Goal: Transaction & Acquisition: Book appointment/travel/reservation

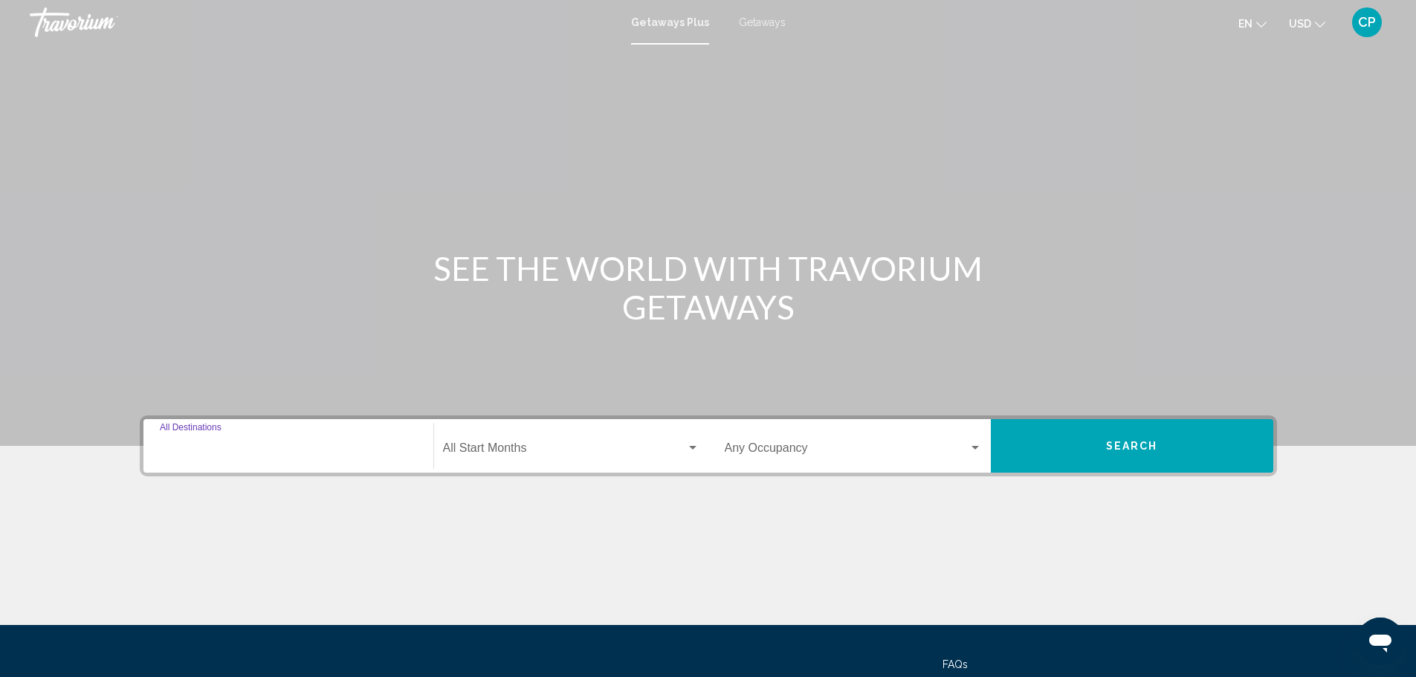
click at [315, 454] on input "Destination All Destinations" at bounding box center [288, 451] width 257 height 13
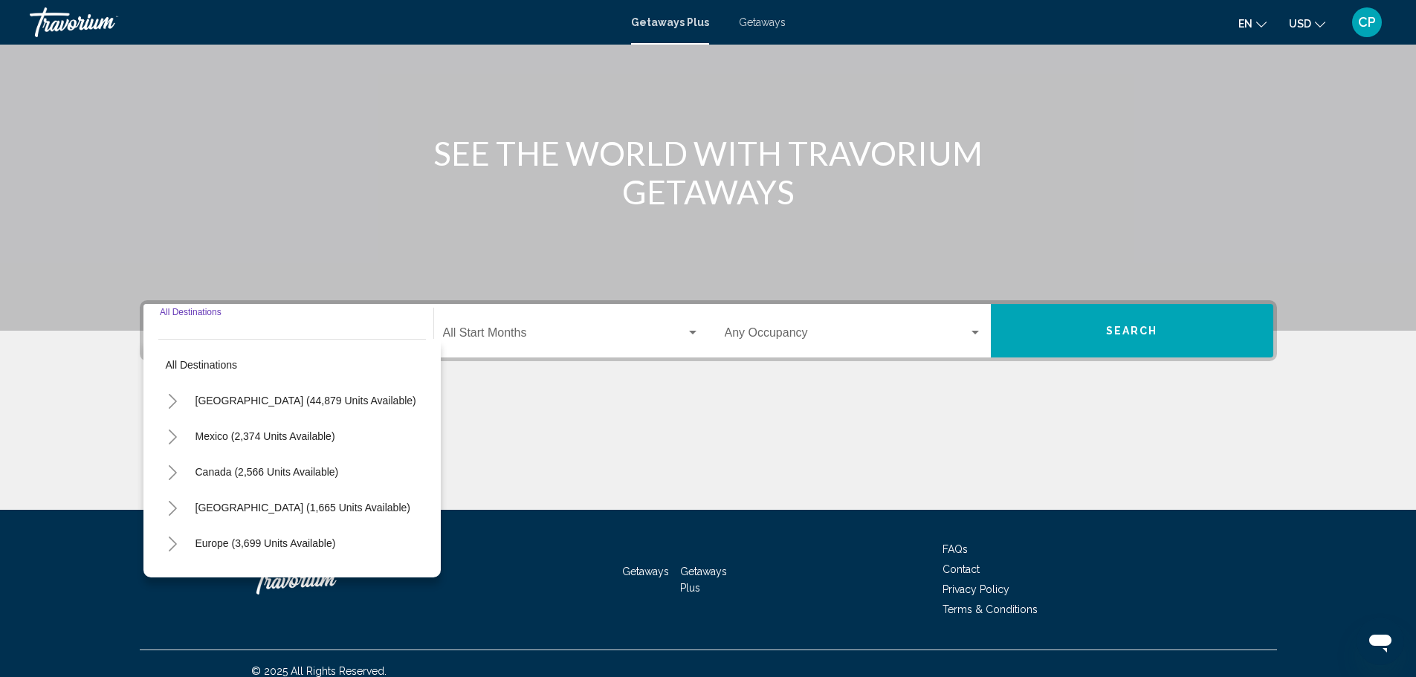
scroll to position [130, 0]
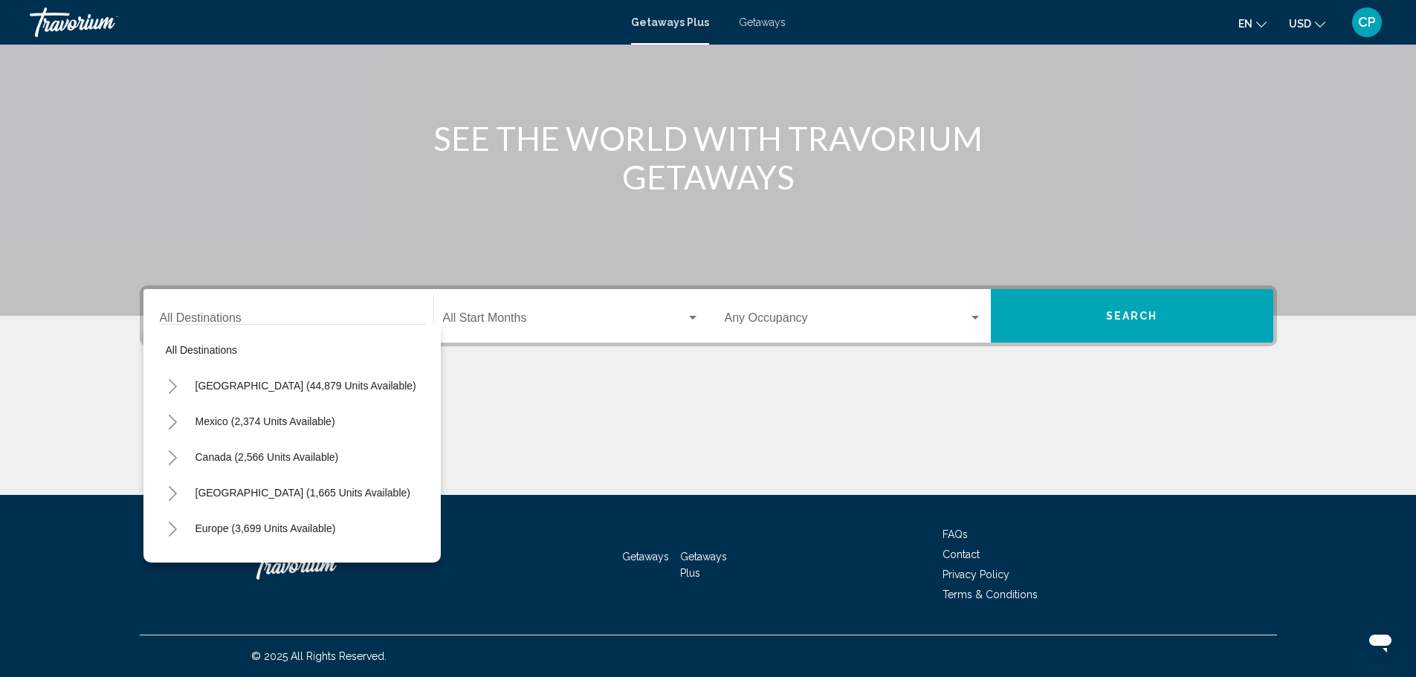
click at [749, 28] on div "Getaways Plus Getaways en English Español Français Italiano Português русский U…" at bounding box center [708, 22] width 1416 height 31
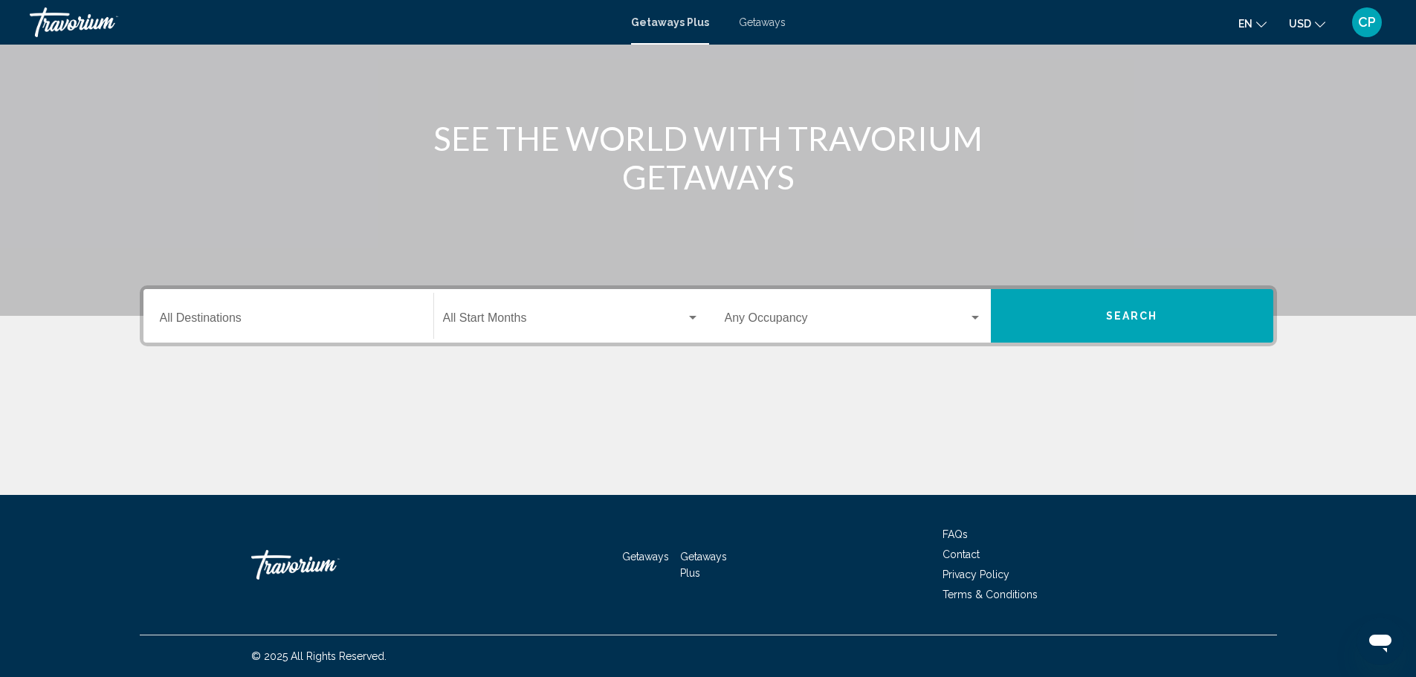
click at [753, 19] on span "Getaways" at bounding box center [762, 22] width 47 height 12
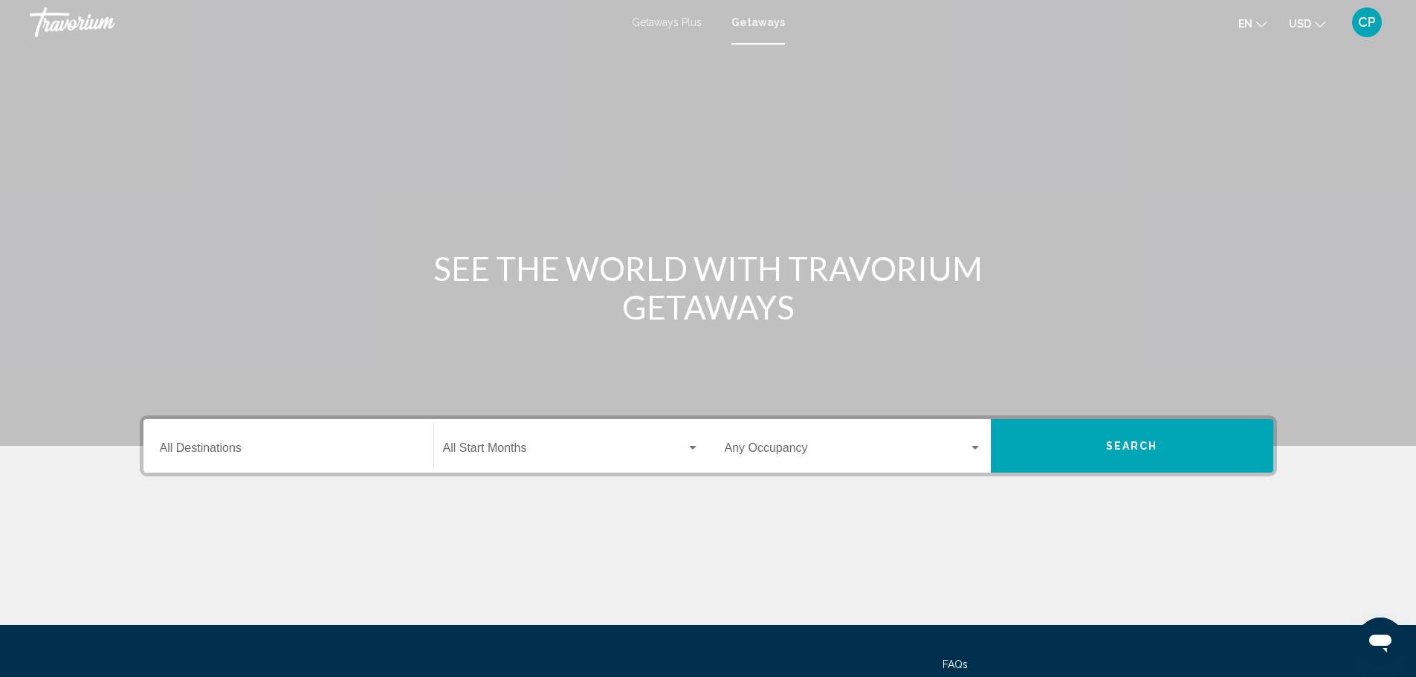
click at [179, 445] on input "Destination All Destinations" at bounding box center [288, 451] width 257 height 13
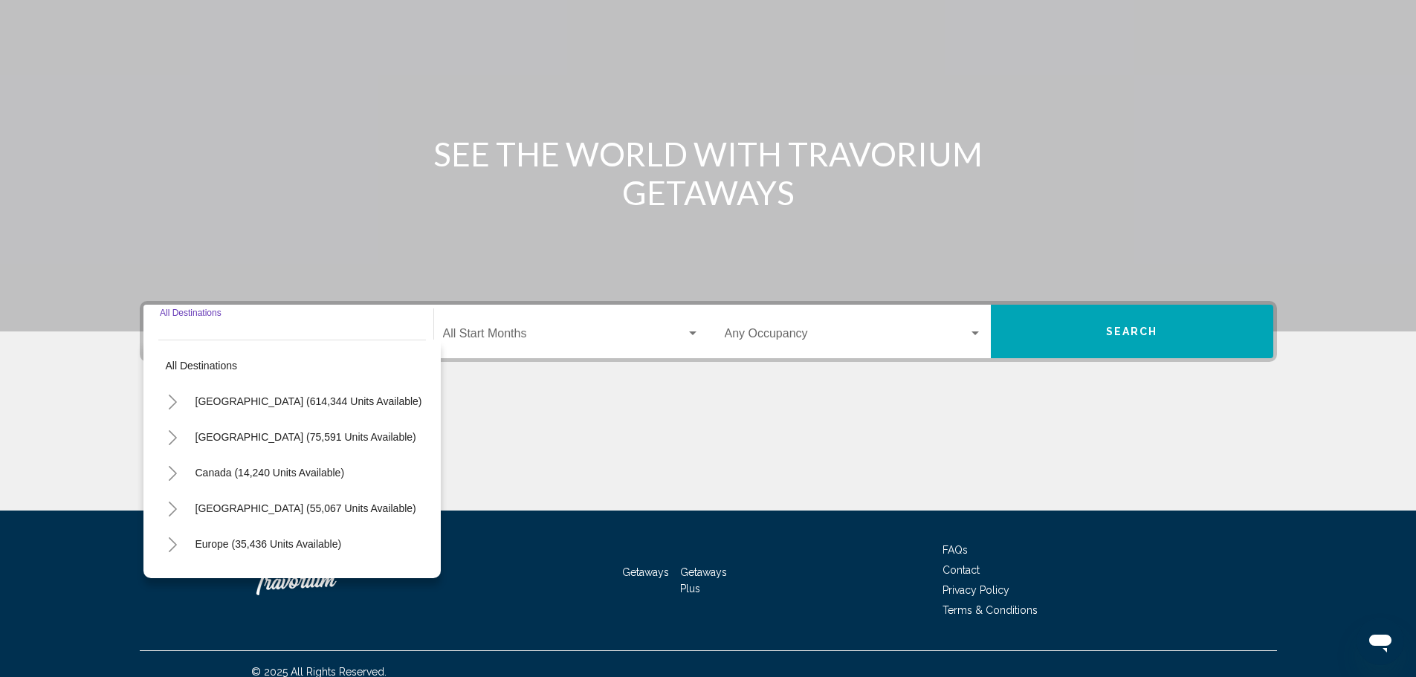
scroll to position [130, 0]
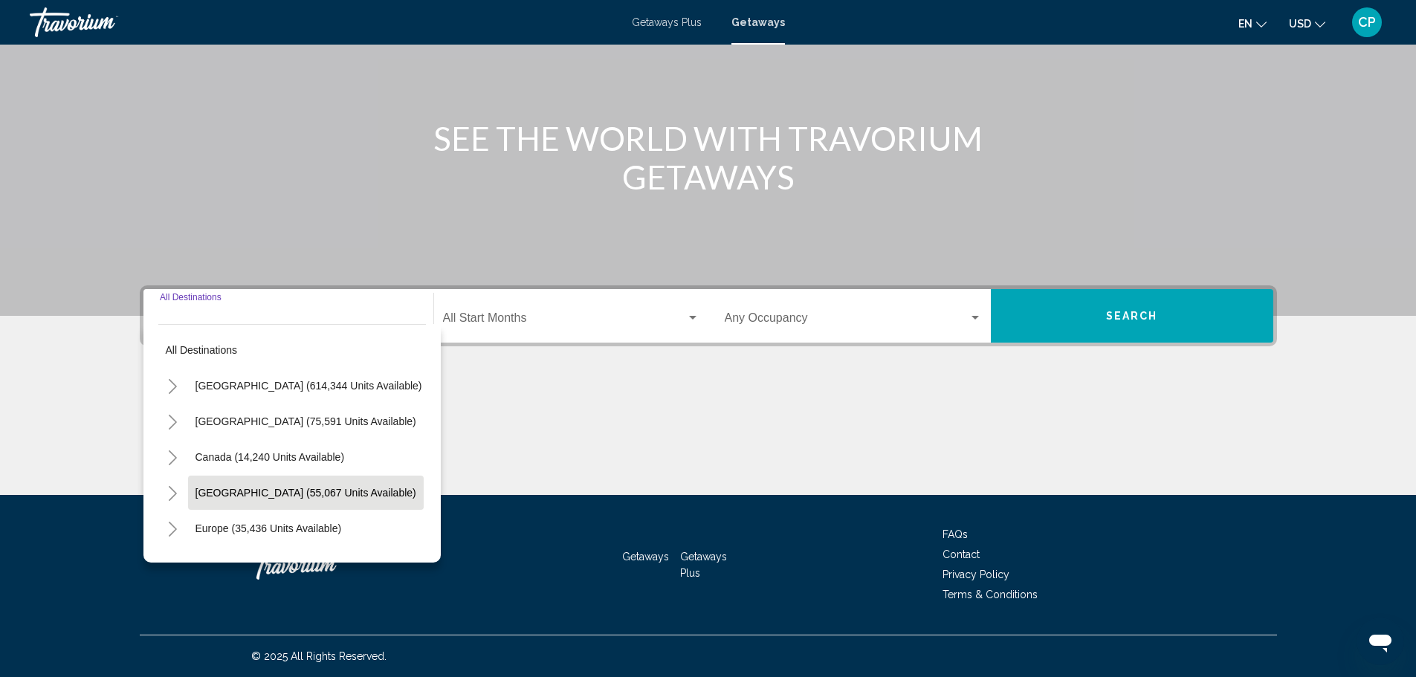
click at [285, 487] on span "[GEOGRAPHIC_DATA] (55,067 units available)" at bounding box center [306, 493] width 221 height 12
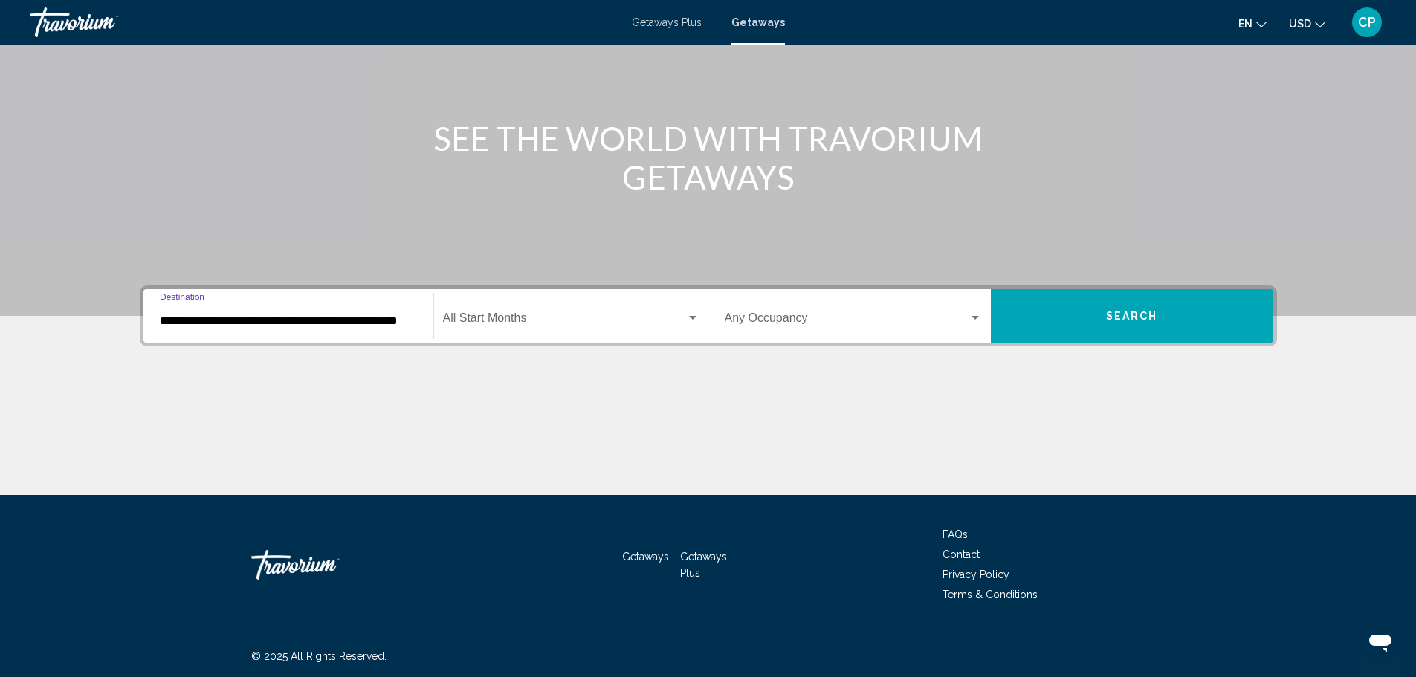
click at [293, 323] on input "**********" at bounding box center [288, 321] width 257 height 13
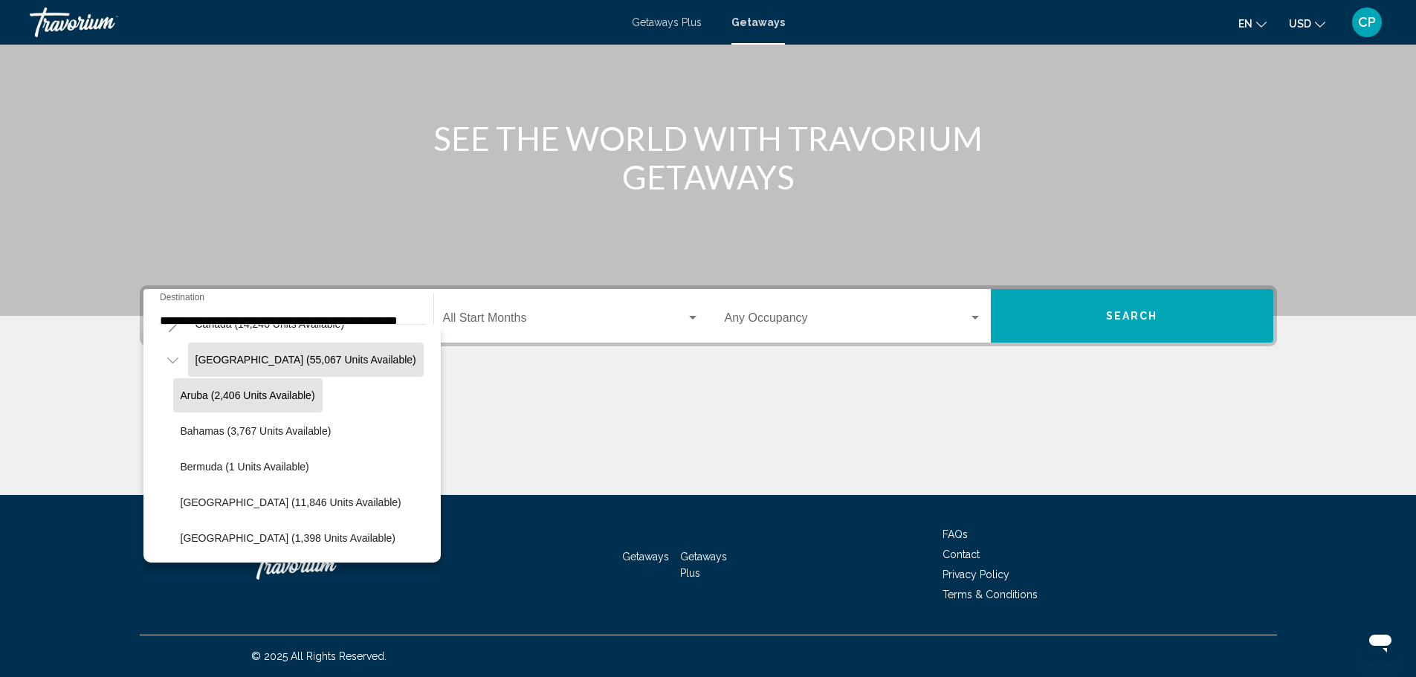
scroll to position [282, 0]
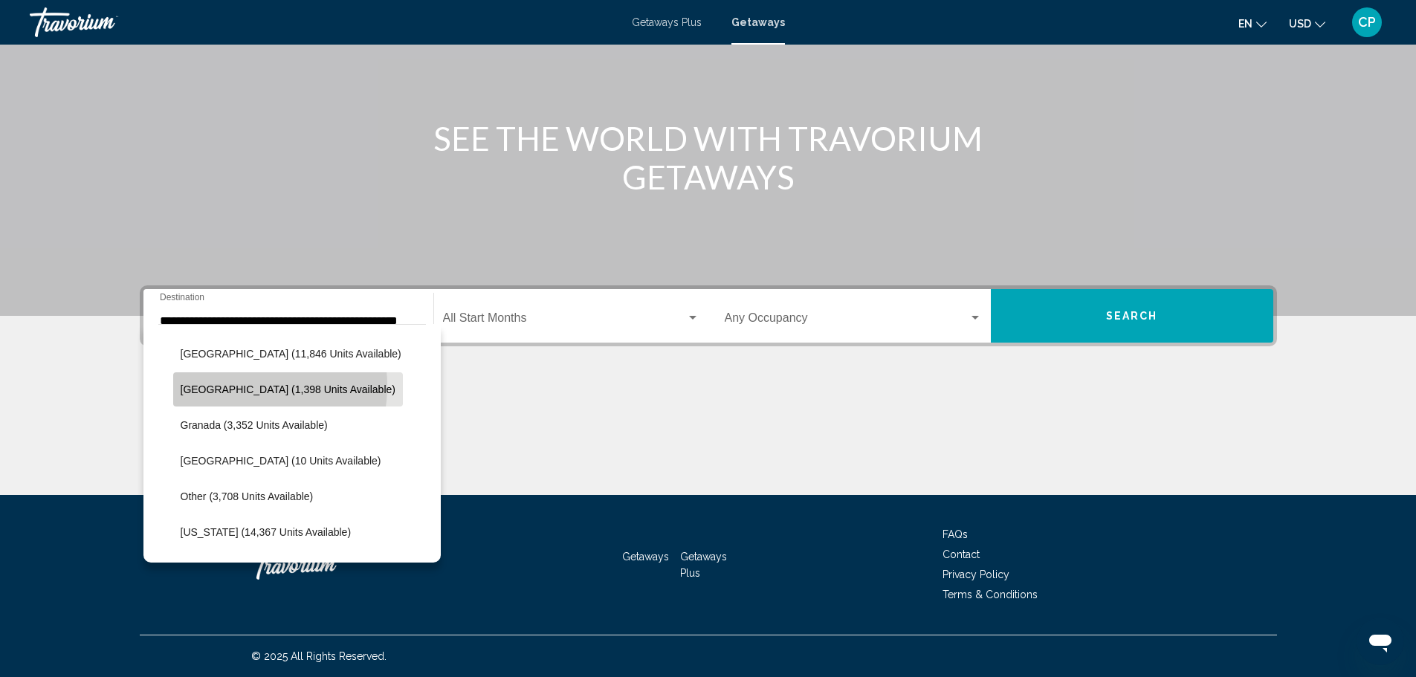
click at [240, 386] on span "Dominican Republic (1,398 units available)" at bounding box center [288, 390] width 215 height 12
type input "**********"
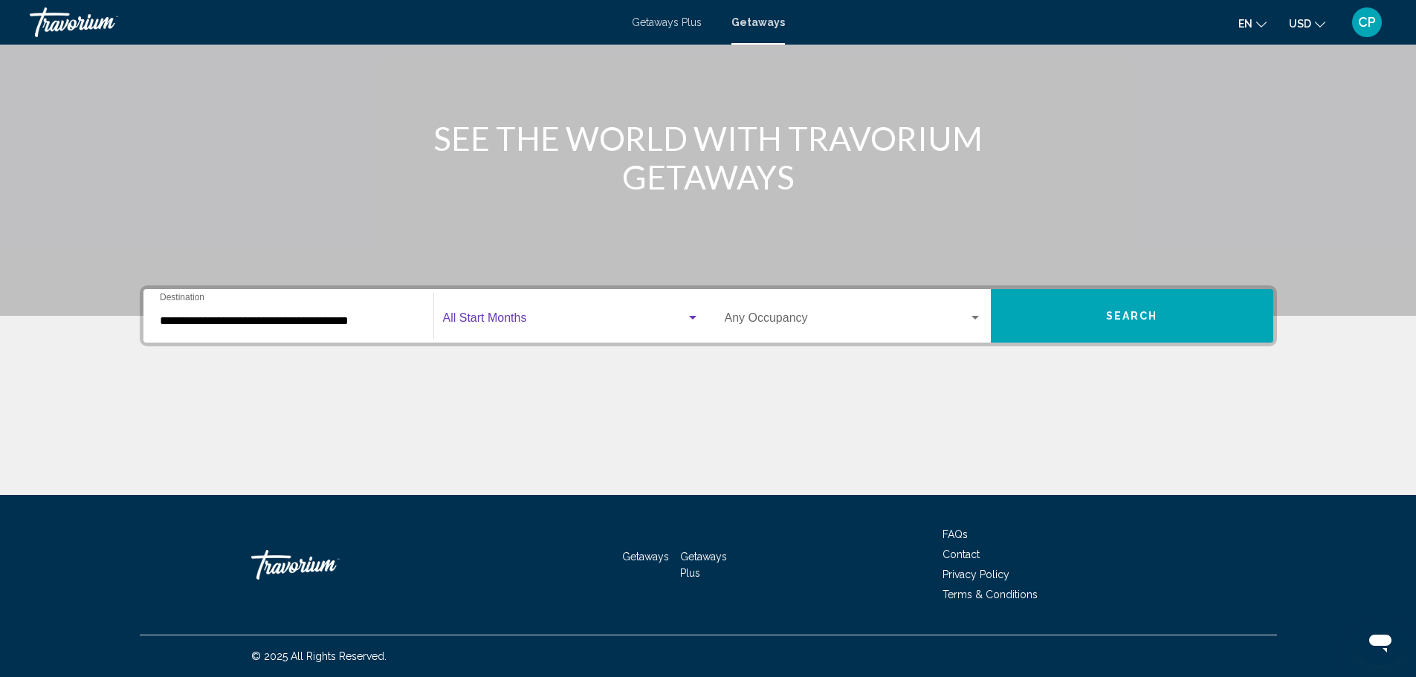
click at [506, 320] on span "Search widget" at bounding box center [564, 321] width 243 height 13
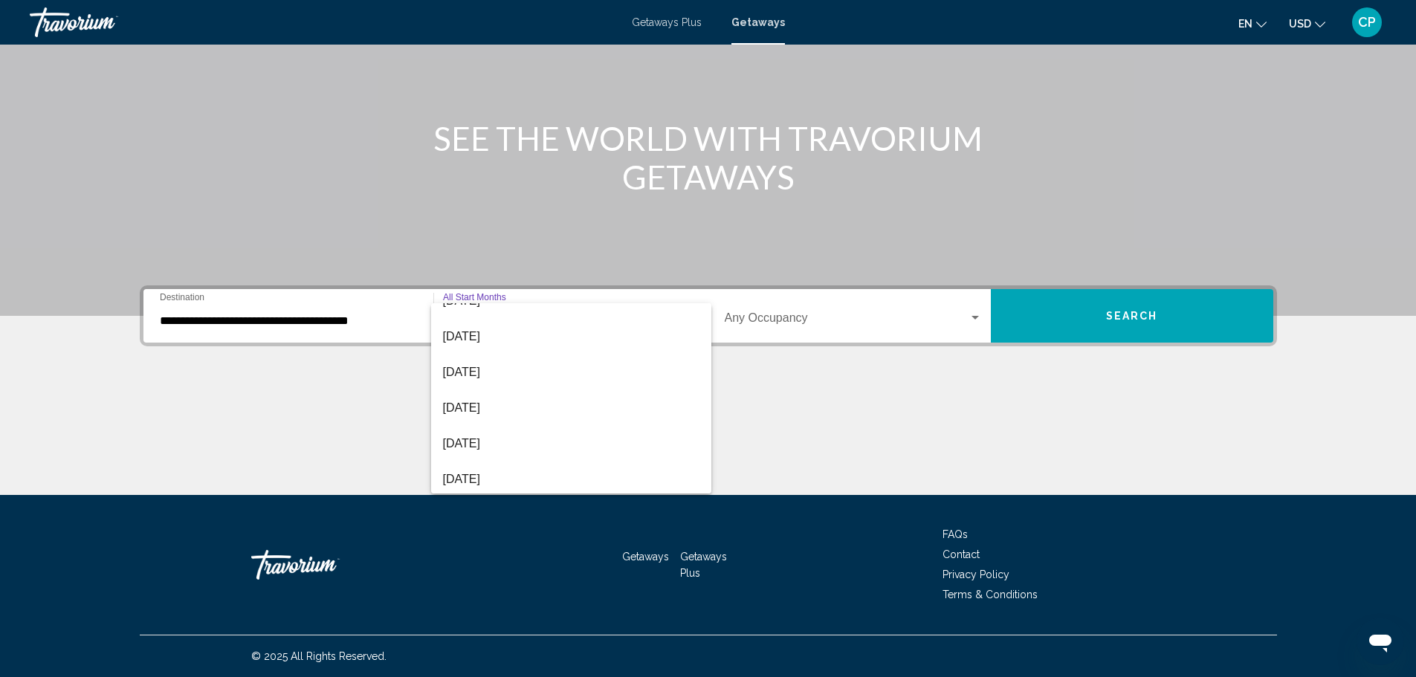
scroll to position [309, 0]
click at [473, 400] on span "June 2026" at bounding box center [571, 405] width 257 height 36
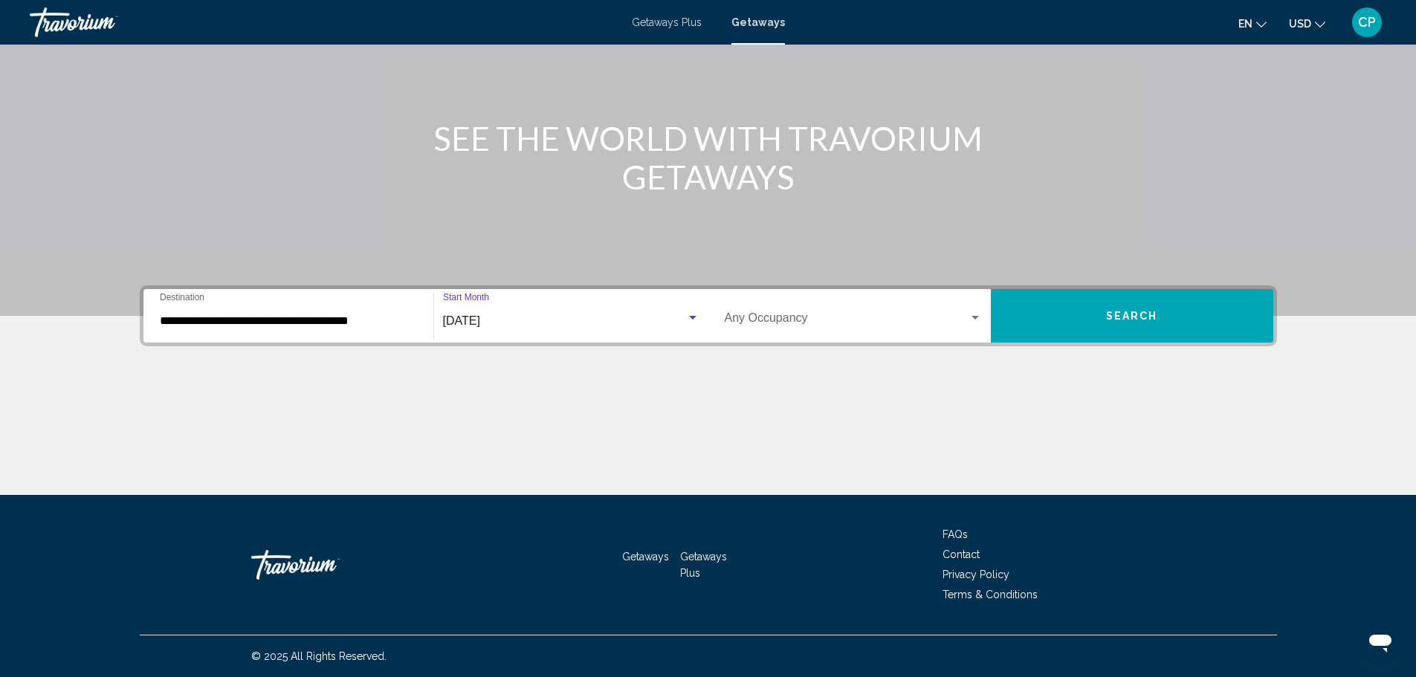
click at [737, 323] on span "Search widget" at bounding box center [847, 321] width 244 height 13
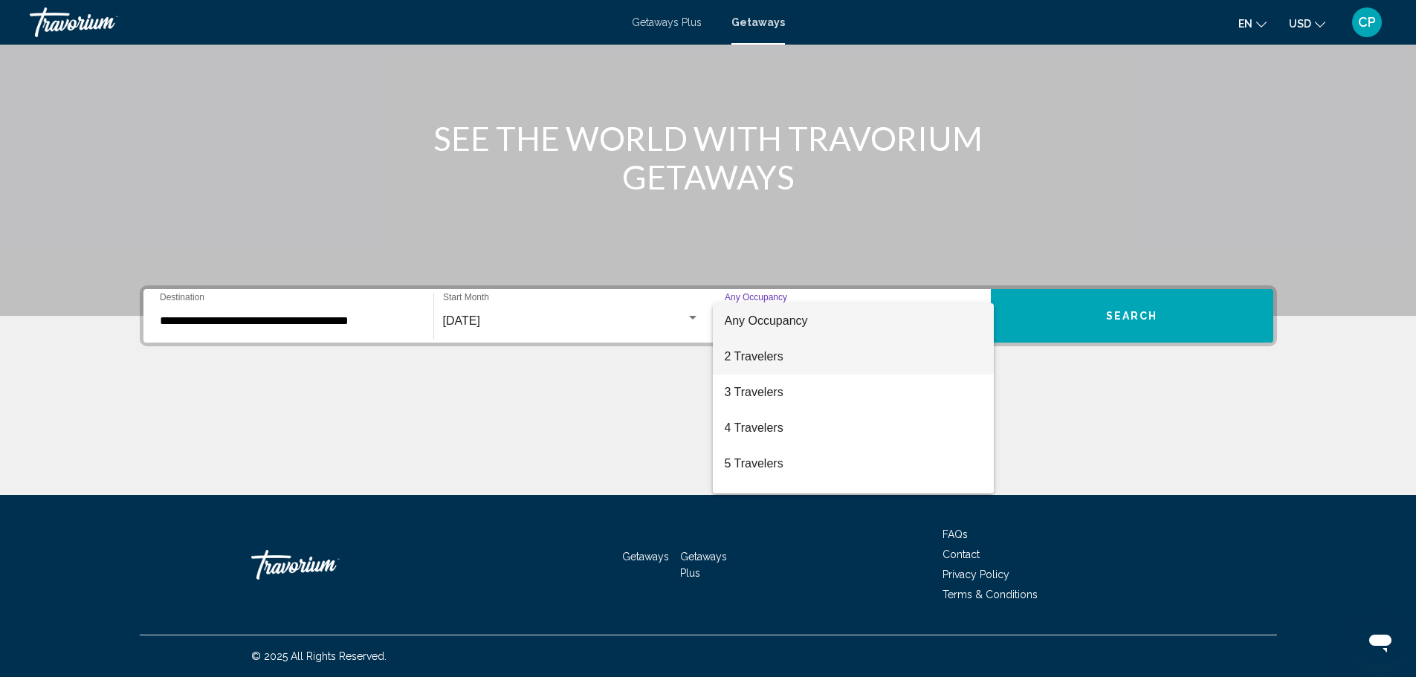
click at [741, 354] on span "2 Travelers" at bounding box center [853, 357] width 257 height 36
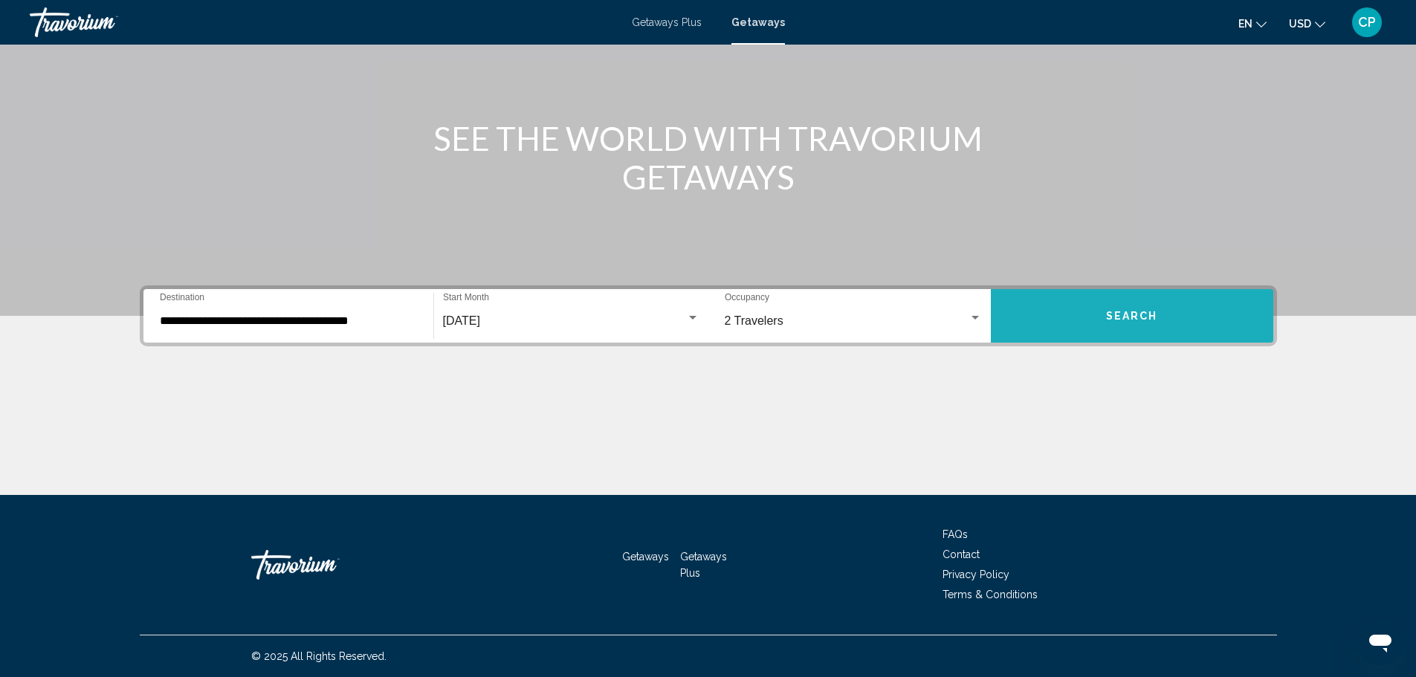
click at [1063, 310] on button "Search" at bounding box center [1132, 316] width 283 height 54
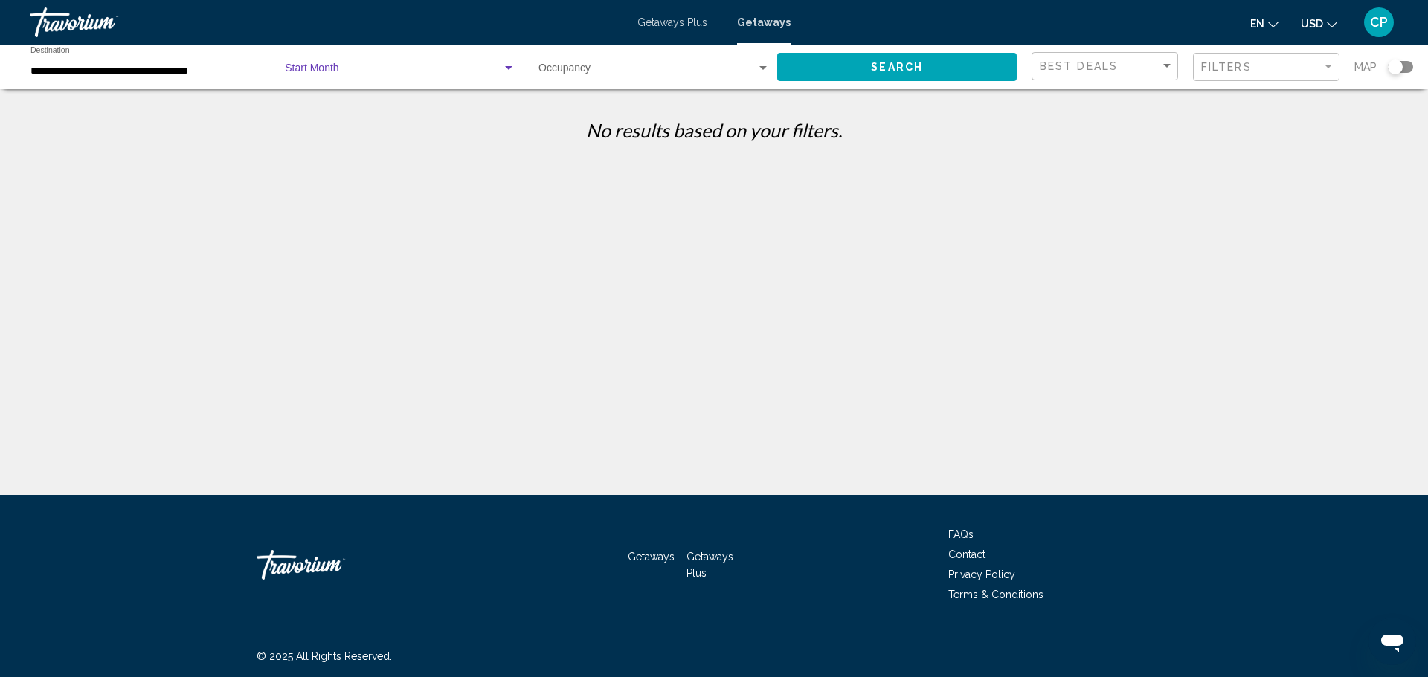
click at [386, 66] on span "Search widget" at bounding box center [393, 71] width 217 height 12
click at [386, 66] on span "All Start Months" at bounding box center [400, 71] width 230 height 31
click at [806, 65] on button "Search" at bounding box center [896, 67] width 239 height 28
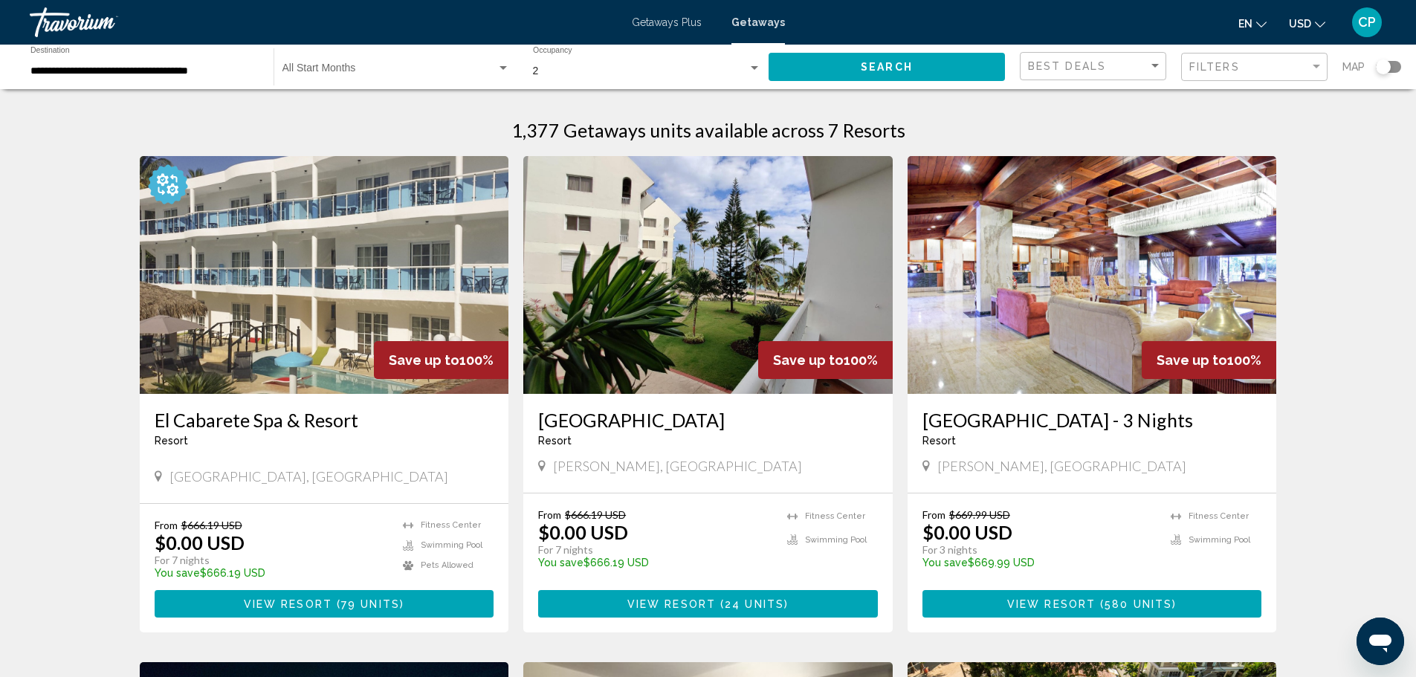
click at [653, 22] on span "Getaways Plus" at bounding box center [667, 22] width 70 height 12
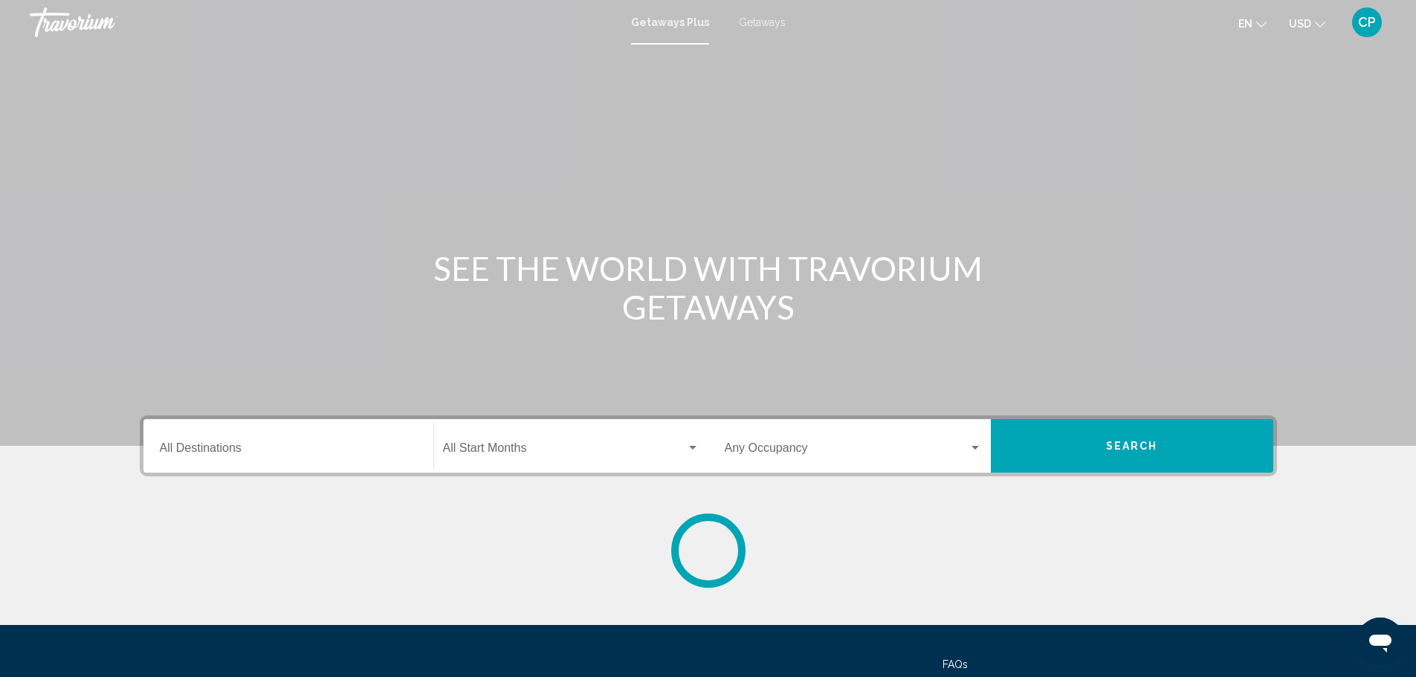
click at [266, 433] on div "Destination All Destinations" at bounding box center [288, 446] width 257 height 47
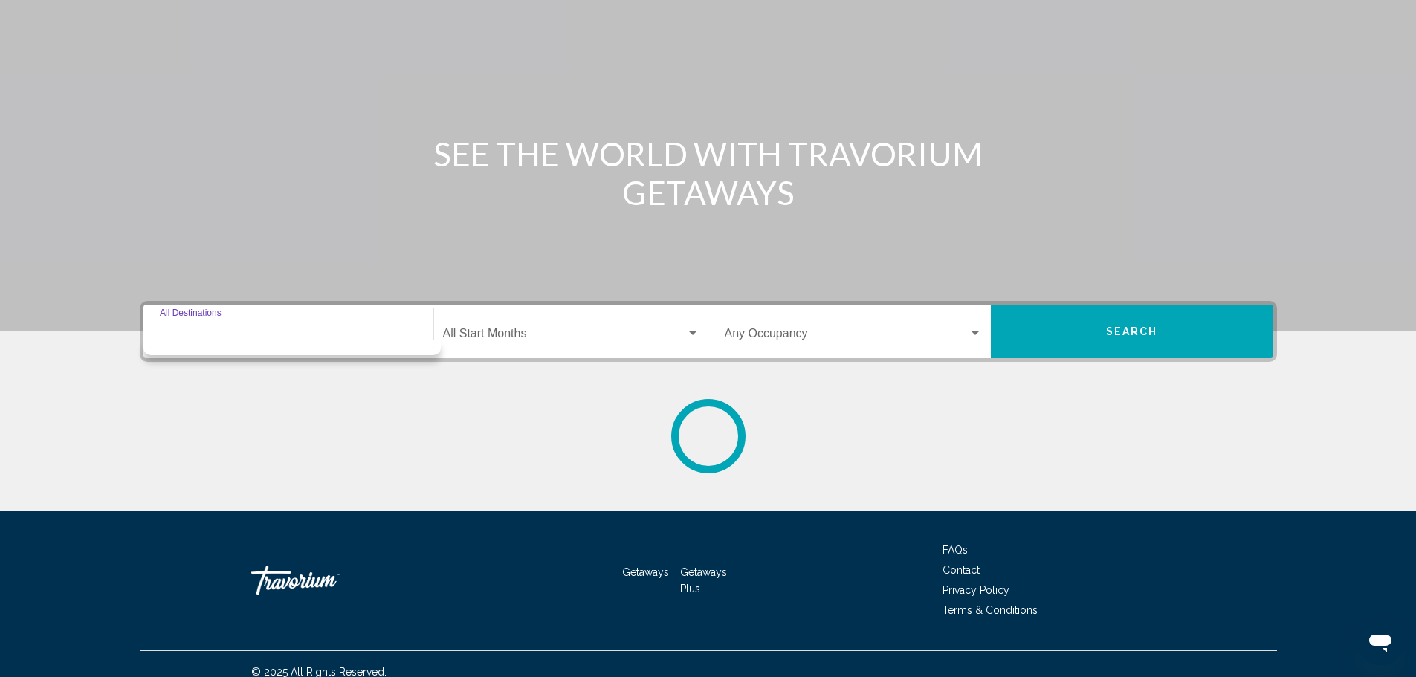
scroll to position [130, 0]
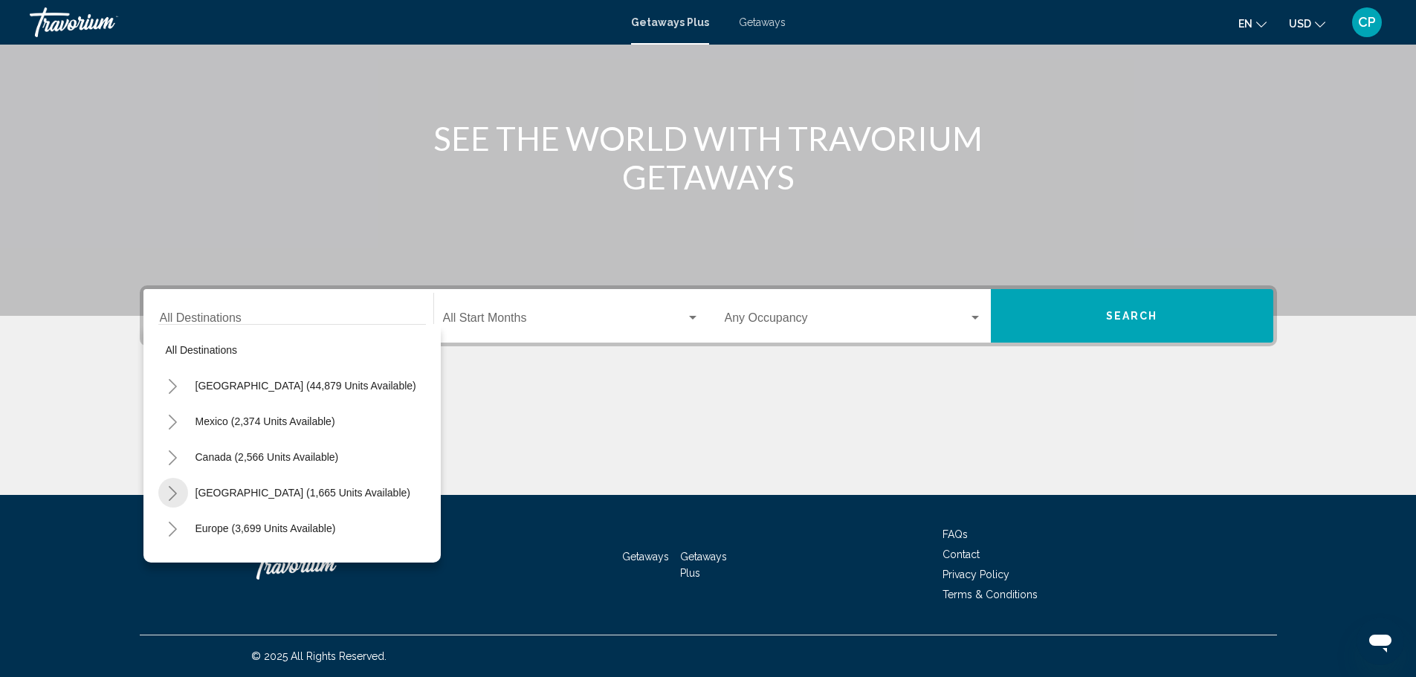
click at [173, 490] on icon "Toggle Caribbean & Atlantic Islands (1,665 units available)" at bounding box center [173, 493] width 8 height 15
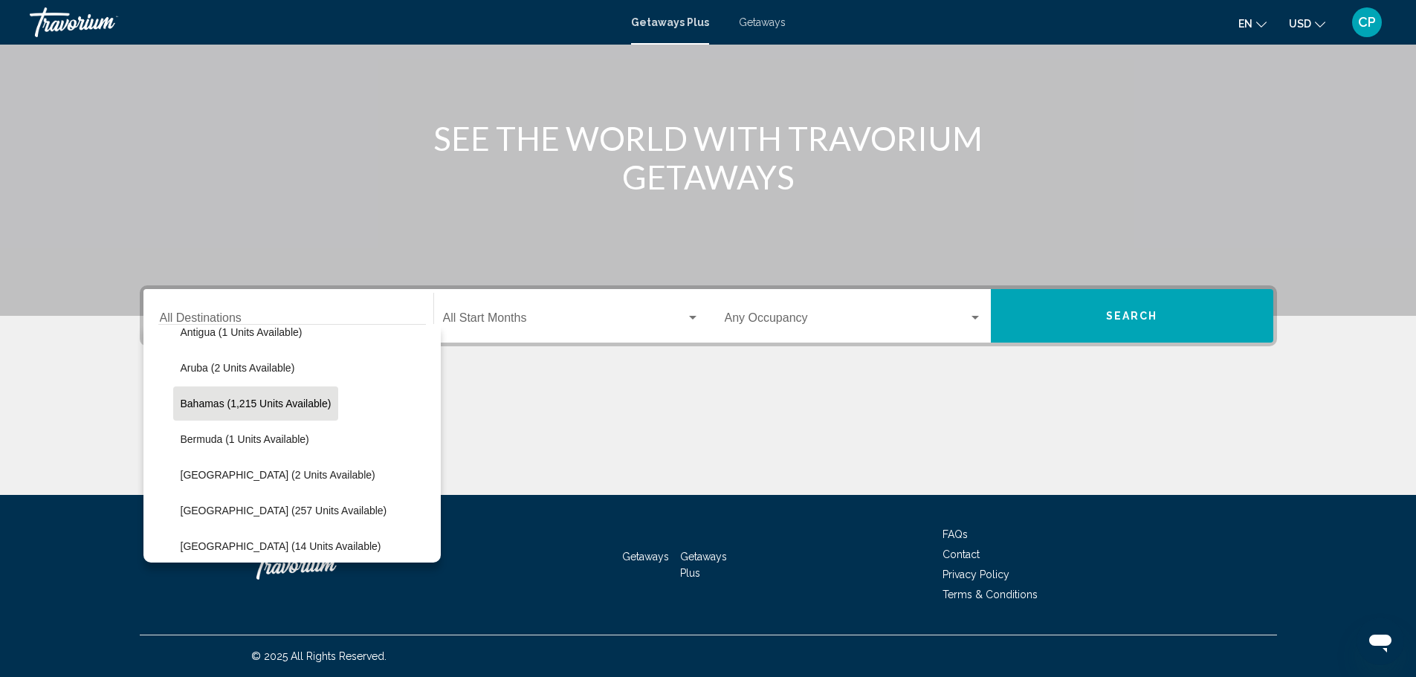
scroll to position [223, 0]
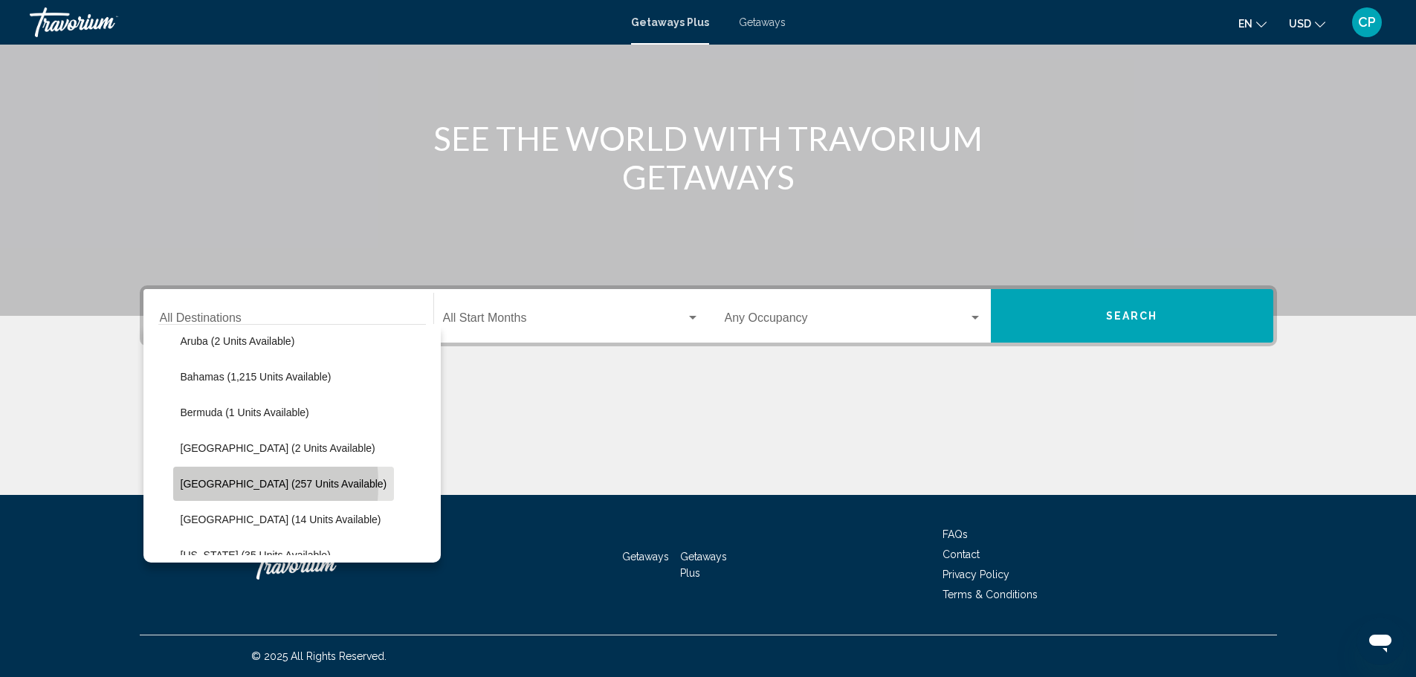
click at [184, 485] on span "Dominican Republic (257 units available)" at bounding box center [284, 484] width 207 height 12
type input "**********"
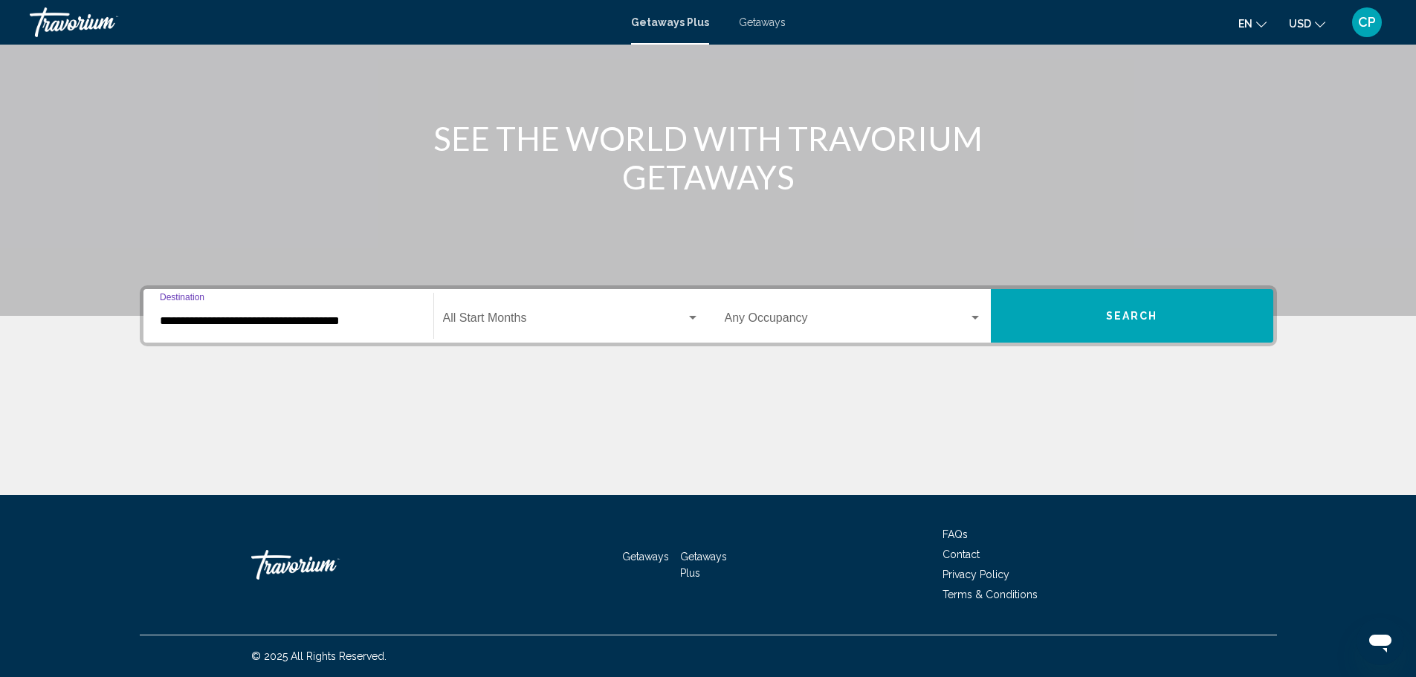
click at [469, 323] on span "Search widget" at bounding box center [564, 321] width 243 height 13
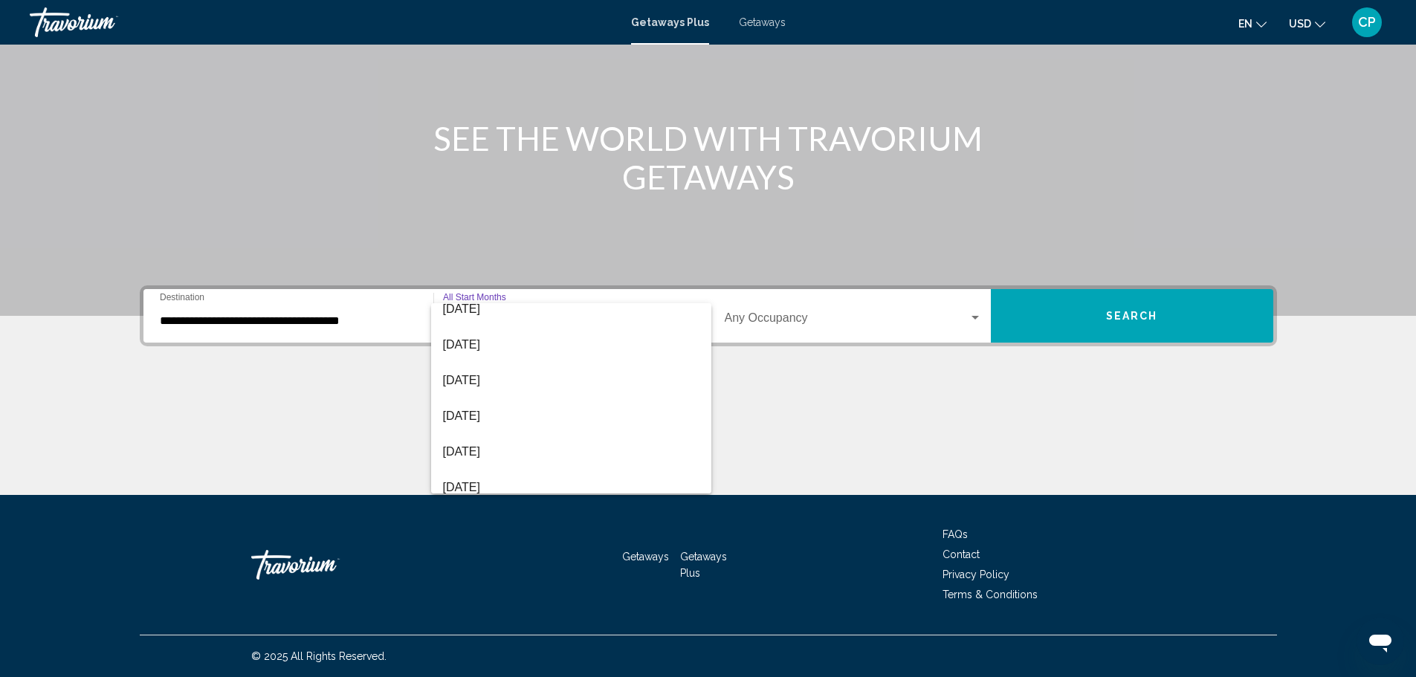
scroll to position [309, 0]
click at [462, 398] on span "June 2026" at bounding box center [571, 405] width 257 height 36
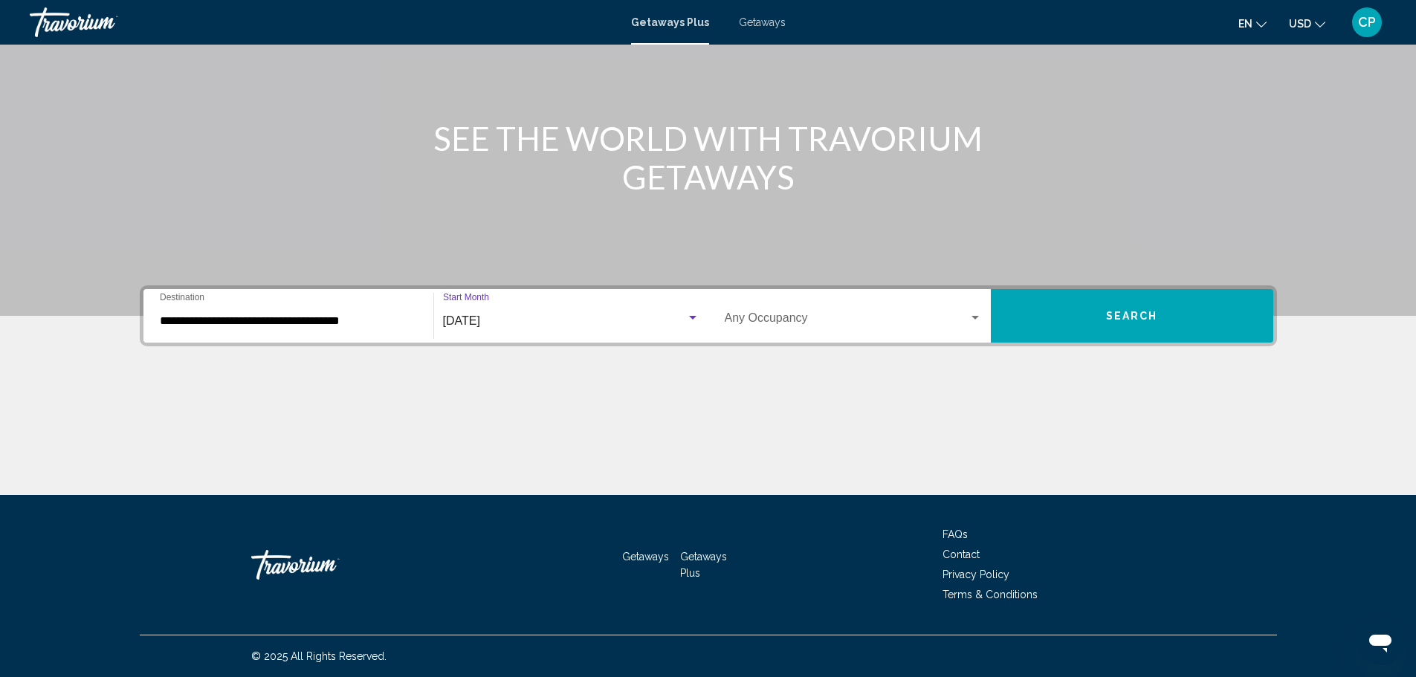
click at [1090, 312] on button "Search" at bounding box center [1132, 316] width 283 height 54
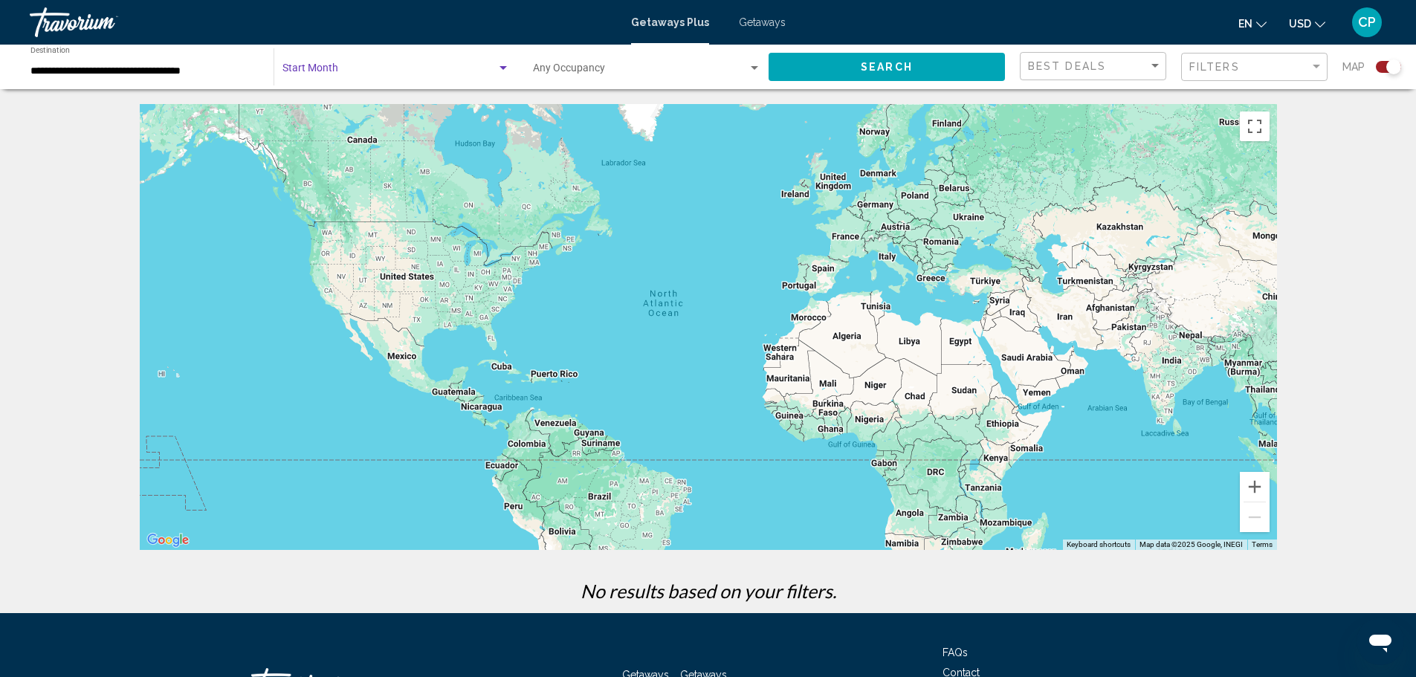
click at [354, 68] on span "Search widget" at bounding box center [390, 71] width 214 height 12
click at [354, 68] on span "All Start Months" at bounding box center [319, 71] width 74 height 12
click at [354, 68] on span "Search widget" at bounding box center [390, 71] width 214 height 12
click at [782, 64] on div at bounding box center [708, 338] width 1416 height 677
click at [845, 55] on button "Search" at bounding box center [887, 67] width 236 height 28
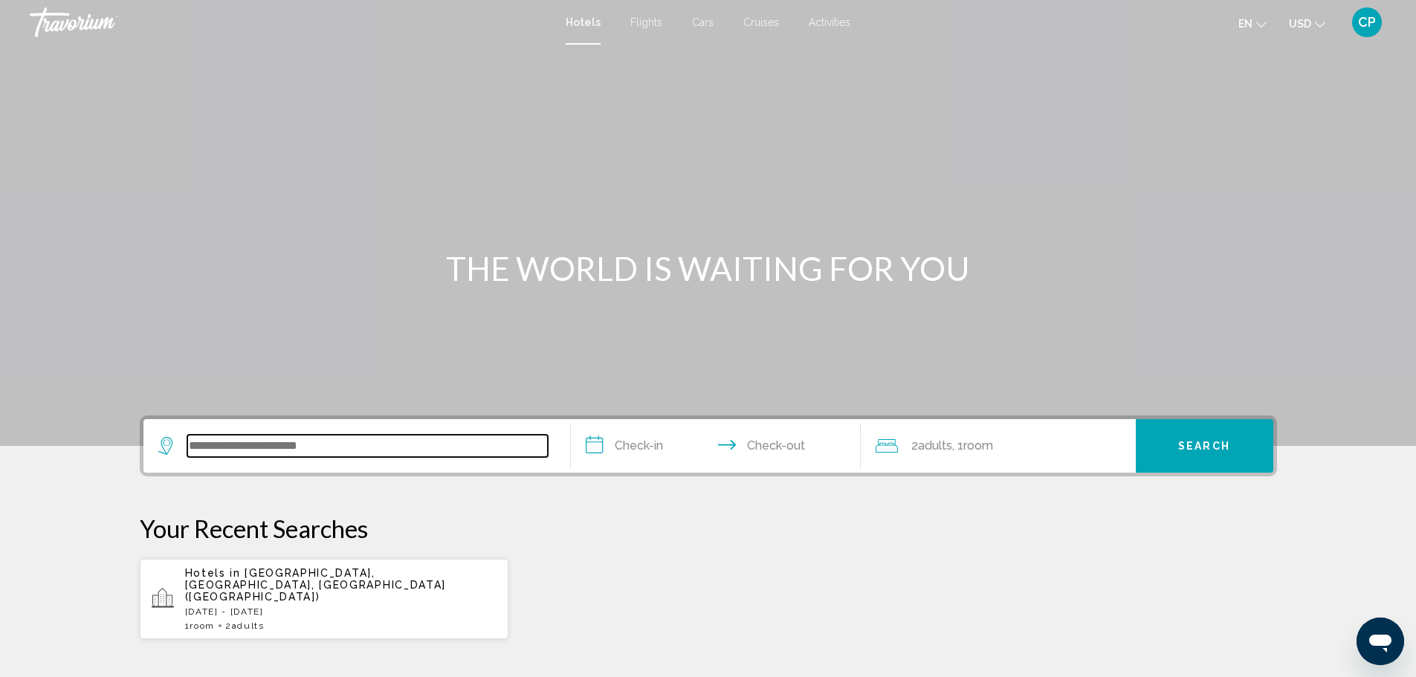
click at [358, 443] on input "Search widget" at bounding box center [367, 446] width 361 height 22
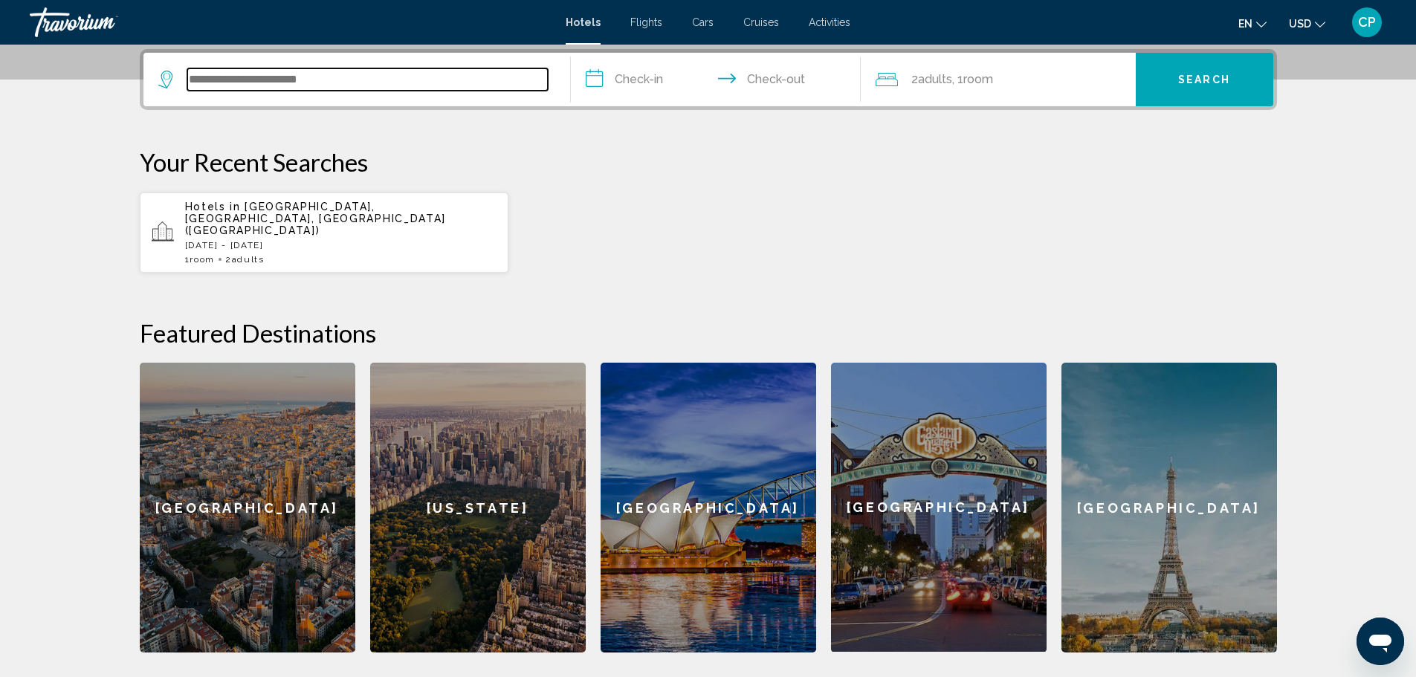
scroll to position [367, 0]
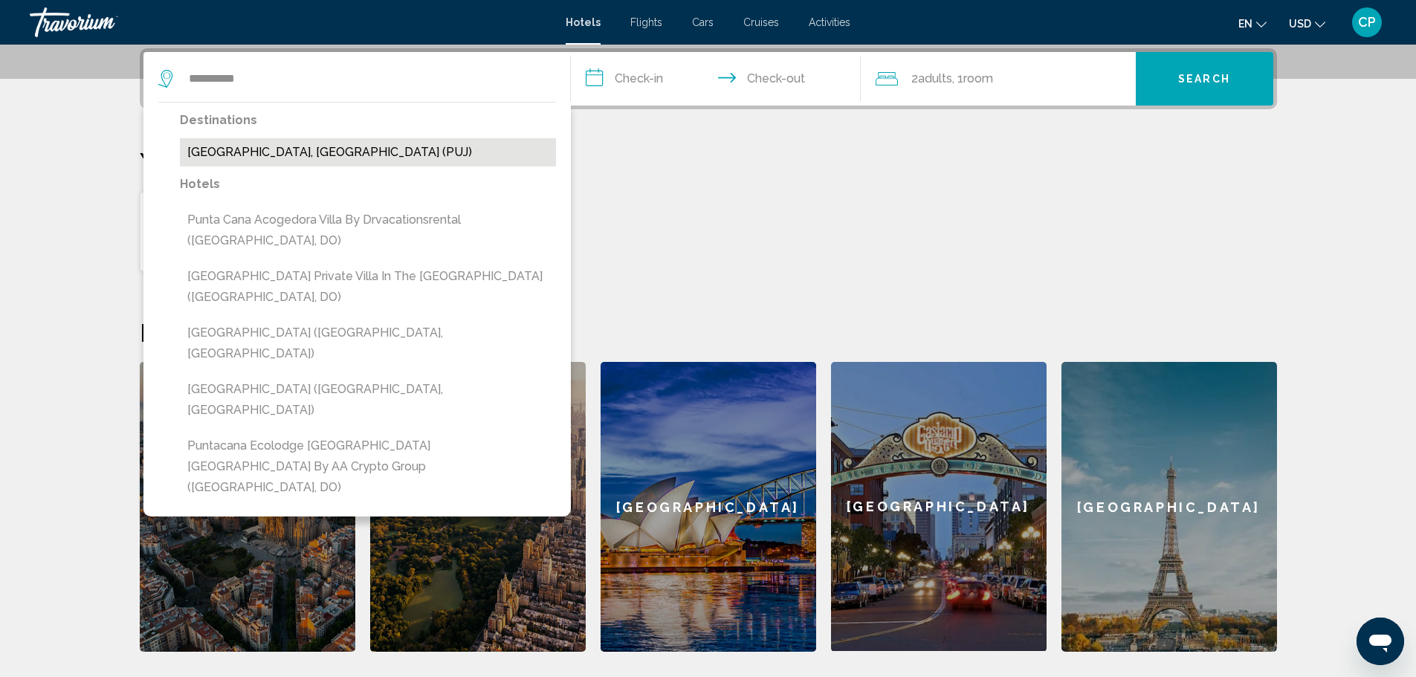
click at [377, 158] on button "[GEOGRAPHIC_DATA], [GEOGRAPHIC_DATA] (PUJ)" at bounding box center [368, 152] width 376 height 28
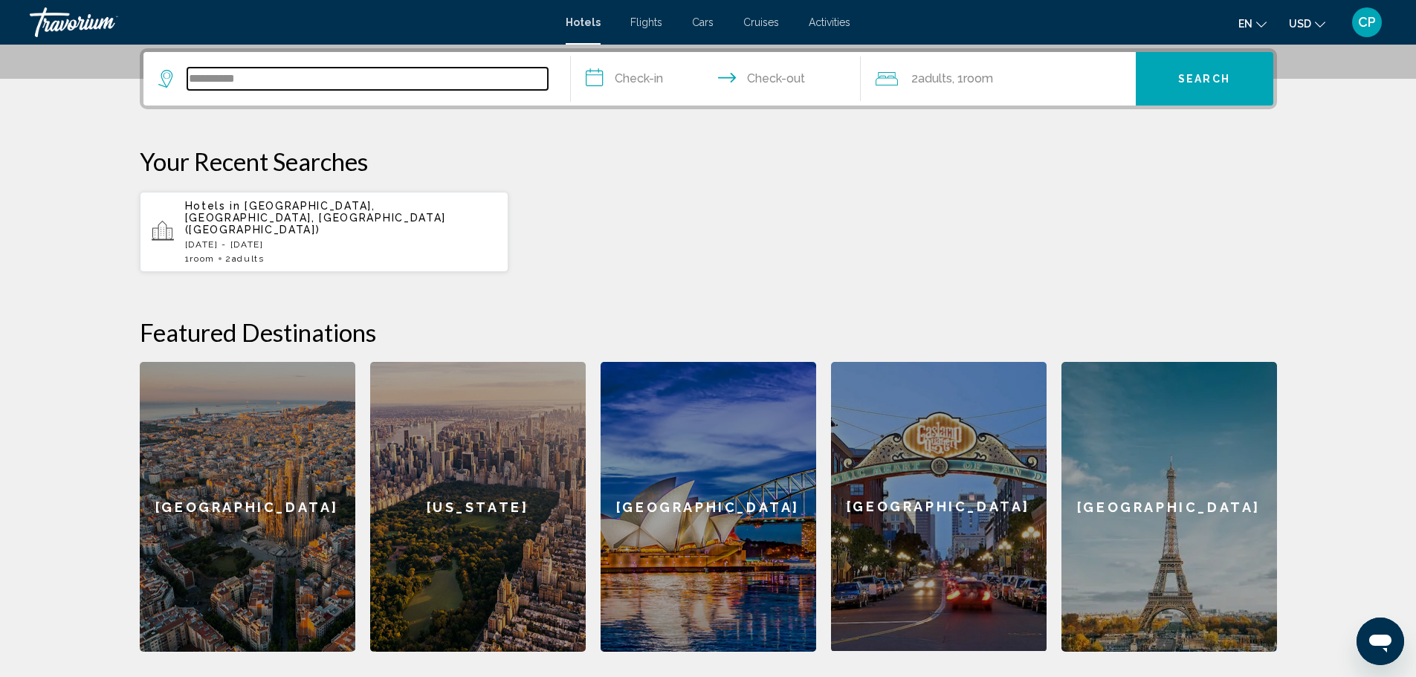
type input "**********"
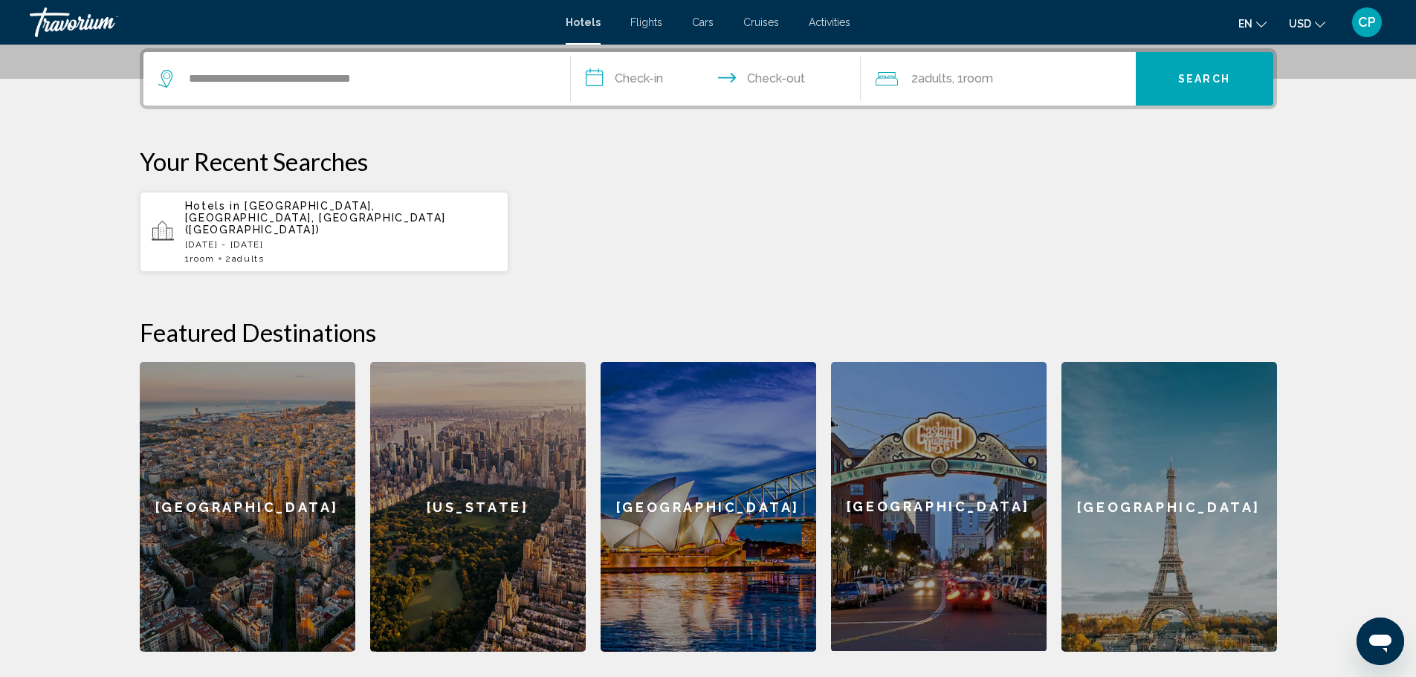
click at [589, 72] on input "**********" at bounding box center [719, 81] width 296 height 58
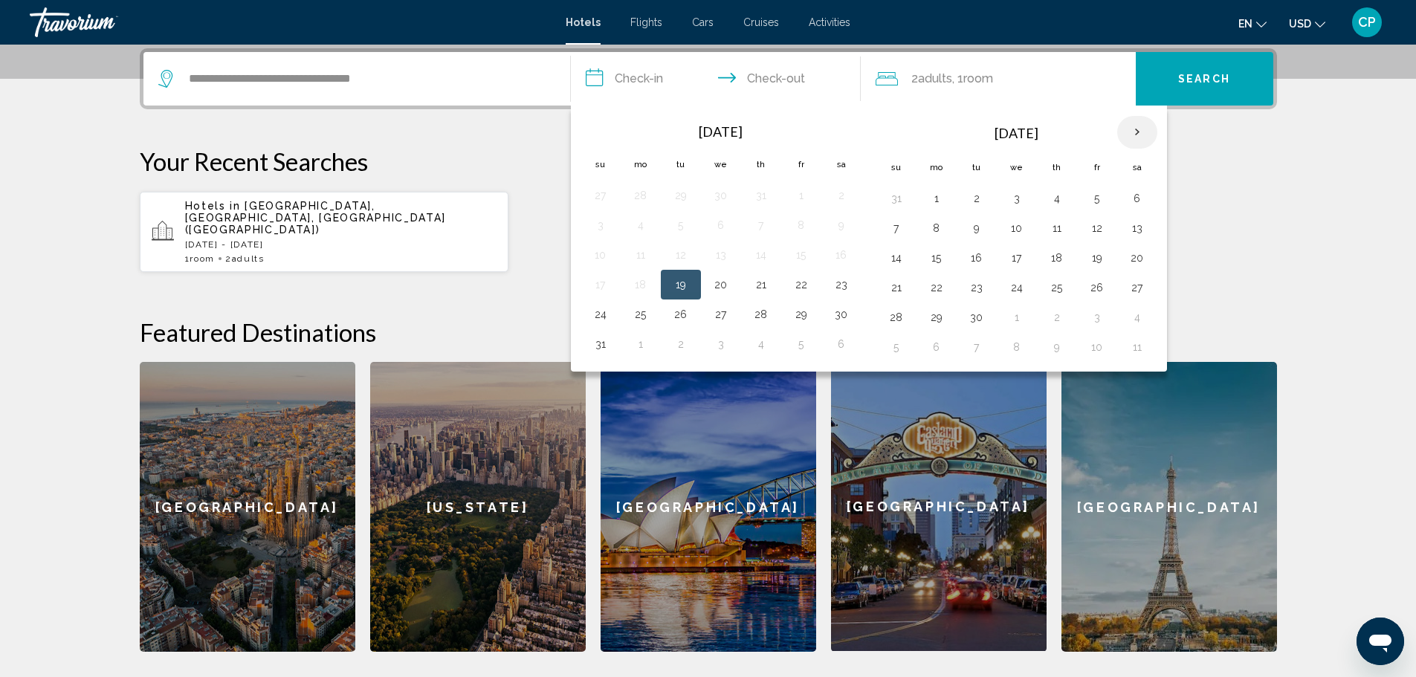
click at [1135, 132] on th "Next month" at bounding box center [1138, 132] width 40 height 33
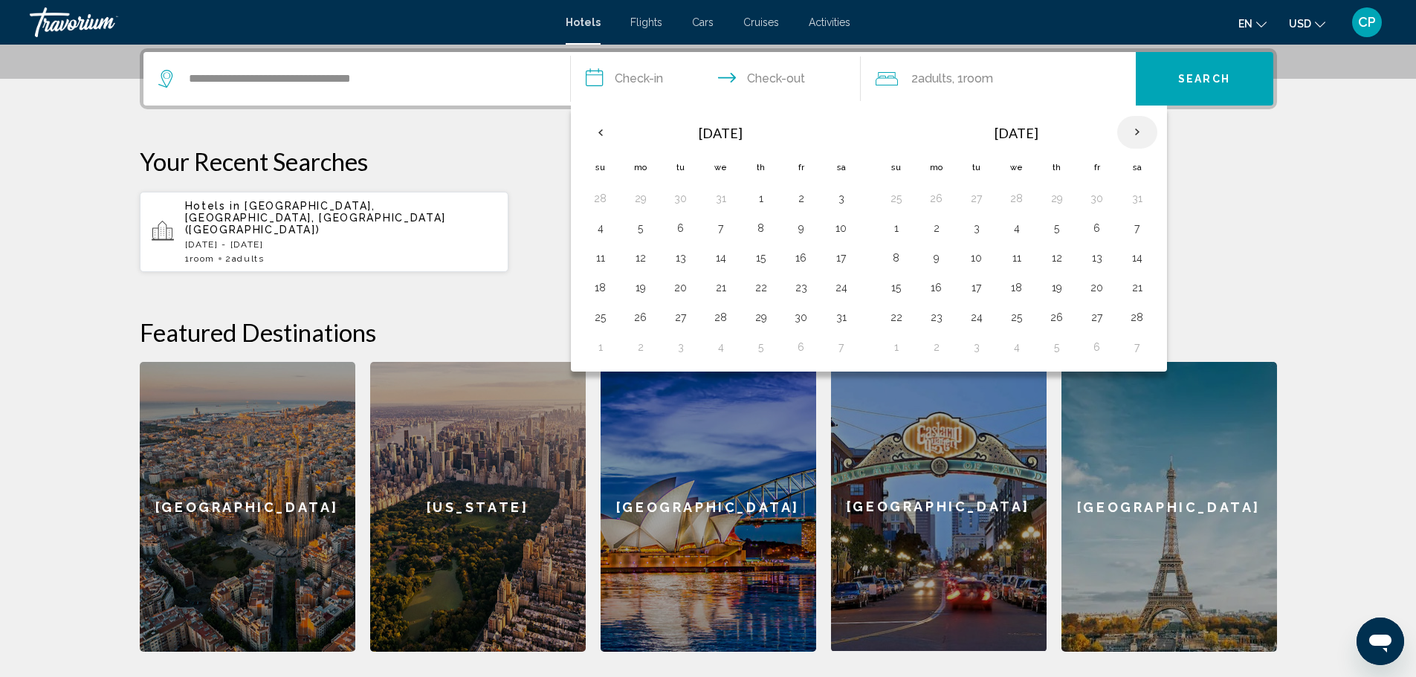
click at [1135, 132] on th "Next month" at bounding box center [1138, 132] width 40 height 33
click at [900, 286] on button "21" at bounding box center [897, 287] width 24 height 21
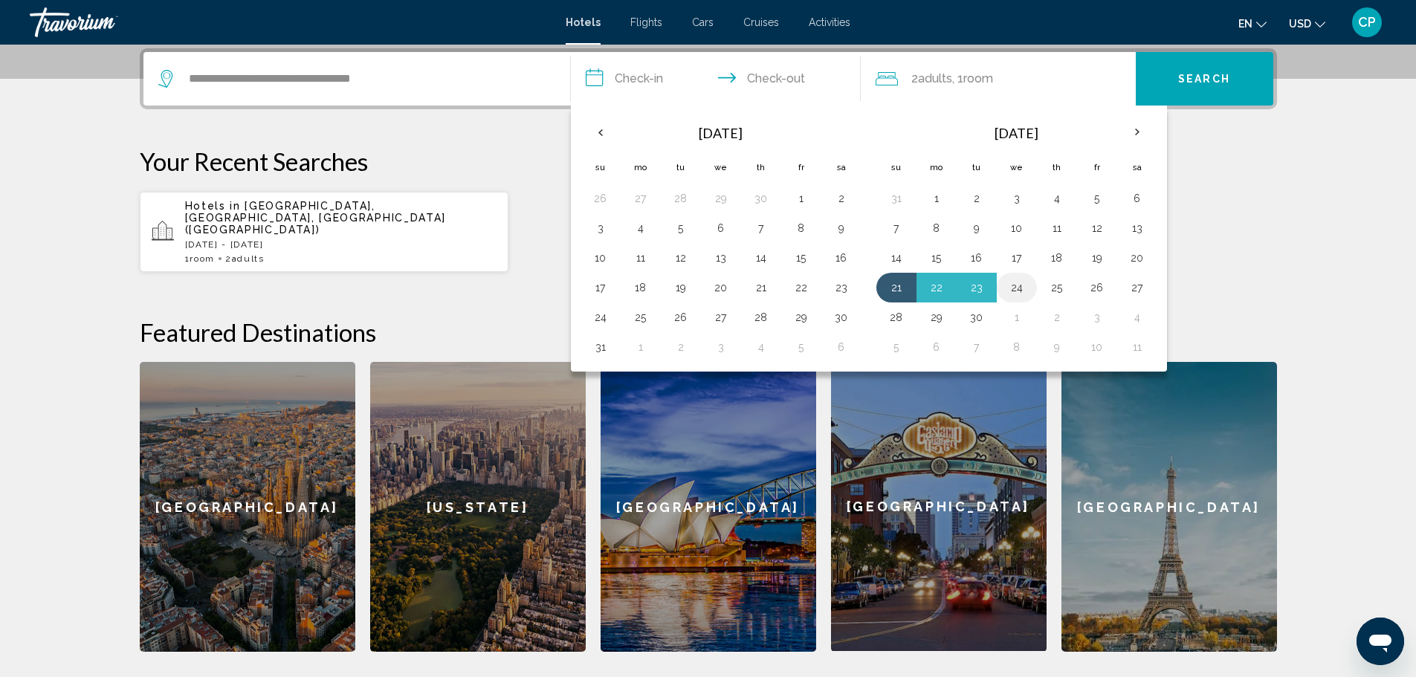
click at [1016, 279] on button "24" at bounding box center [1017, 287] width 24 height 21
type input "**********"
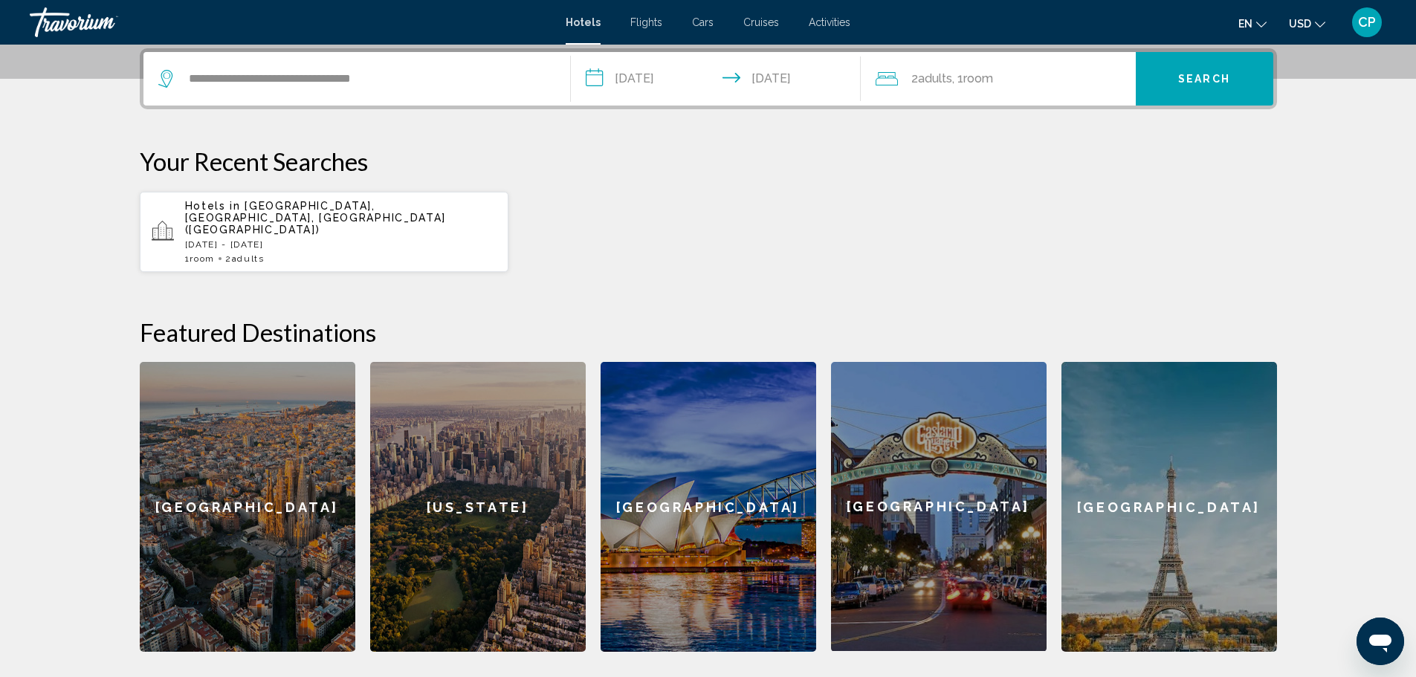
click at [1222, 80] on span "Search" at bounding box center [1205, 80] width 52 height 12
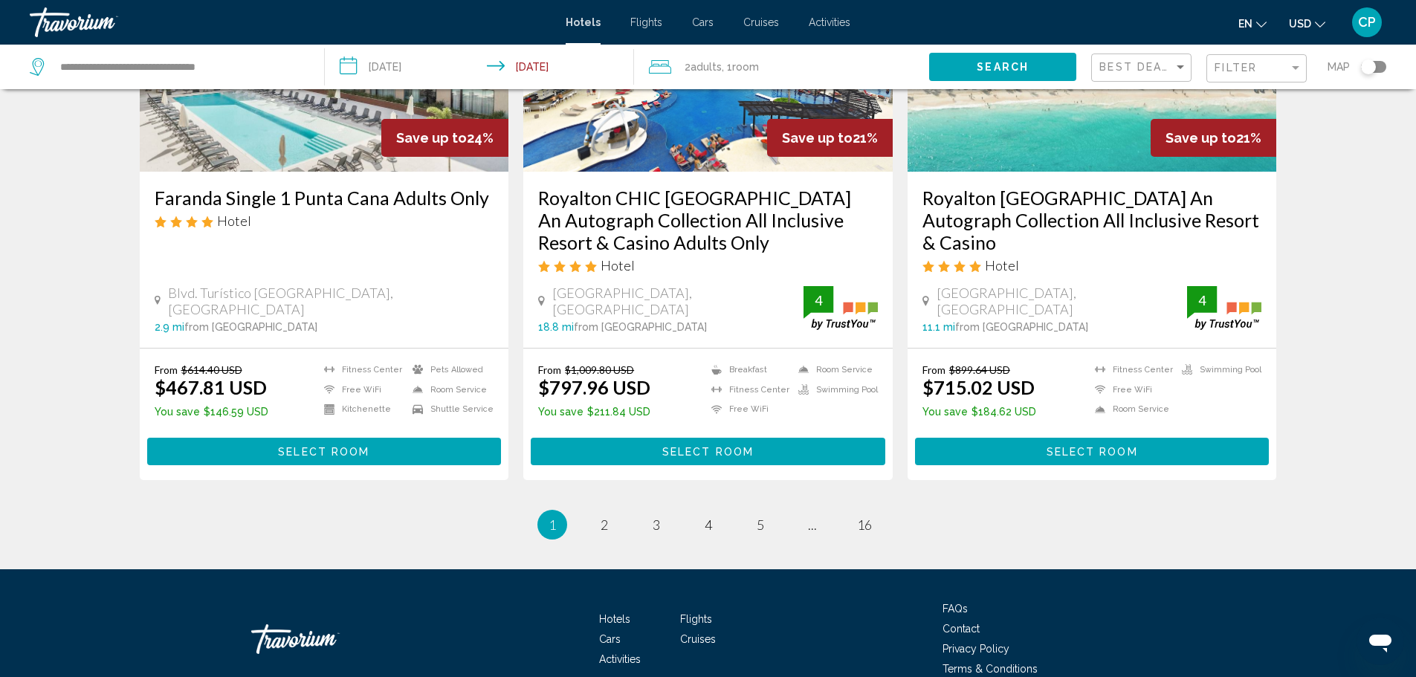
scroll to position [1927, 0]
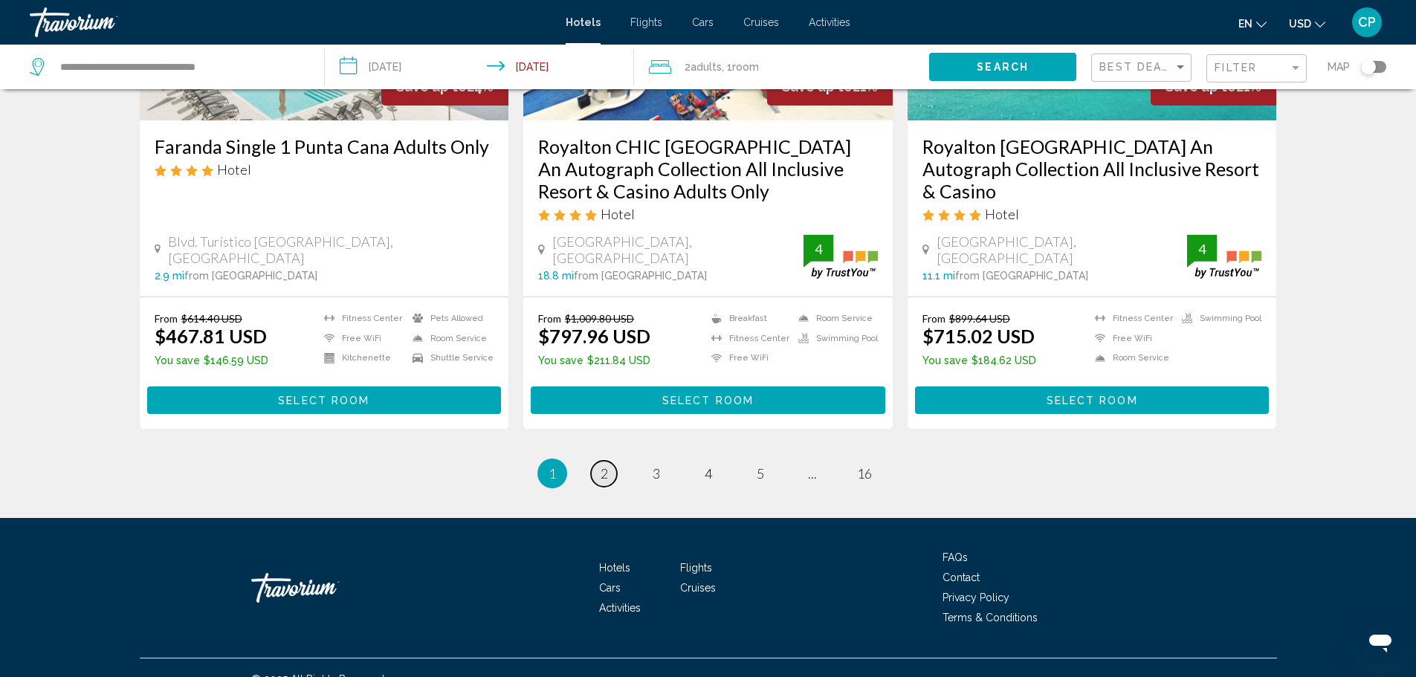
click at [597, 461] on link "page 2" at bounding box center [604, 474] width 26 height 26
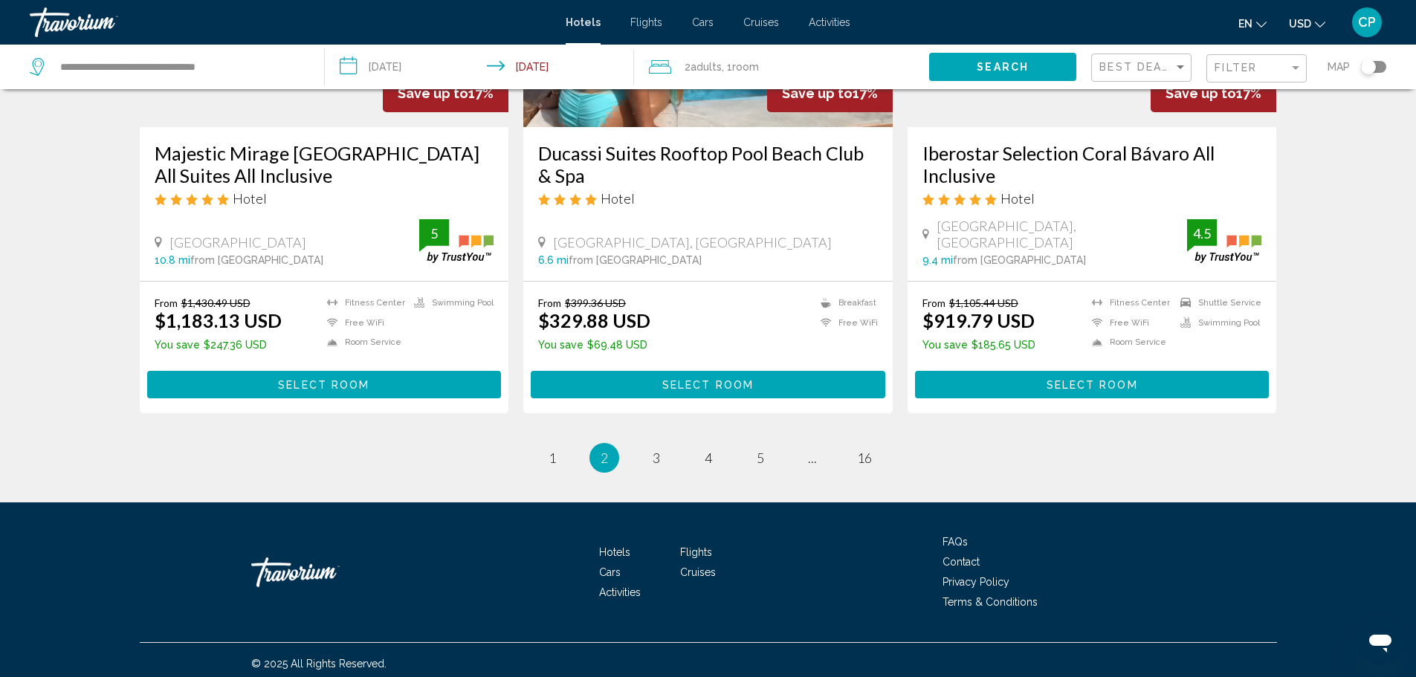
scroll to position [1966, 0]
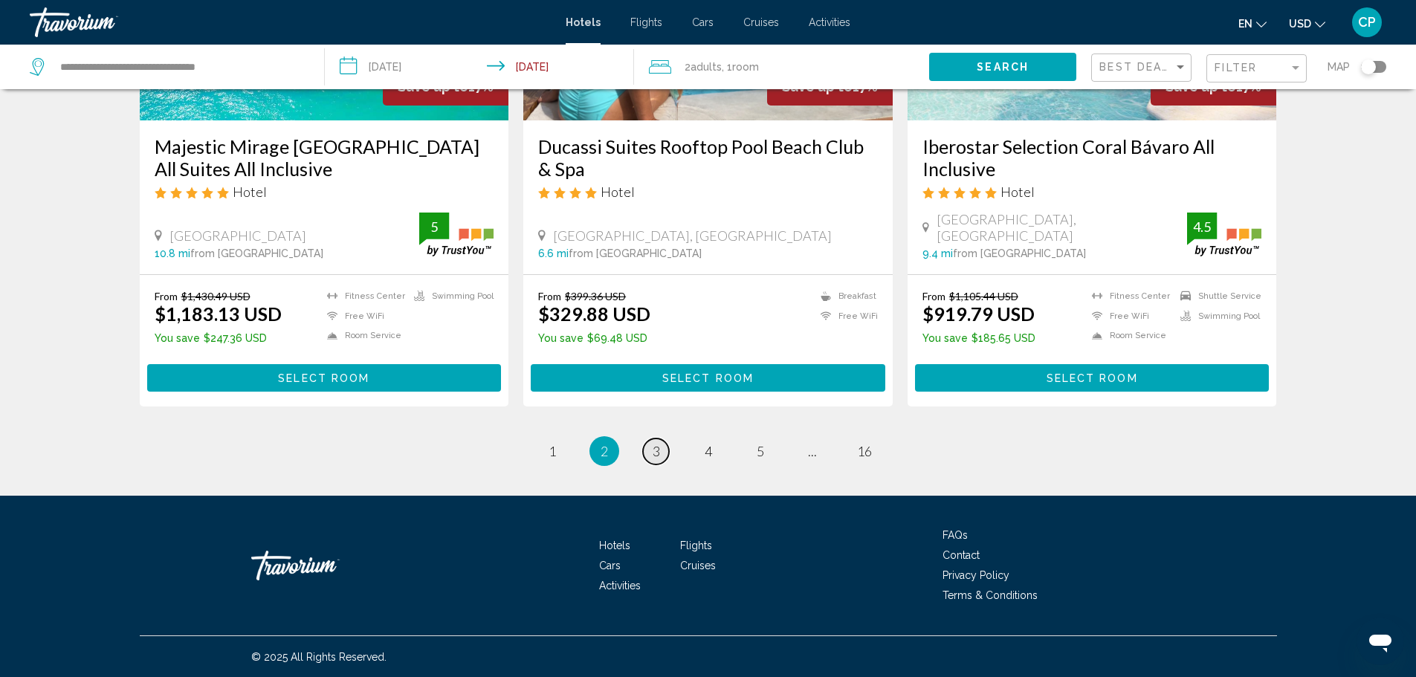
click at [646, 447] on link "page 3" at bounding box center [656, 452] width 26 height 26
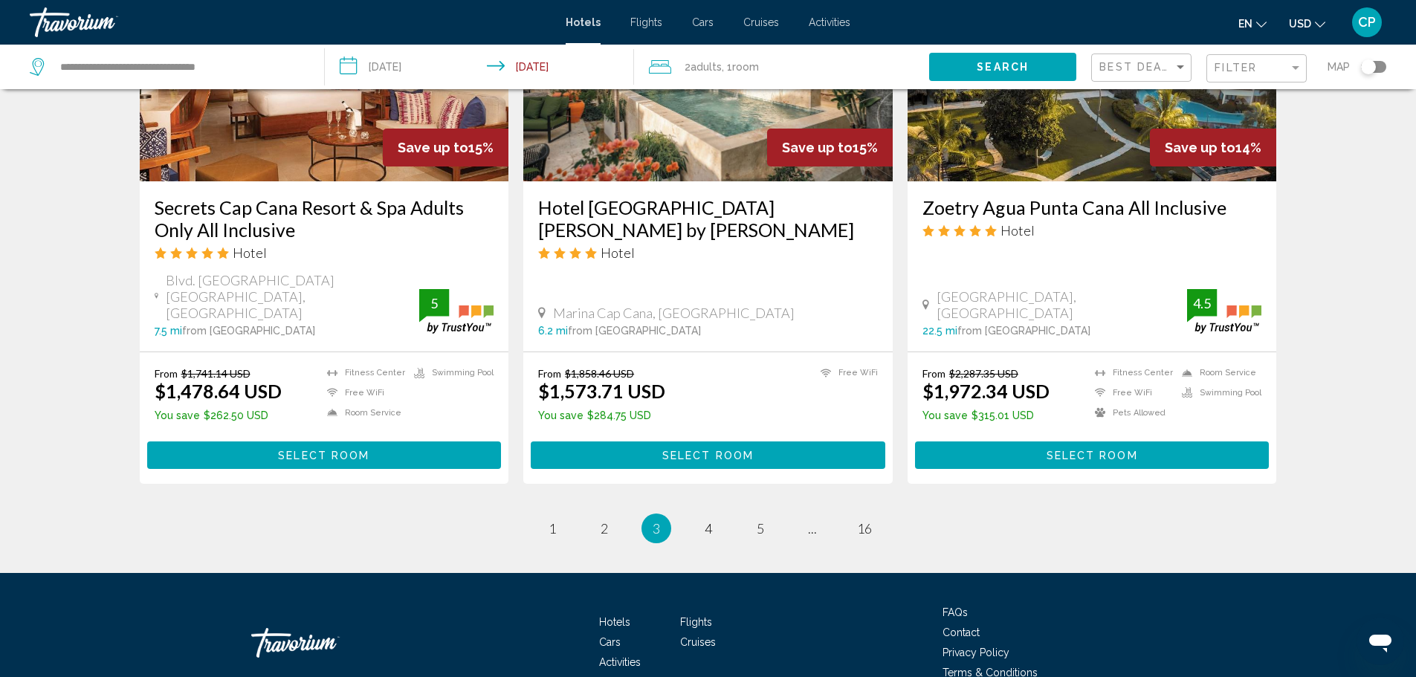
scroll to position [1859, 0]
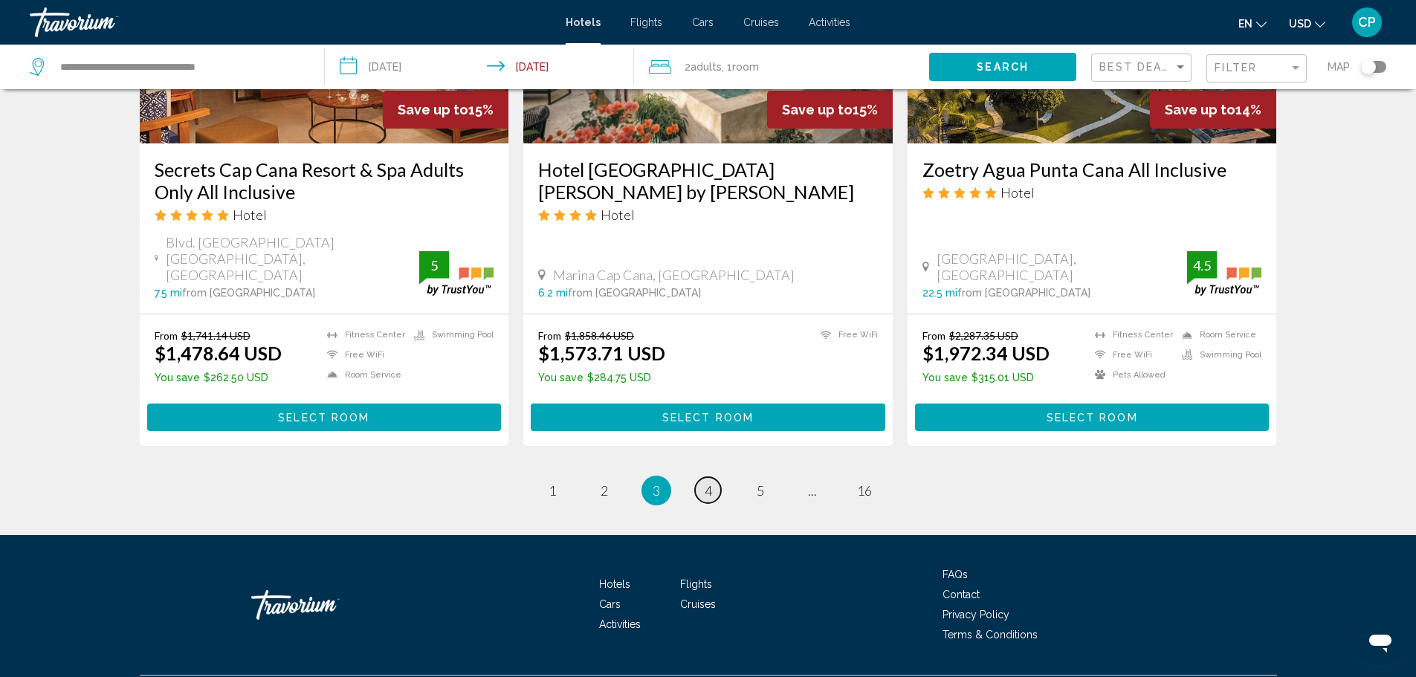
click at [699, 477] on link "page 4" at bounding box center [708, 490] width 26 height 26
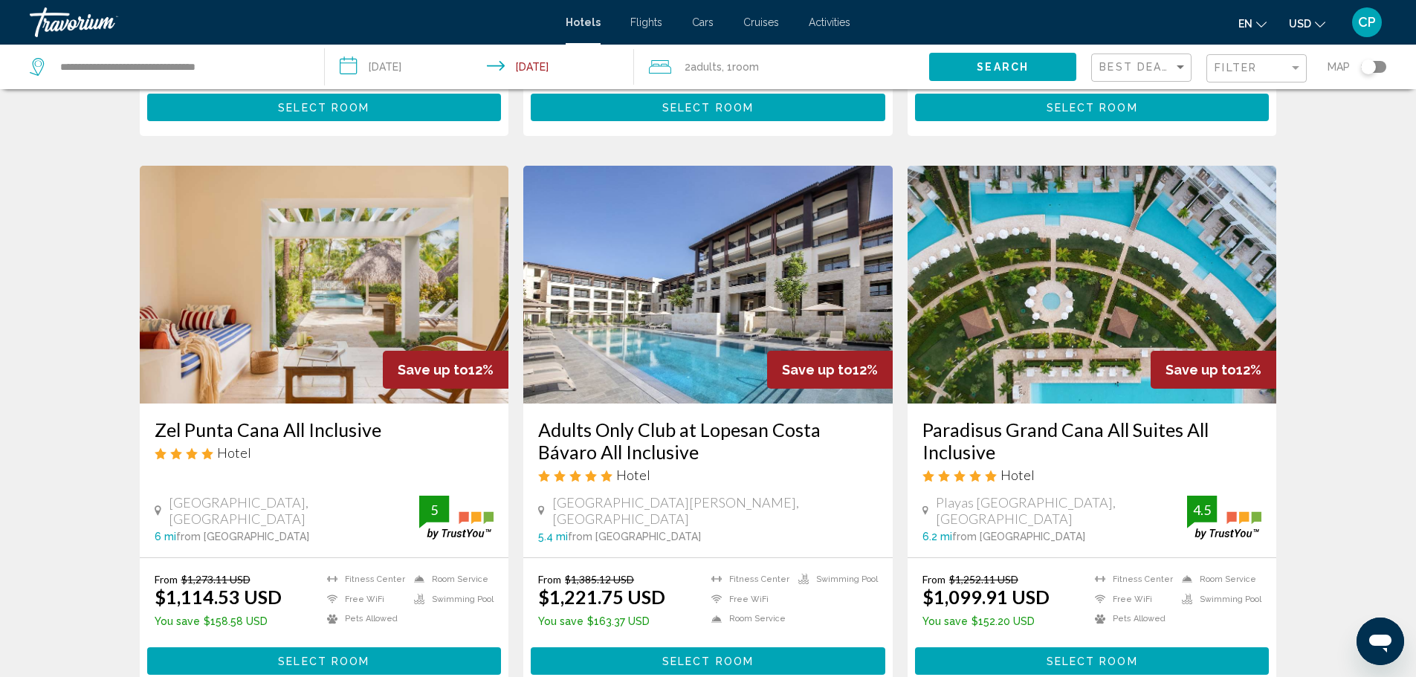
scroll to position [1785, 0]
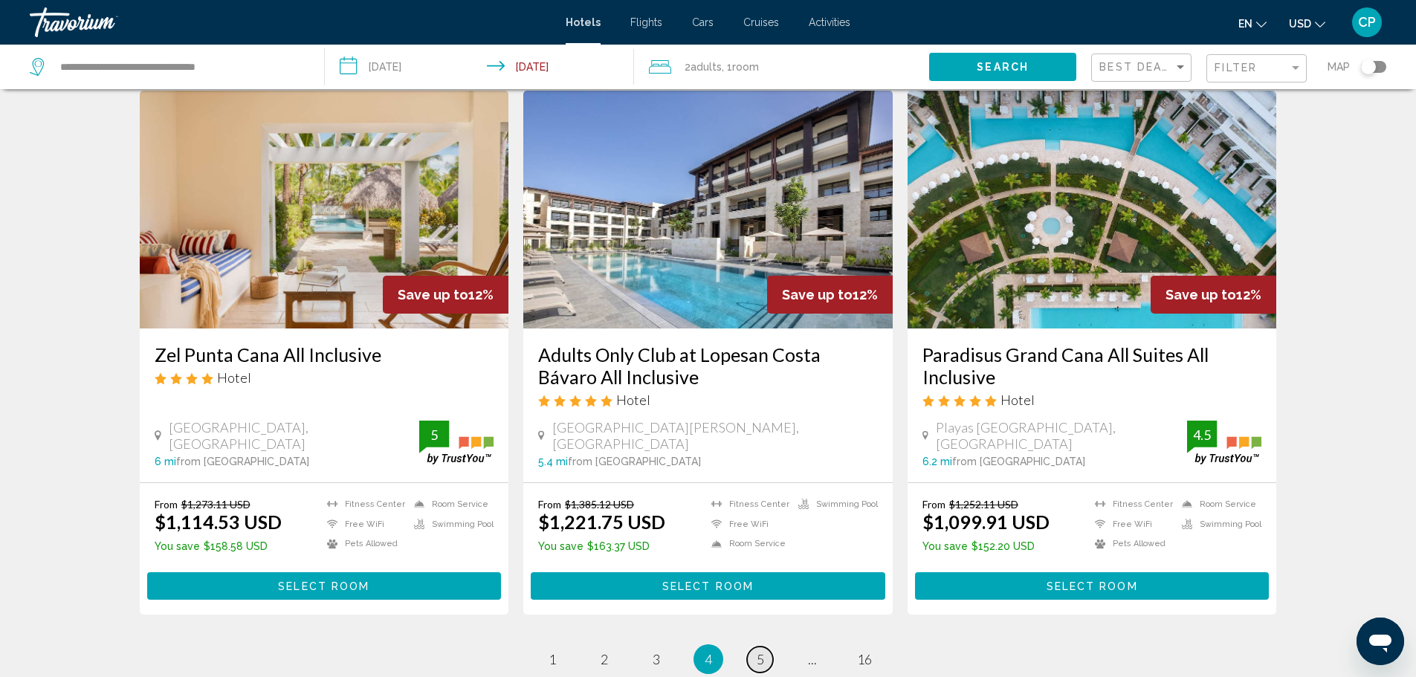
click at [766, 647] on link "page 5" at bounding box center [760, 660] width 26 height 26
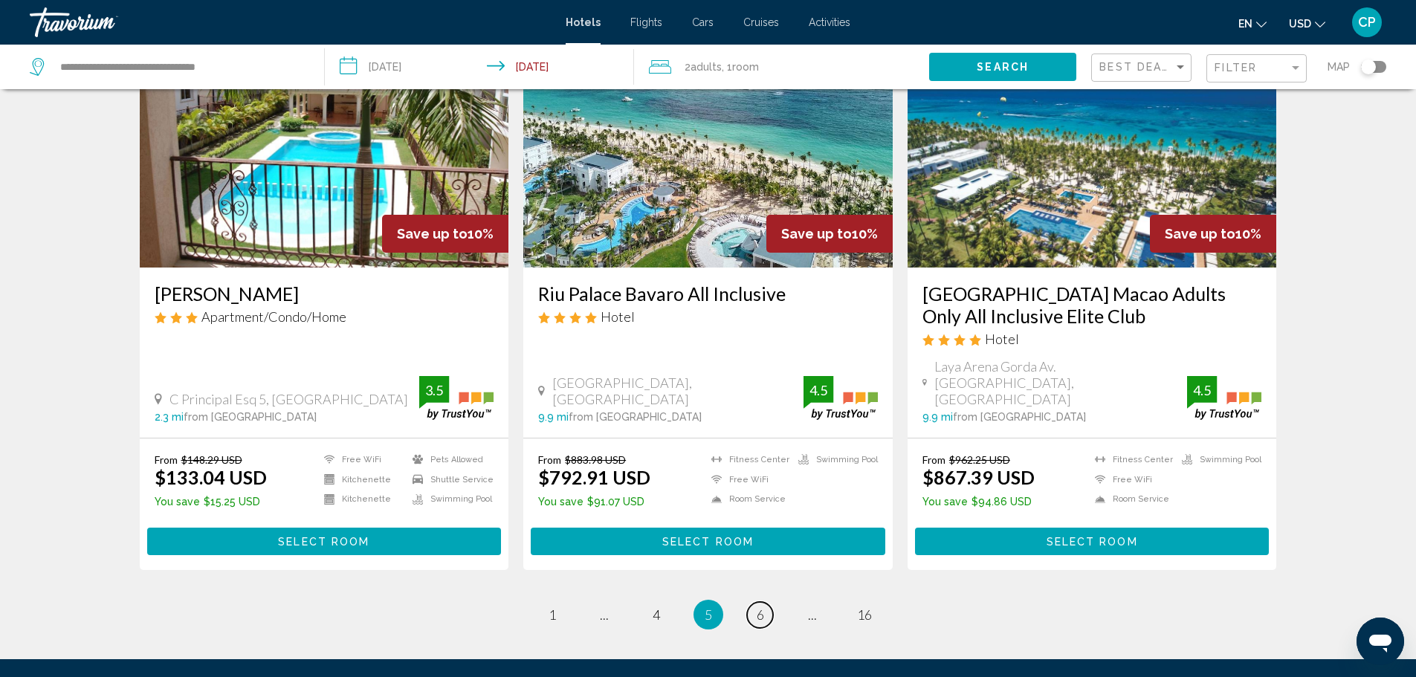
scroll to position [1859, 0]
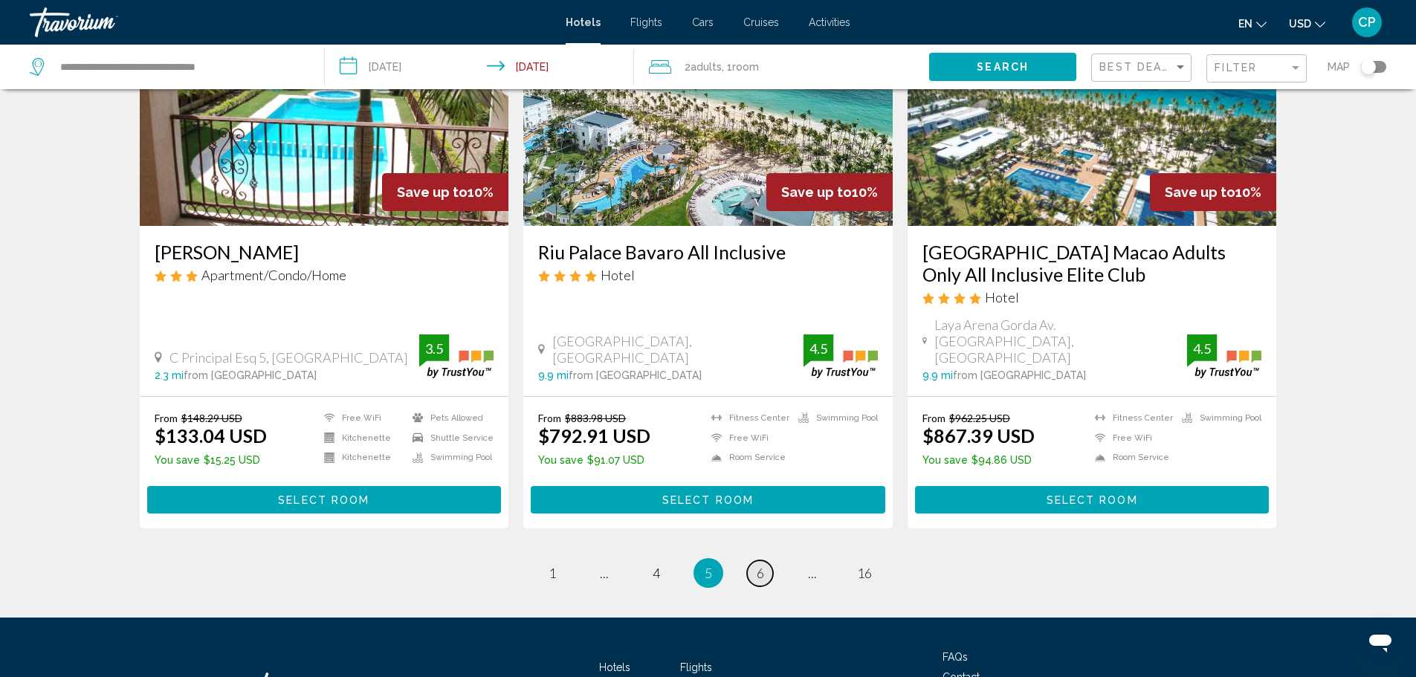
click at [759, 565] on span "6" at bounding box center [760, 573] width 7 height 16
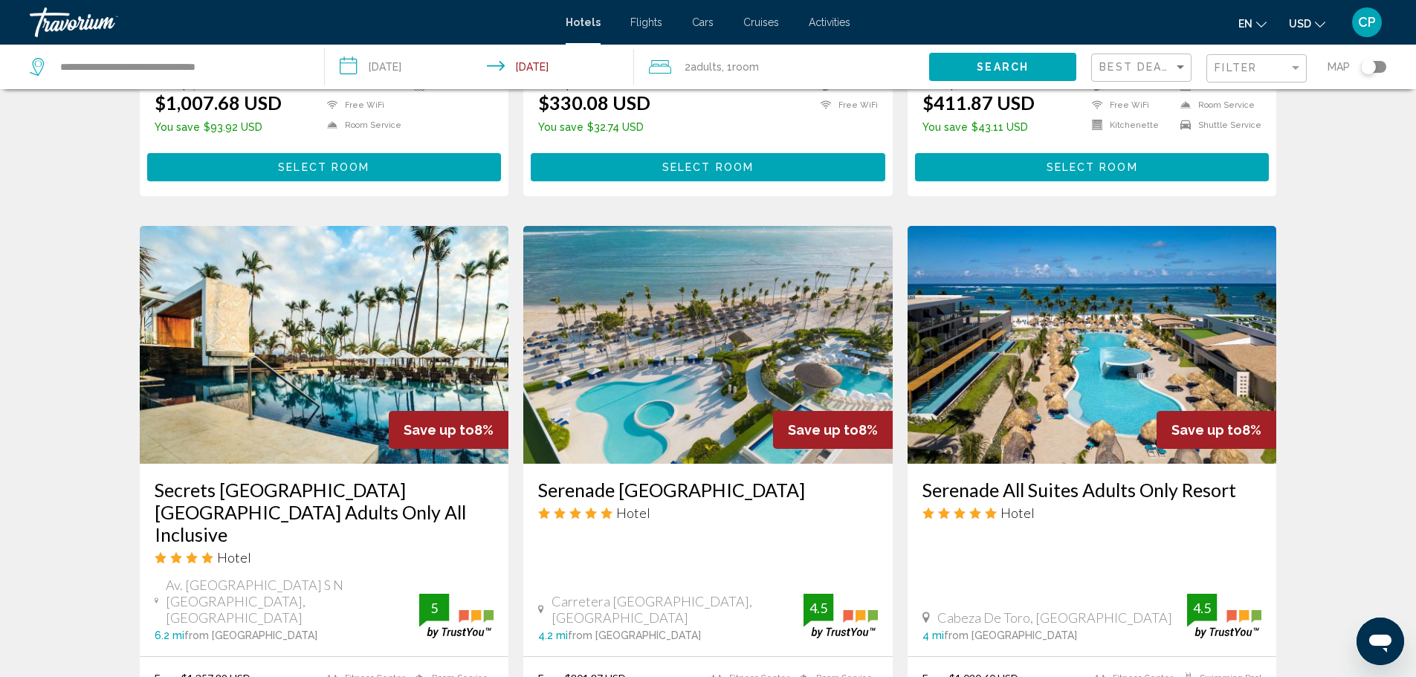
scroll to position [1041, 0]
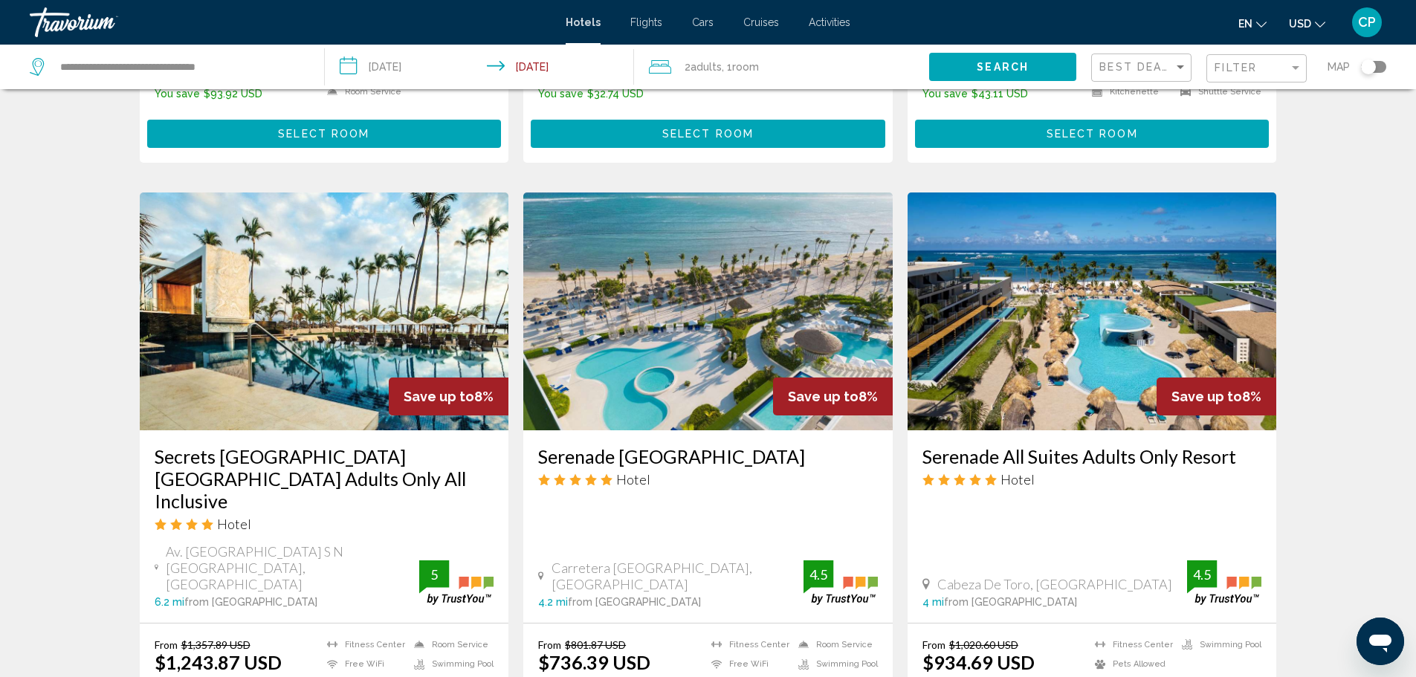
click at [300, 459] on h3 "Secrets [GEOGRAPHIC_DATA] [GEOGRAPHIC_DATA] Adults Only All Inclusive" at bounding box center [325, 478] width 340 height 67
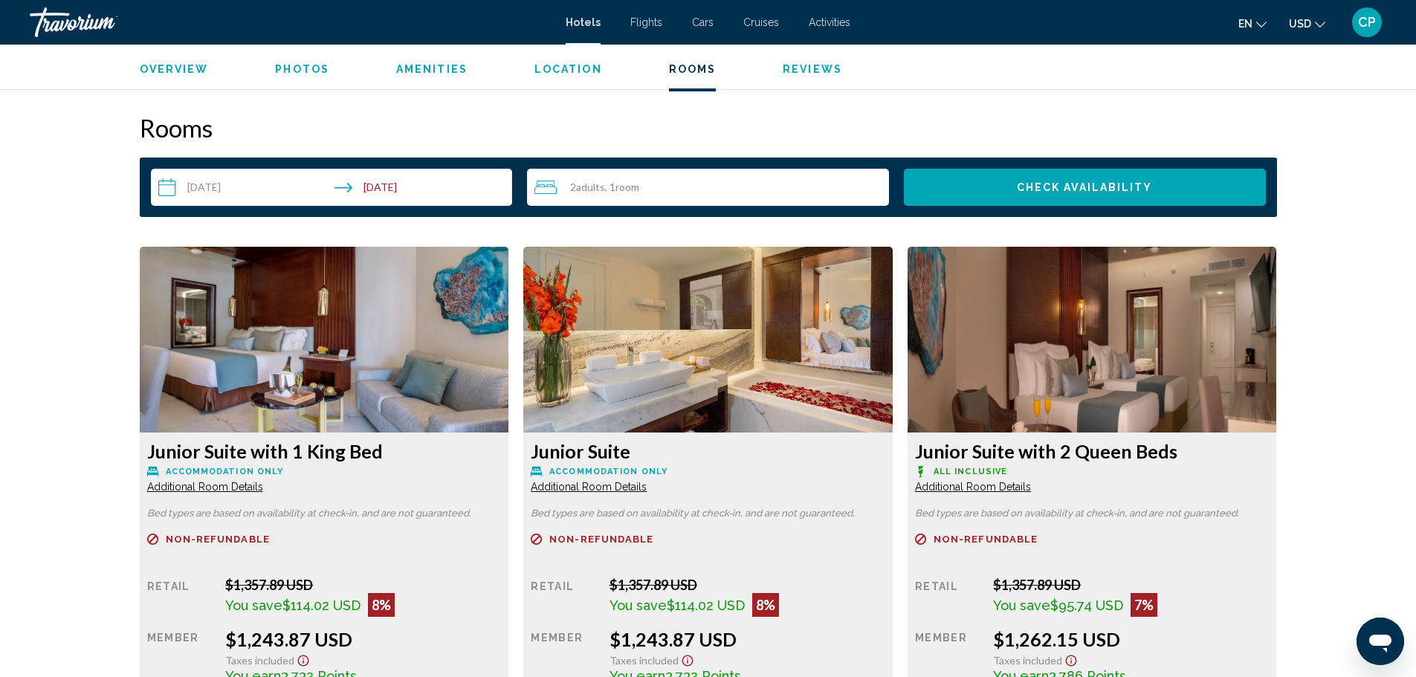
scroll to position [1933, 0]
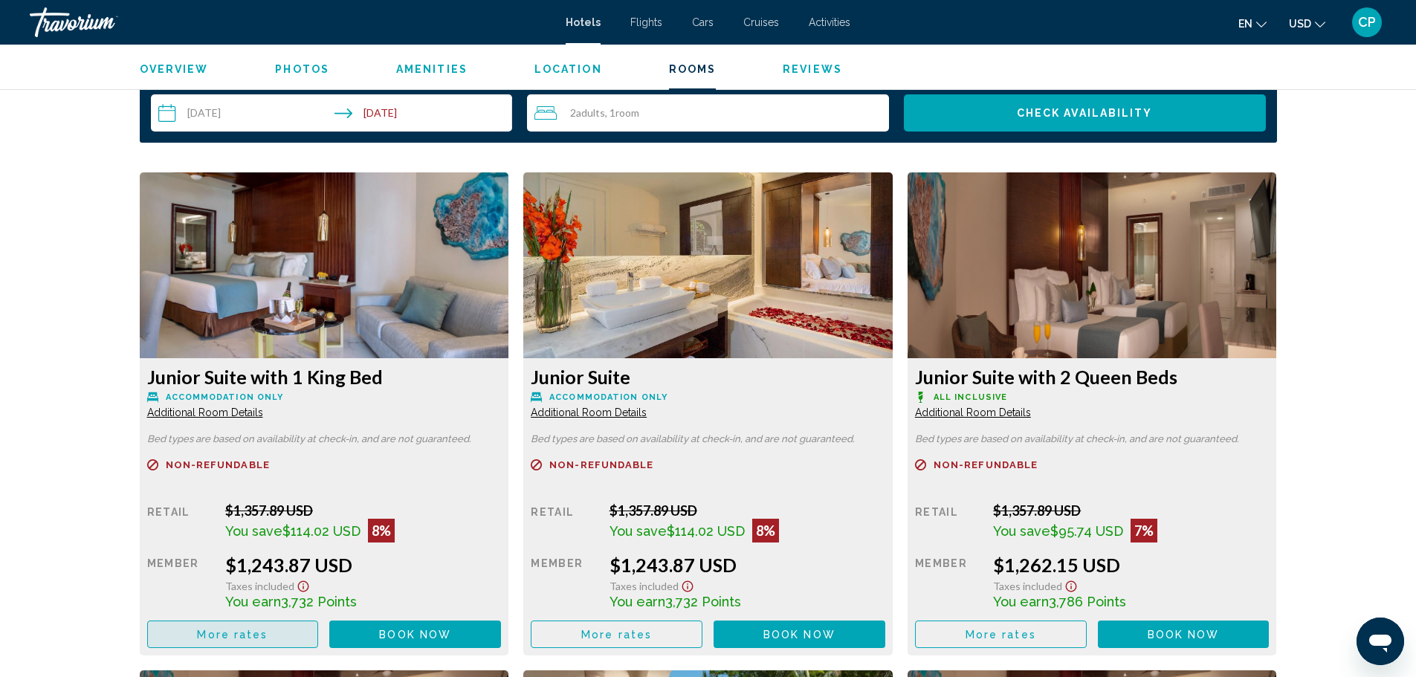
click at [268, 634] on button "More rates" at bounding box center [233, 635] width 172 height 28
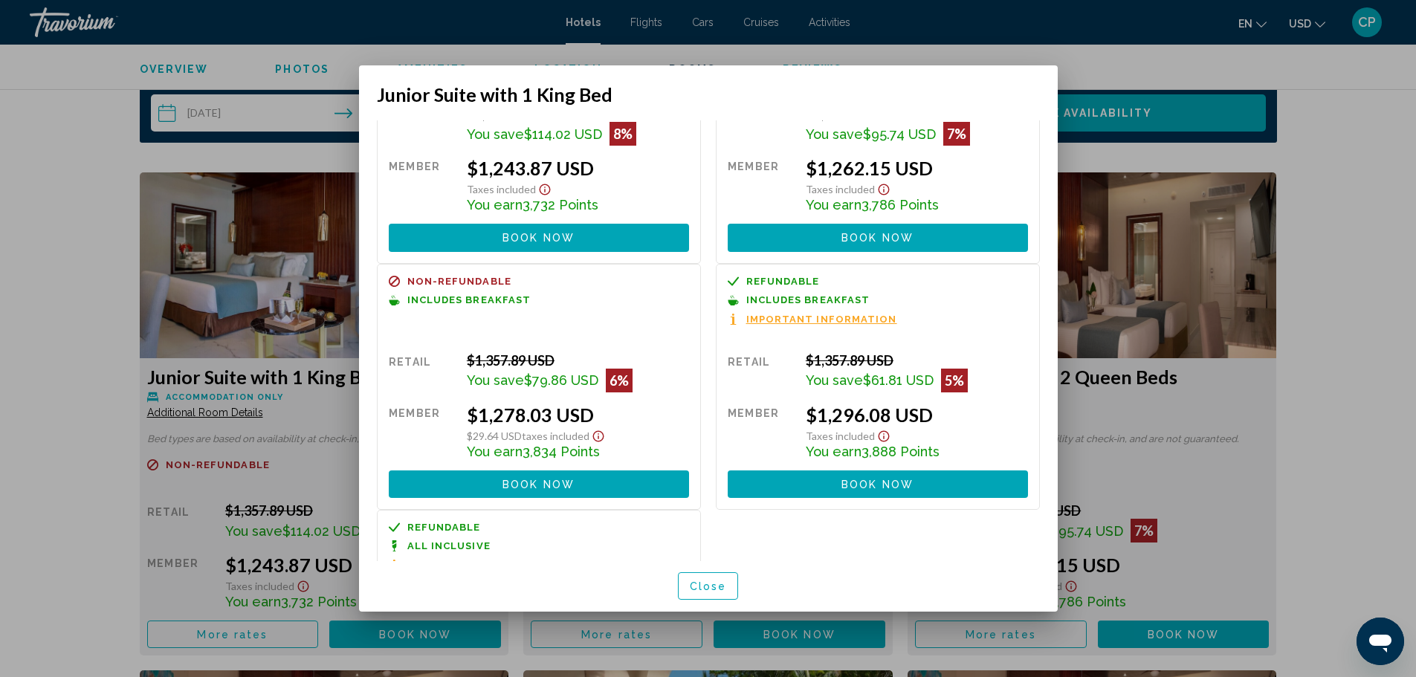
scroll to position [74, 0]
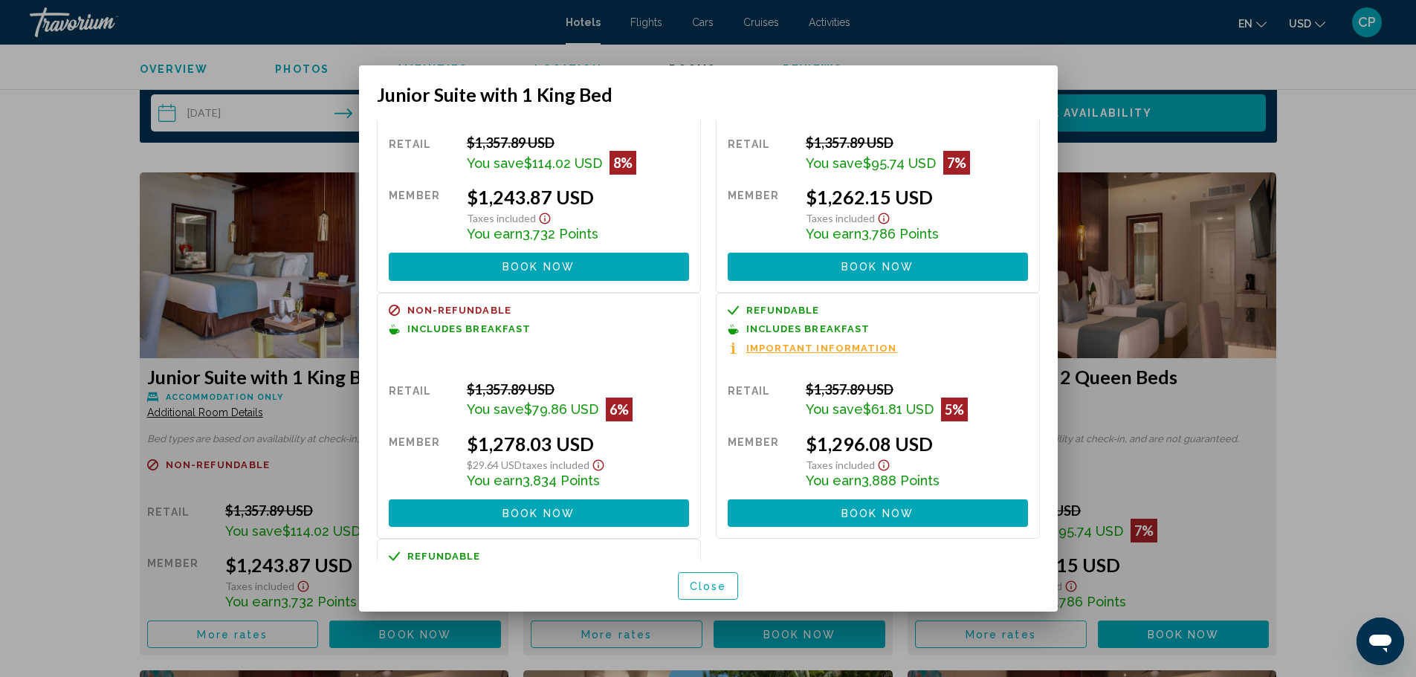
click at [856, 347] on span "Important Information" at bounding box center [822, 349] width 151 height 10
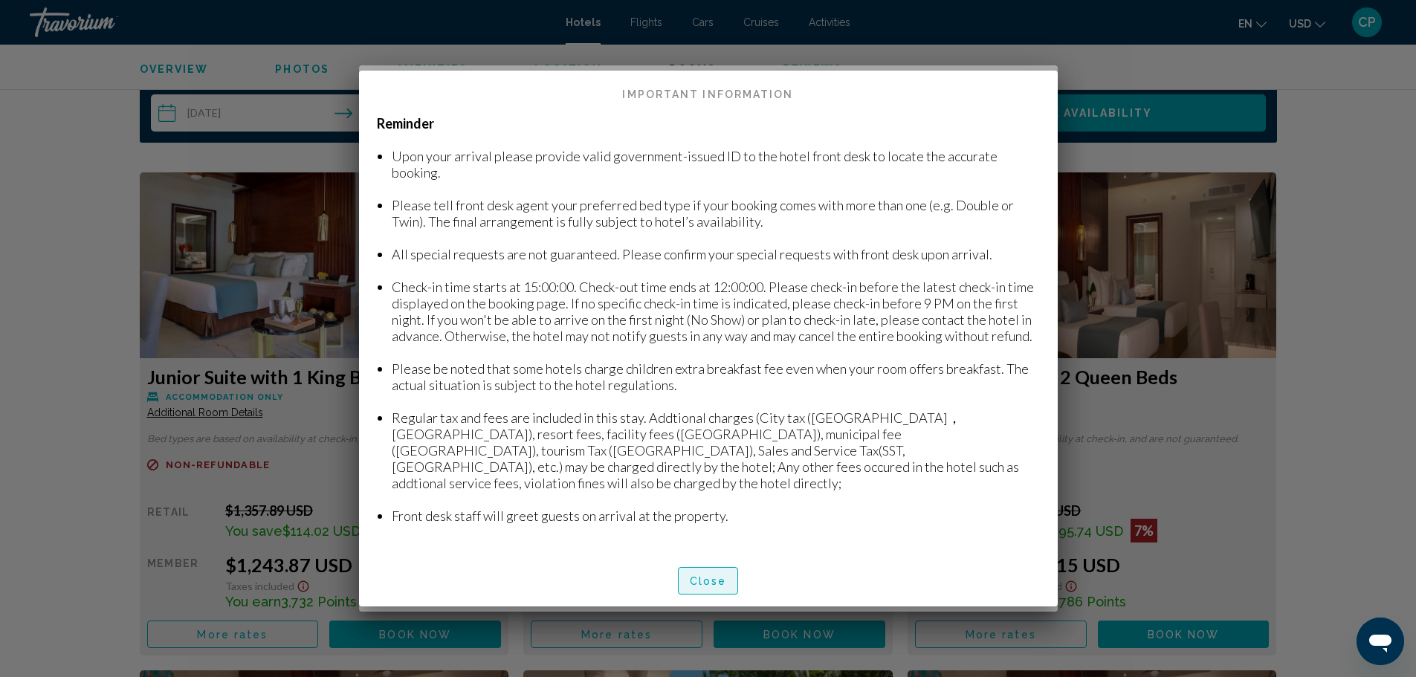
click at [697, 576] on span "Close" at bounding box center [708, 582] width 37 height 12
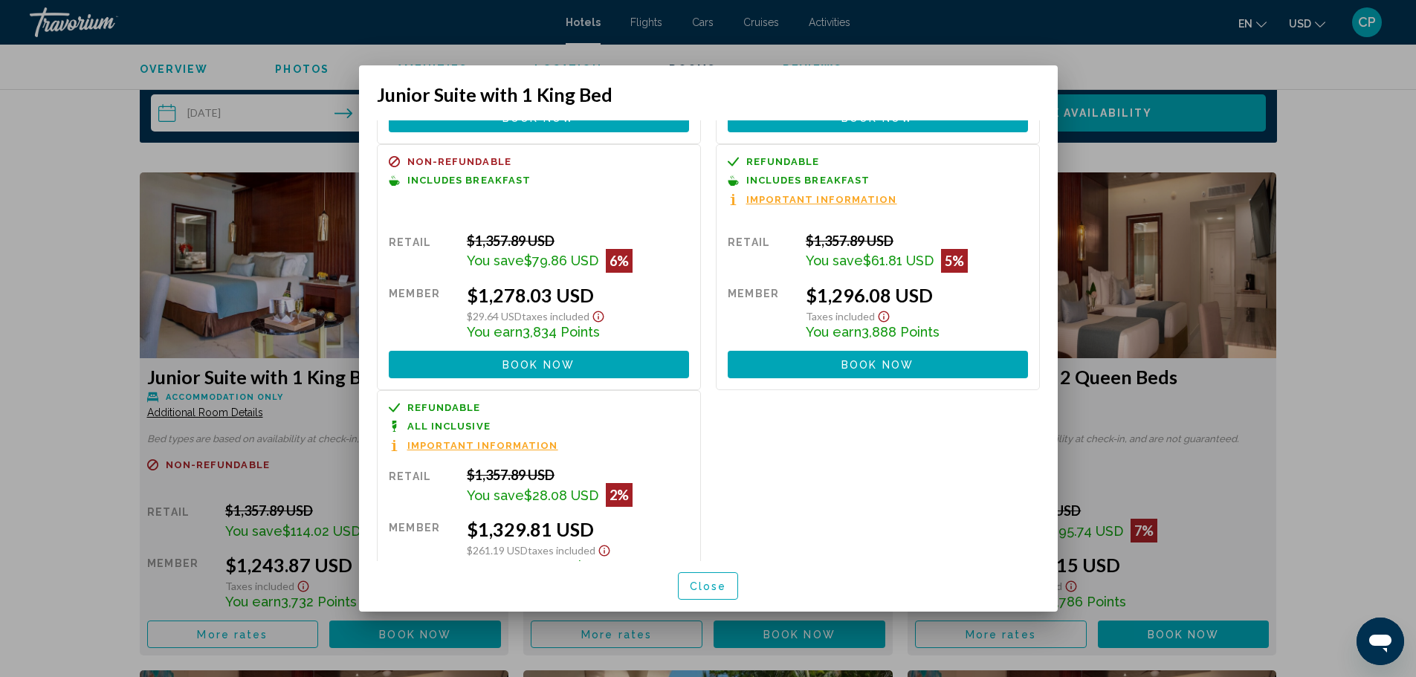
scroll to position [287, 0]
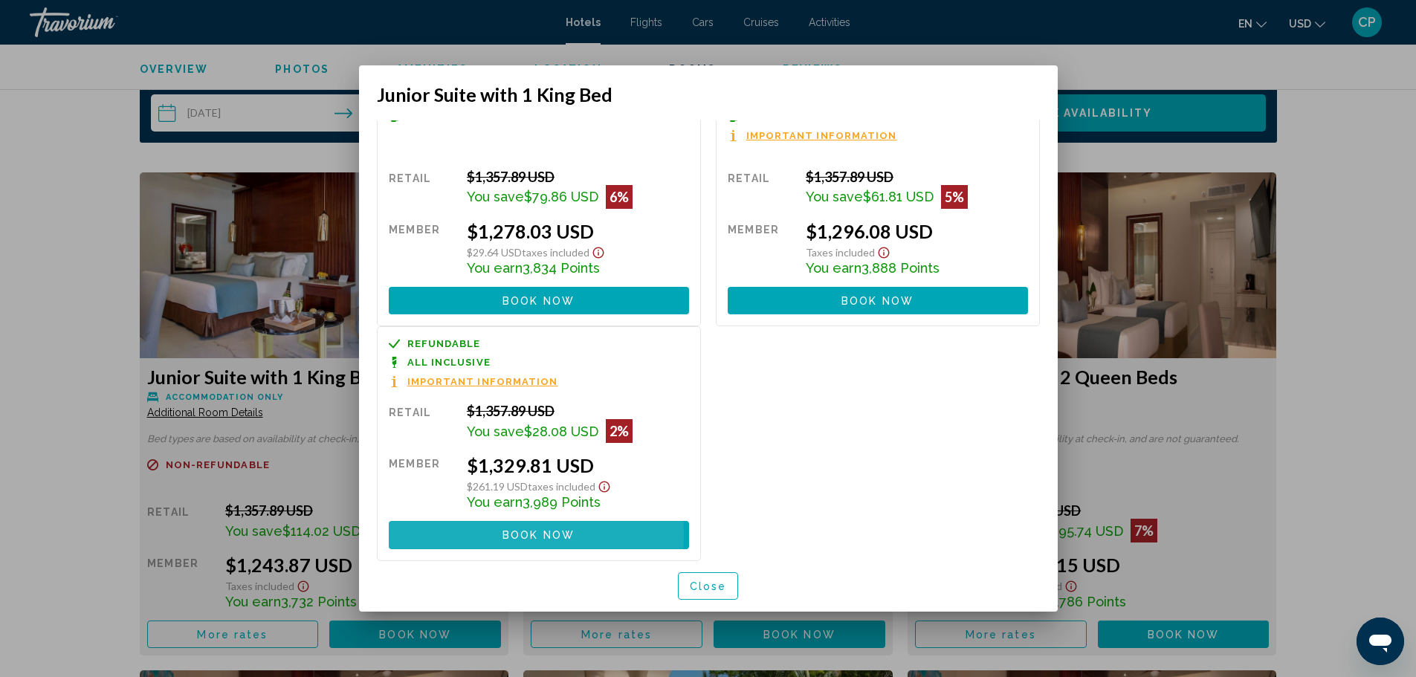
click at [488, 535] on button "Book now No longer available" at bounding box center [539, 535] width 300 height 28
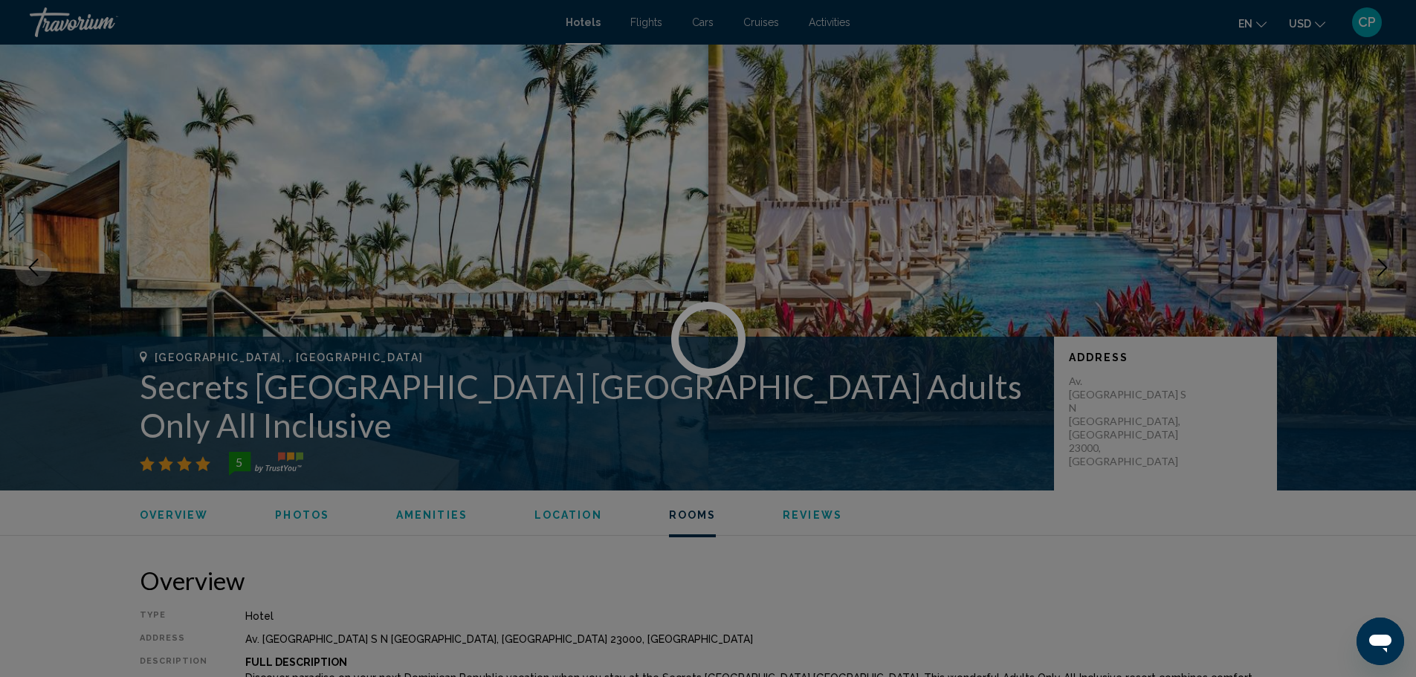
scroll to position [1933, 0]
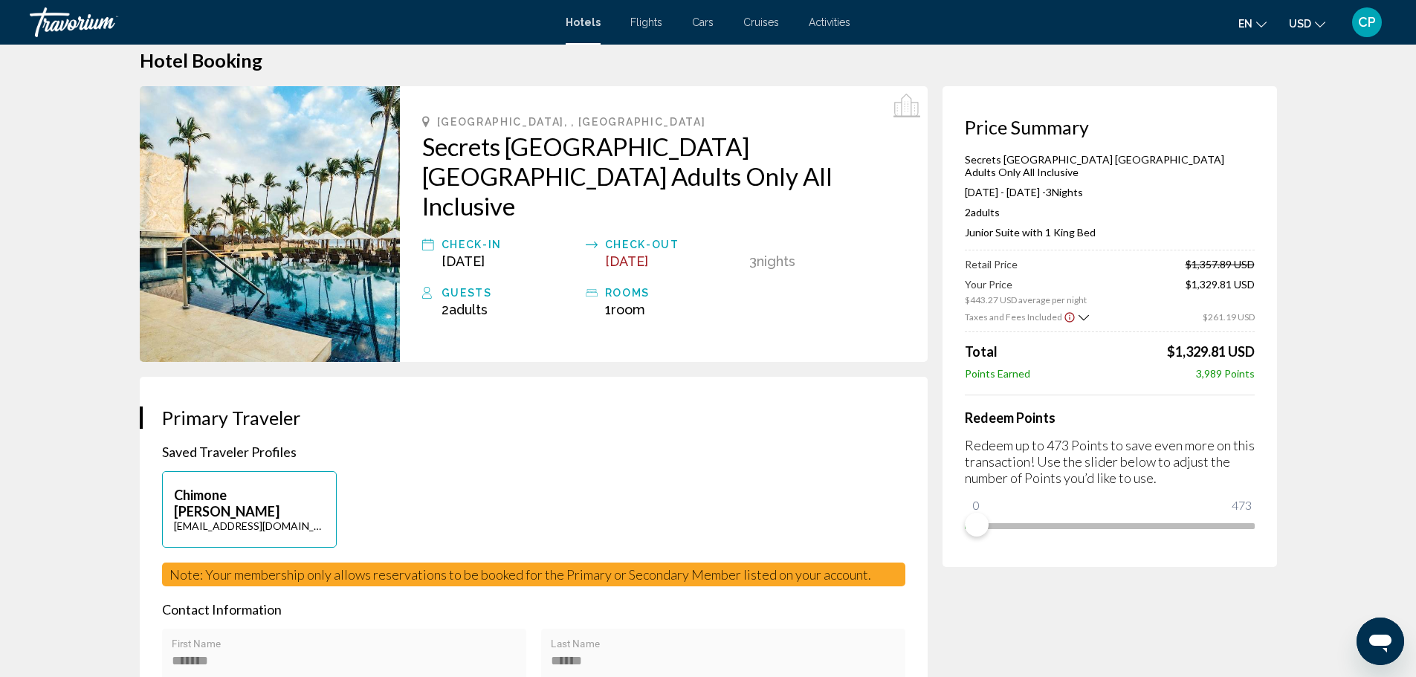
scroll to position [31, 0]
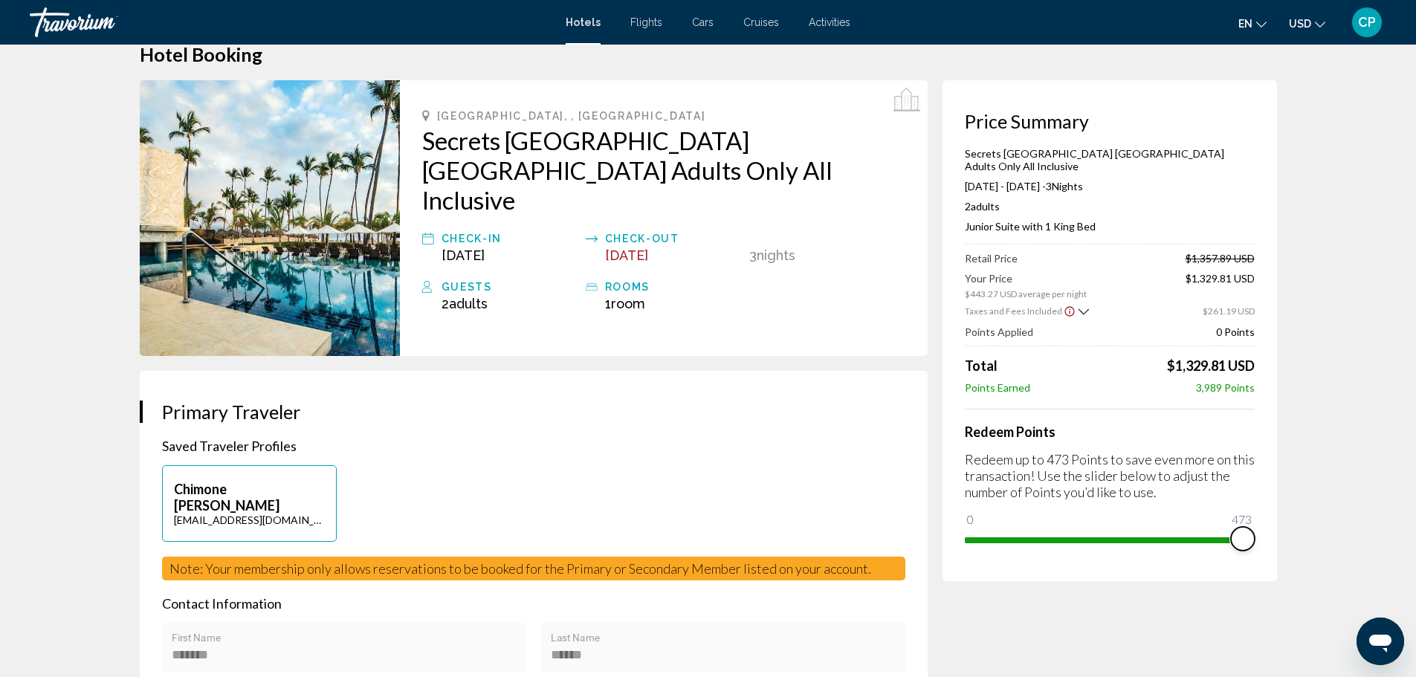
drag, startPoint x: 980, startPoint y: 503, endPoint x: 1275, endPoint y: 477, distance: 296.4
click at [1275, 477] on div "Price Summary Secrets [GEOGRAPHIC_DATA] [GEOGRAPHIC_DATA] Adults Only All Inclu…" at bounding box center [1110, 330] width 335 height 501
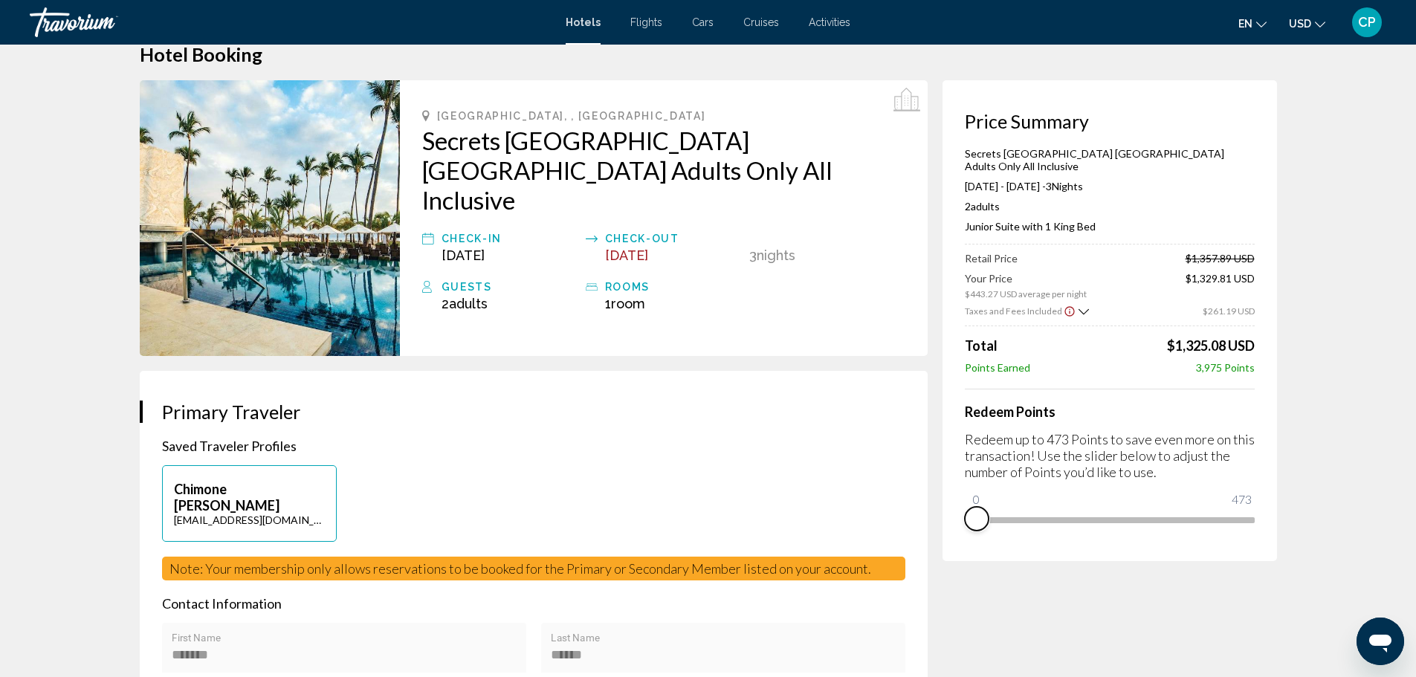
drag, startPoint x: 1240, startPoint y: 519, endPoint x: 932, endPoint y: 536, distance: 308.3
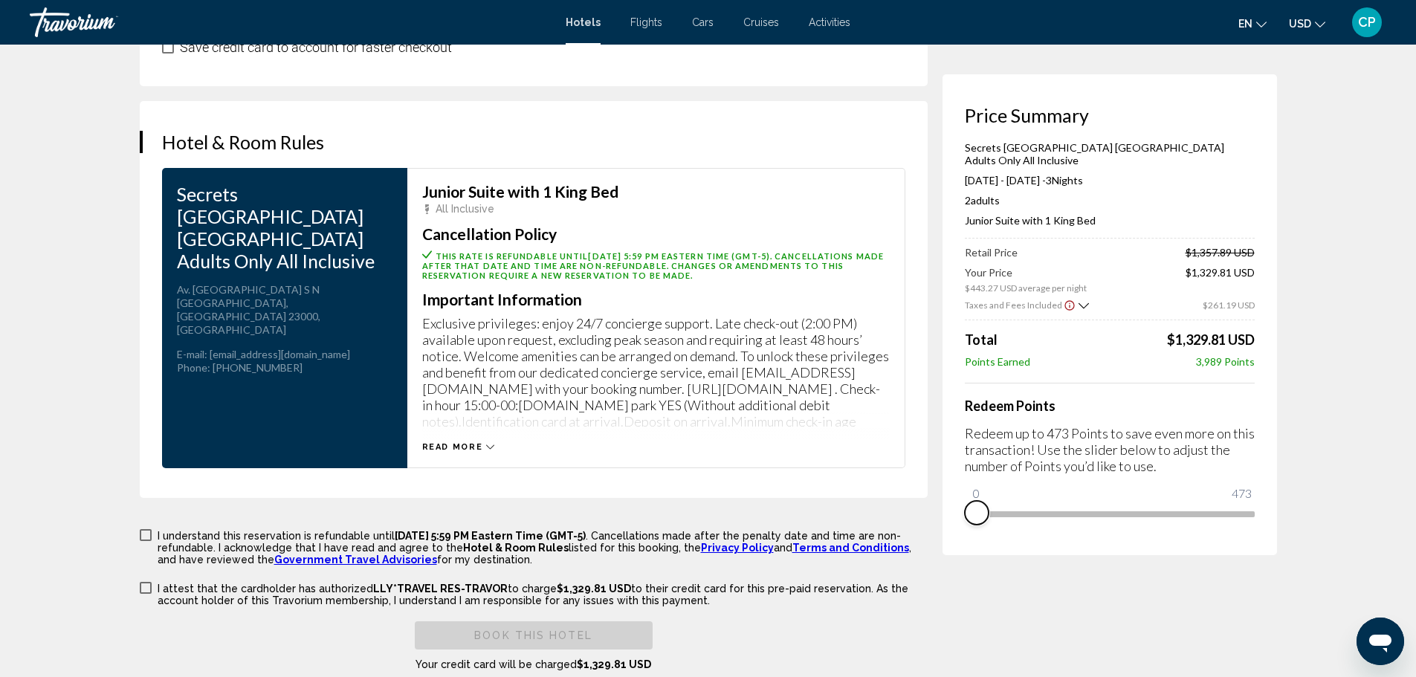
scroll to position [1931, 0]
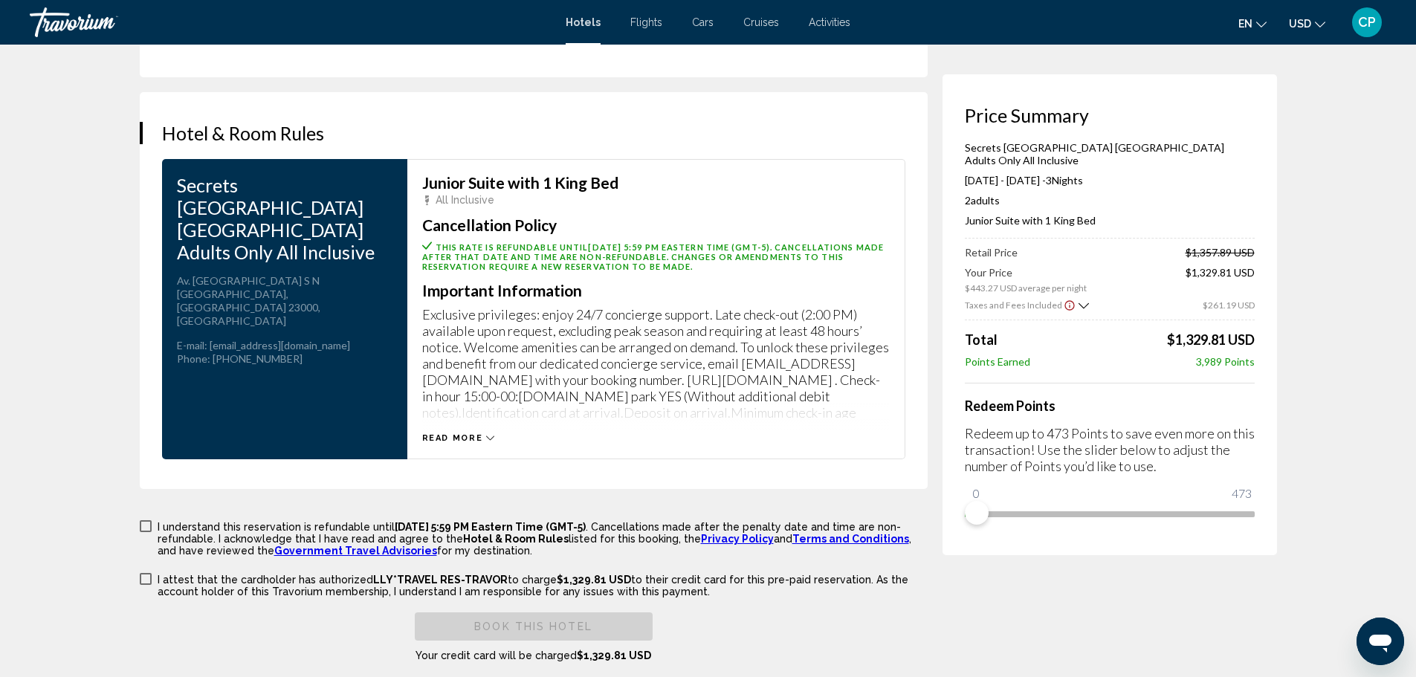
click at [479, 433] on span "Read more" at bounding box center [452, 438] width 61 height 10
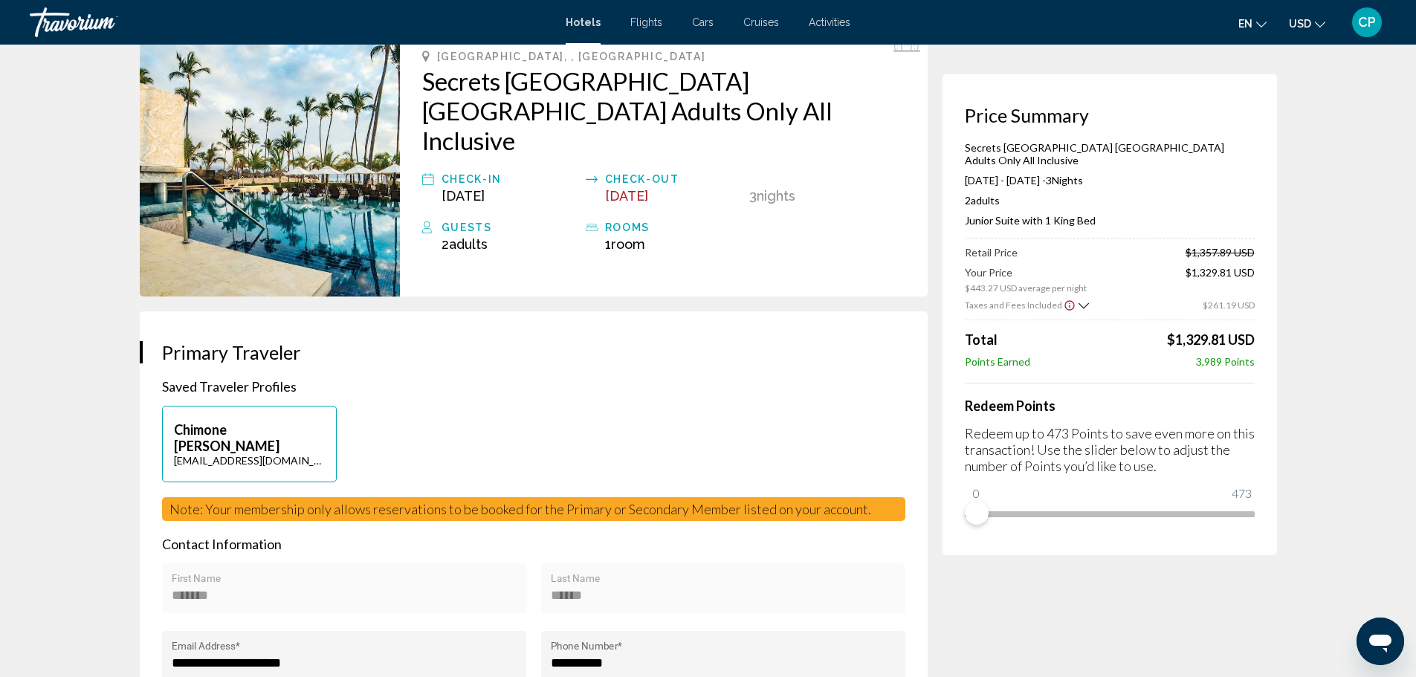
scroll to position [0, 0]
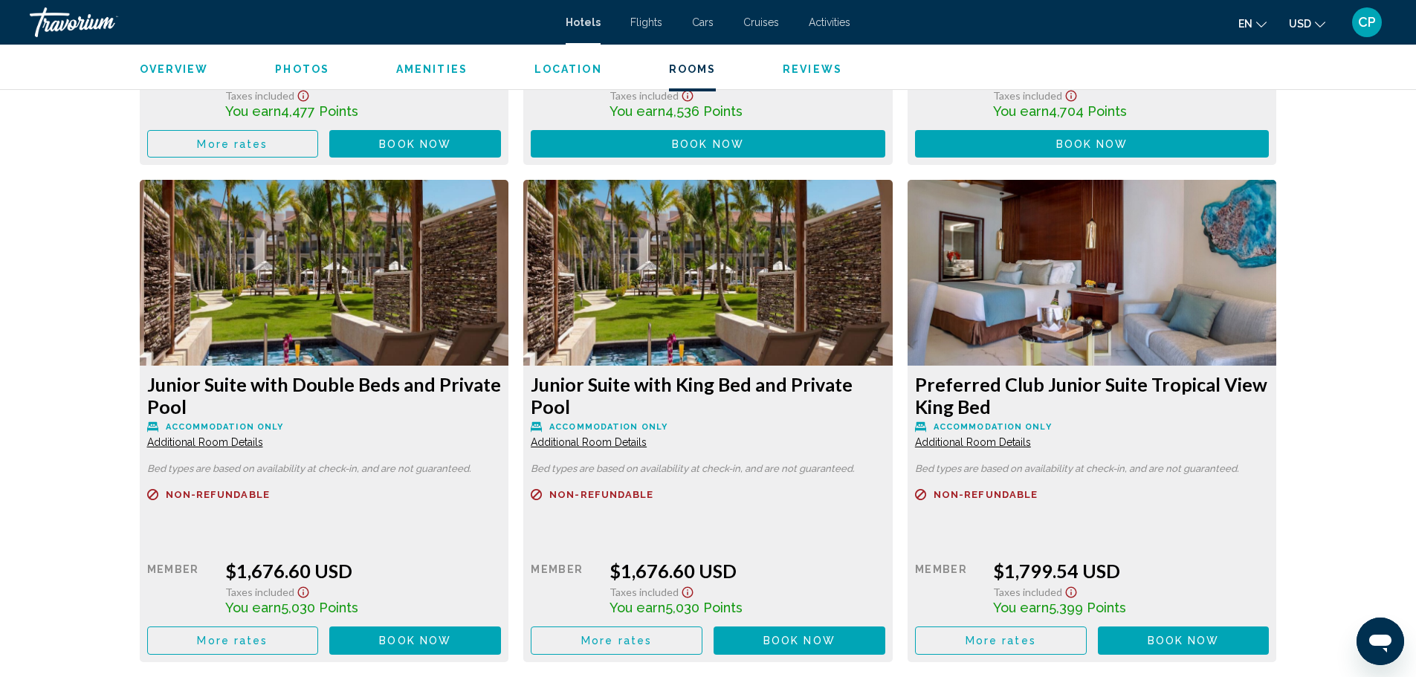
scroll to position [3941, 0]
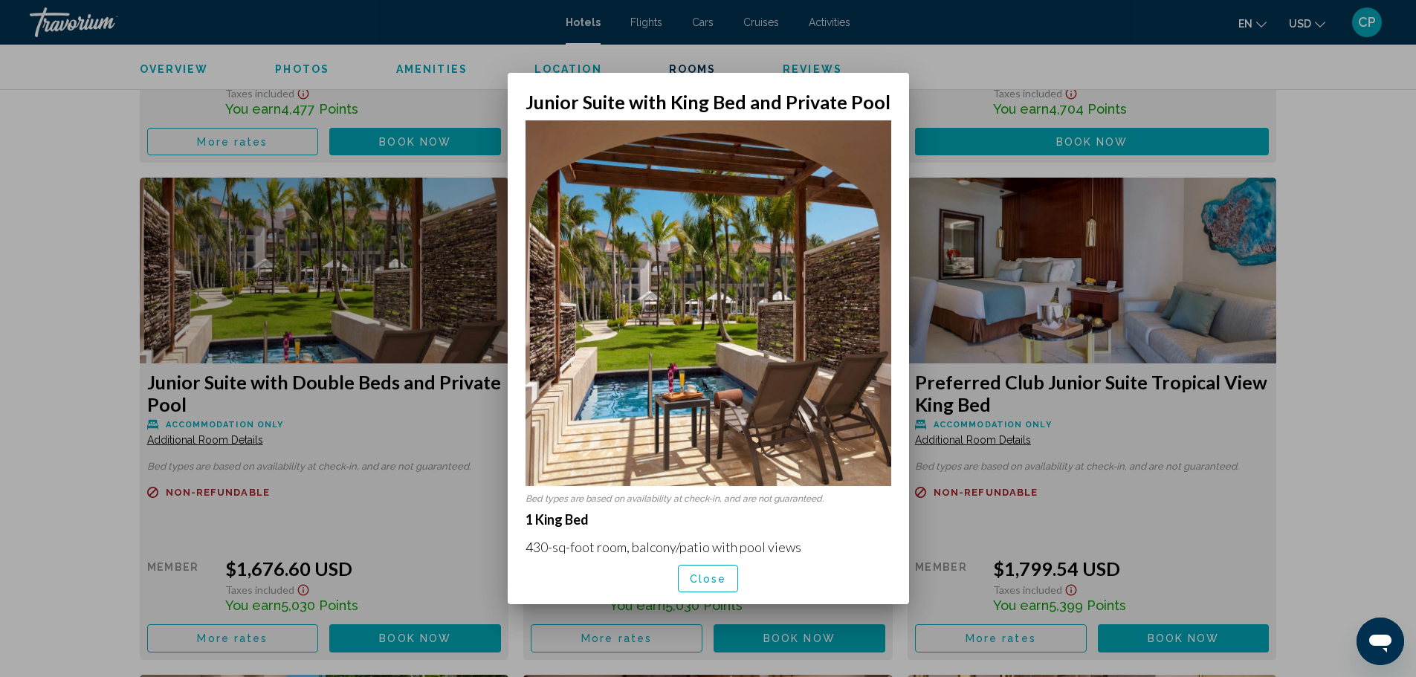
scroll to position [0, 0]
click at [706, 575] on span "Close" at bounding box center [708, 579] width 37 height 12
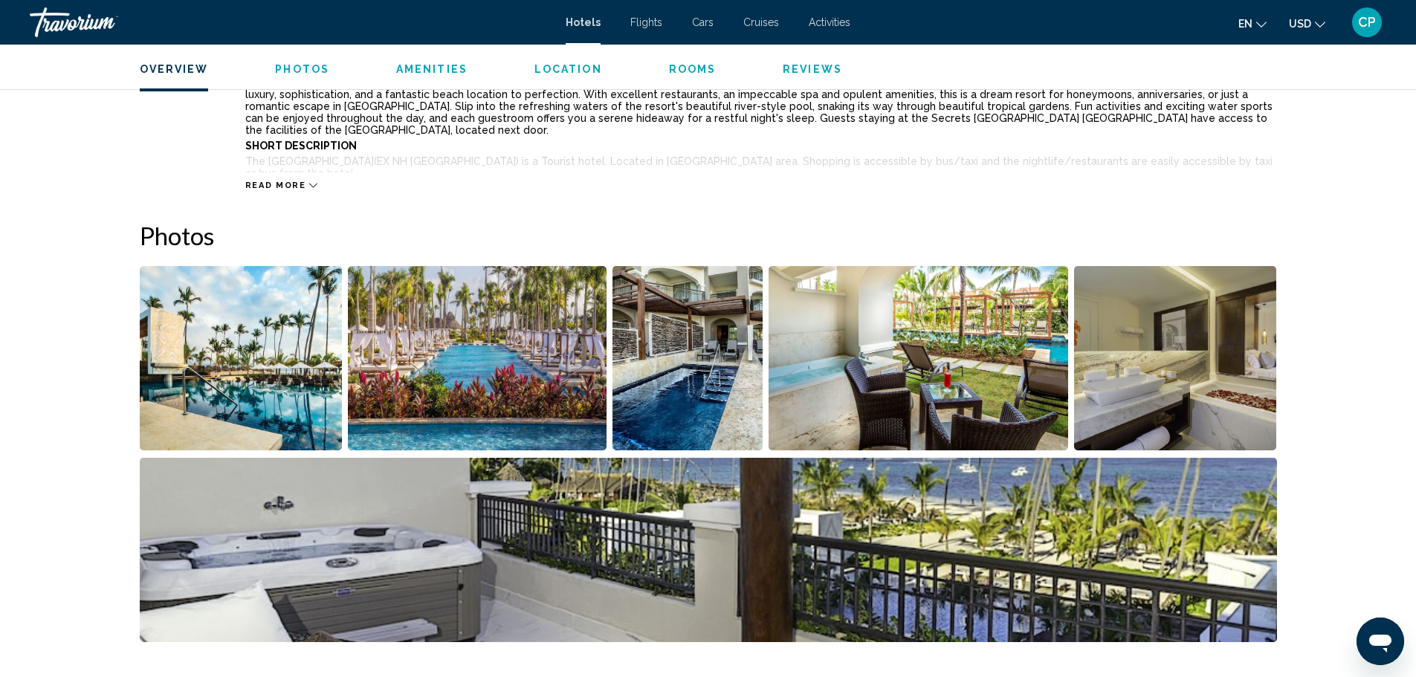
scroll to position [595, 0]
click at [265, 345] on img "Open full-screen image slider" at bounding box center [241, 359] width 203 height 184
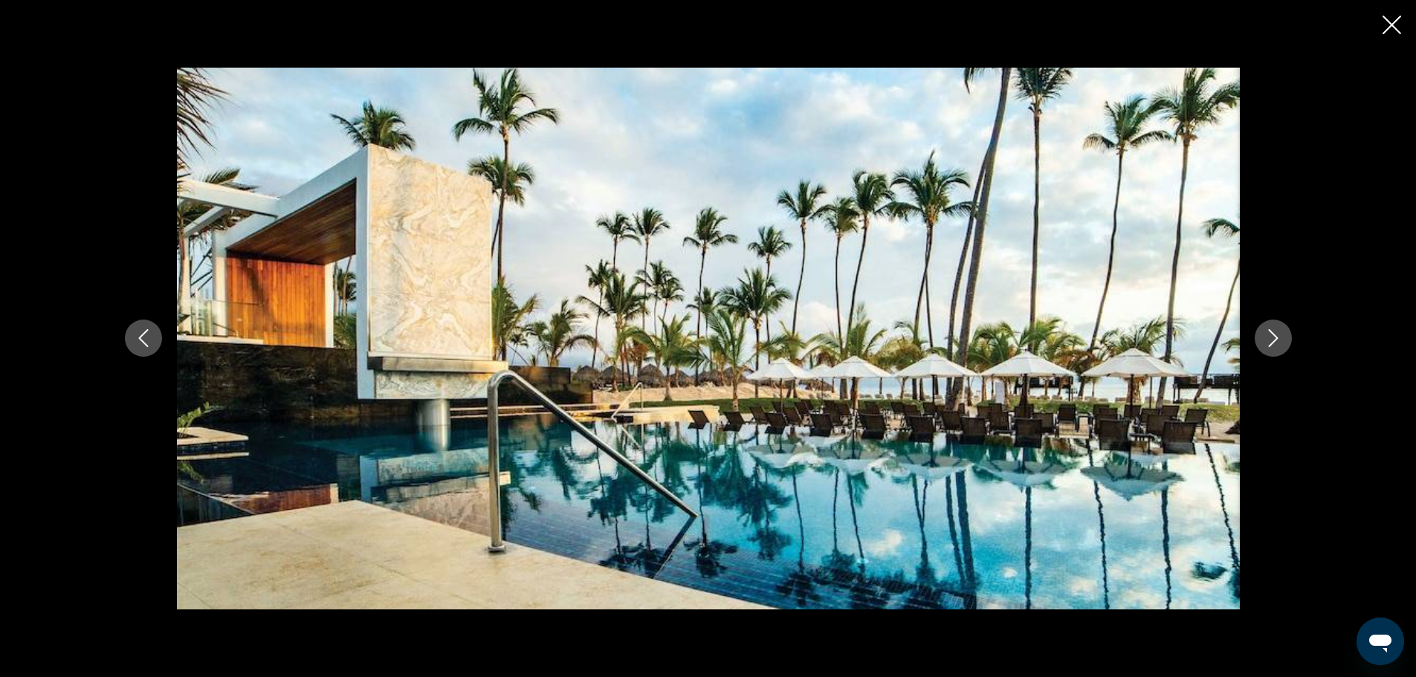
click at [1268, 335] on icon "Next image" at bounding box center [1274, 338] width 18 height 18
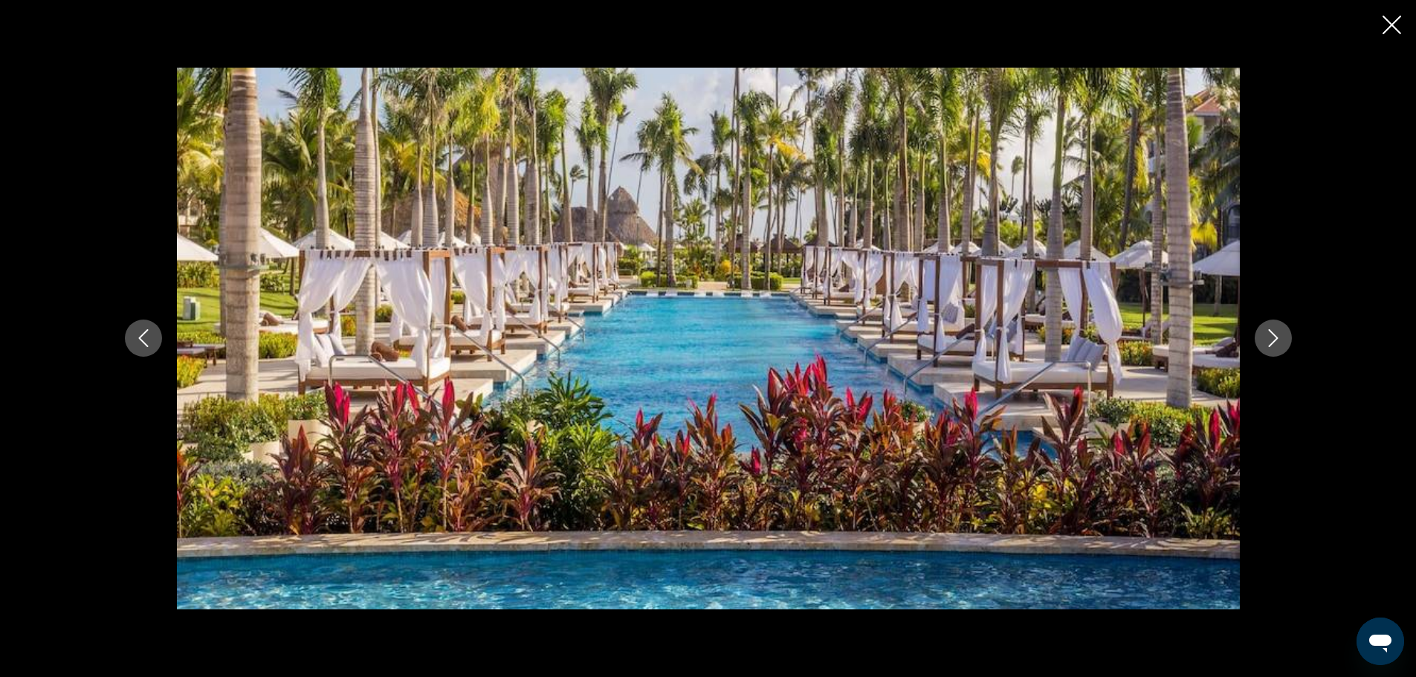
click at [1268, 335] on icon "Next image" at bounding box center [1274, 338] width 18 height 18
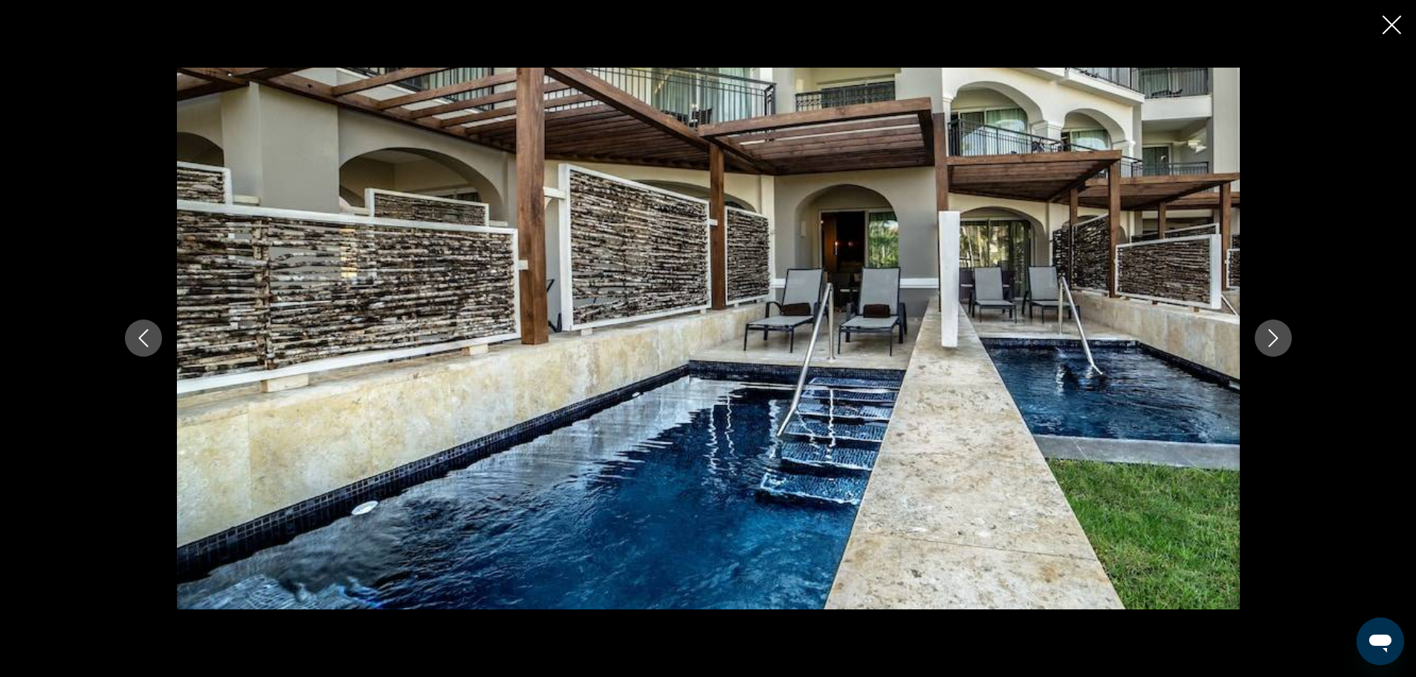
click at [1268, 335] on icon "Next image" at bounding box center [1274, 338] width 18 height 18
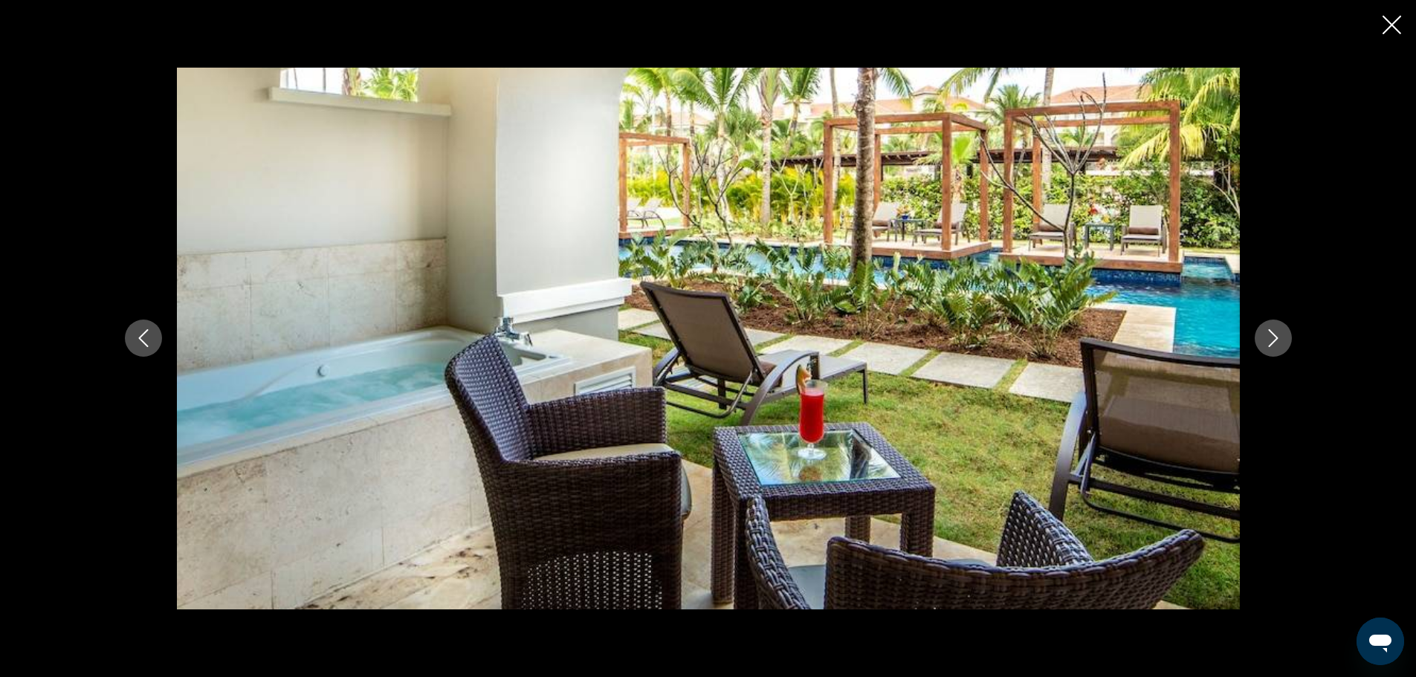
click at [1268, 335] on icon "Next image" at bounding box center [1274, 338] width 18 height 18
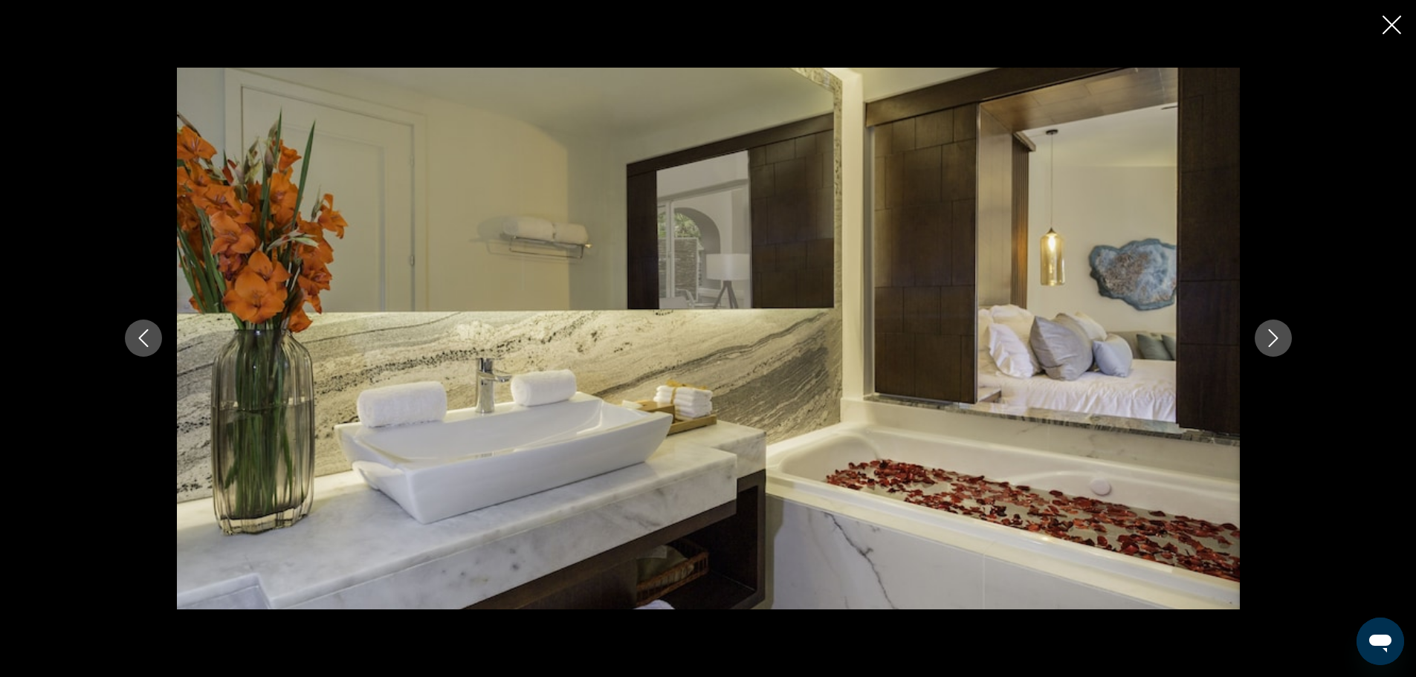
click at [1268, 335] on icon "Next image" at bounding box center [1274, 338] width 18 height 18
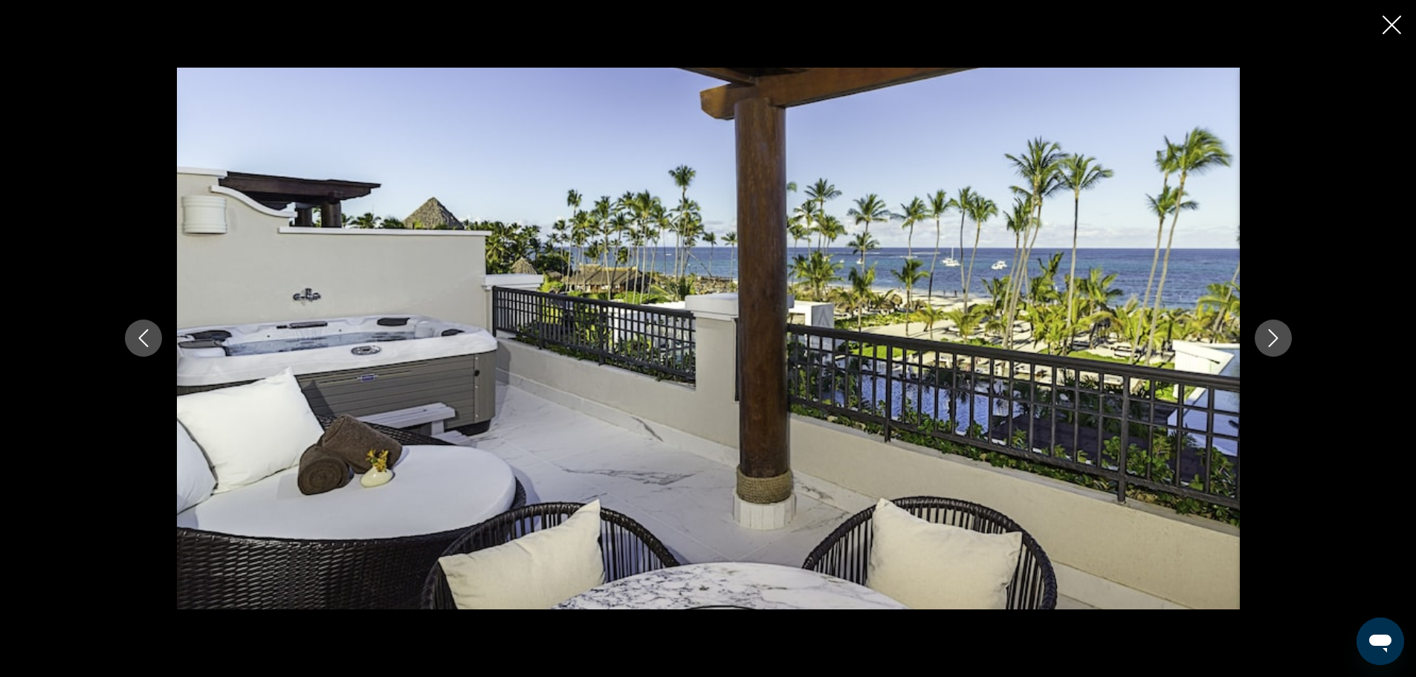
click at [1268, 335] on icon "Next image" at bounding box center [1274, 338] width 18 height 18
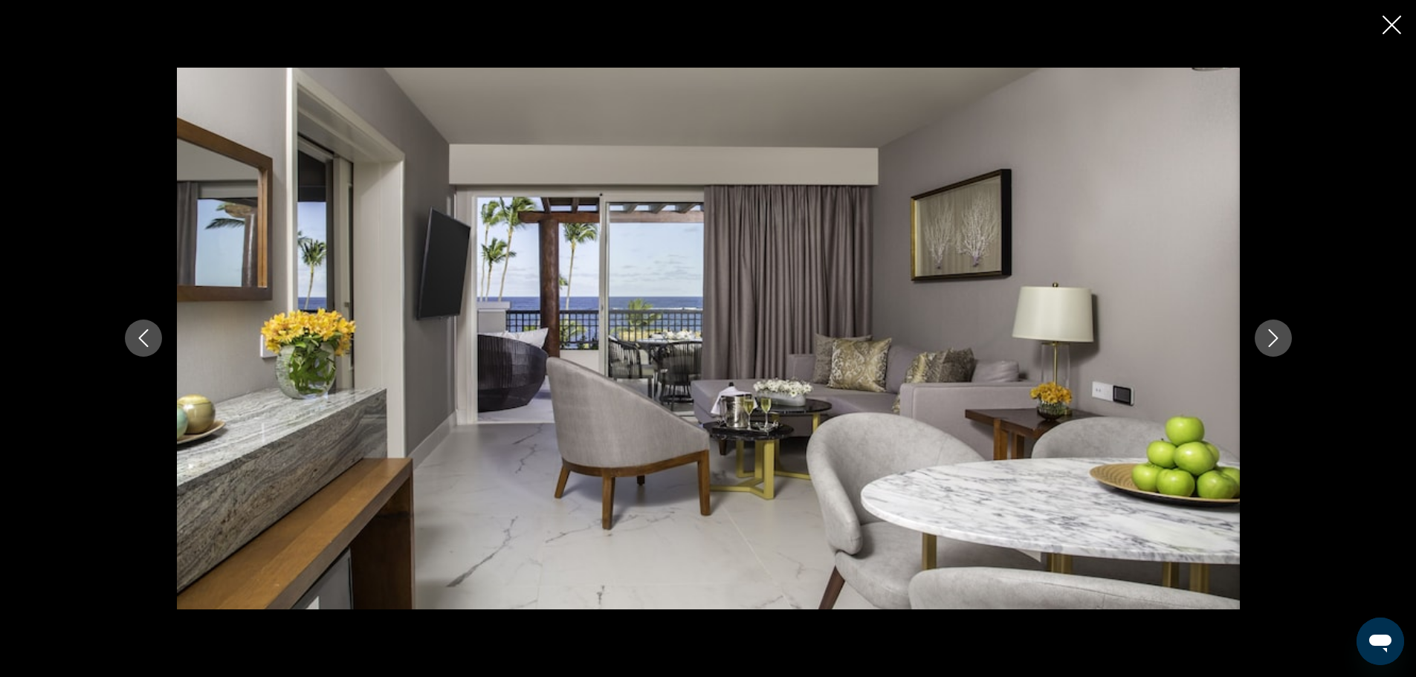
click at [1268, 335] on icon "Next image" at bounding box center [1274, 338] width 18 height 18
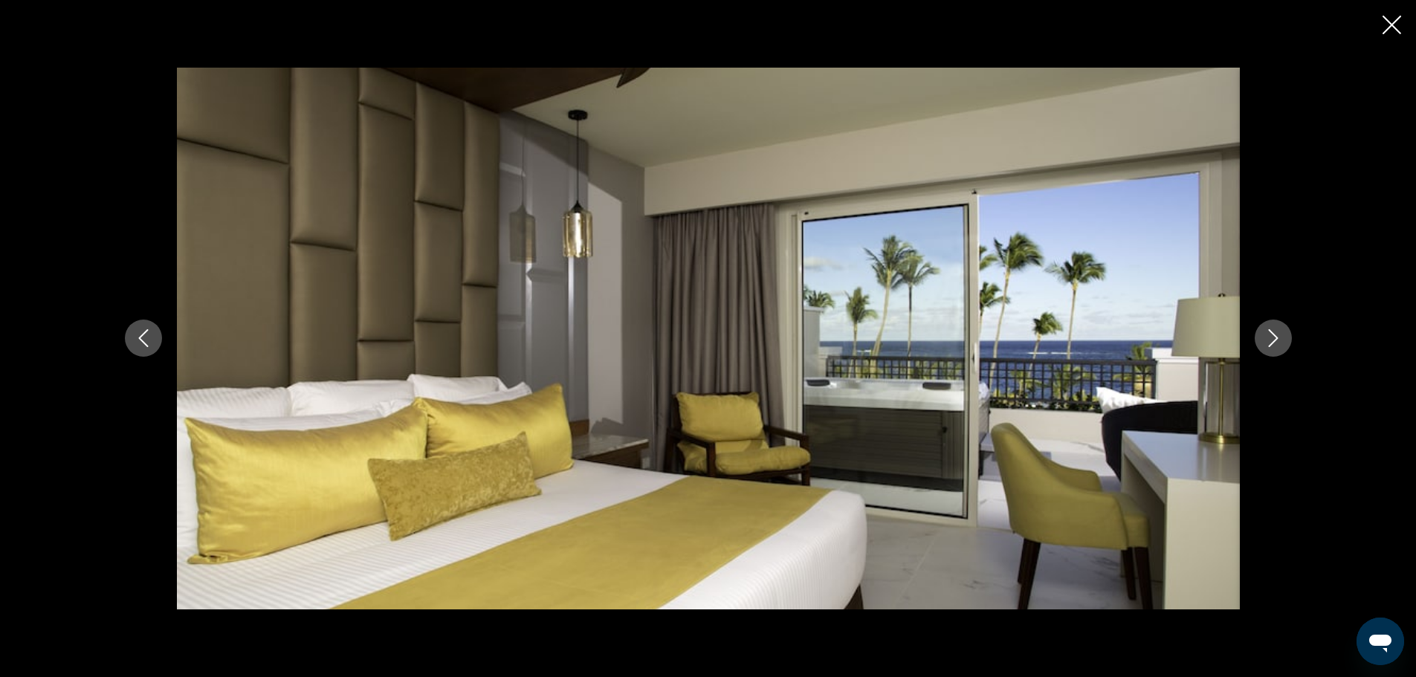
click at [1268, 335] on icon "Next image" at bounding box center [1274, 338] width 18 height 18
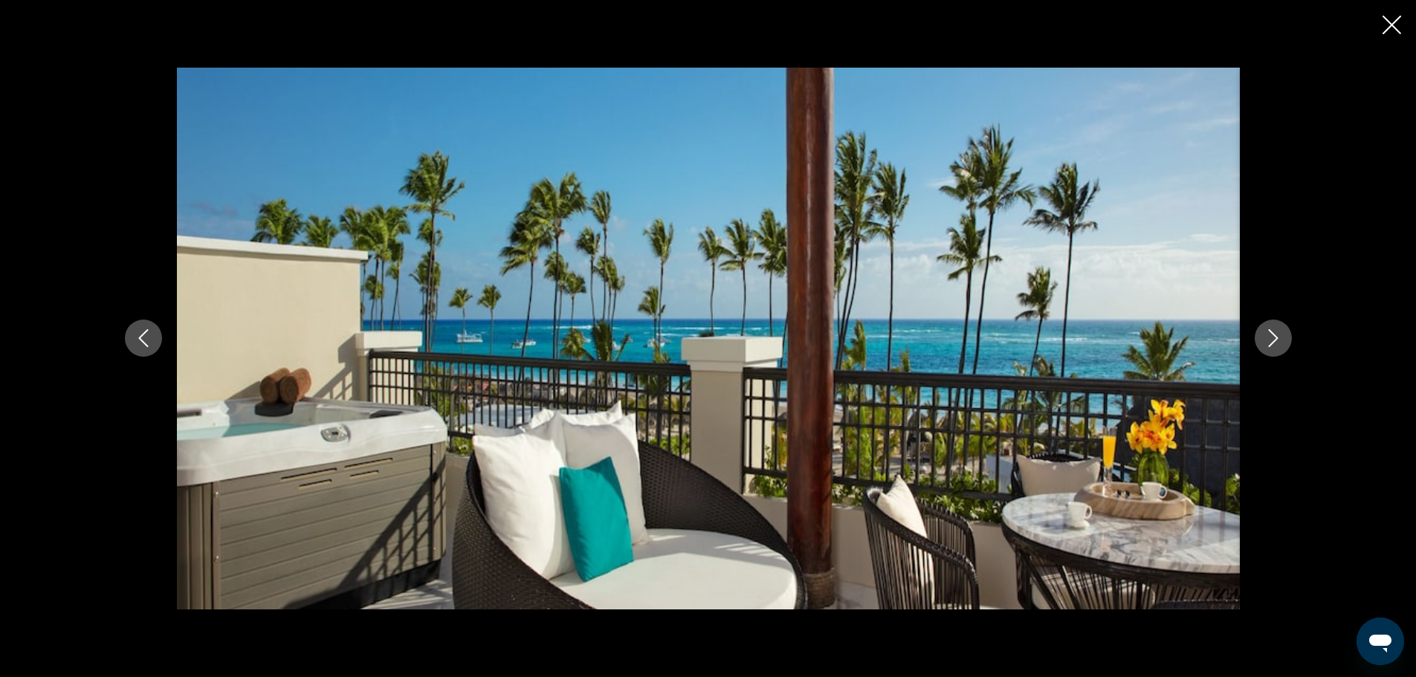
click at [1268, 335] on icon "Next image" at bounding box center [1274, 338] width 18 height 18
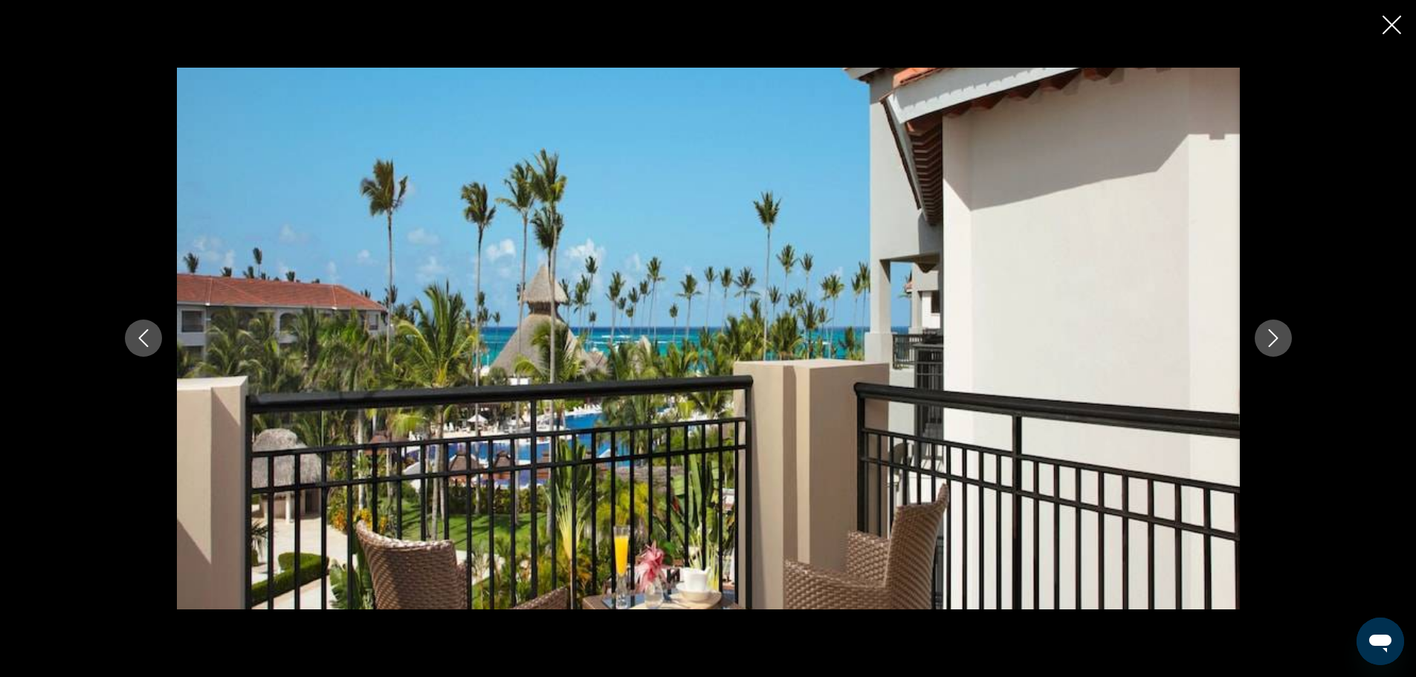
click at [1268, 335] on icon "Next image" at bounding box center [1274, 338] width 18 height 18
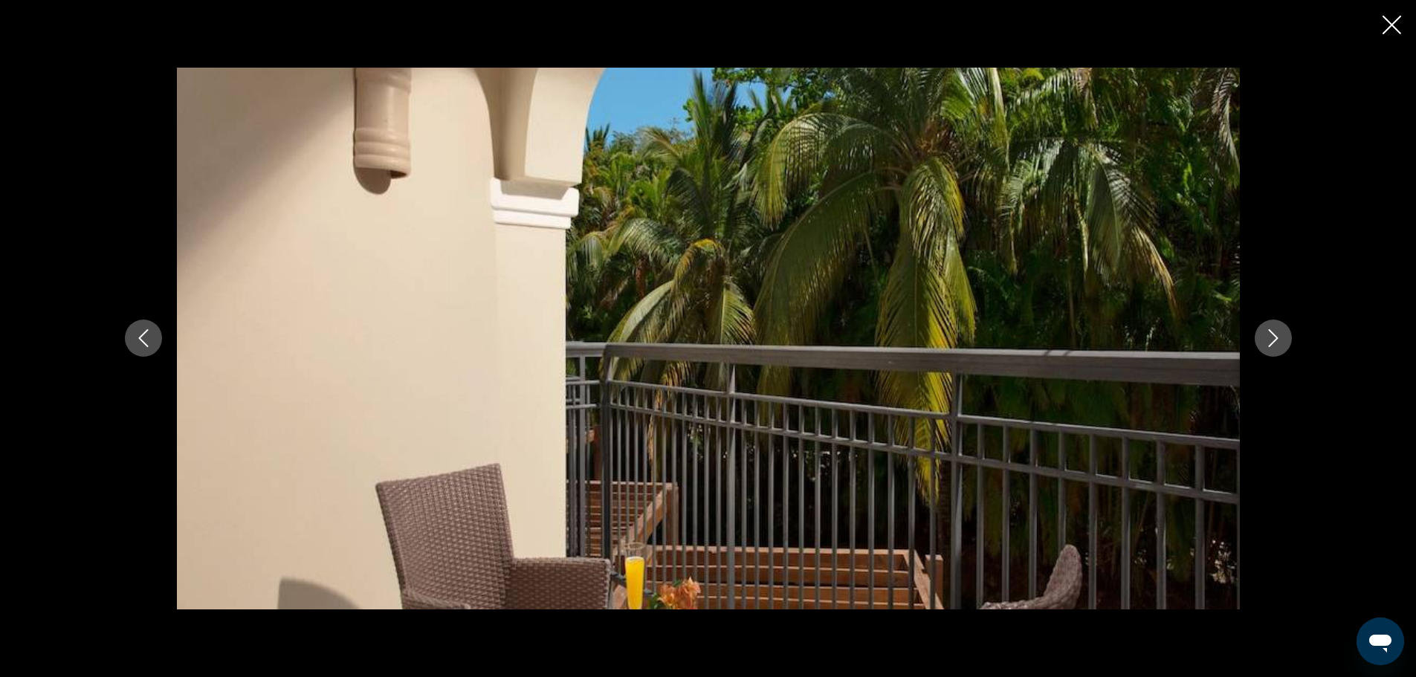
click at [1268, 335] on icon "Next image" at bounding box center [1274, 338] width 18 height 18
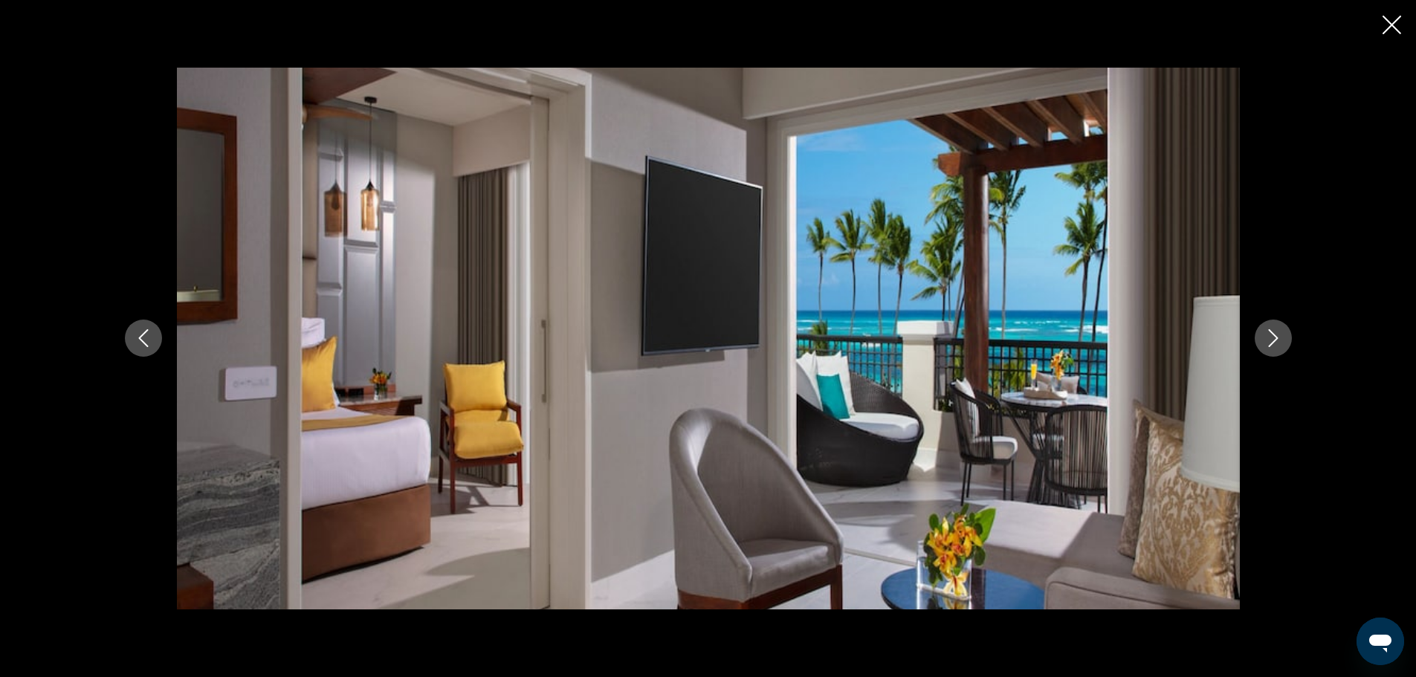
click at [1268, 335] on icon "Next image" at bounding box center [1274, 338] width 18 height 18
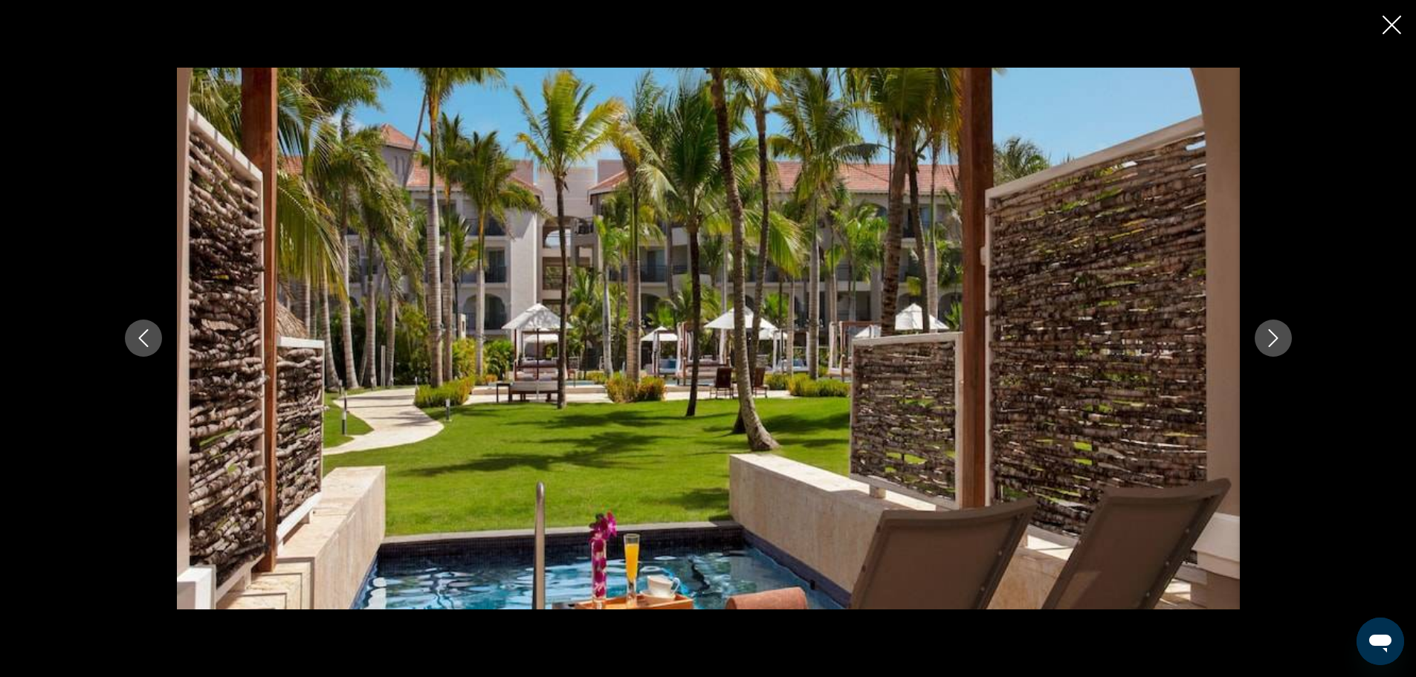
click at [1268, 335] on icon "Next image" at bounding box center [1274, 338] width 18 height 18
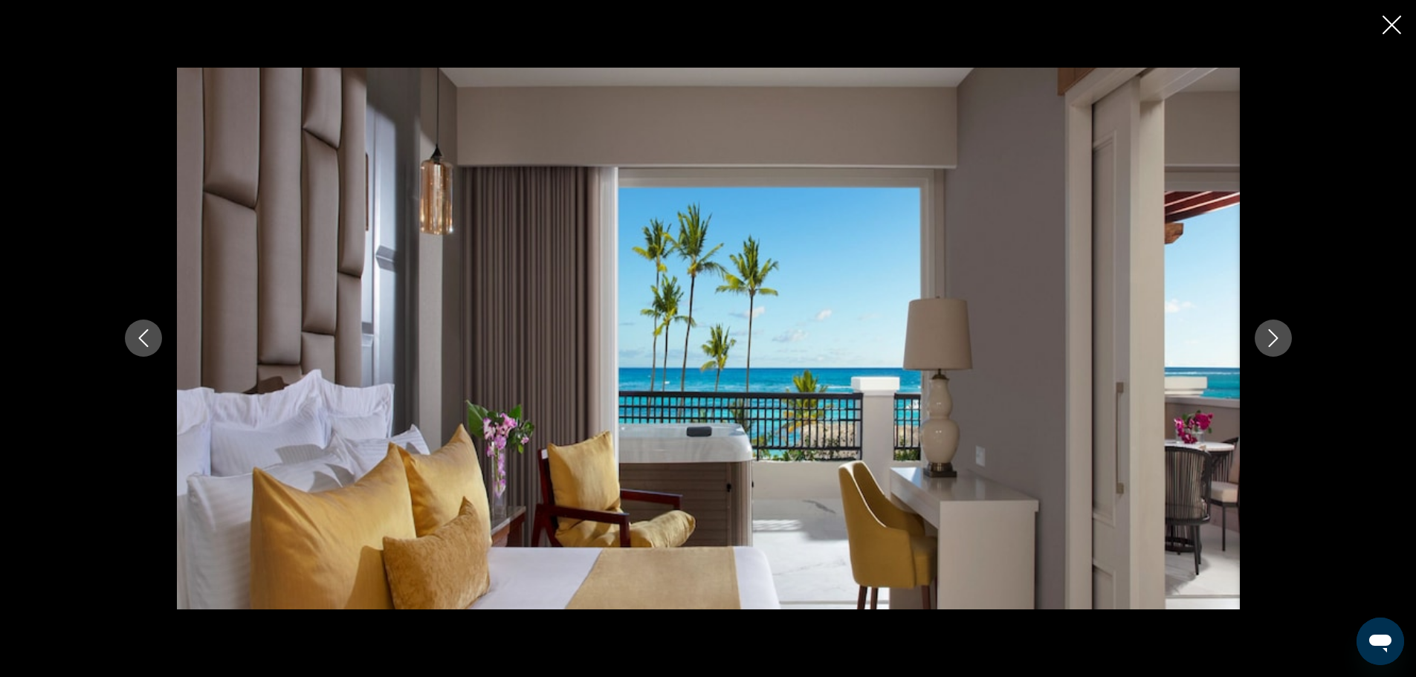
click at [1390, 23] on icon "Close slideshow" at bounding box center [1392, 25] width 19 height 19
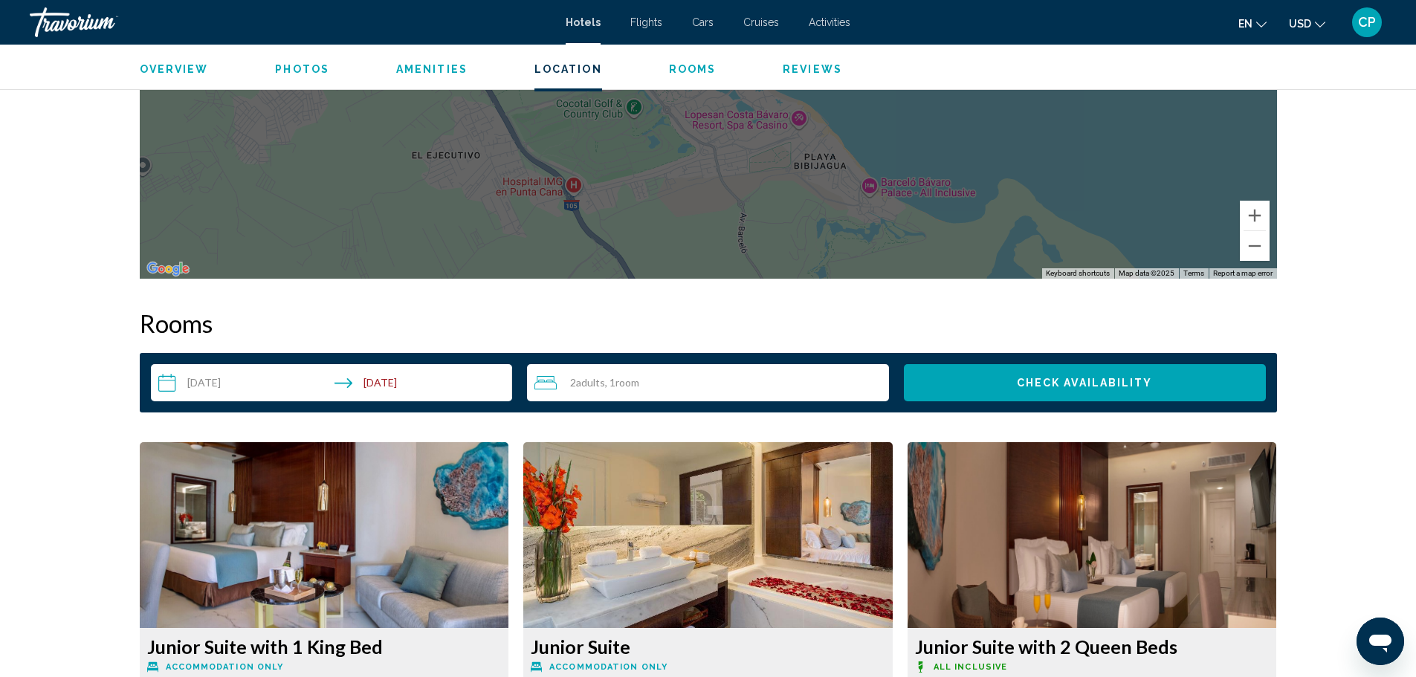
scroll to position [1710, 0]
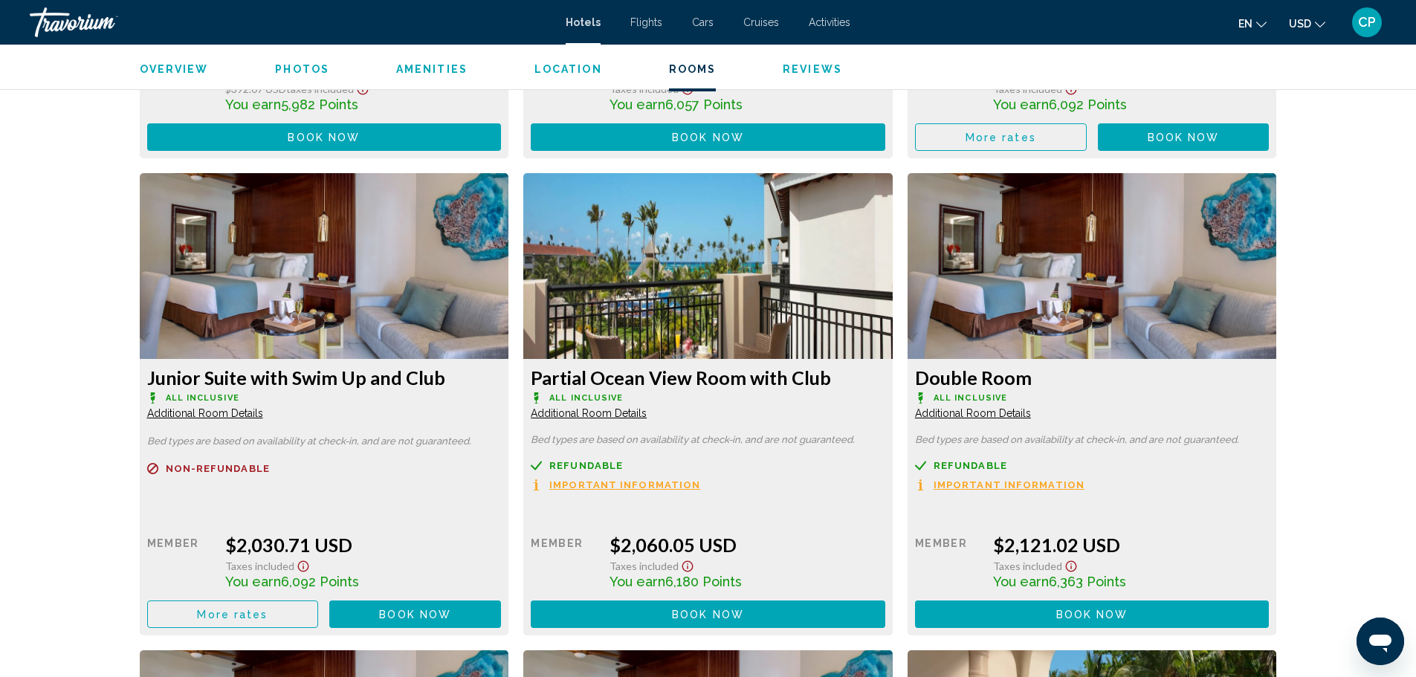
scroll to position [7386, 0]
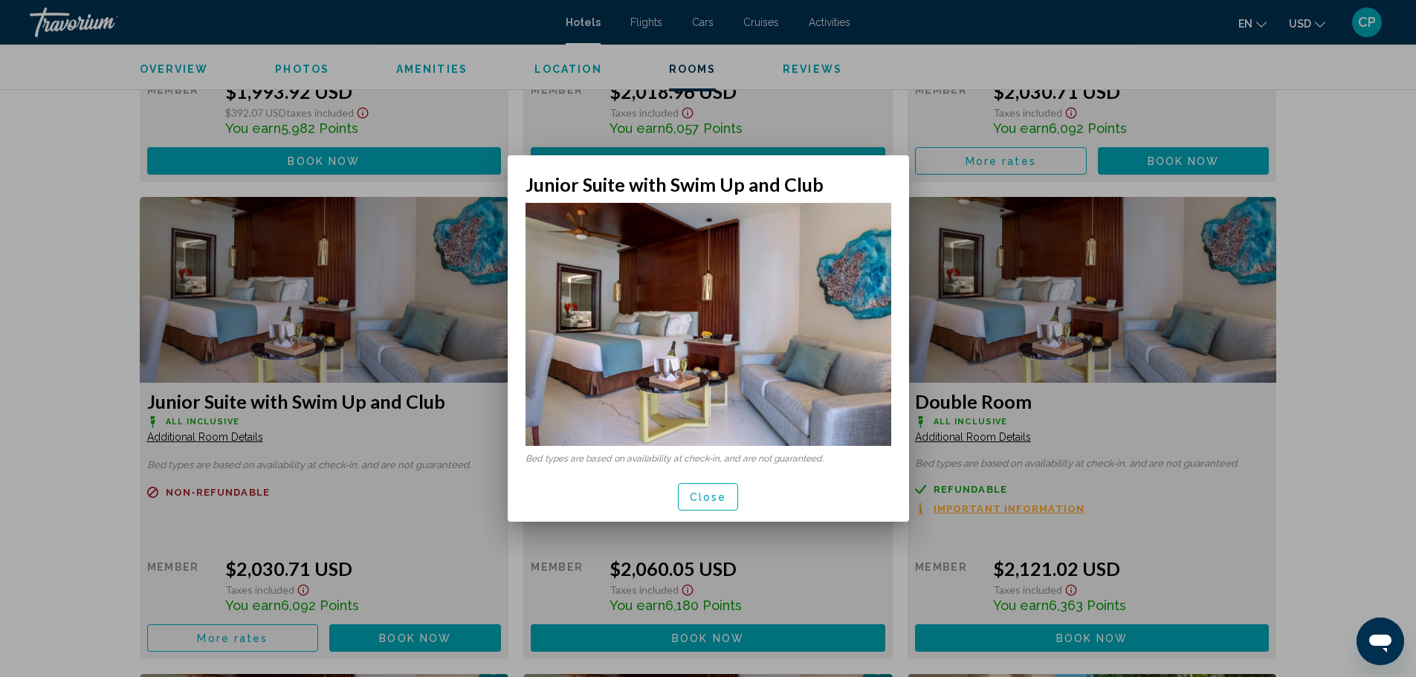
scroll to position [0, 0]
click at [701, 491] on span "Close" at bounding box center [708, 497] width 37 height 12
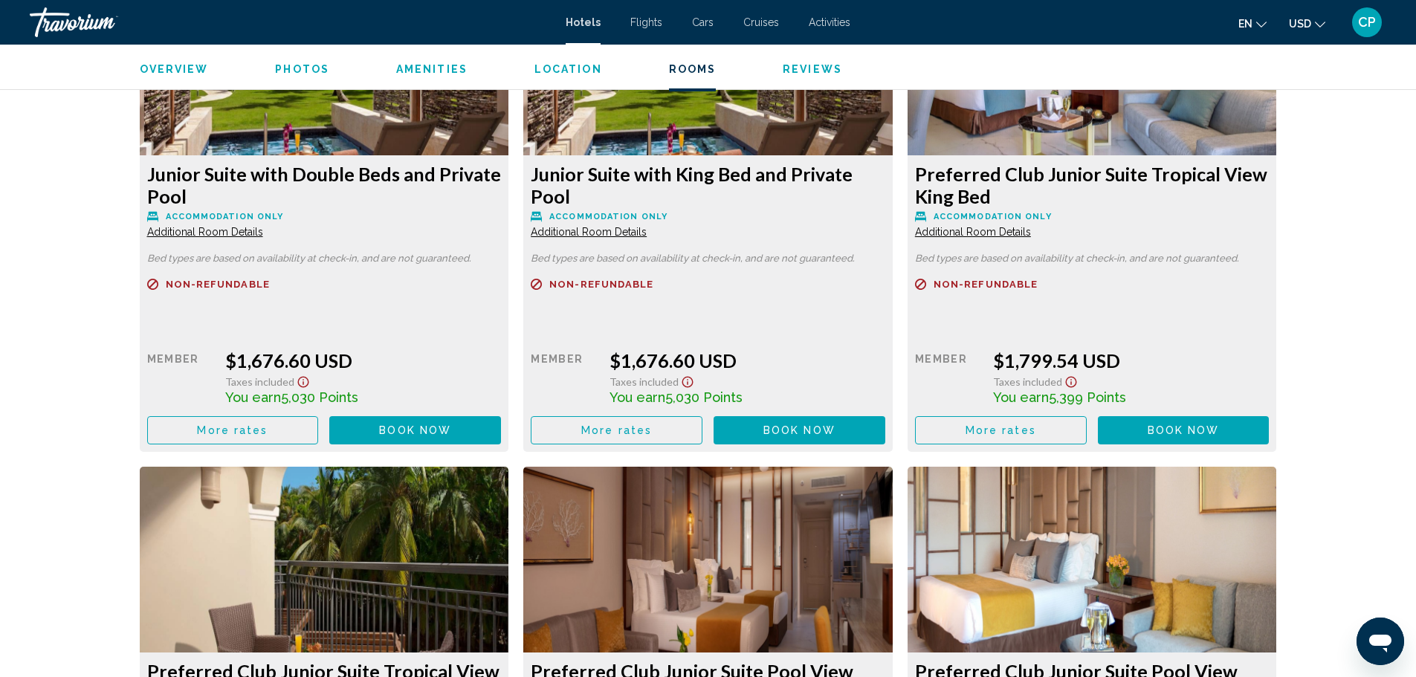
scroll to position [4114, 0]
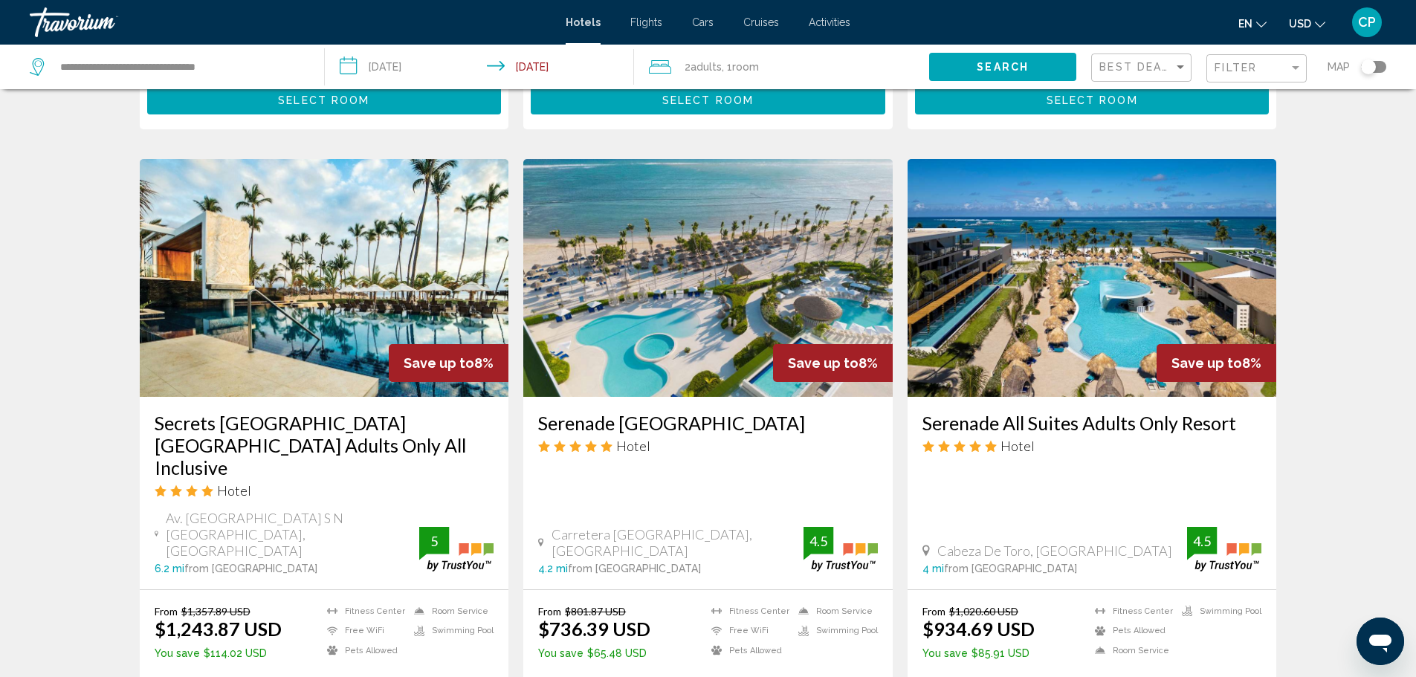
scroll to position [1190, 0]
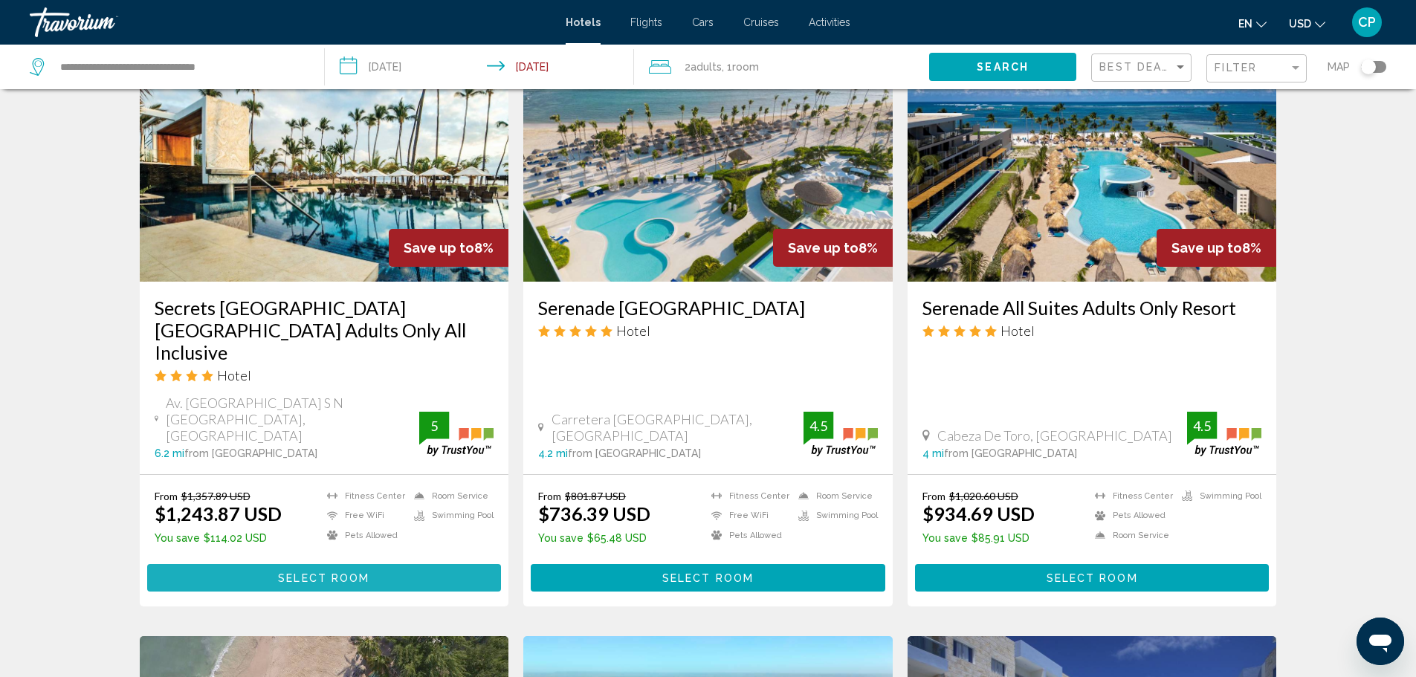
click at [301, 573] on span "Select Room" at bounding box center [323, 579] width 91 height 12
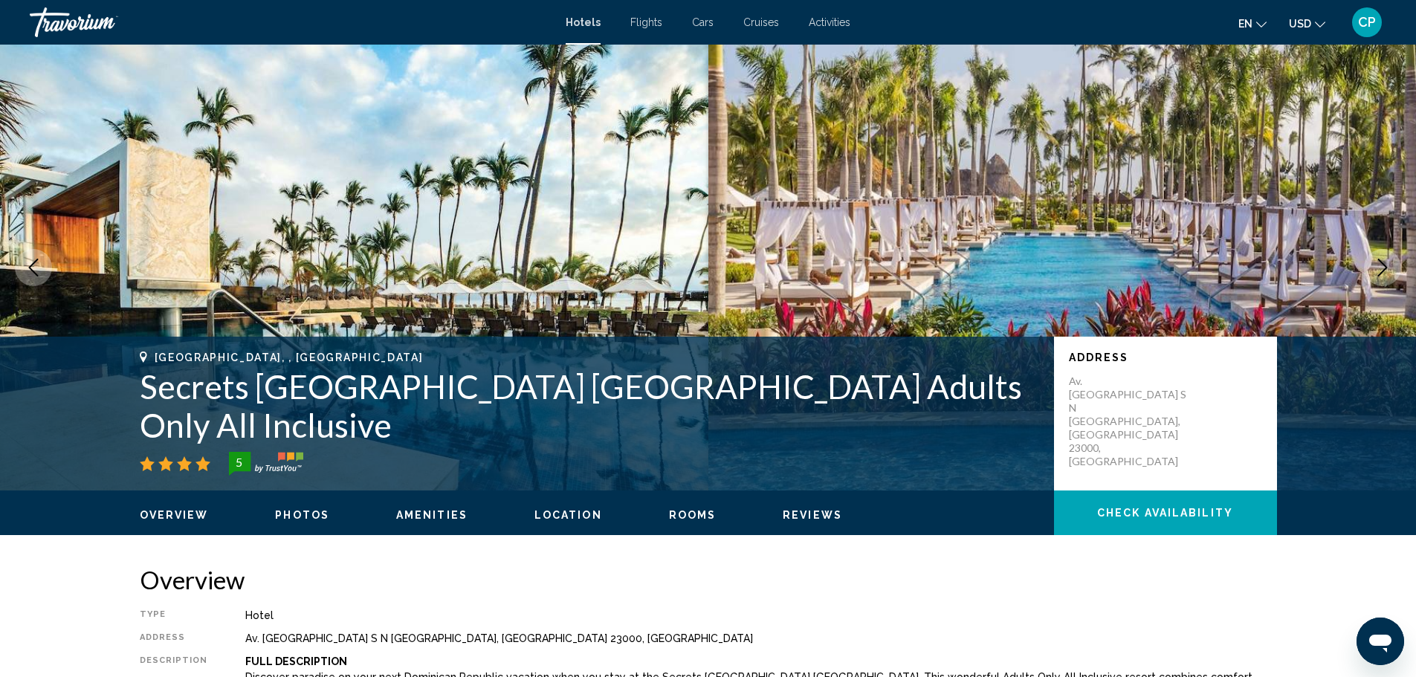
click at [184, 515] on span "Overview" at bounding box center [174, 515] width 69 height 12
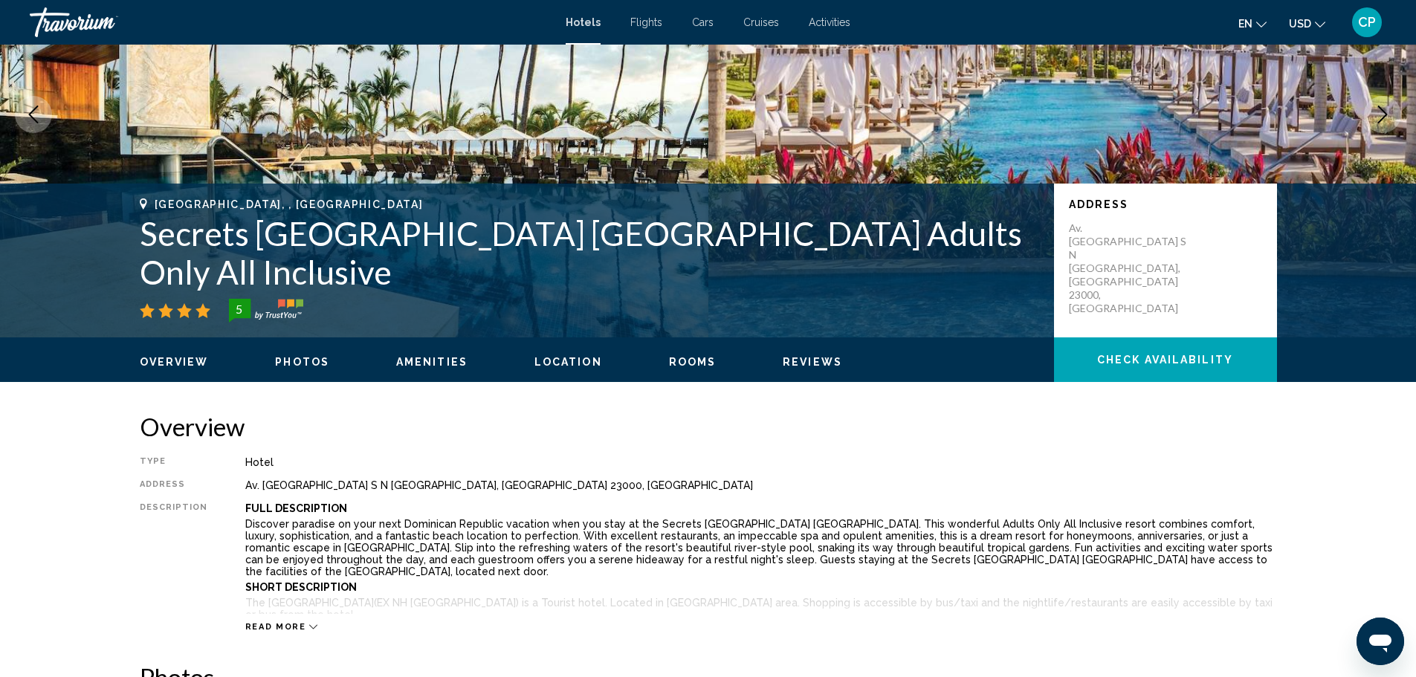
scroll to position [104, 0]
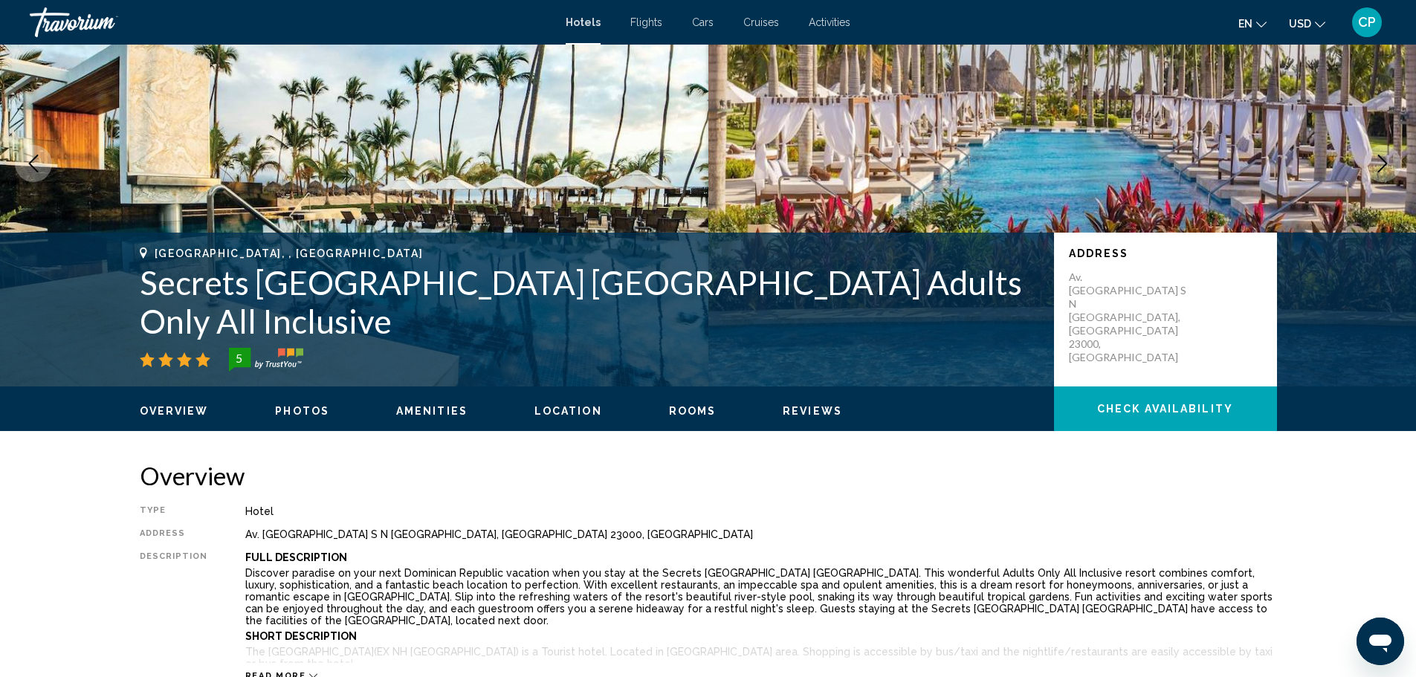
click at [790, 417] on button "Reviews" at bounding box center [812, 410] width 59 height 13
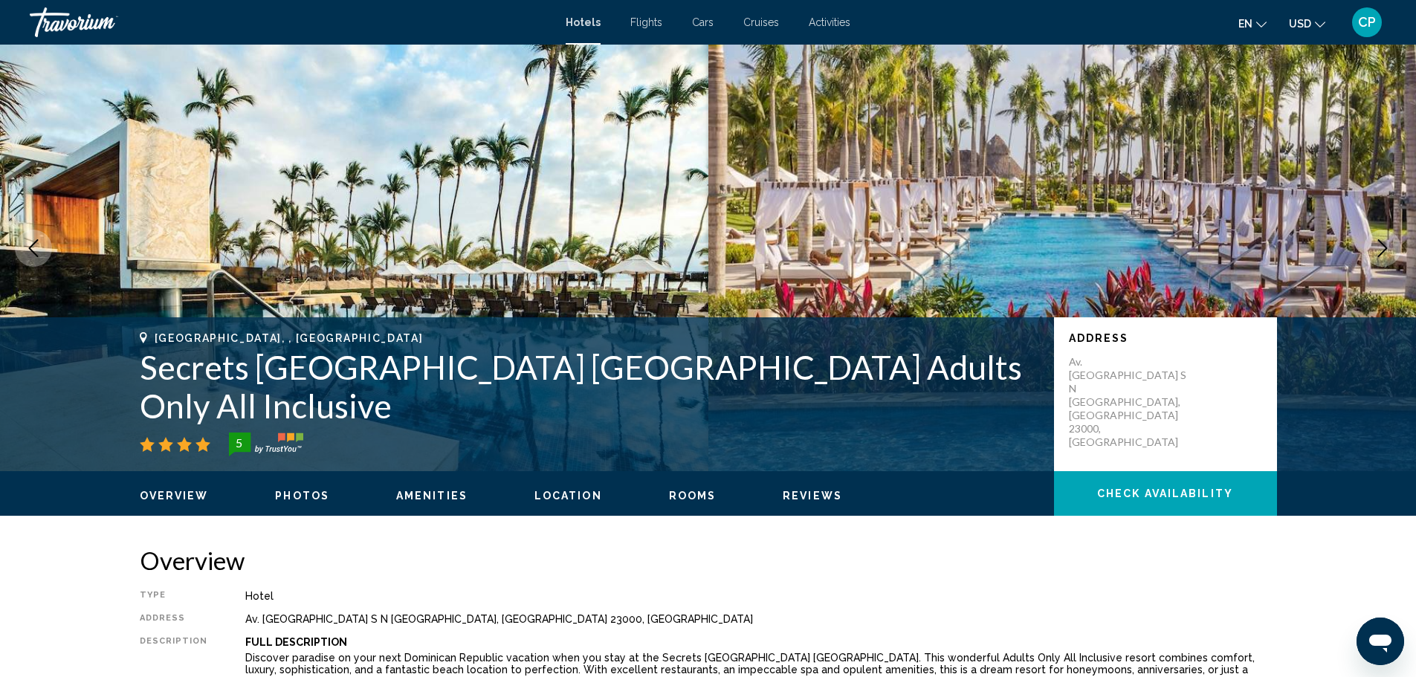
scroll to position [0, 0]
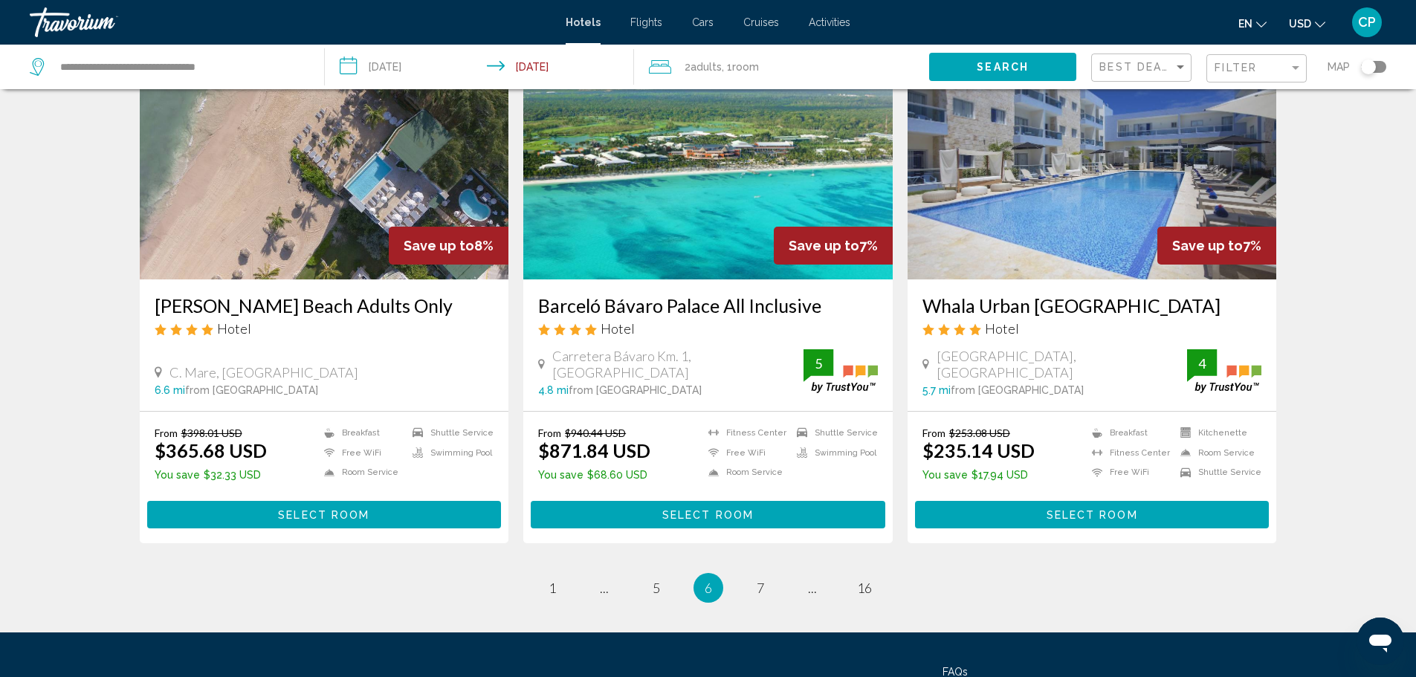
scroll to position [1859, 0]
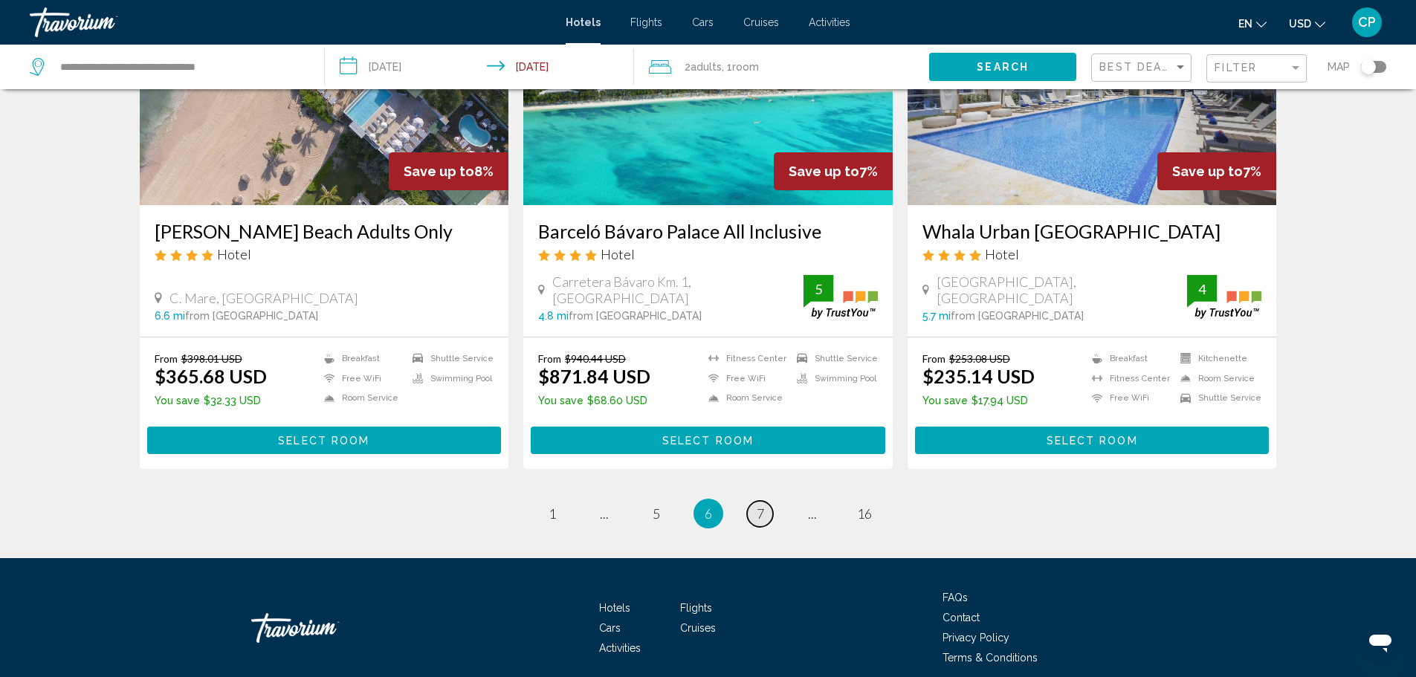
click at [760, 506] on span "7" at bounding box center [760, 514] width 7 height 16
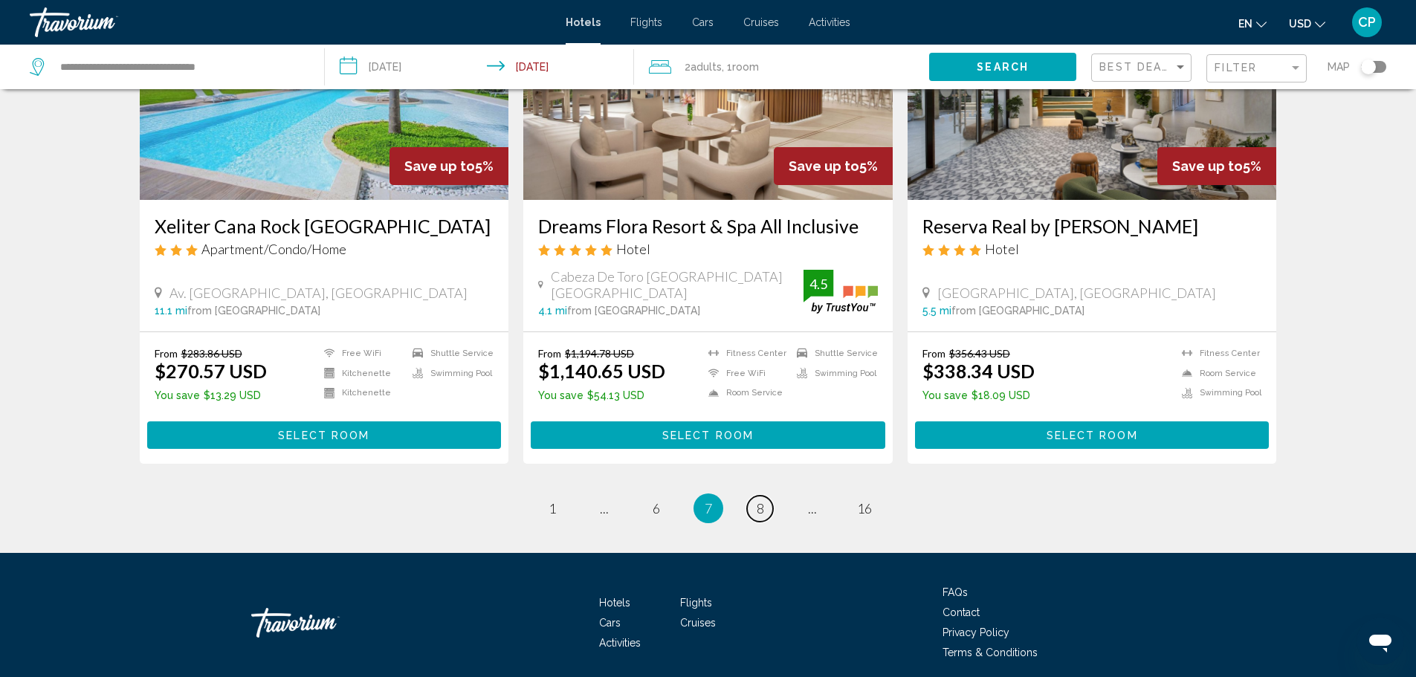
scroll to position [1860, 0]
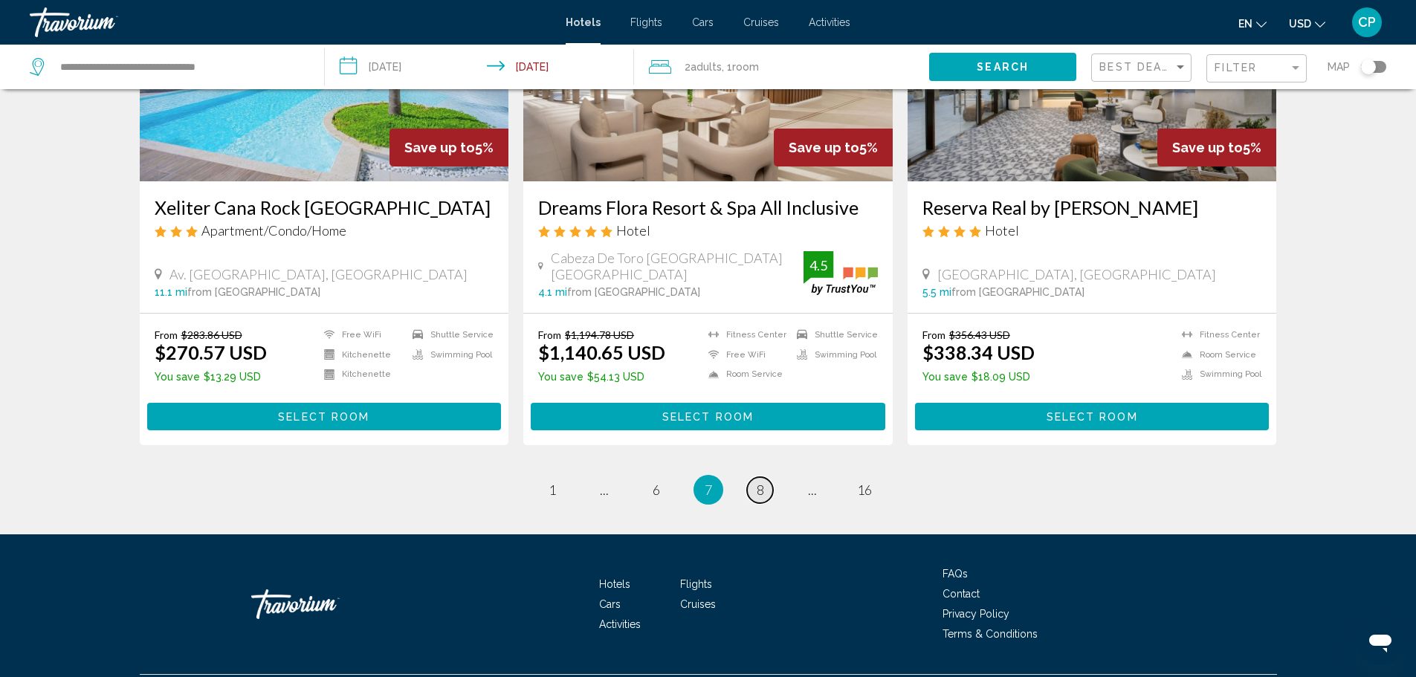
click at [763, 482] on span "8" at bounding box center [760, 490] width 7 height 16
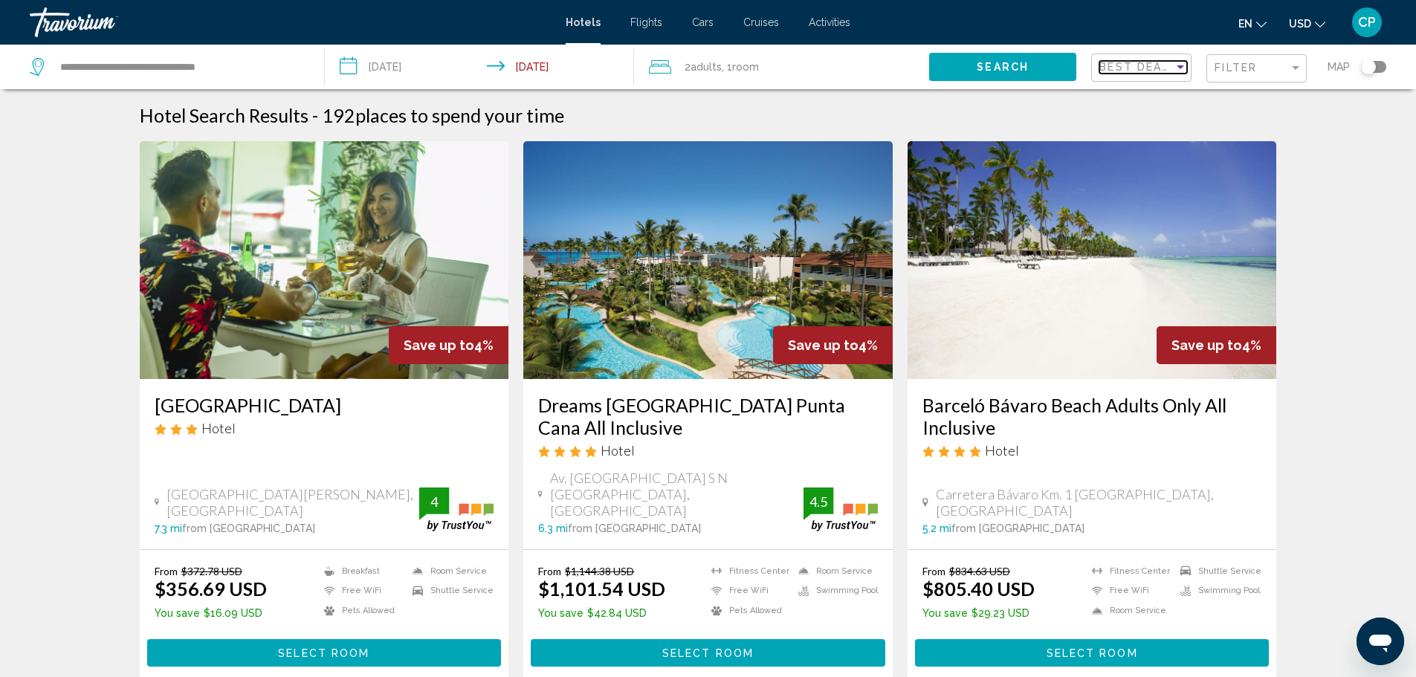
click at [1164, 70] on span "Best Deals" at bounding box center [1139, 67] width 78 height 12
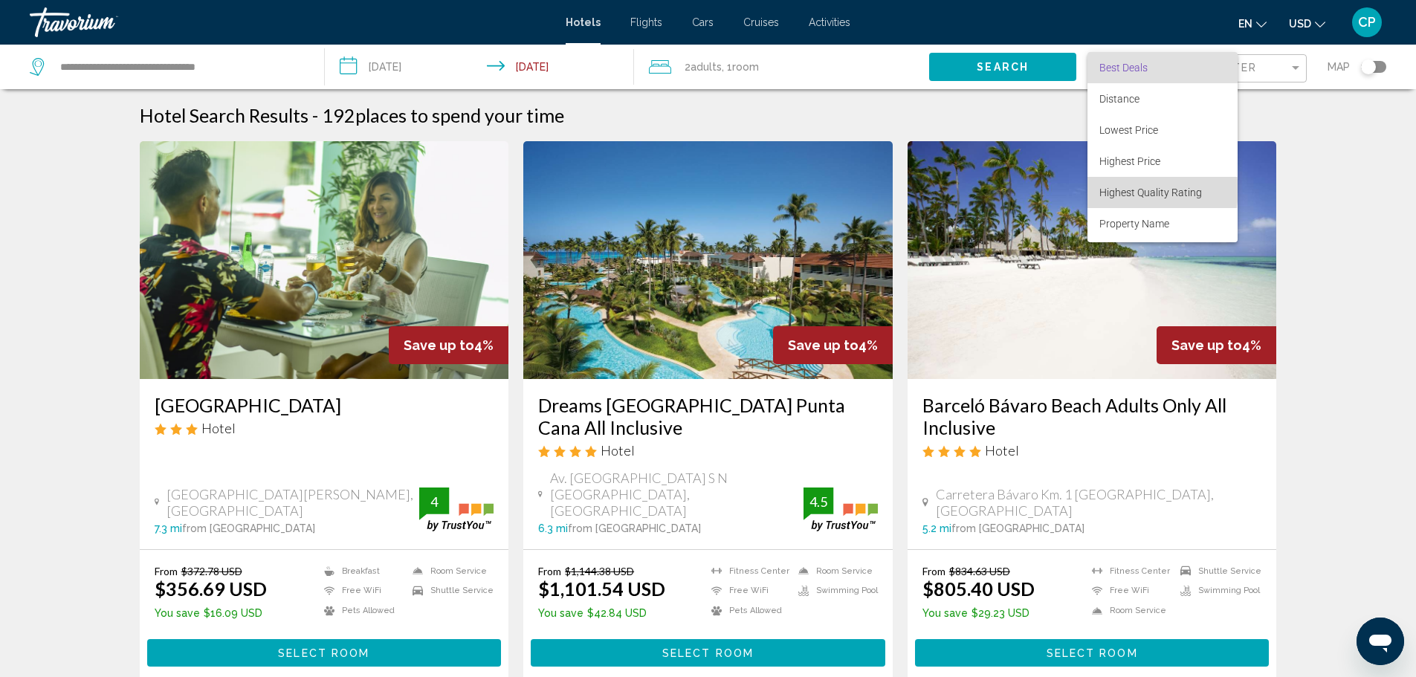
click at [1151, 190] on span "Highest Quality Rating" at bounding box center [1151, 193] width 103 height 12
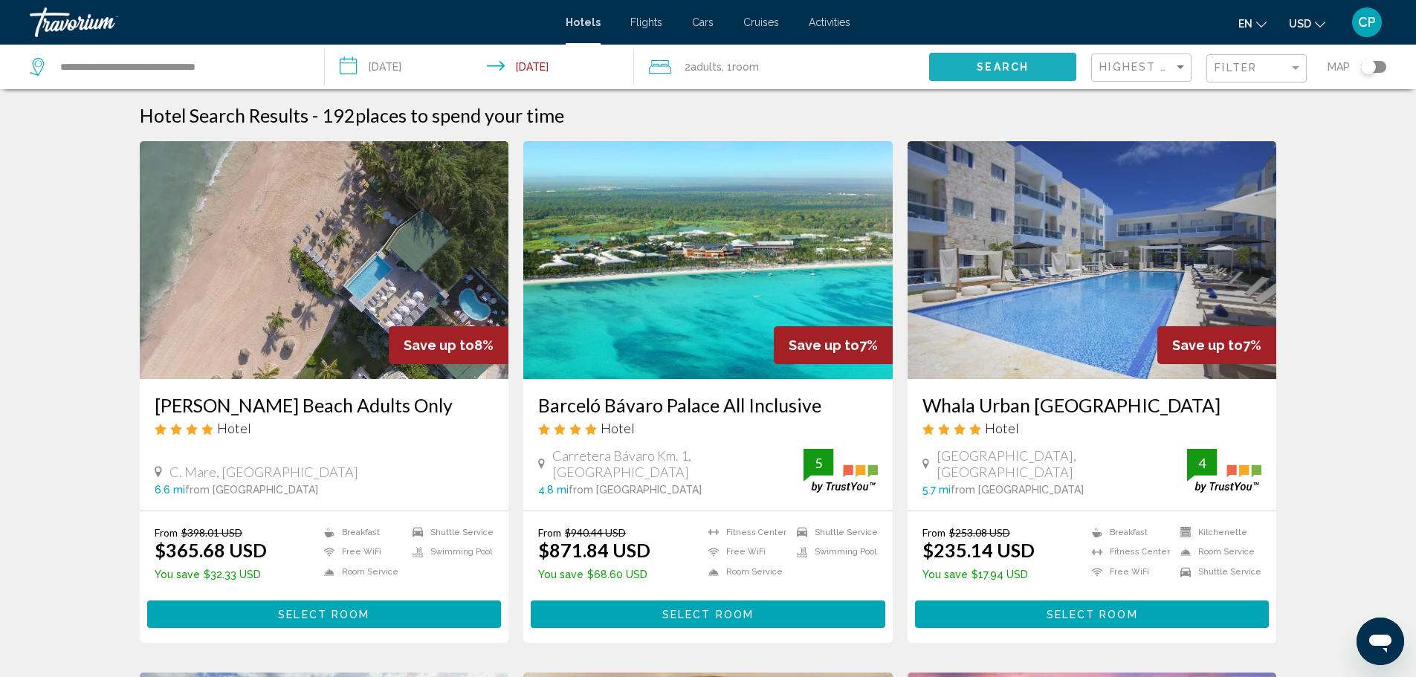
click at [1039, 72] on button "Search" at bounding box center [1002, 67] width 147 height 28
click at [1283, 71] on div "Filter" at bounding box center [1252, 68] width 74 height 12
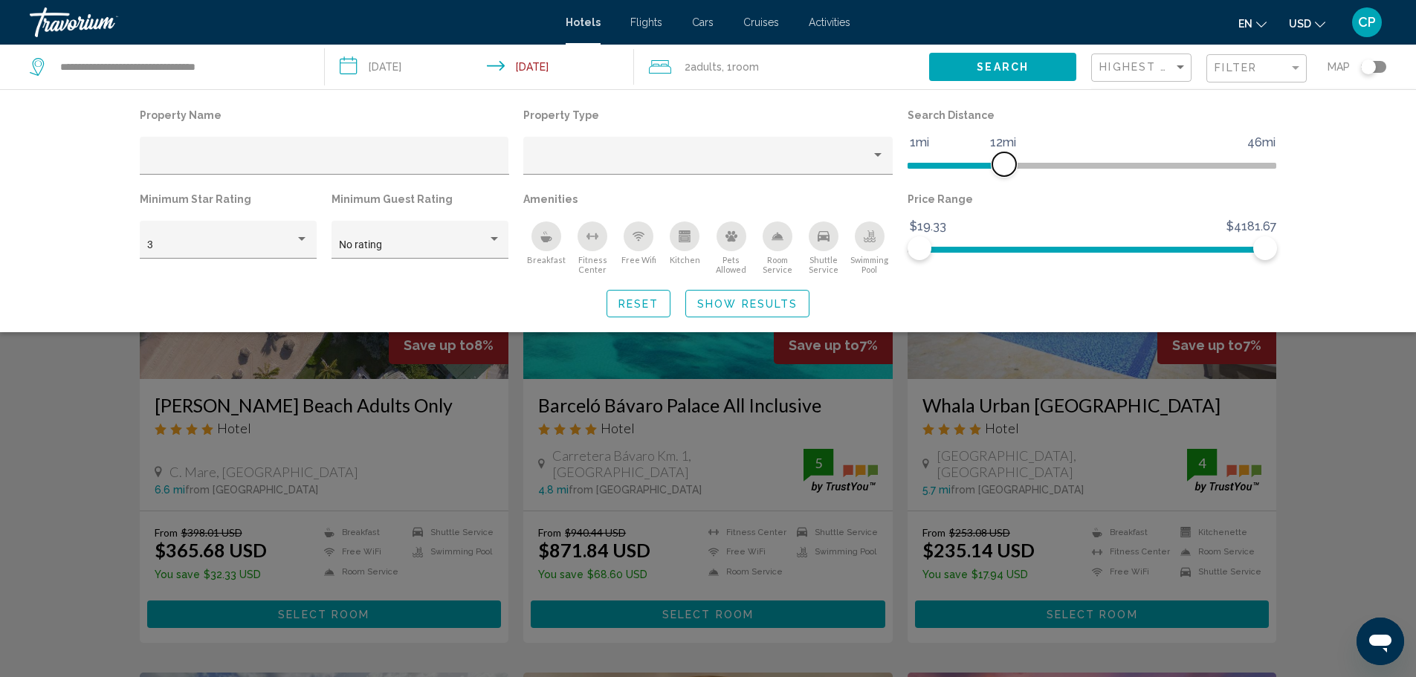
drag, startPoint x: 1143, startPoint y: 156, endPoint x: 1008, endPoint y: 149, distance: 135.5
click at [1008, 163] on ngx-slider "1mi 46mi 12mi" at bounding box center [1093, 164] width 370 height 3
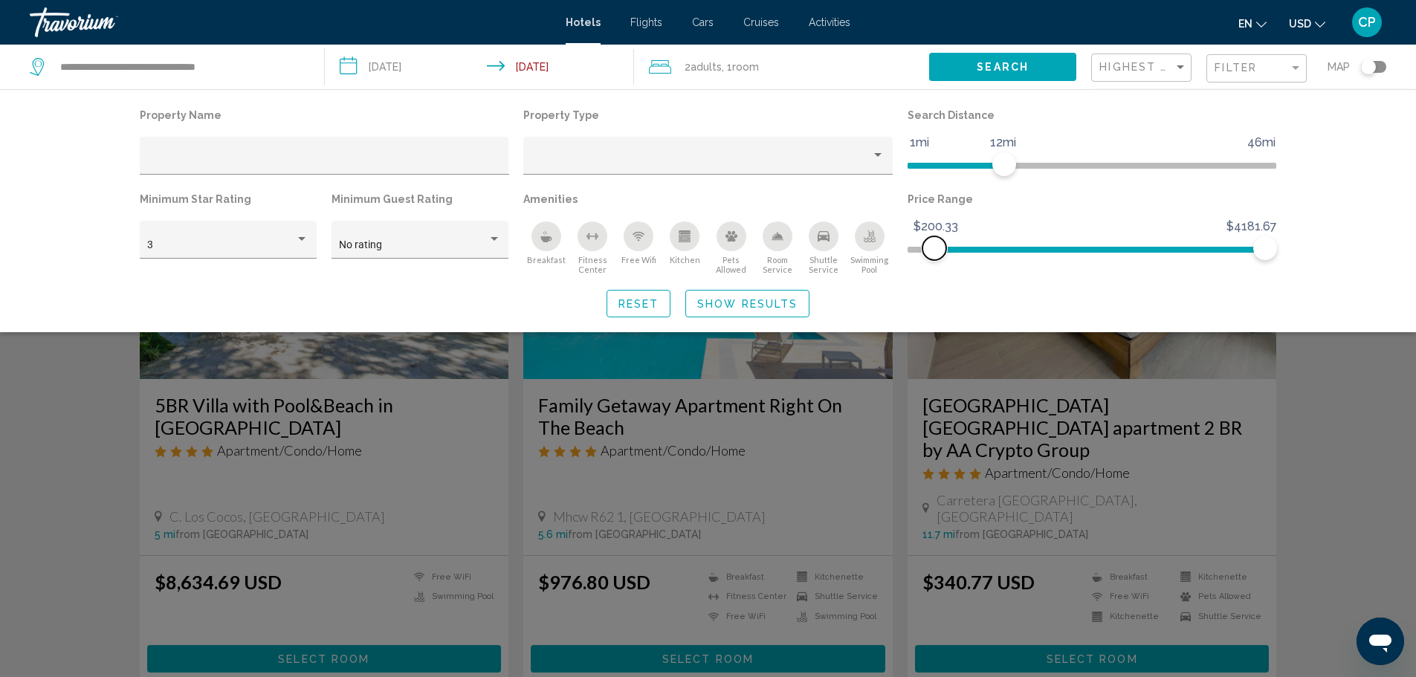
drag, startPoint x: 921, startPoint y: 248, endPoint x: 935, endPoint y: 245, distance: 14.4
click at [935, 245] on span "Hotel Filters" at bounding box center [935, 248] width 24 height 24
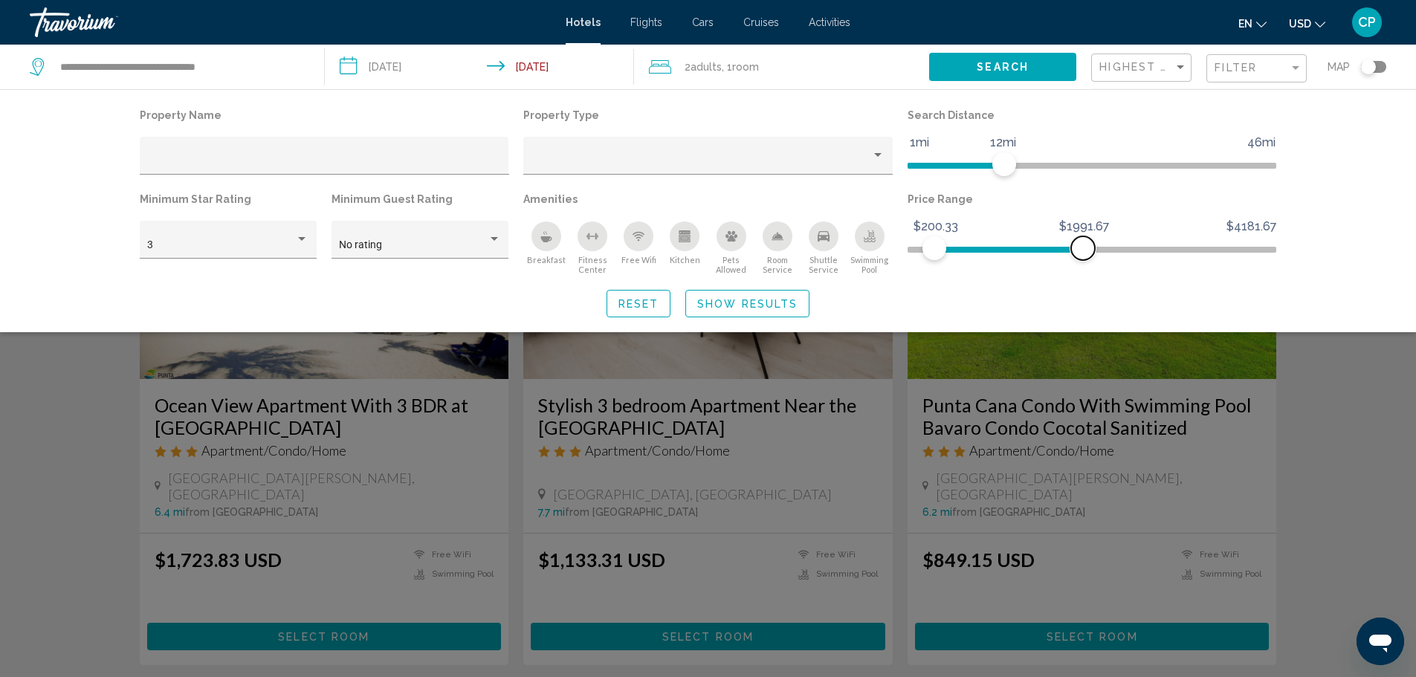
drag, startPoint x: 1266, startPoint y: 244, endPoint x: 1083, endPoint y: 254, distance: 182.5
click at [1083, 254] on span "Hotel Filters" at bounding box center [1083, 248] width 24 height 24
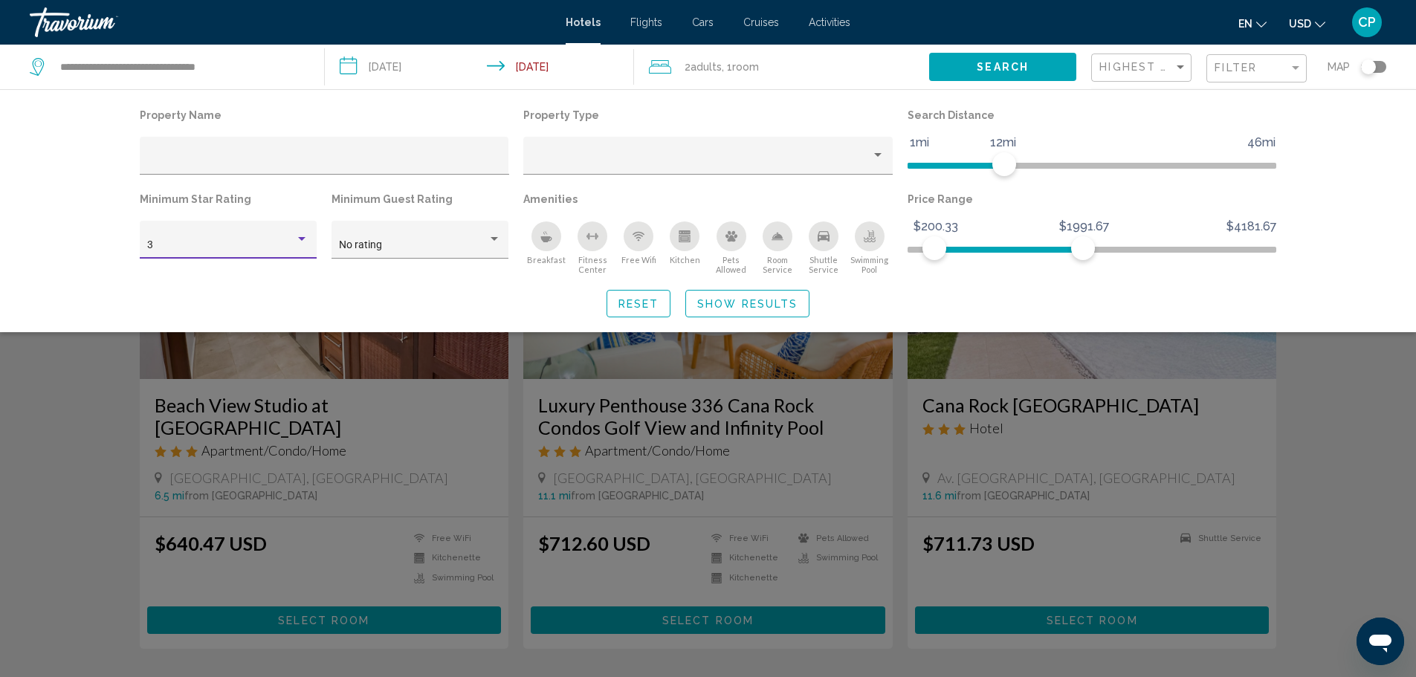
click at [298, 240] on div "Hotel Filters" at bounding box center [301, 239] width 7 height 4
click at [257, 282] on span "4" at bounding box center [227, 276] width 161 height 31
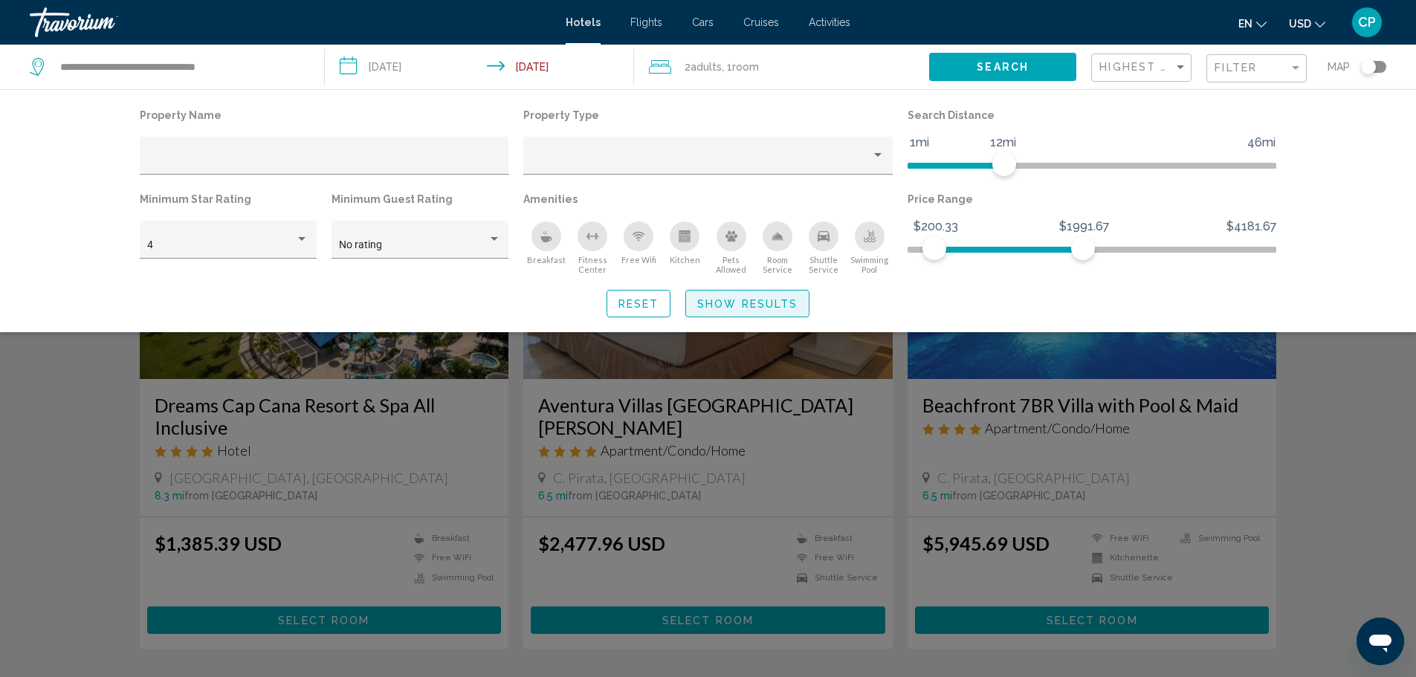
click at [715, 303] on span "Show Results" at bounding box center [747, 304] width 100 height 12
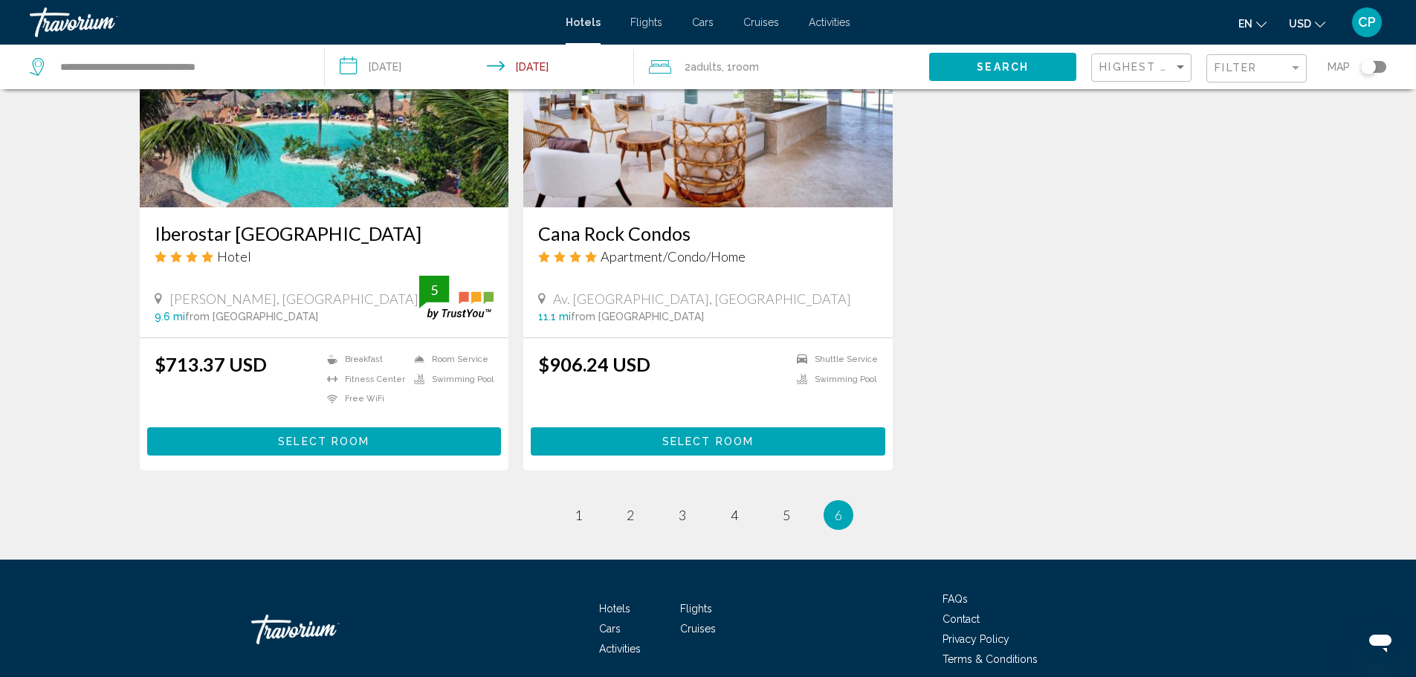
scroll to position [1312, 0]
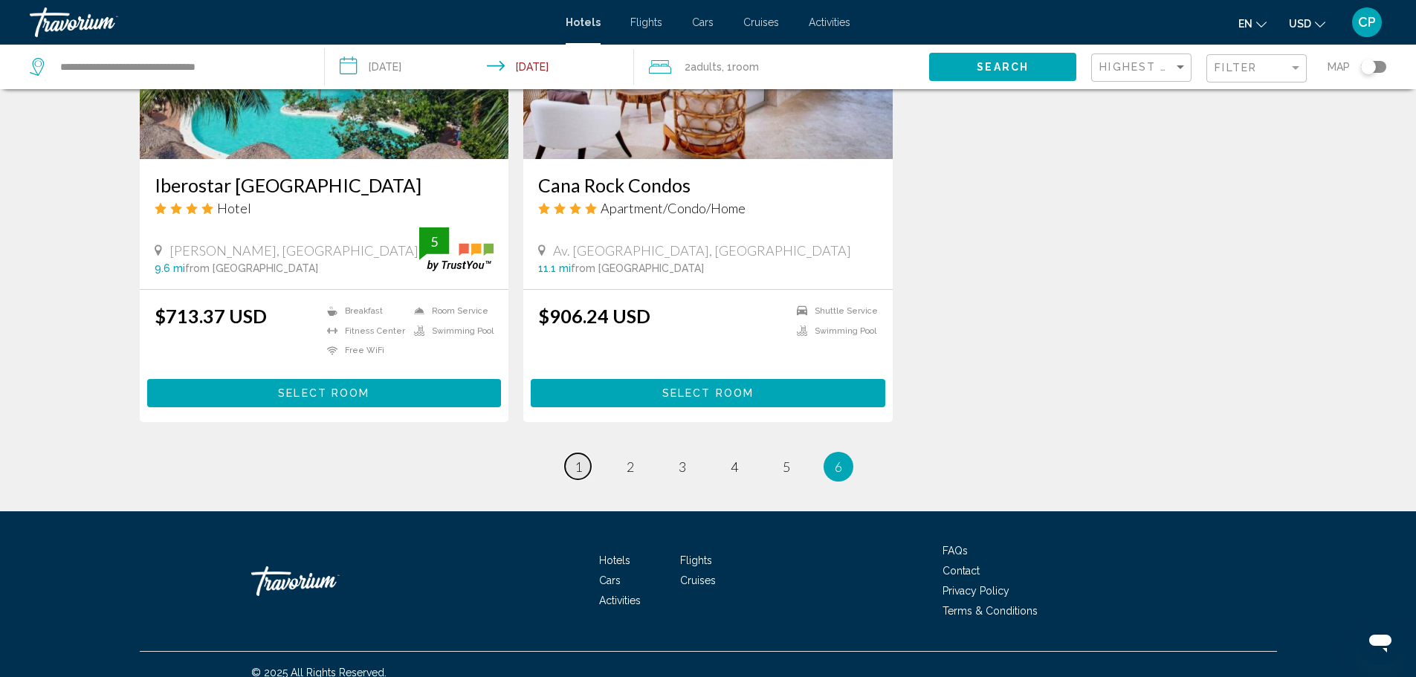
click at [584, 454] on link "page 1" at bounding box center [578, 467] width 26 height 26
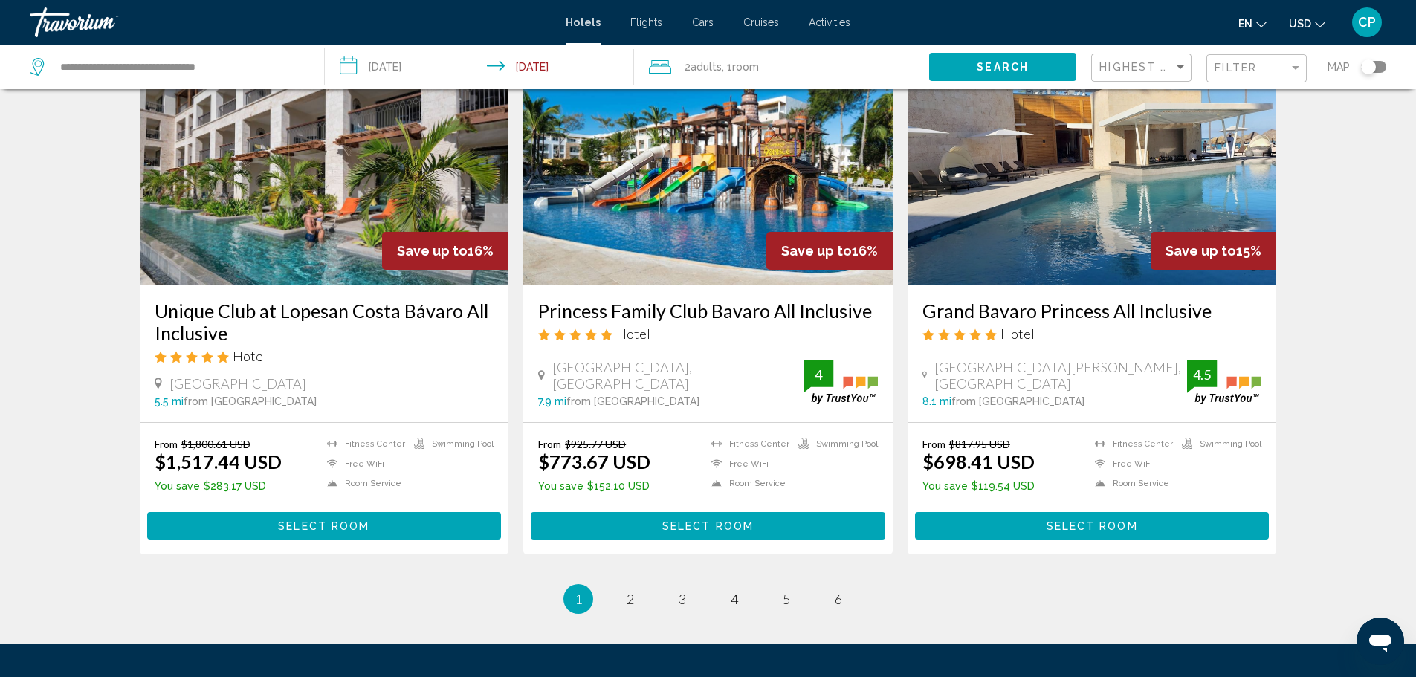
scroll to position [1785, 0]
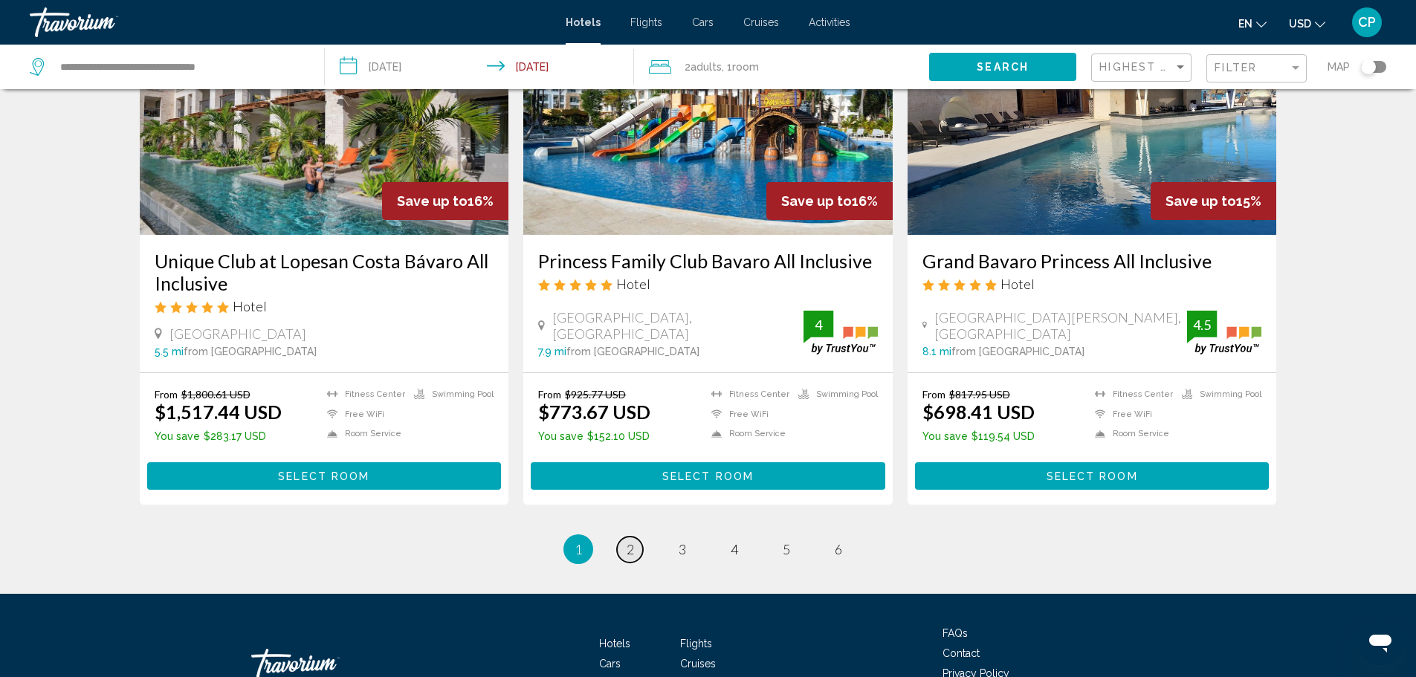
click at [631, 549] on span "2" at bounding box center [630, 549] width 7 height 16
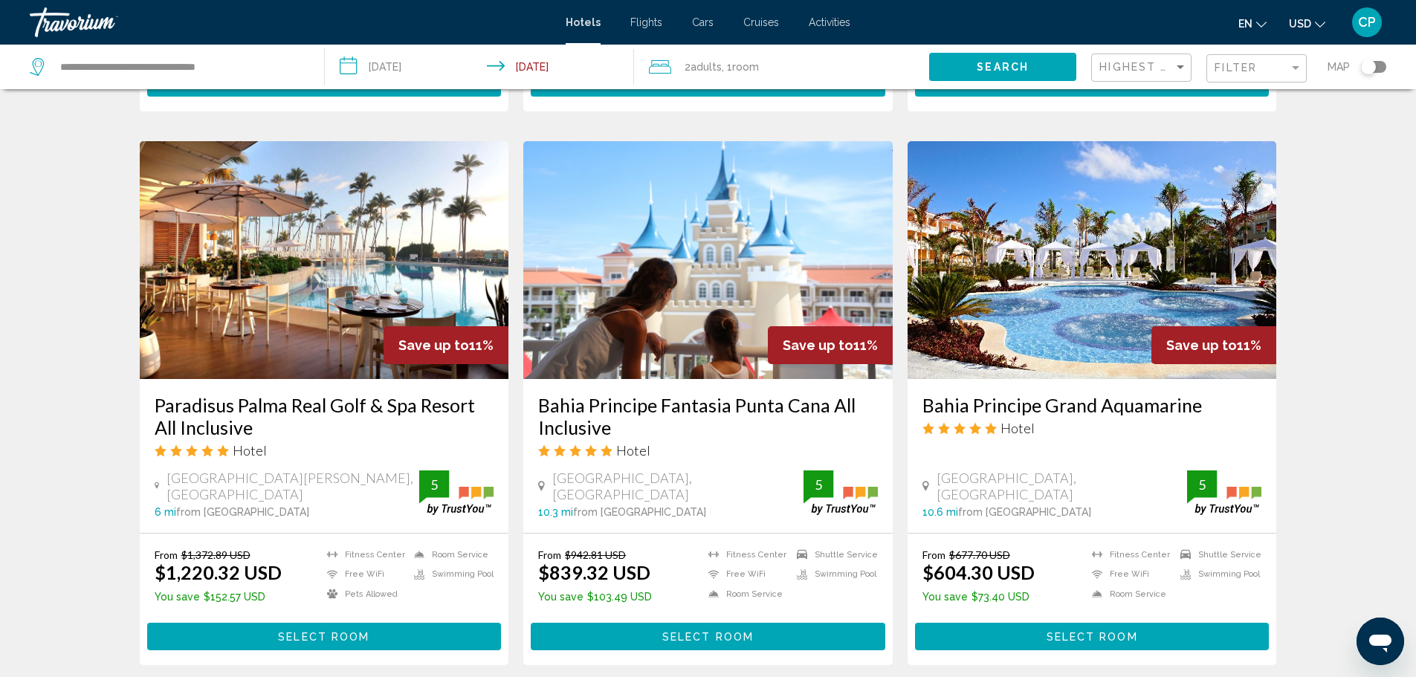
scroll to position [1115, 0]
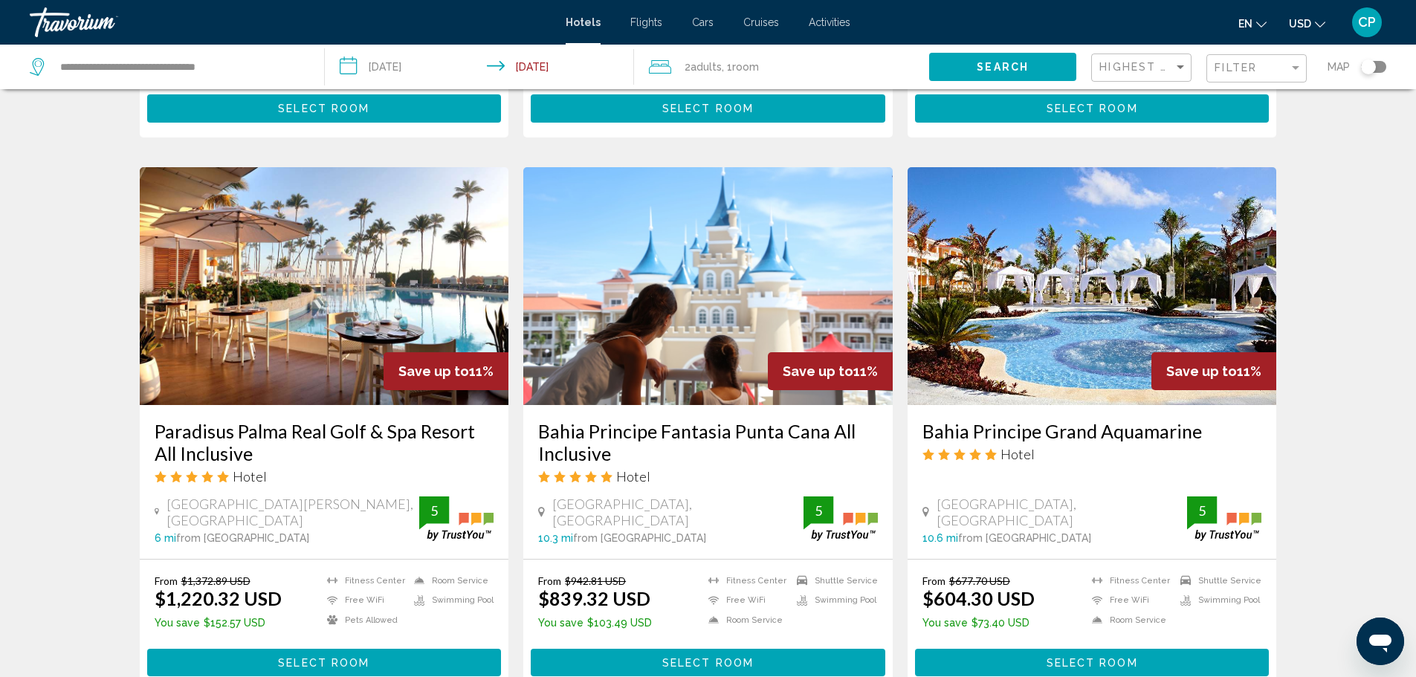
click at [363, 420] on h3 "Paradisus Palma Real Golf & Spa Resort All Inclusive" at bounding box center [325, 442] width 340 height 45
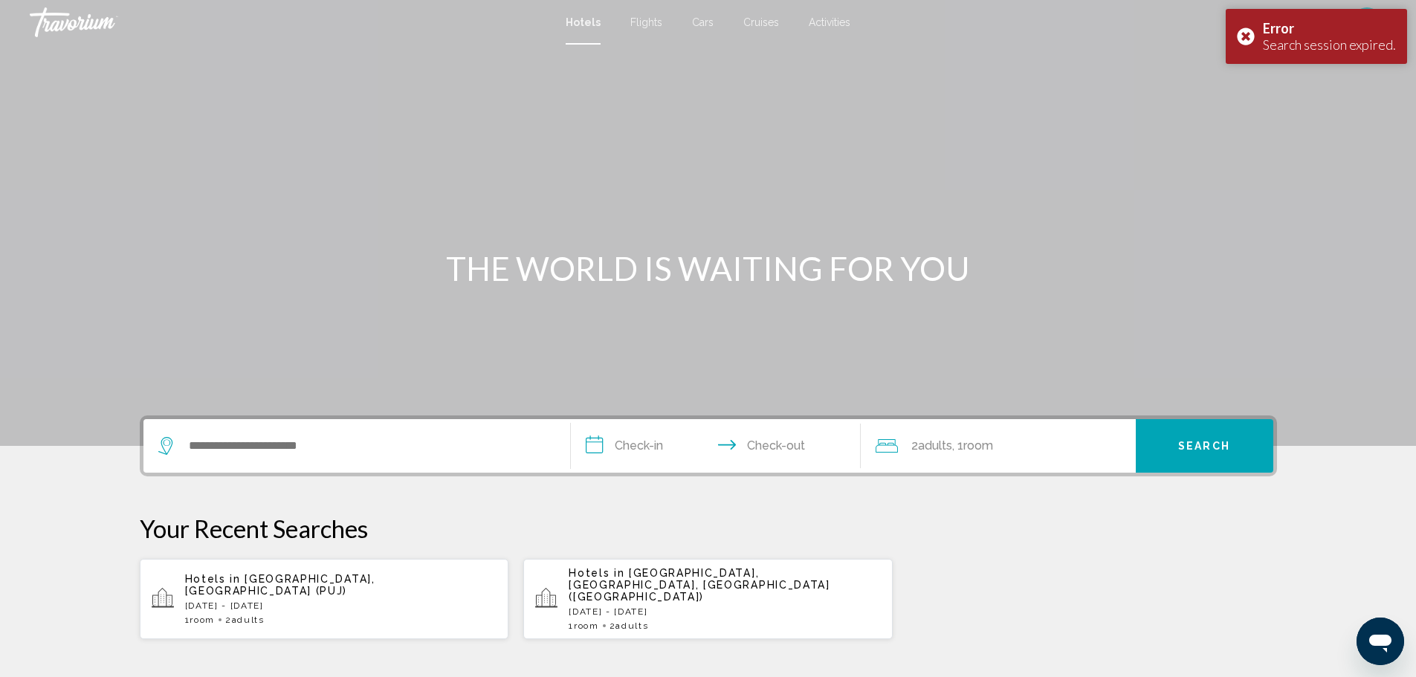
click at [384, 601] on p "[DATE] - [DATE]" at bounding box center [341, 606] width 312 height 10
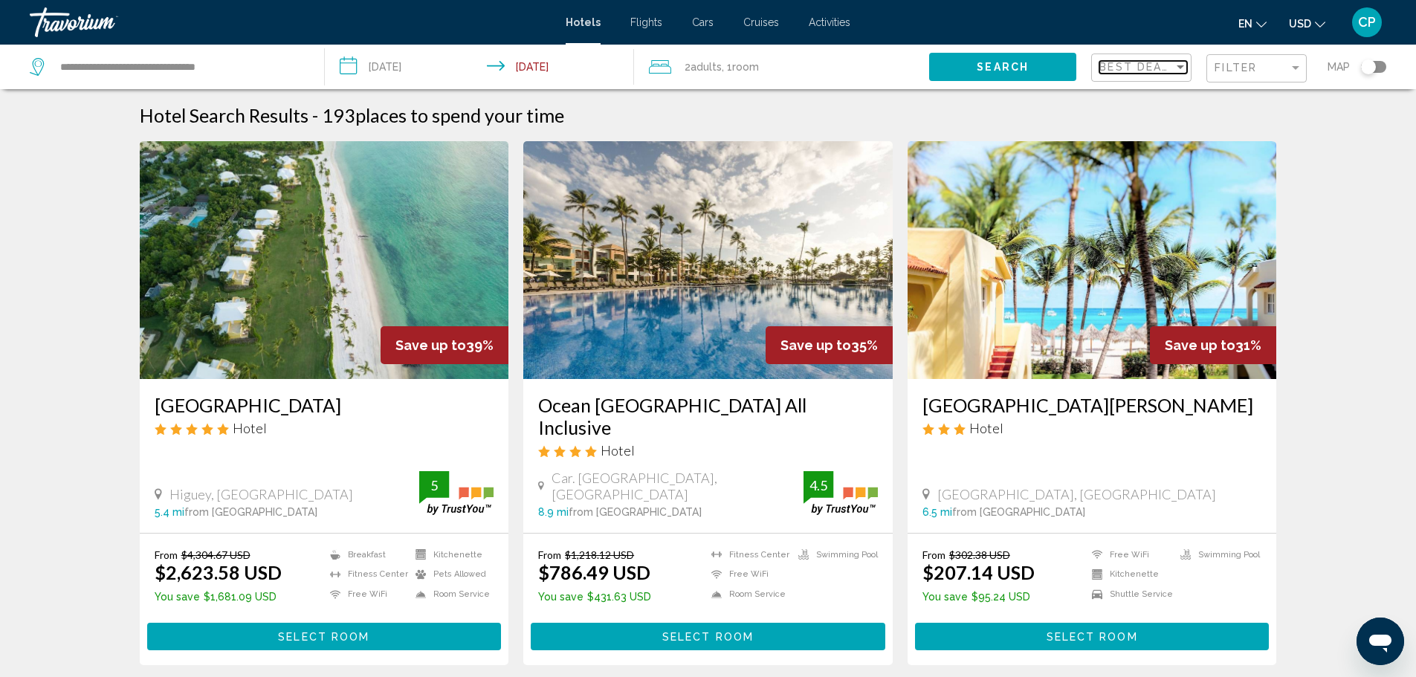
click at [1173, 73] on mat-select "Best Deals" at bounding box center [1144, 68] width 88 height 13
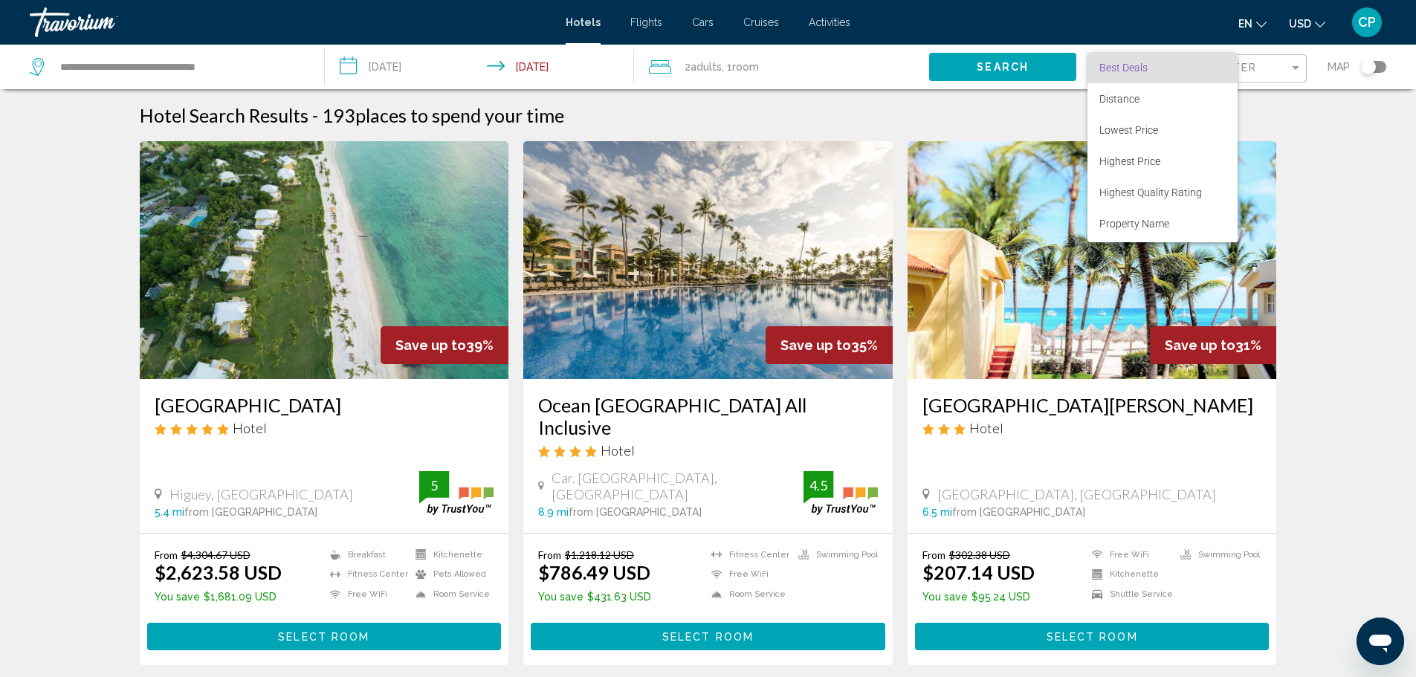
scroll to position [28, 0]
click at [1199, 164] on span "Highest Quality Rating" at bounding box center [1151, 164] width 103 height 12
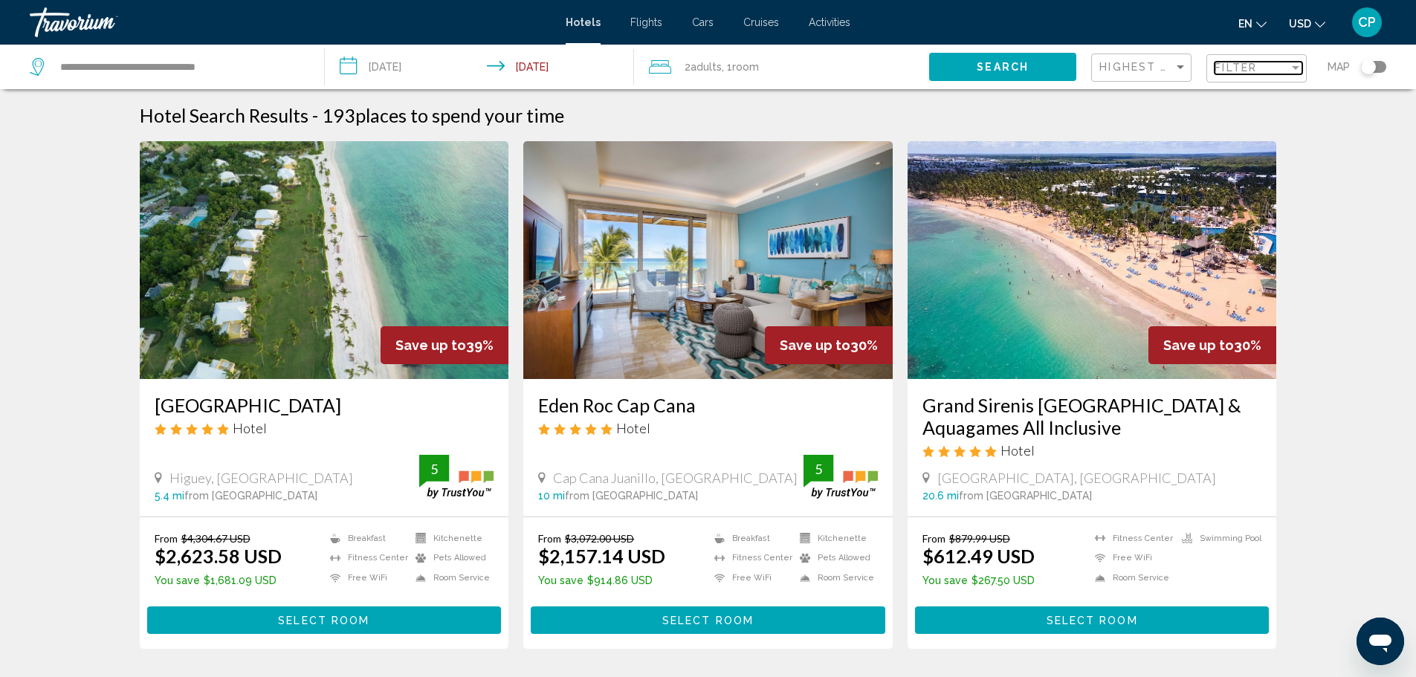
click at [1253, 63] on span "Filter" at bounding box center [1236, 68] width 42 height 12
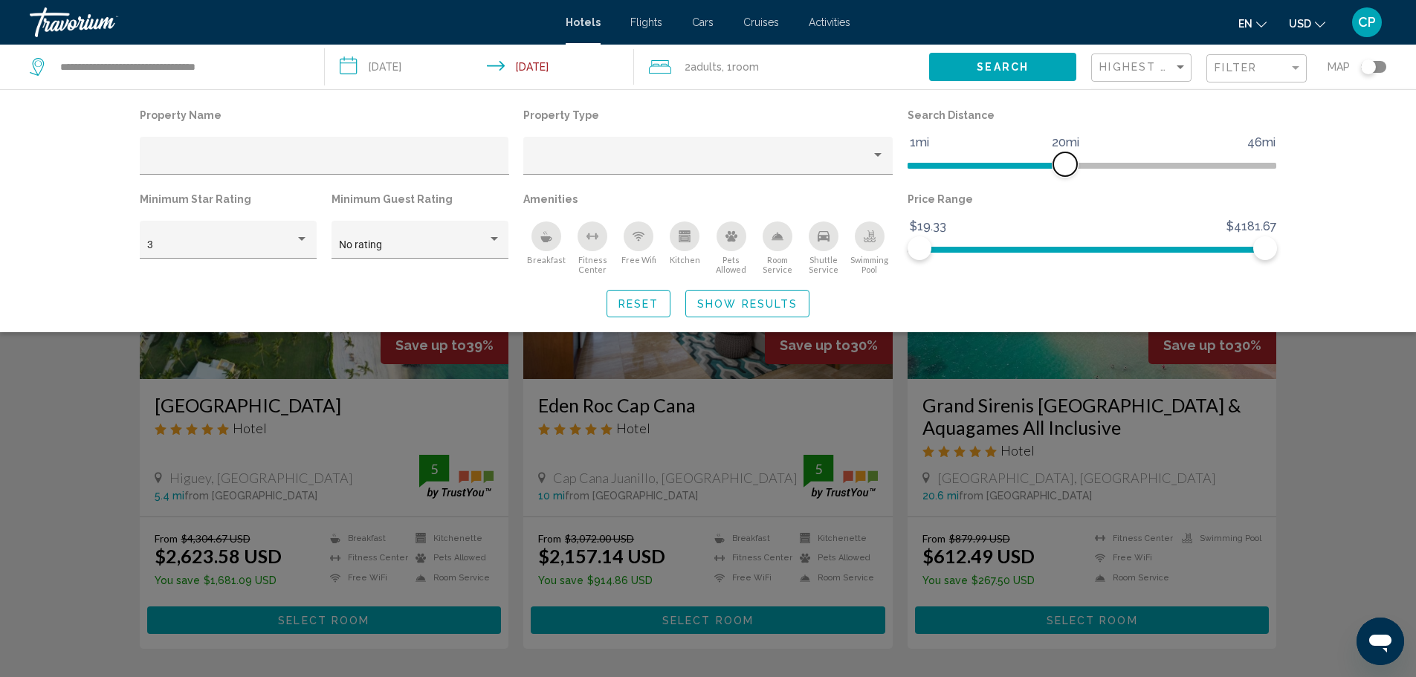
drag, startPoint x: 1135, startPoint y: 170, endPoint x: 1068, endPoint y: 155, distance: 69.3
click at [1068, 155] on span "Hotel Filters" at bounding box center [1066, 164] width 24 height 24
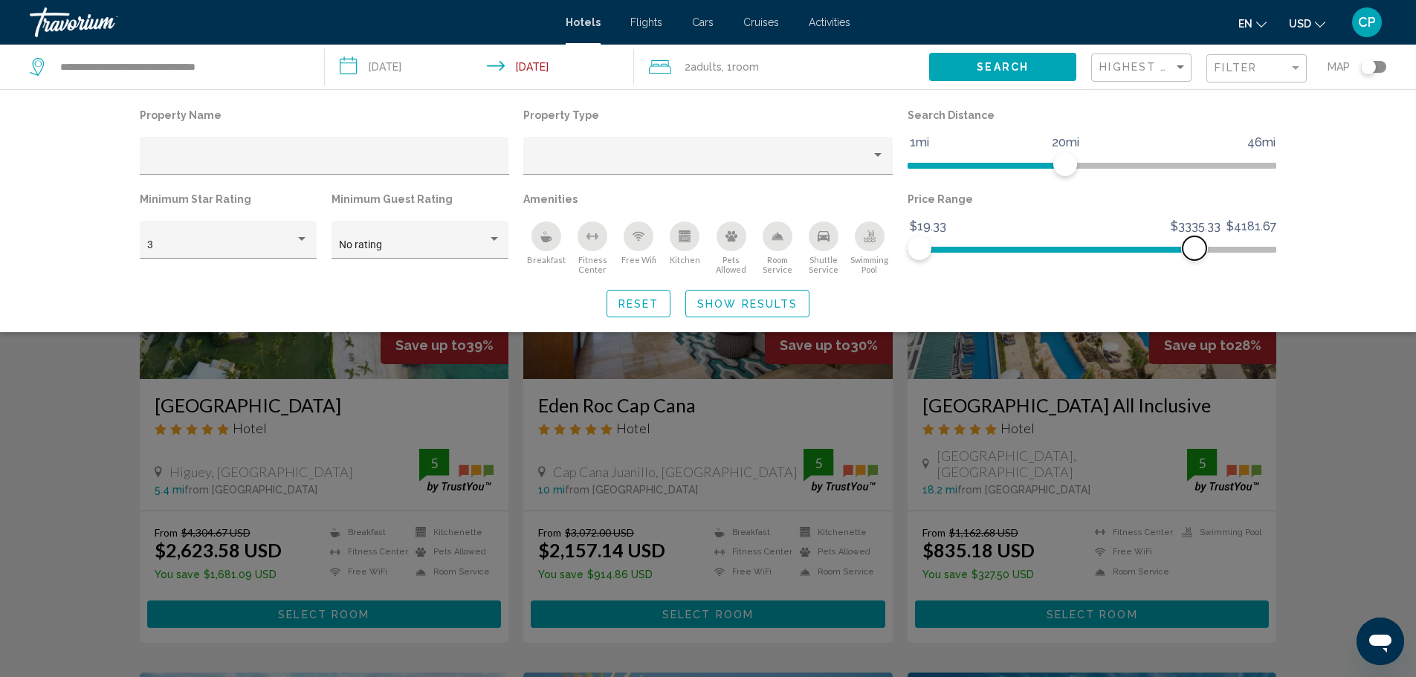
drag, startPoint x: 1266, startPoint y: 246, endPoint x: 1195, endPoint y: 243, distance: 70.7
click at [1195, 243] on span "Hotel Filters" at bounding box center [1195, 248] width 24 height 24
drag, startPoint x: 921, startPoint y: 240, endPoint x: 938, endPoint y: 249, distance: 18.6
click at [938, 249] on span "Hotel Filters" at bounding box center [938, 248] width 24 height 24
click at [260, 235] on div "3" at bounding box center [227, 244] width 161 height 30
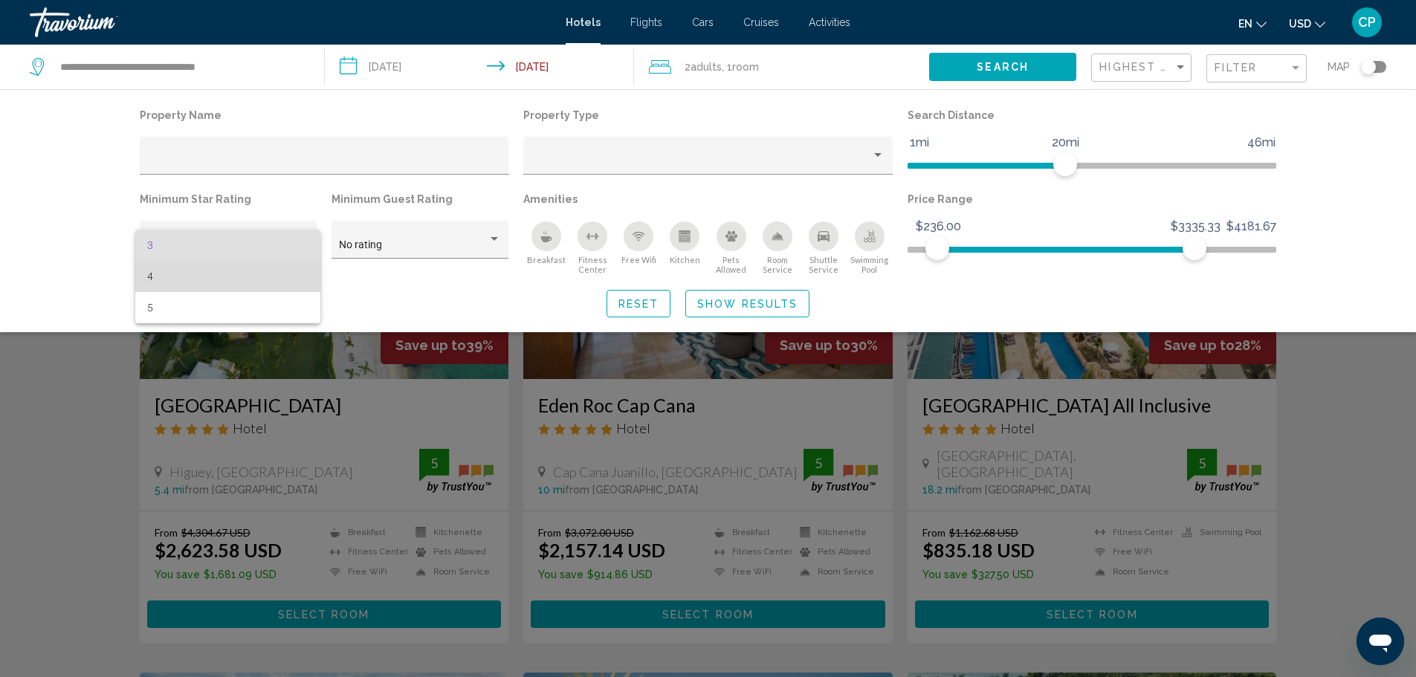
click at [220, 280] on span "4" at bounding box center [227, 276] width 161 height 31
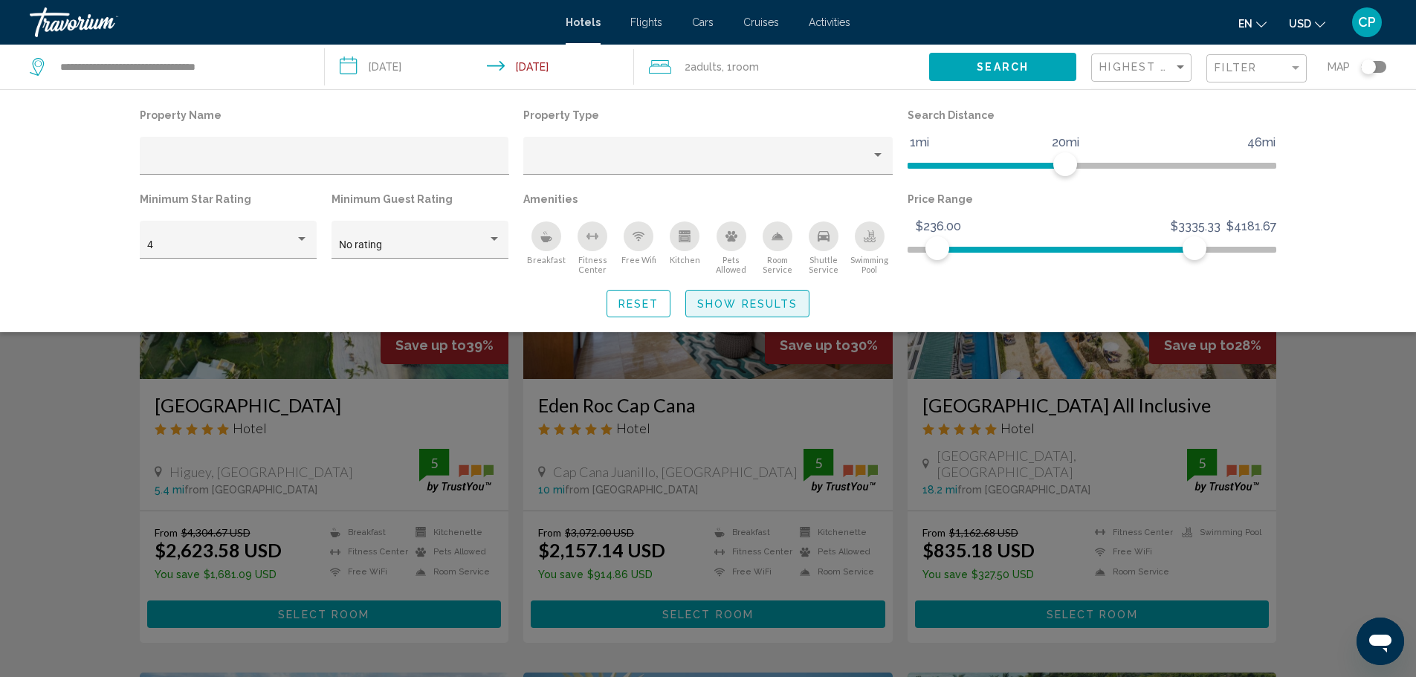
click at [753, 305] on span "Show Results" at bounding box center [747, 304] width 100 height 12
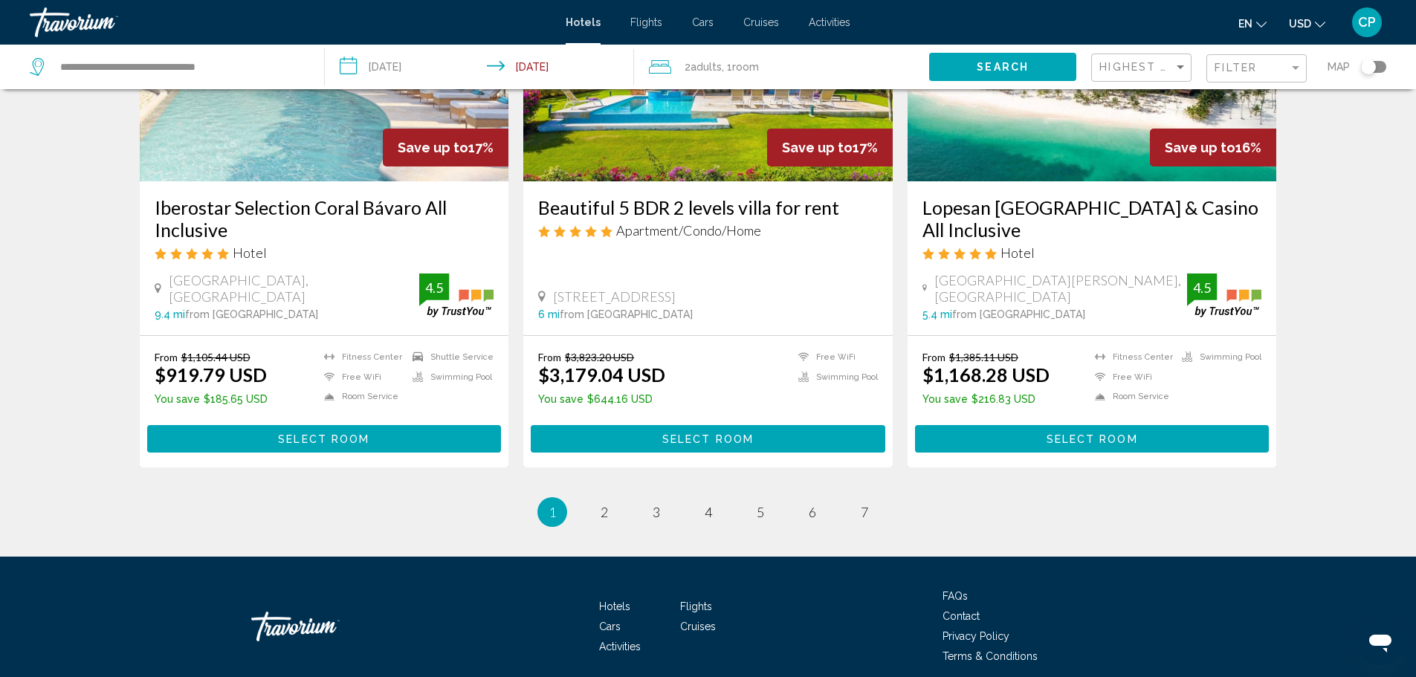
scroll to position [1899, 0]
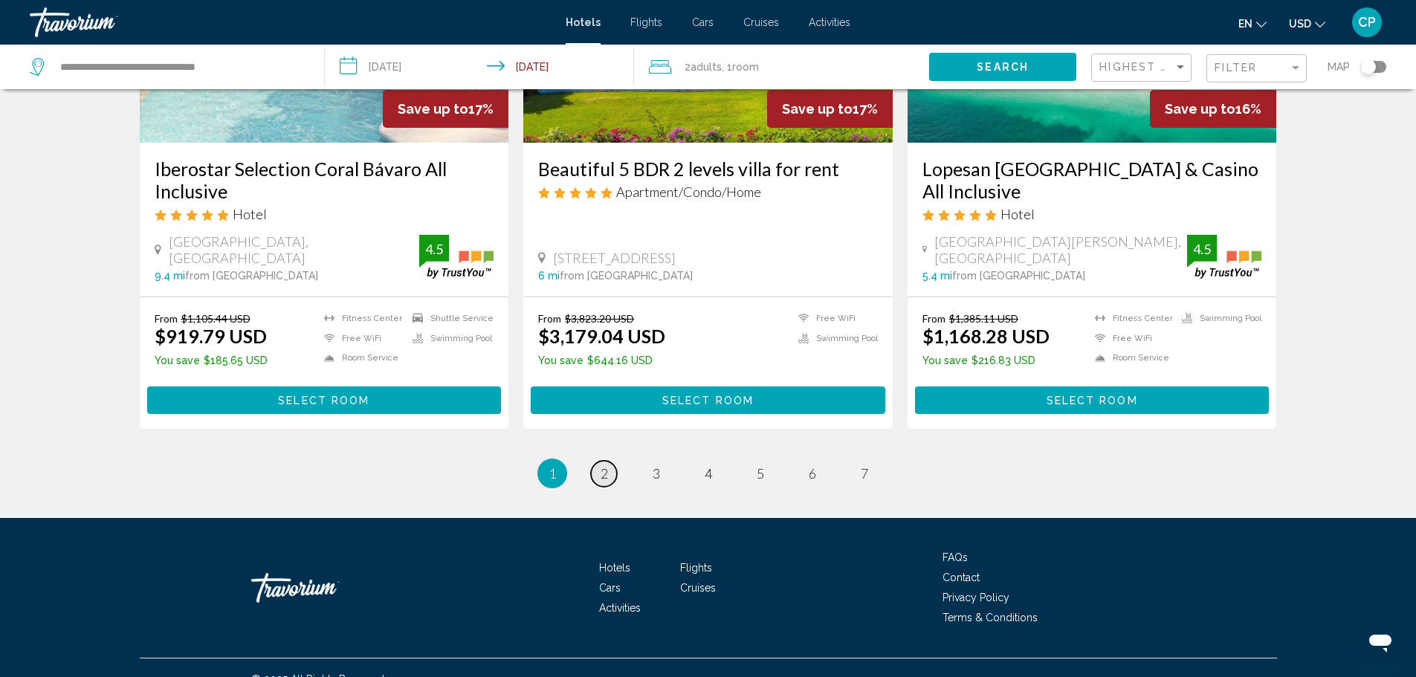
click at [596, 461] on link "page 2" at bounding box center [604, 474] width 26 height 26
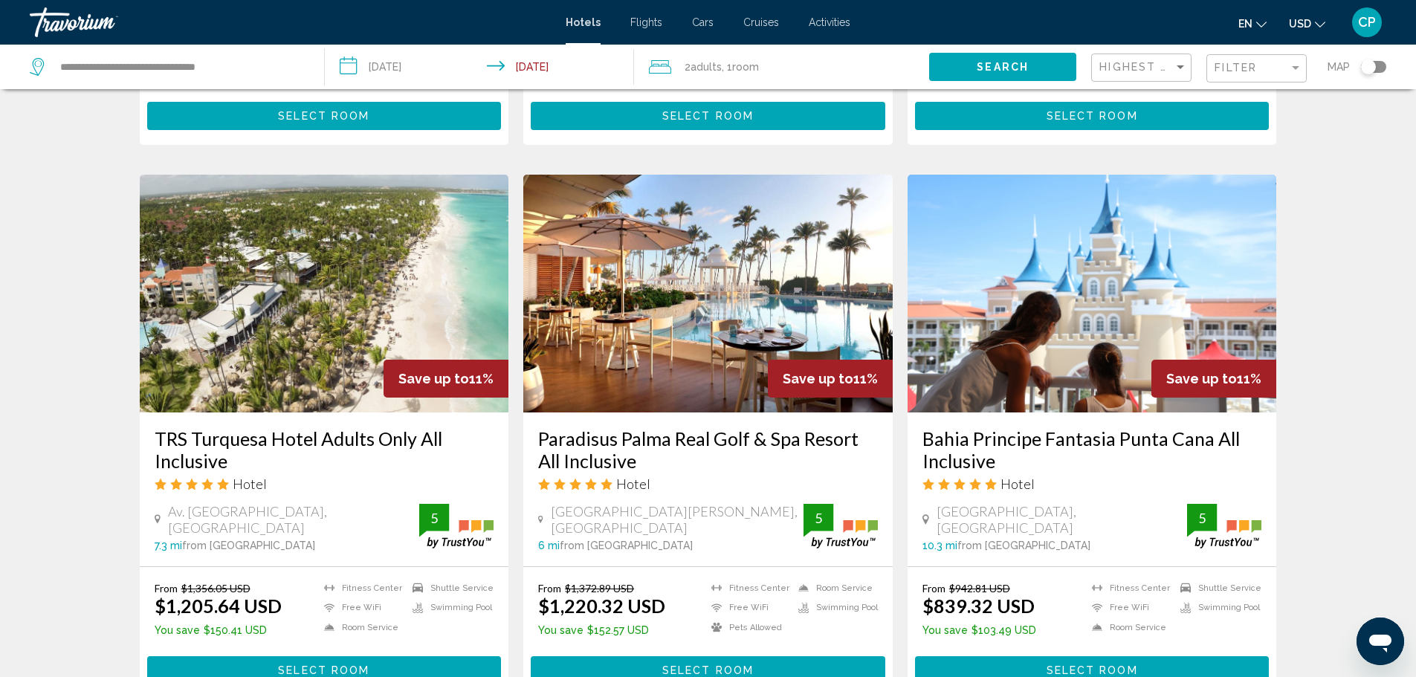
scroll to position [1115, 0]
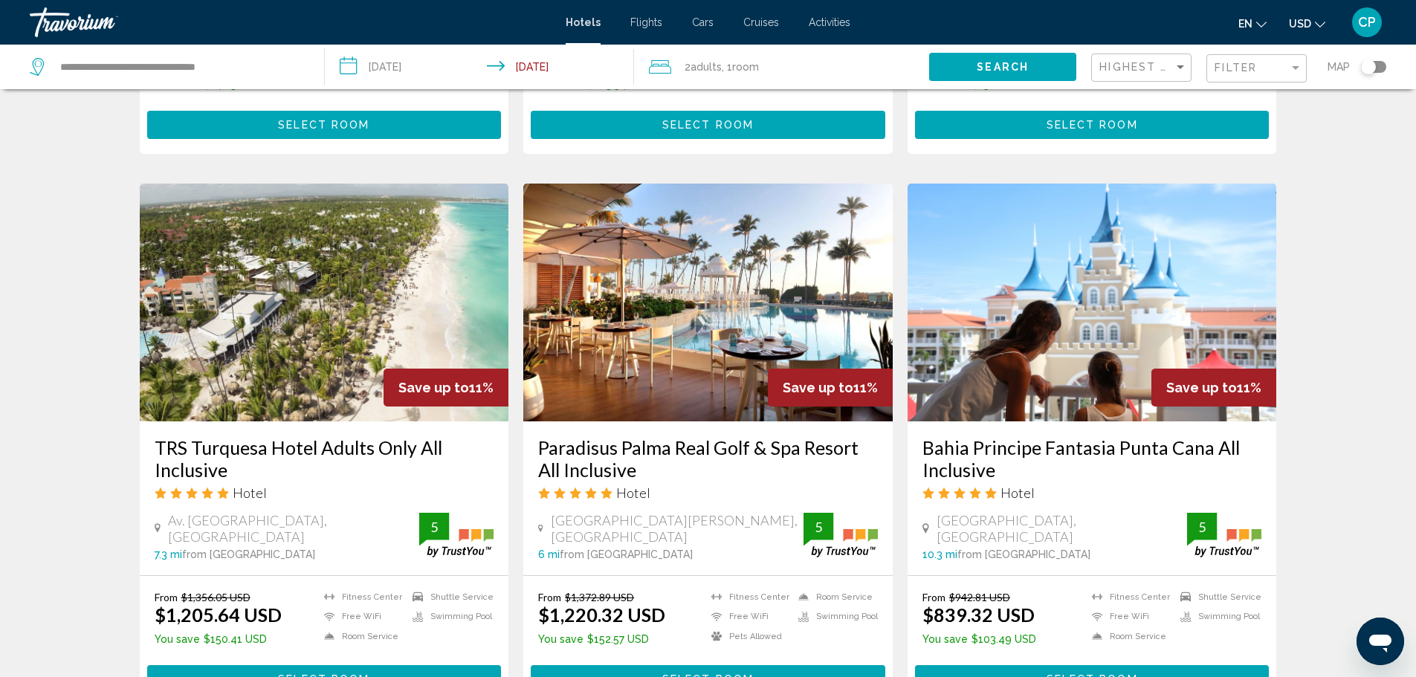
click at [601, 436] on h3 "Paradisus Palma Real Golf & Spa Resort All Inclusive" at bounding box center [708, 458] width 340 height 45
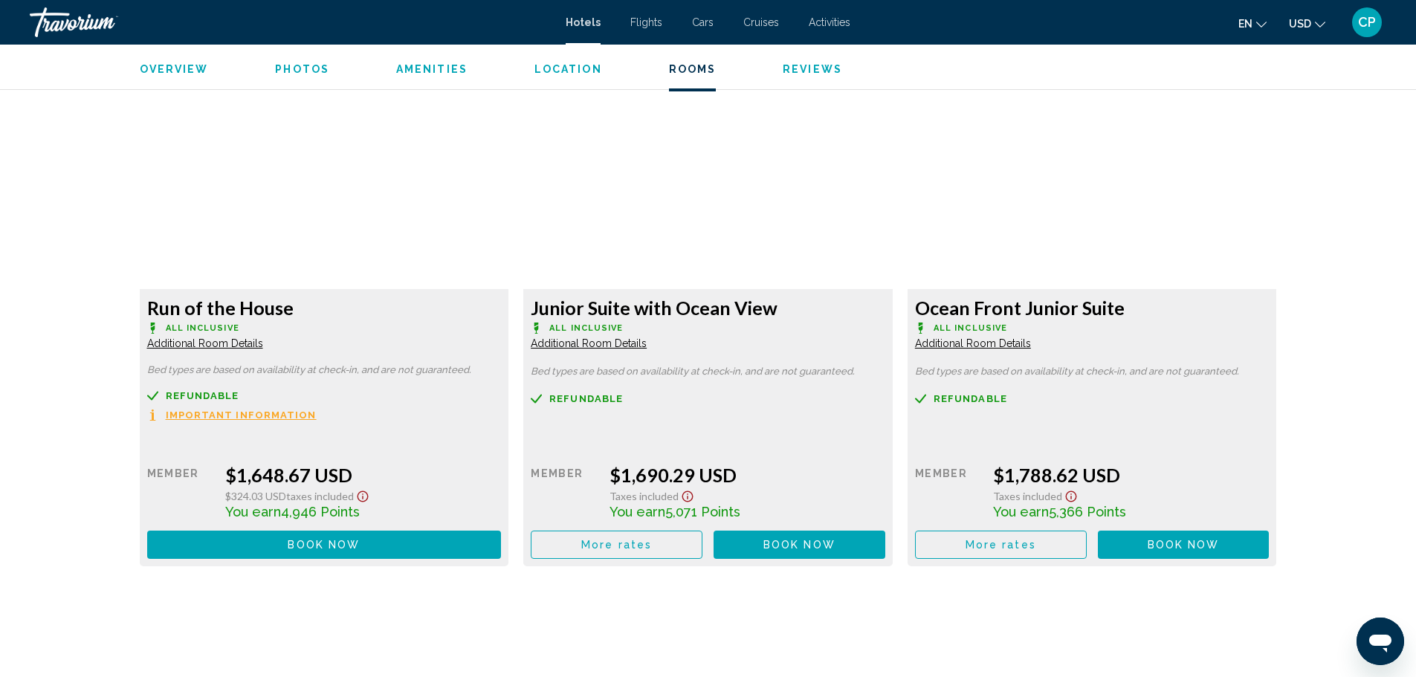
scroll to position [3941, 0]
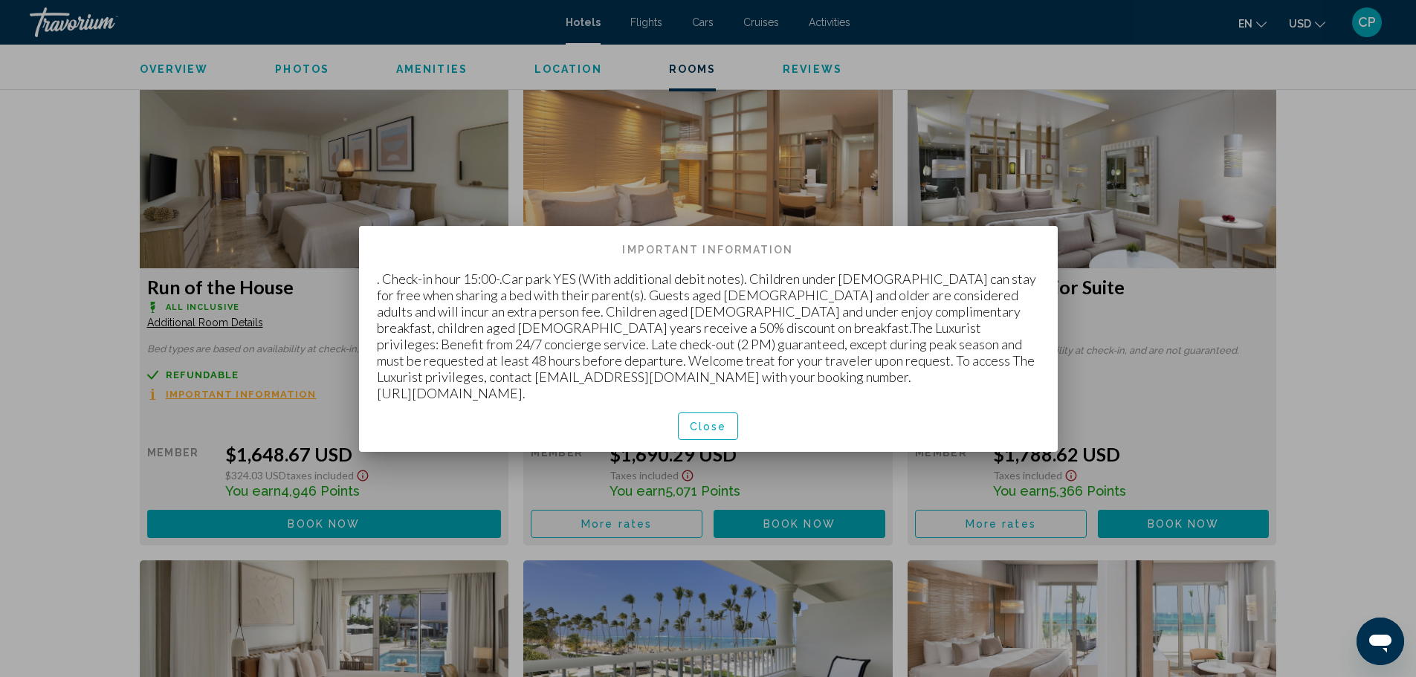
scroll to position [0, 0]
click at [728, 414] on button "Close" at bounding box center [708, 427] width 61 height 28
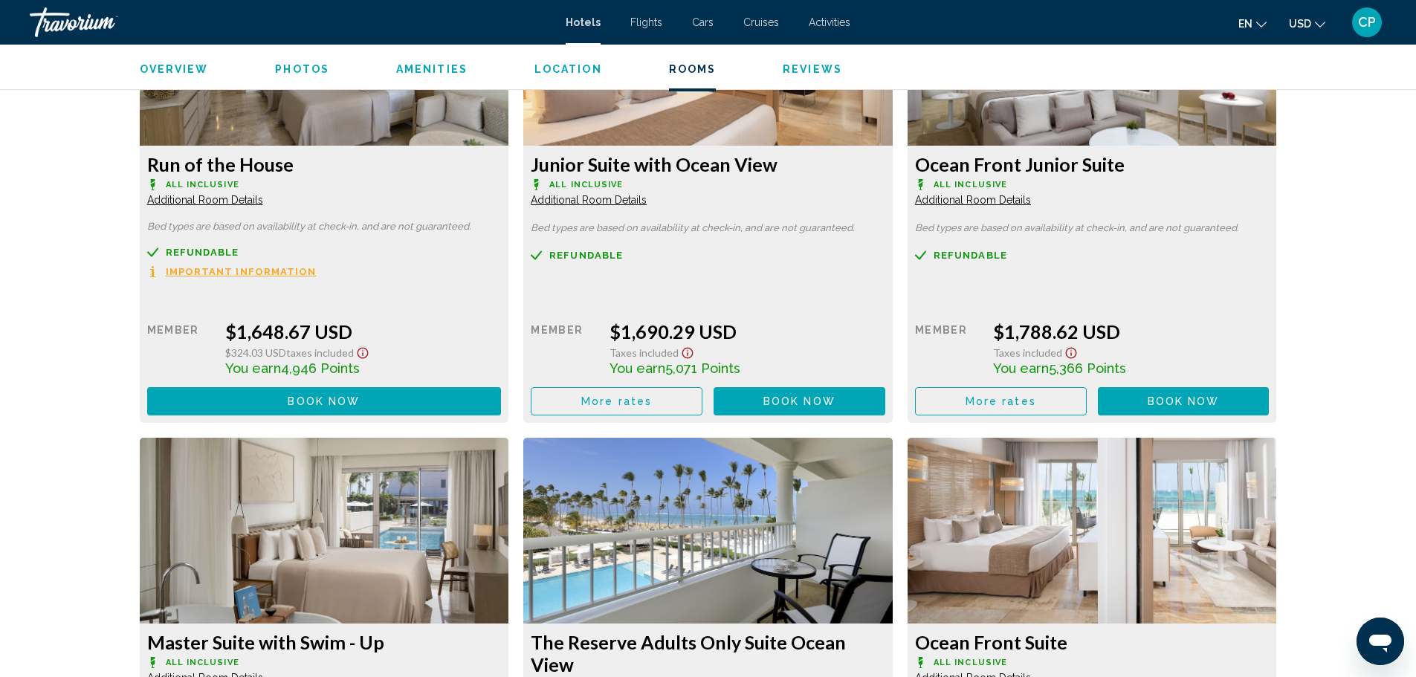
scroll to position [4164, 0]
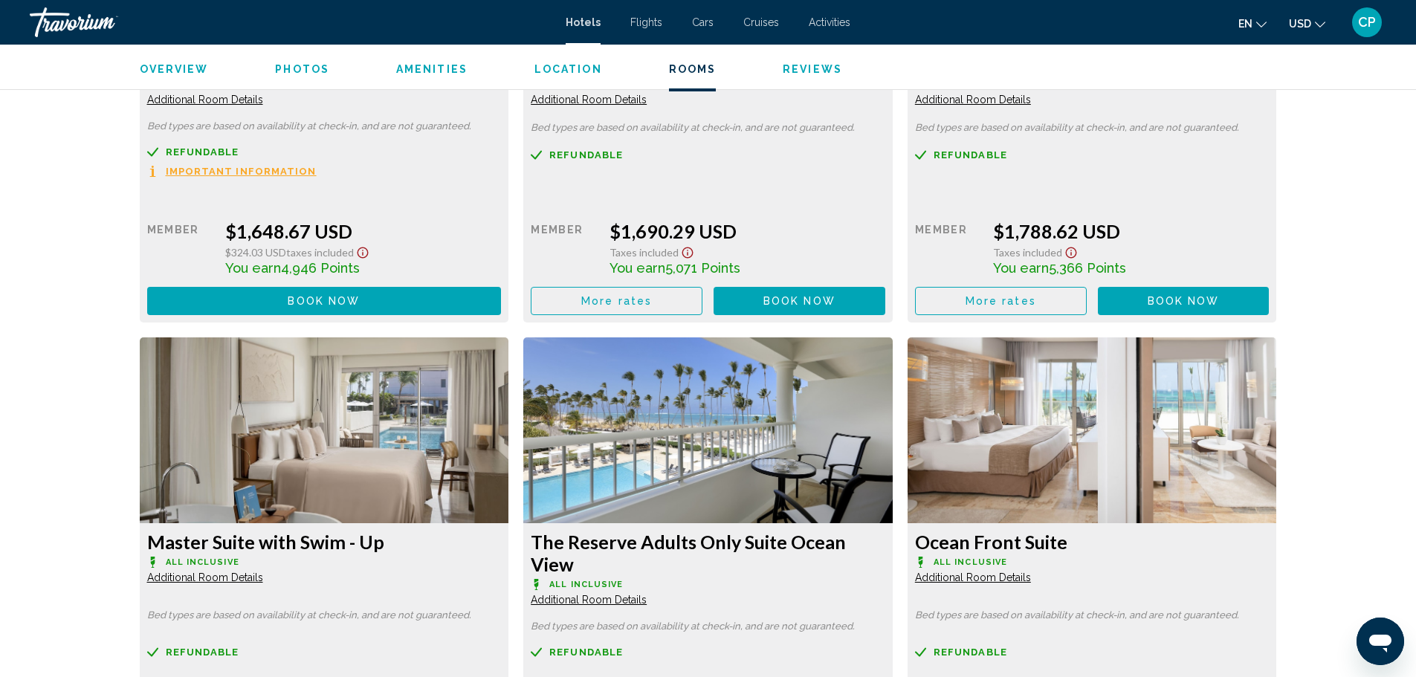
drag, startPoint x: 109, startPoint y: 0, endPoint x: 1355, endPoint y: 184, distance: 1260.4
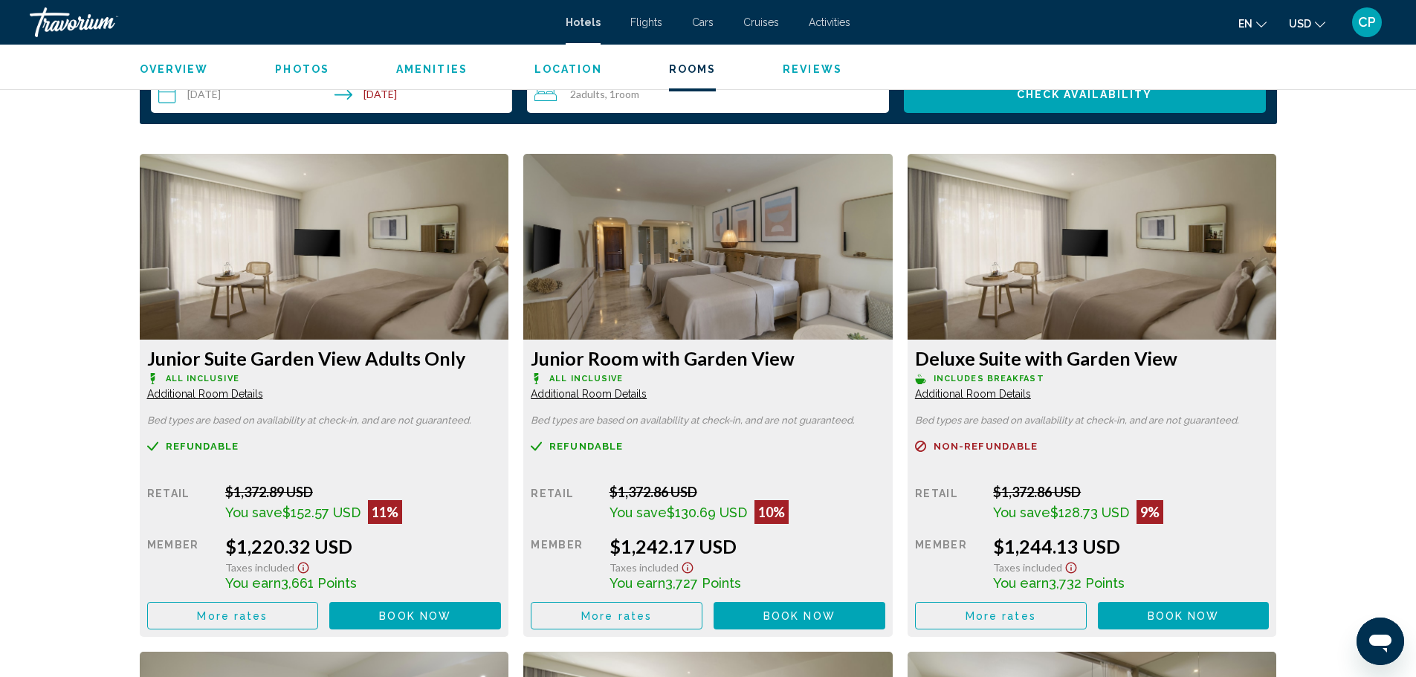
scroll to position [1859, 0]
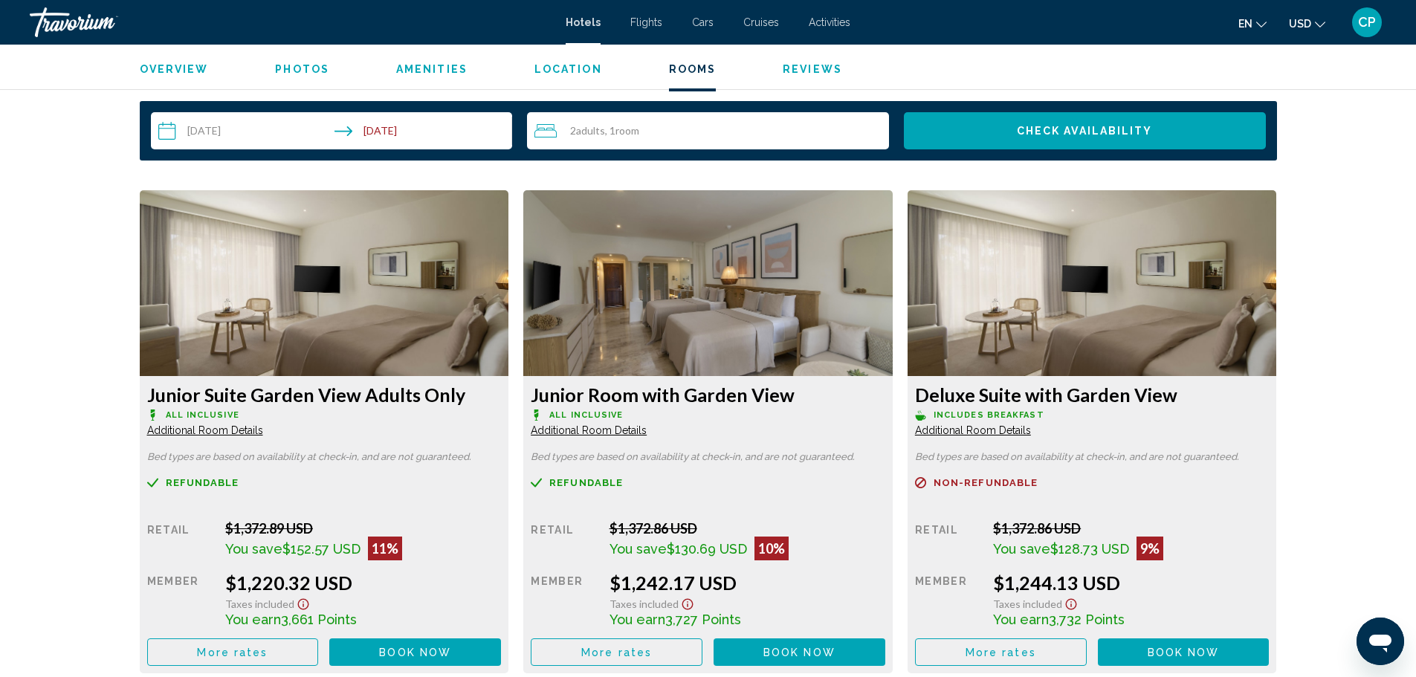
drag, startPoint x: 365, startPoint y: 657, endPoint x: 277, endPoint y: 653, distance: 87.9
click at [277, 653] on div "More rates Book now No longer available" at bounding box center [324, 653] width 355 height 28
click at [277, 653] on button "More rates" at bounding box center [233, 653] width 172 height 28
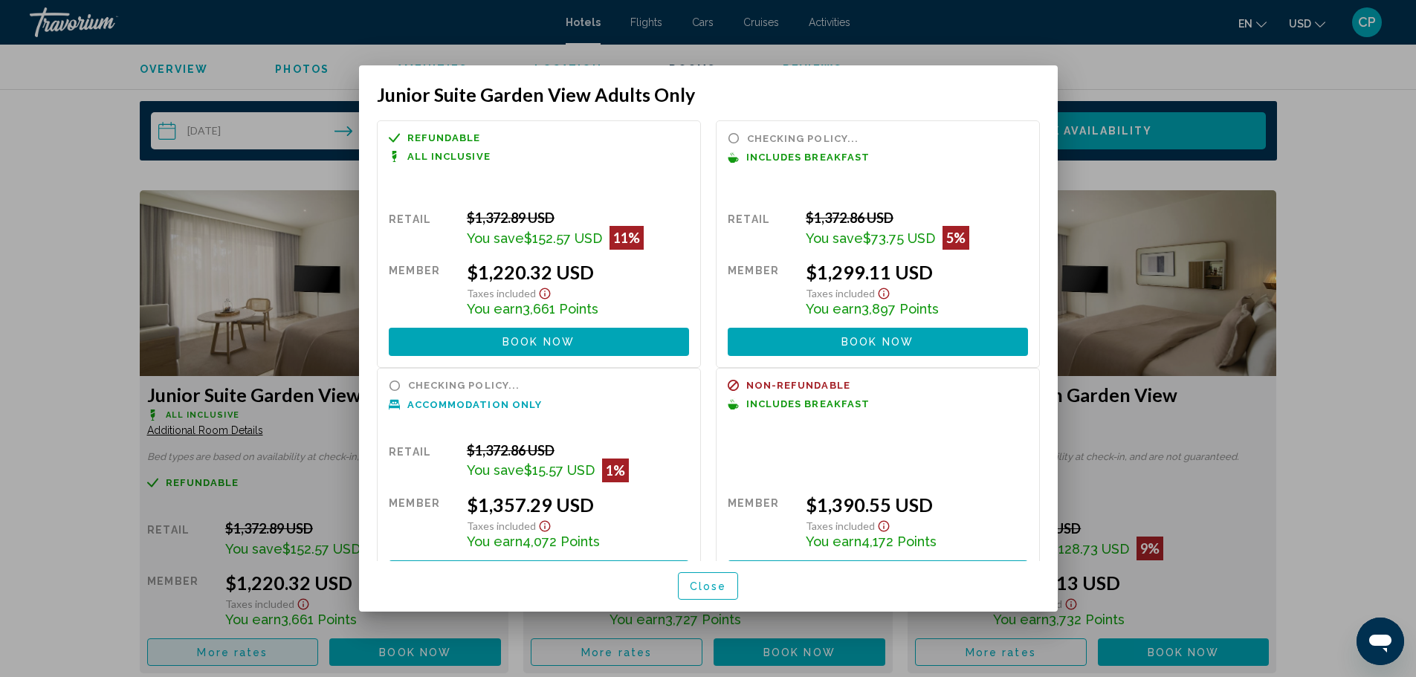
scroll to position [0, 0]
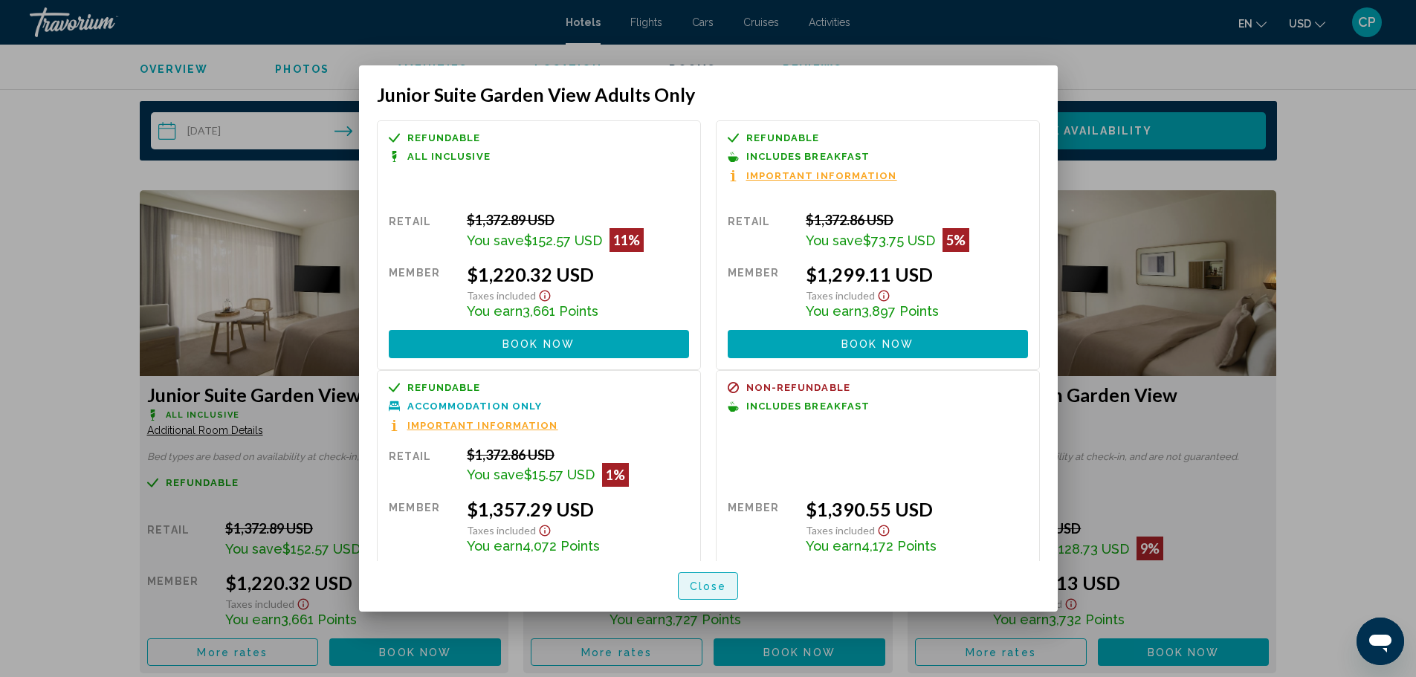
click at [726, 582] on button "Close" at bounding box center [708, 587] width 61 height 28
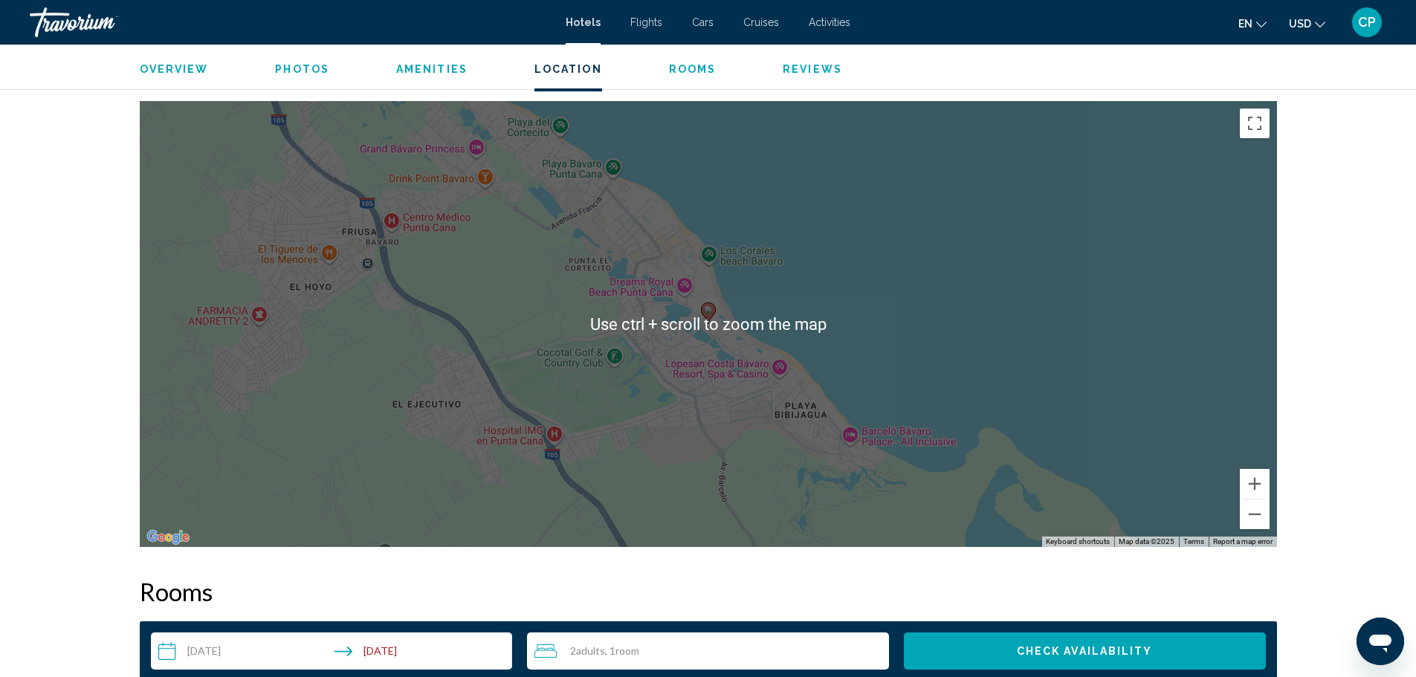
scroll to position [1264, 0]
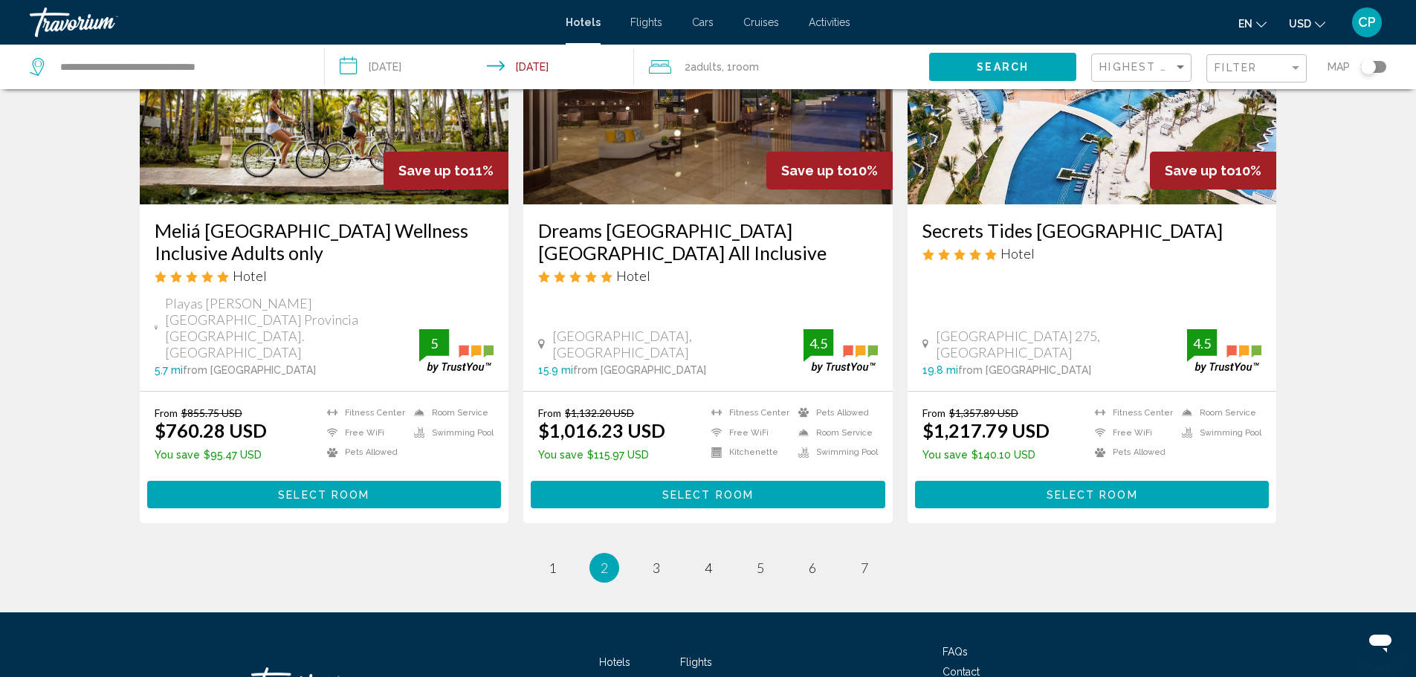
scroll to position [1921, 0]
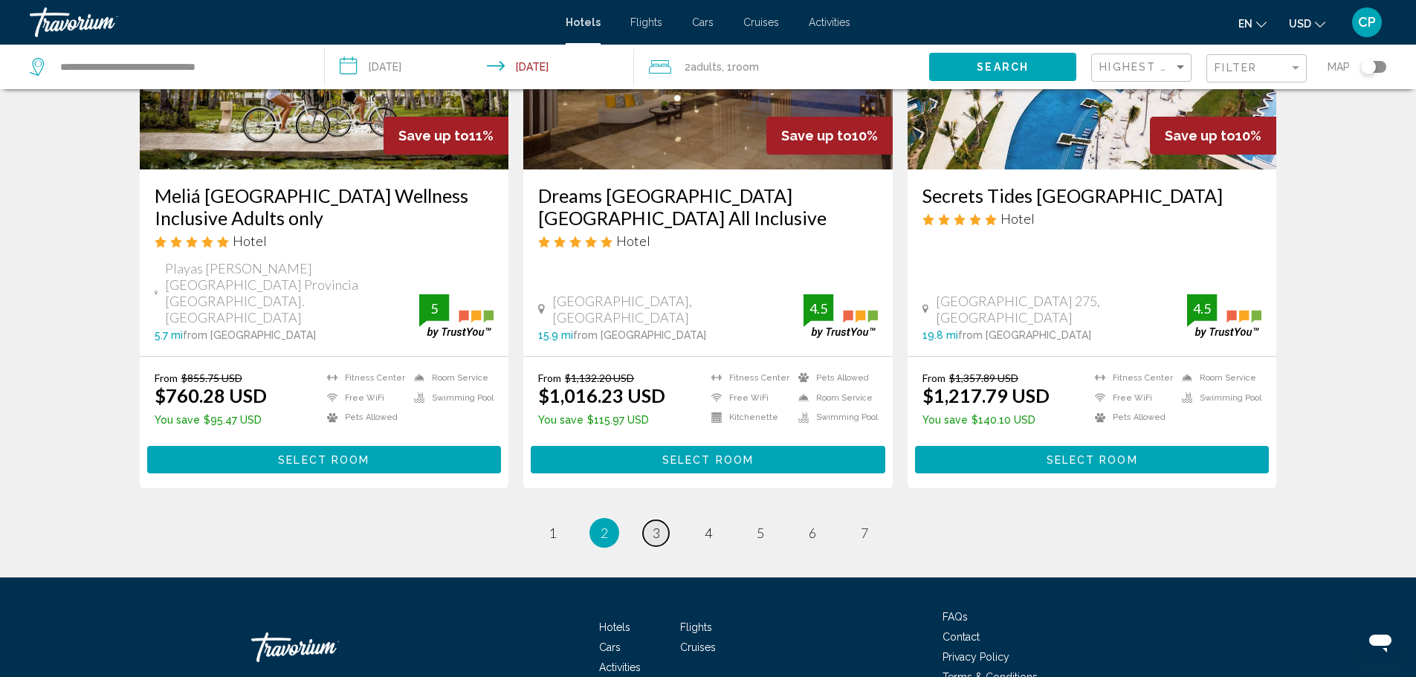
click at [660, 520] on link "page 3" at bounding box center [656, 533] width 26 height 26
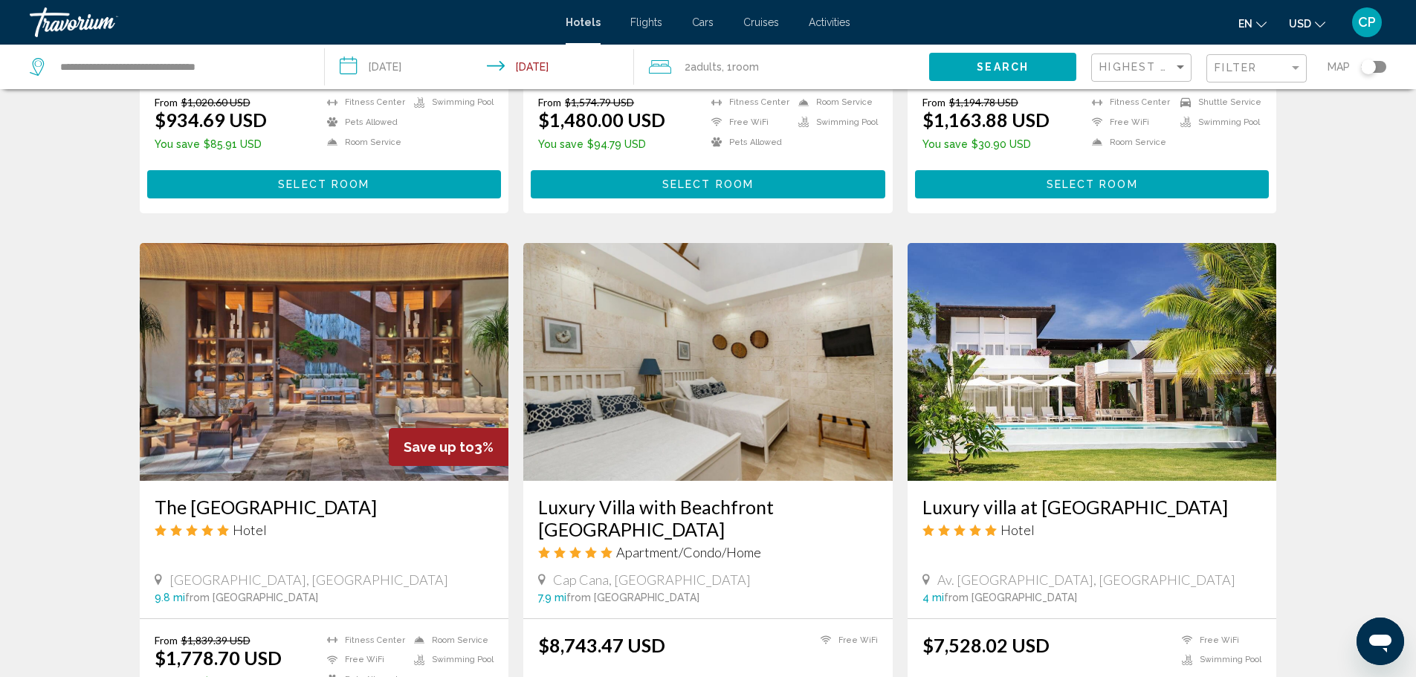
scroll to position [1041, 0]
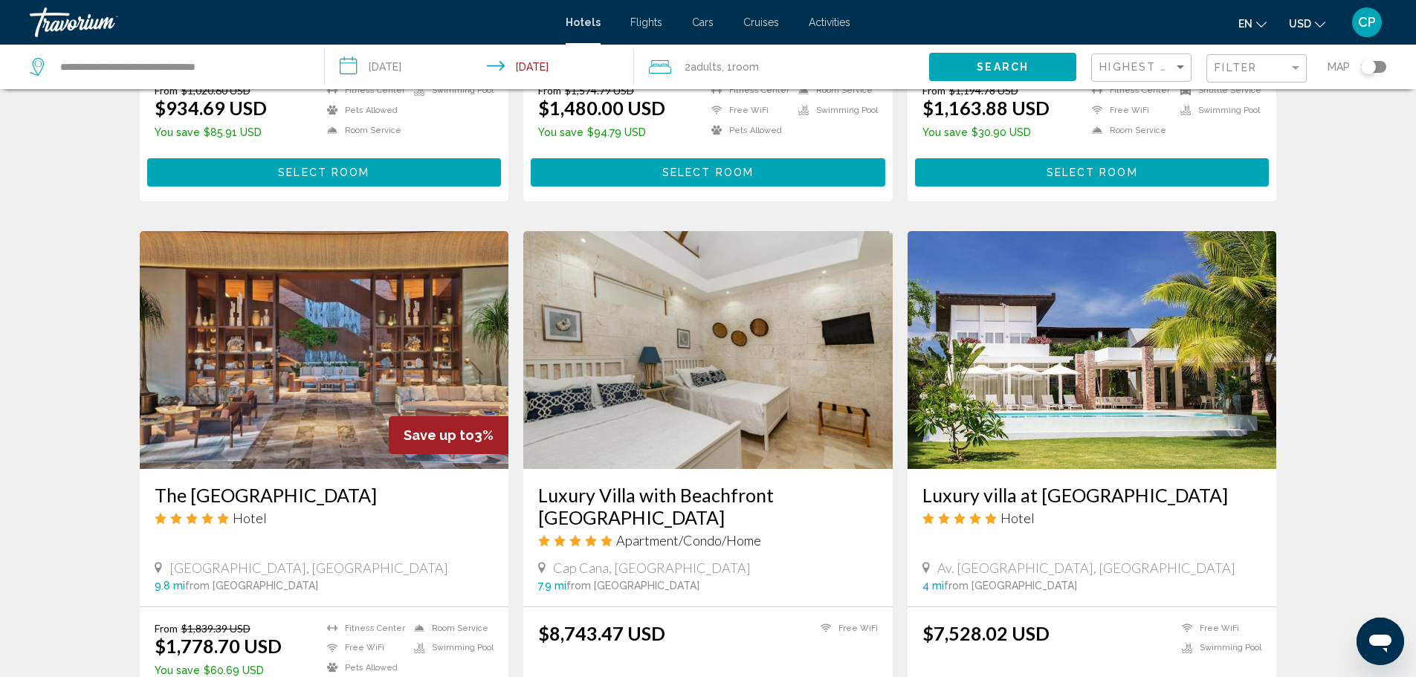
click at [210, 345] on img "Main content" at bounding box center [325, 350] width 370 height 238
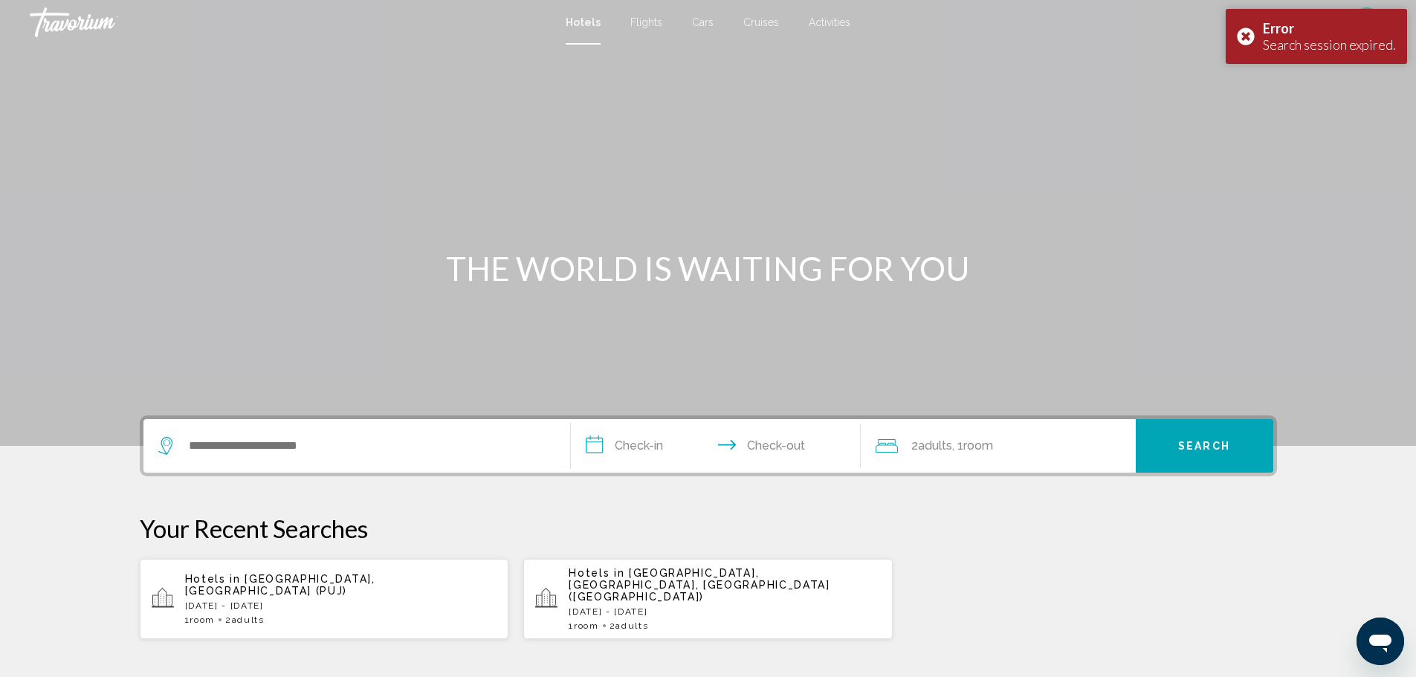
click at [320, 581] on div "Hotels in [GEOGRAPHIC_DATA], [GEOGRAPHIC_DATA] (PUJ) [DATE] - [DATE] 1 Room roo…" at bounding box center [341, 599] width 312 height 52
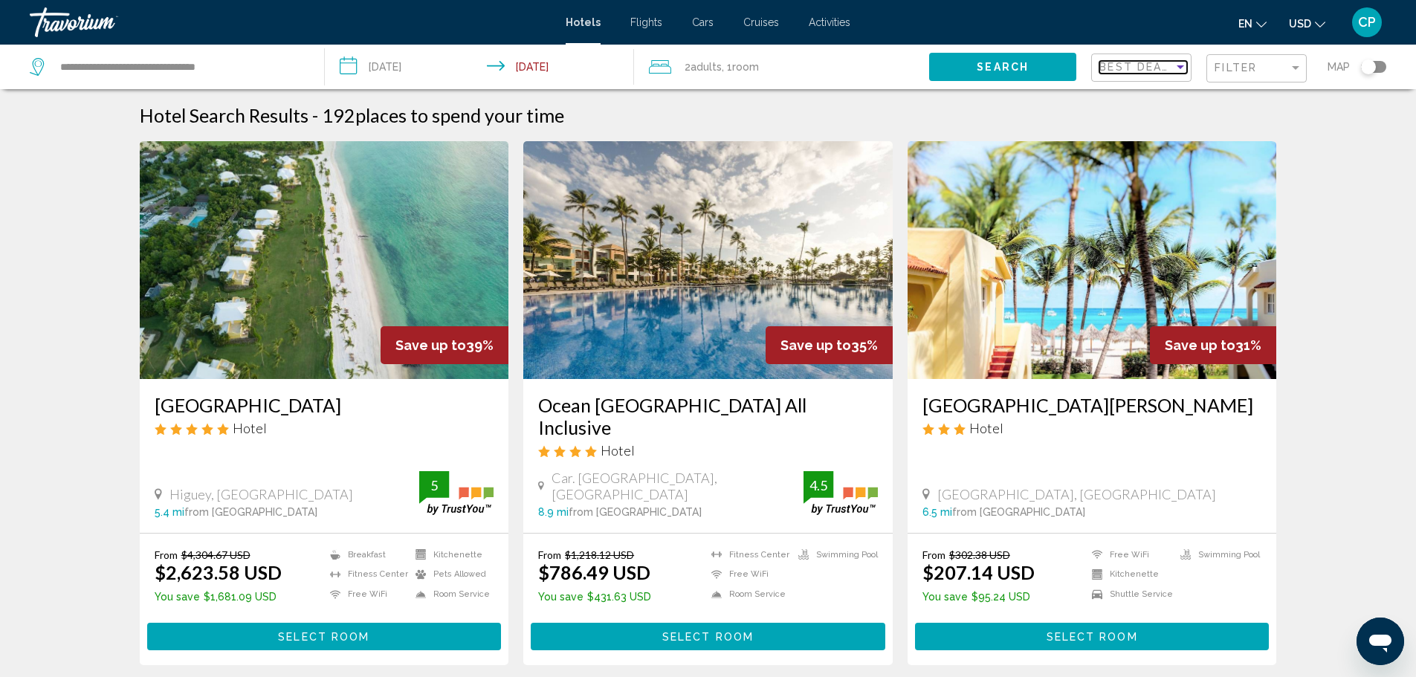
click at [1152, 66] on span "Best Deals" at bounding box center [1139, 67] width 78 height 12
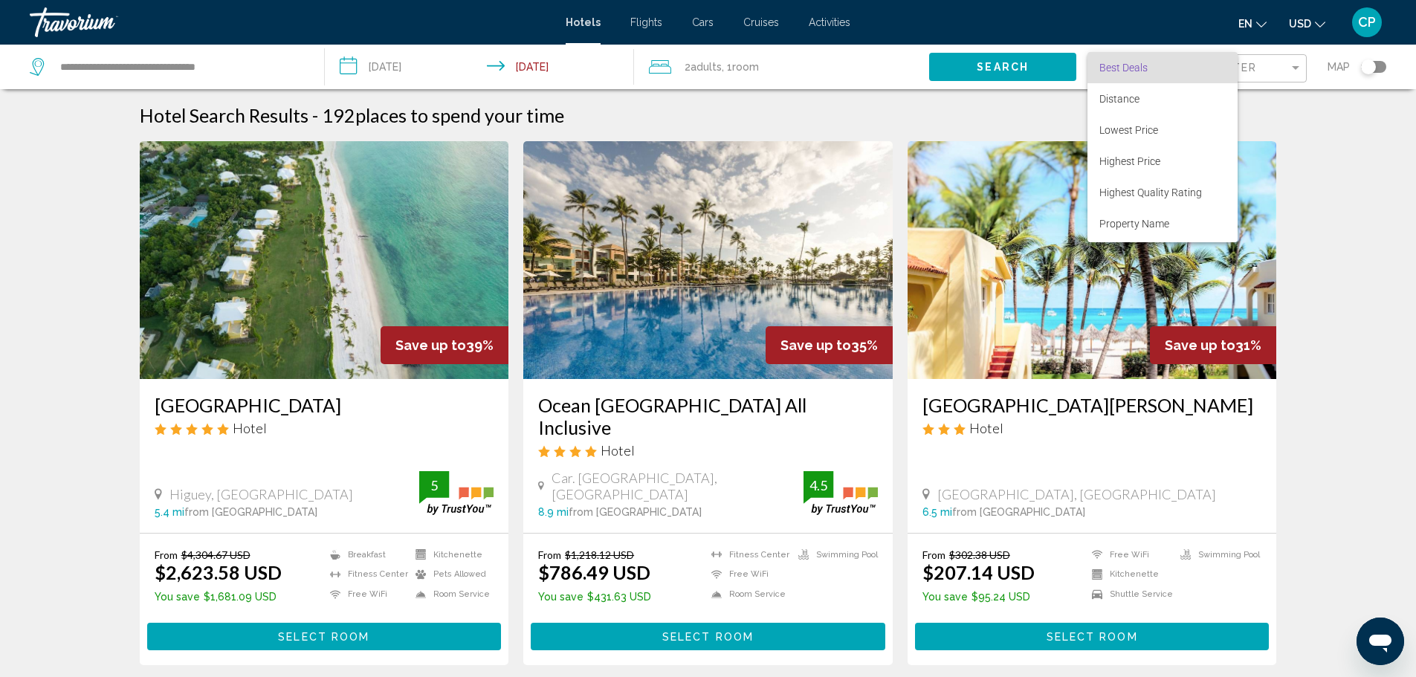
scroll to position [28, 0]
click at [1158, 159] on span "Highest Quality Rating" at bounding box center [1151, 164] width 103 height 12
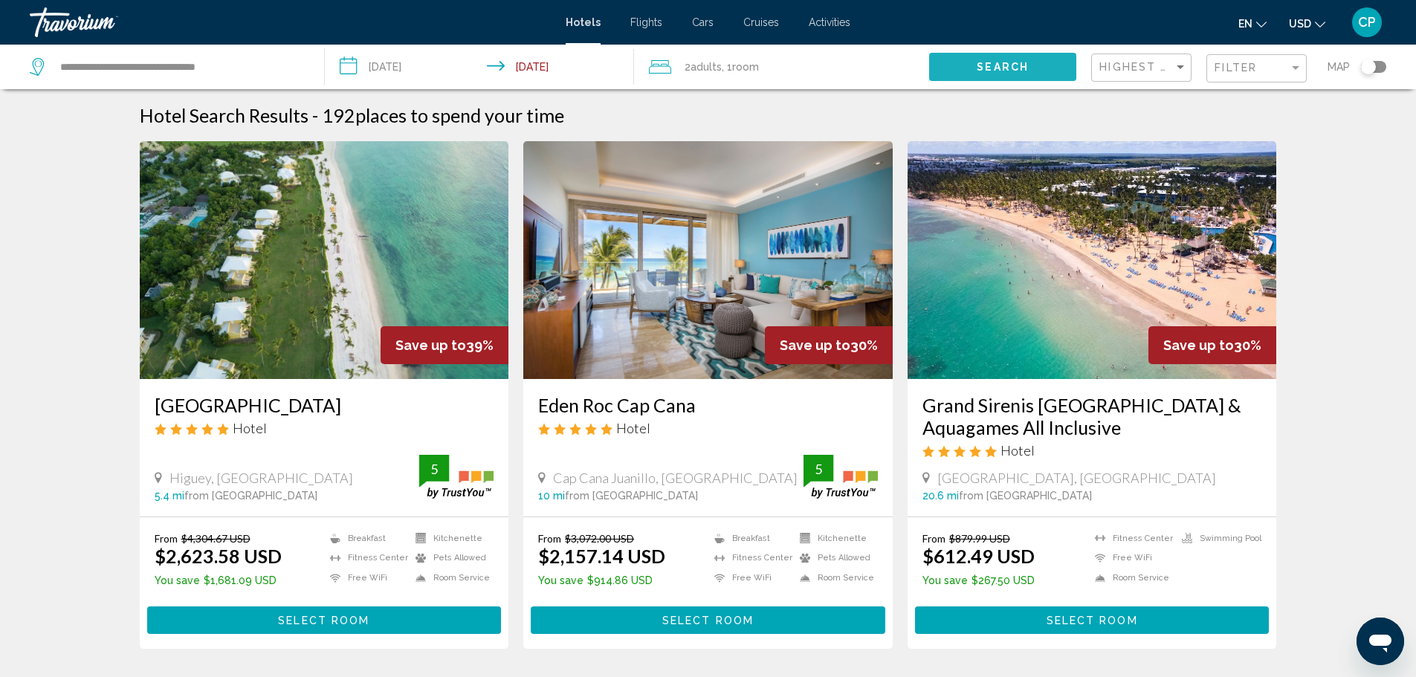
click at [1000, 66] on span "Search" at bounding box center [1003, 68] width 52 height 12
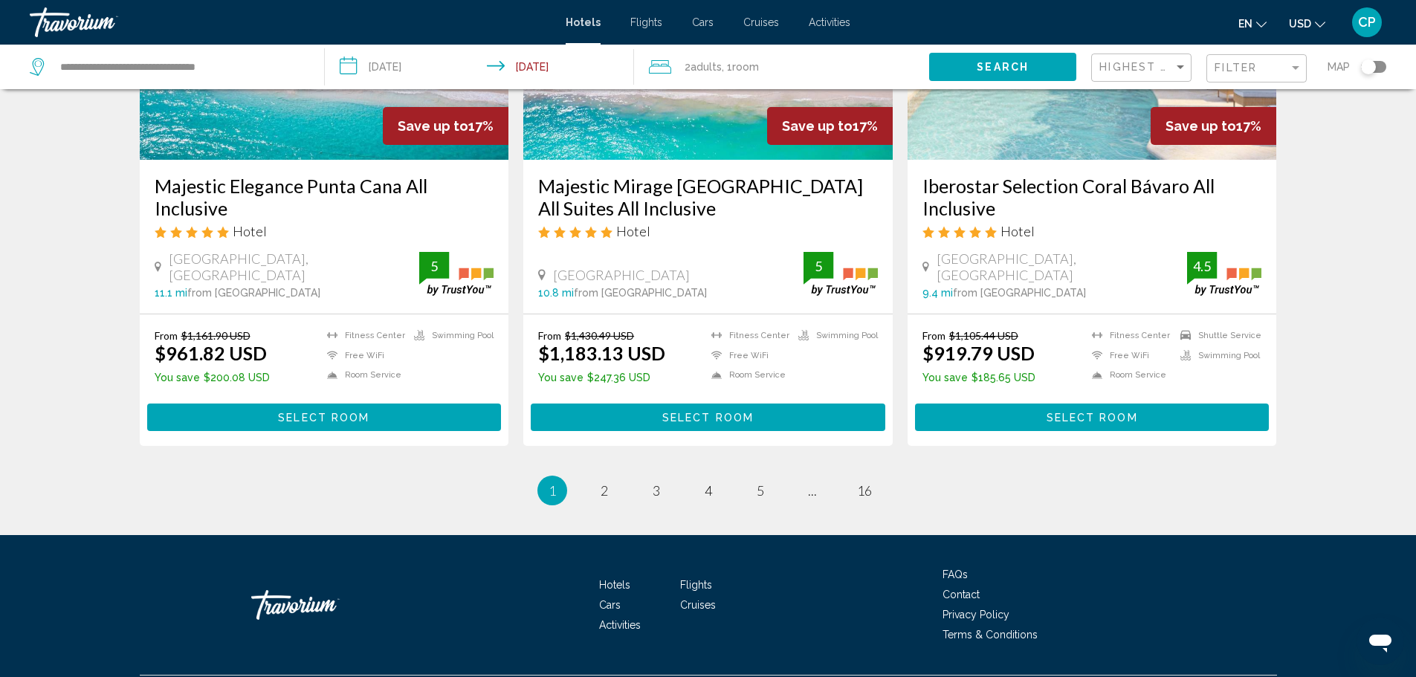
scroll to position [1906, 0]
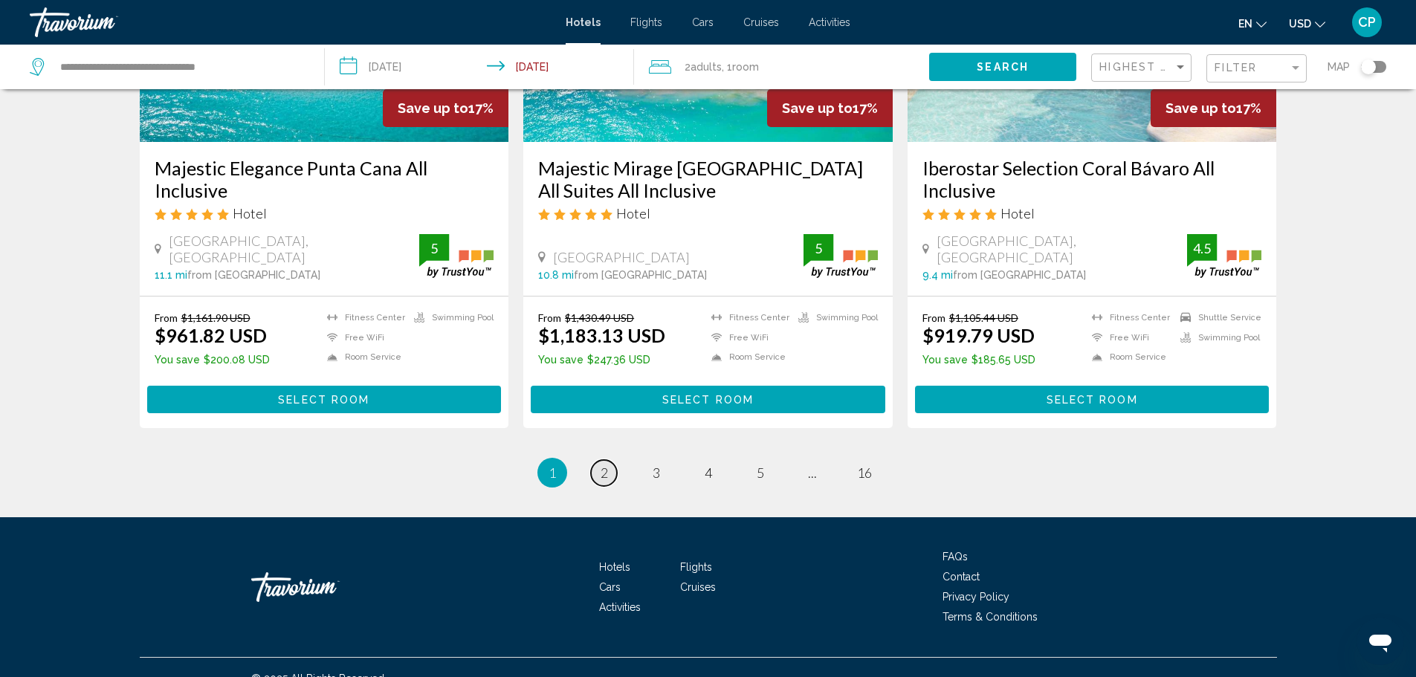
click at [605, 465] on span "2" at bounding box center [604, 473] width 7 height 16
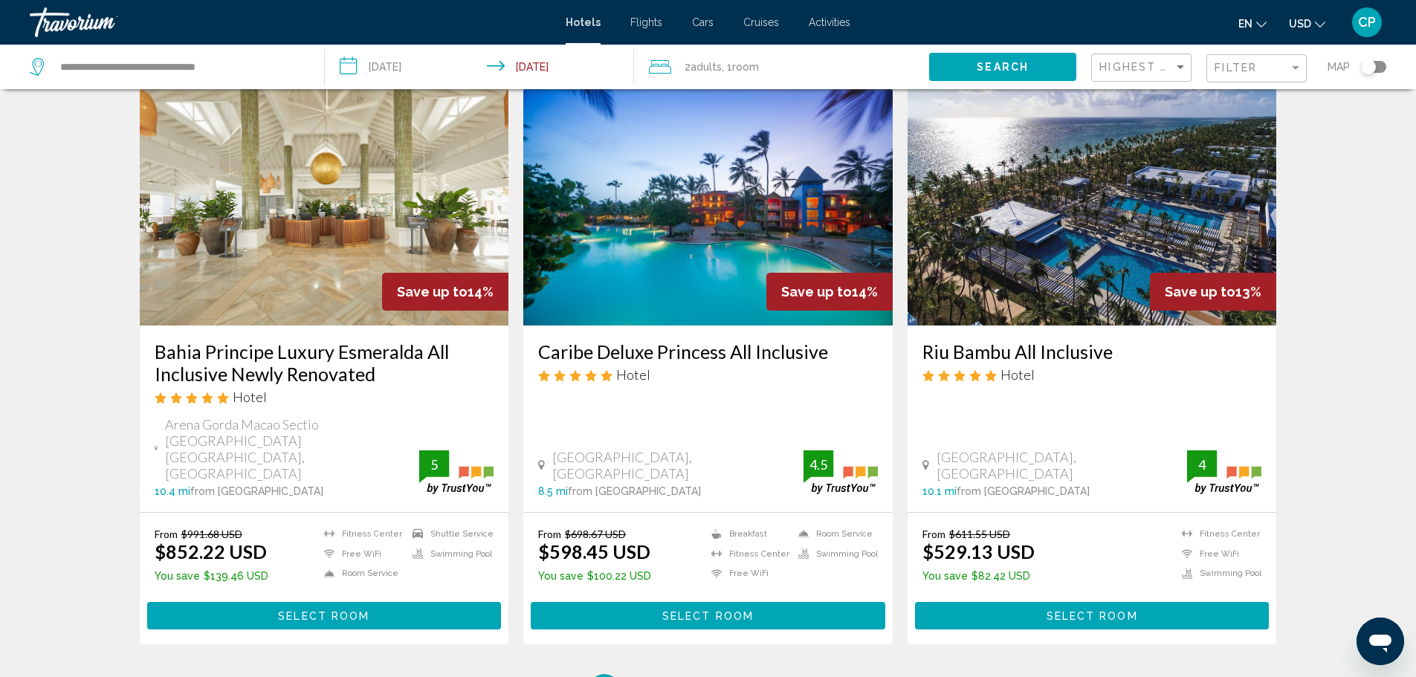
scroll to position [1785, 0]
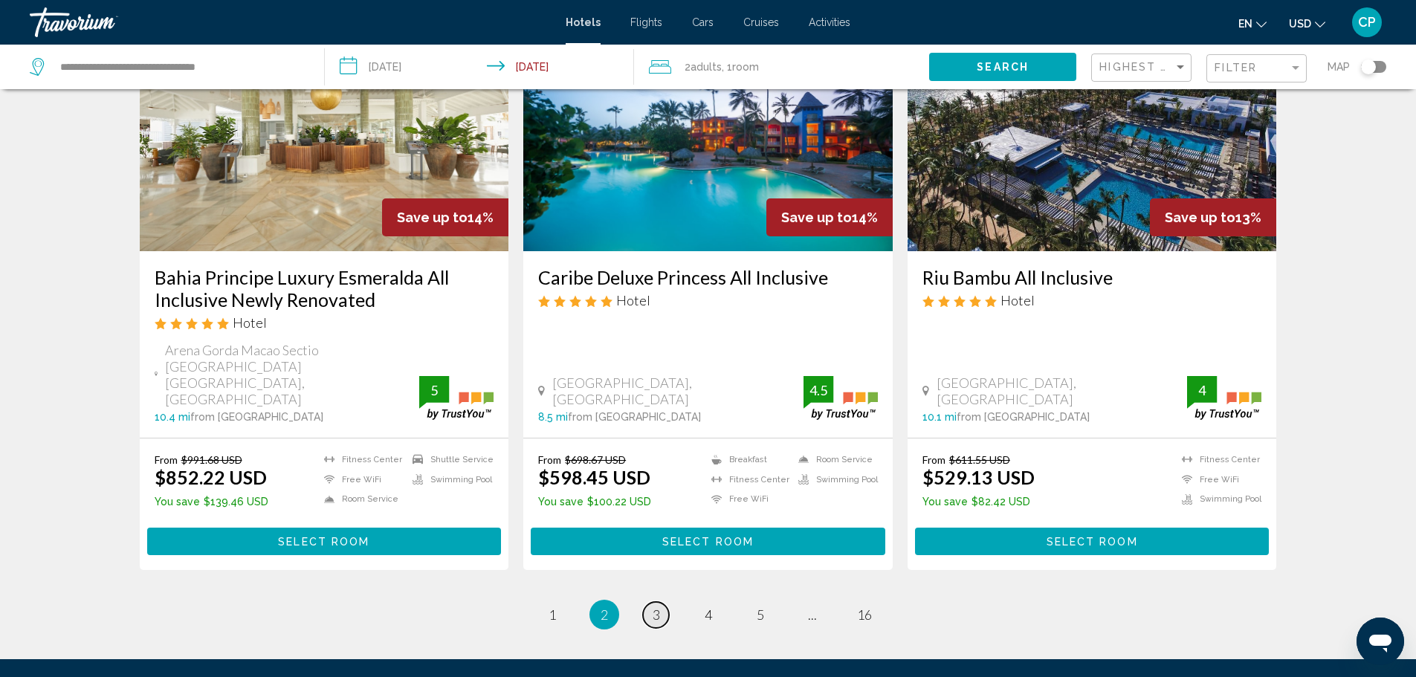
click at [651, 602] on link "page 3" at bounding box center [656, 615] width 26 height 26
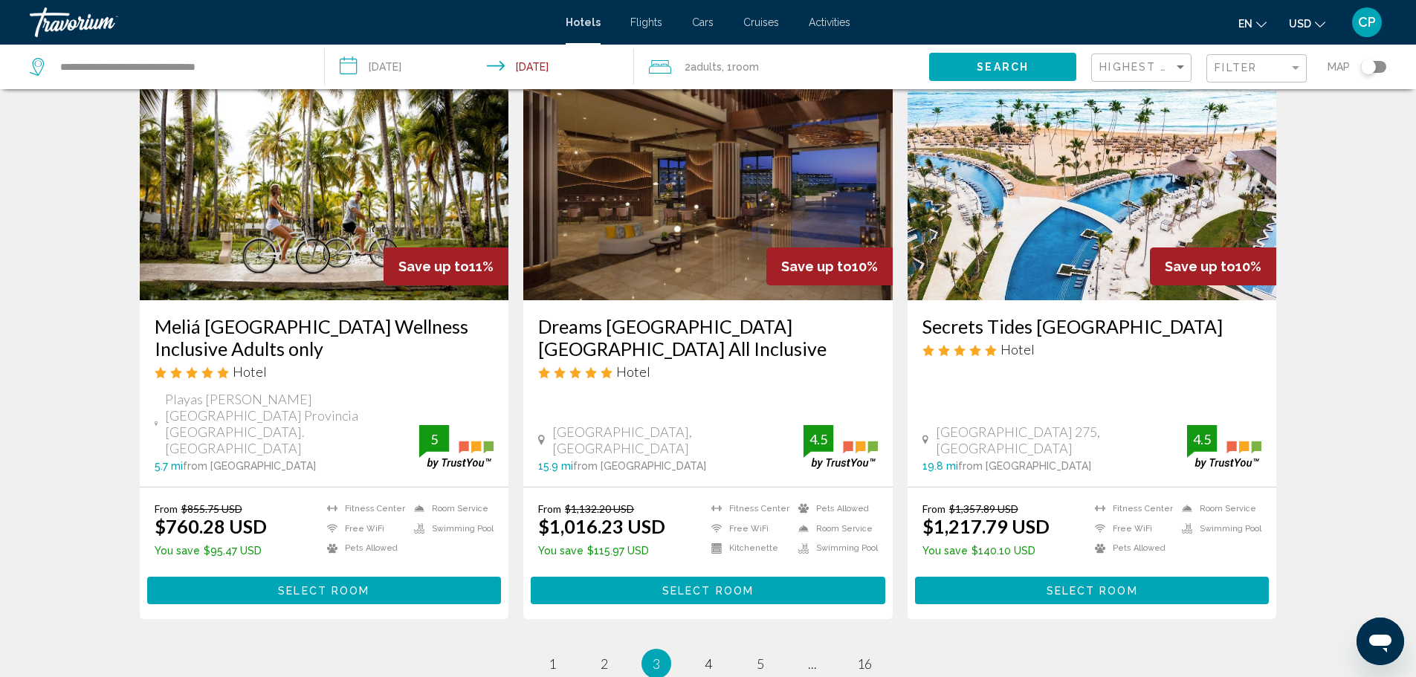
scroll to position [1920, 0]
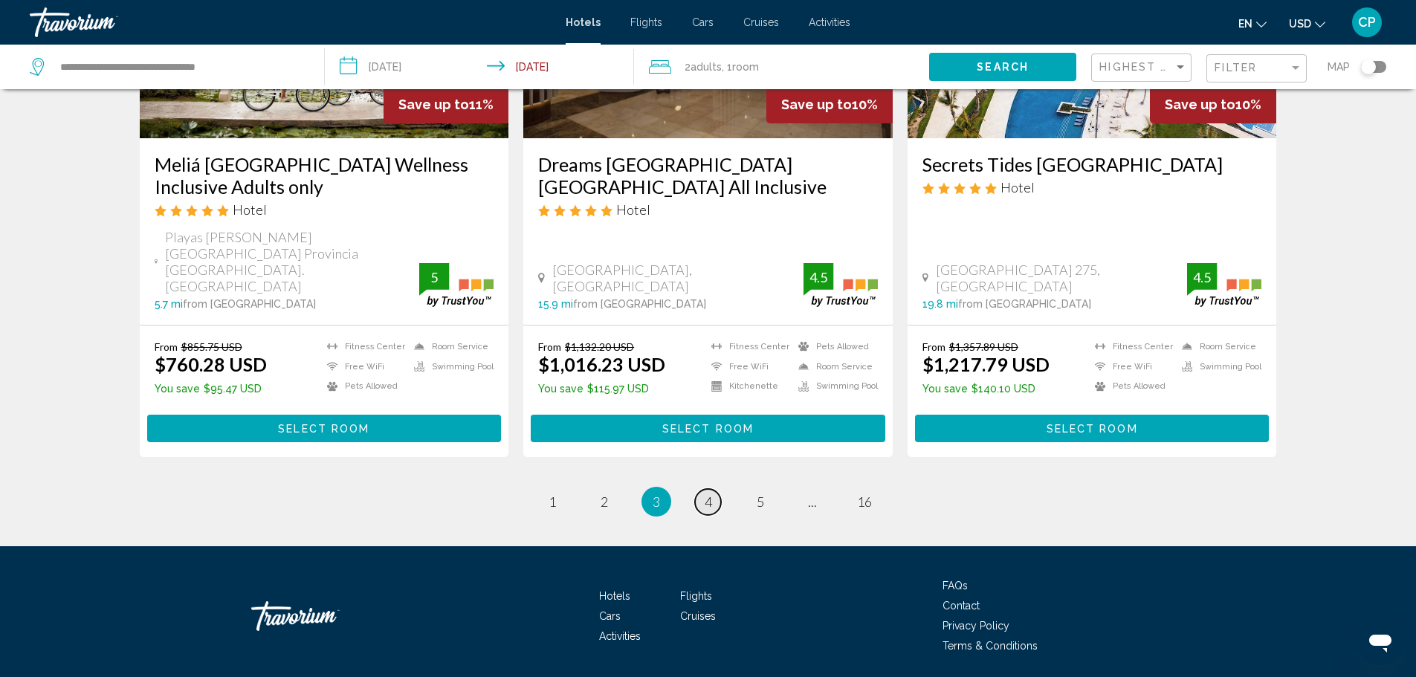
click at [703, 489] on link "page 4" at bounding box center [708, 502] width 26 height 26
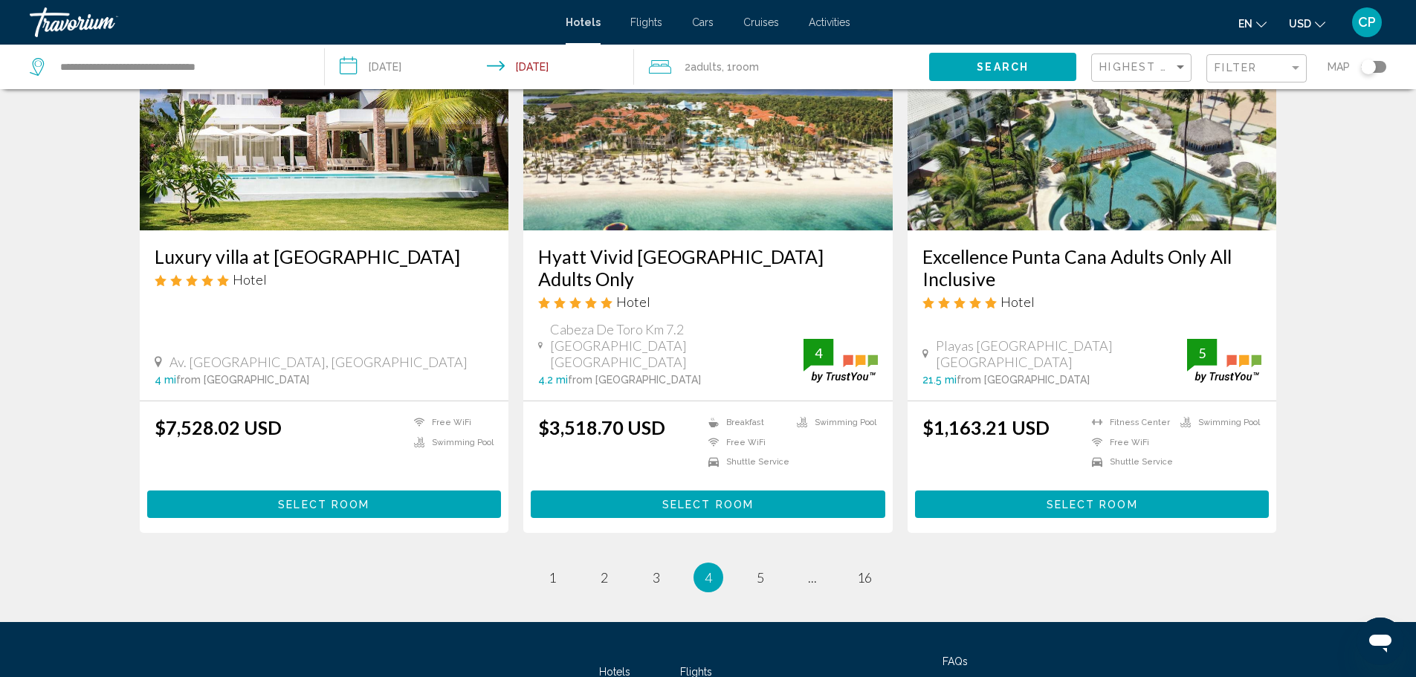
scroll to position [1859, 0]
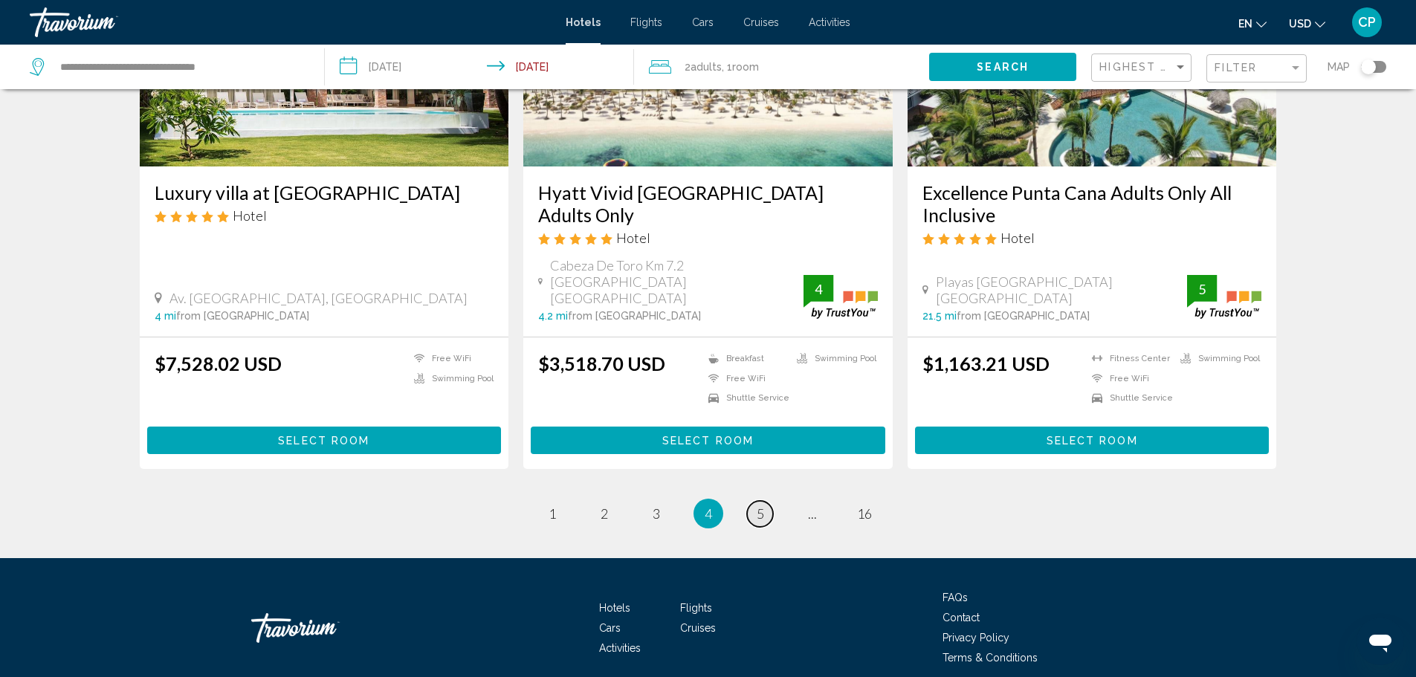
click at [755, 501] on link "page 5" at bounding box center [760, 514] width 26 height 26
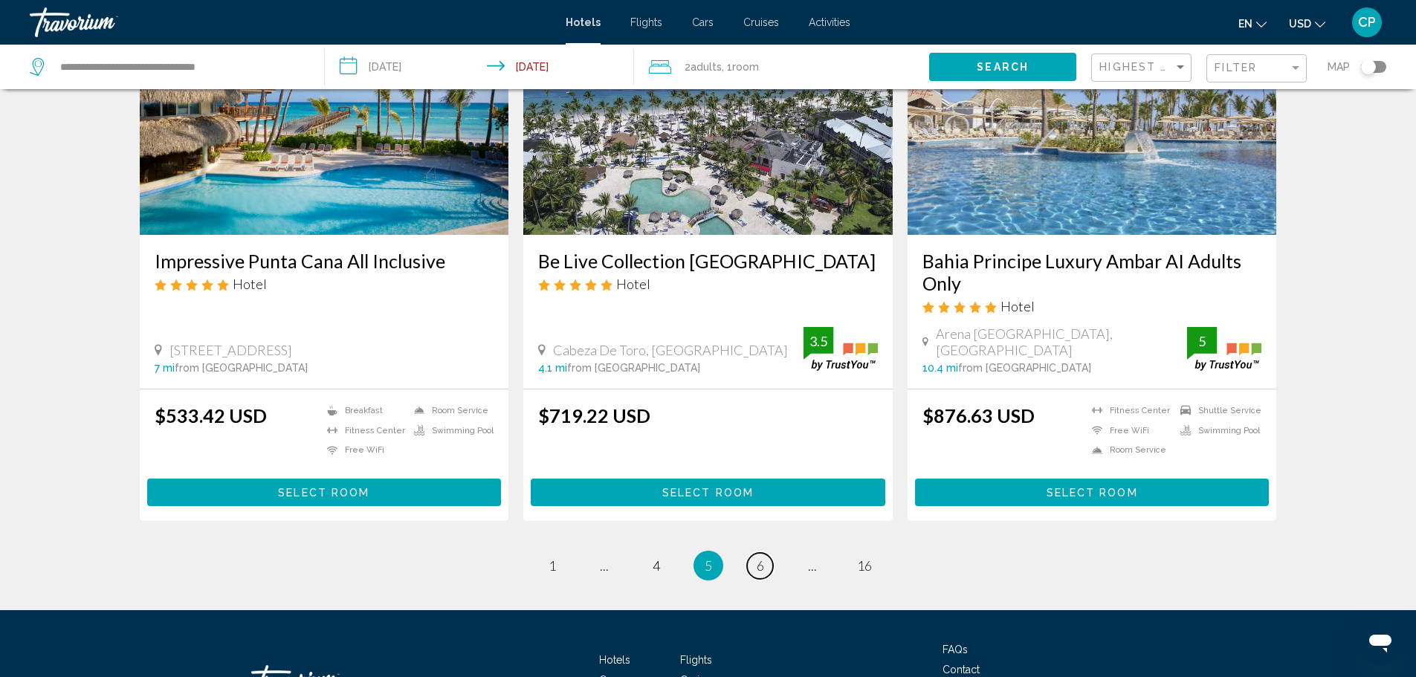
scroll to position [1942, 0]
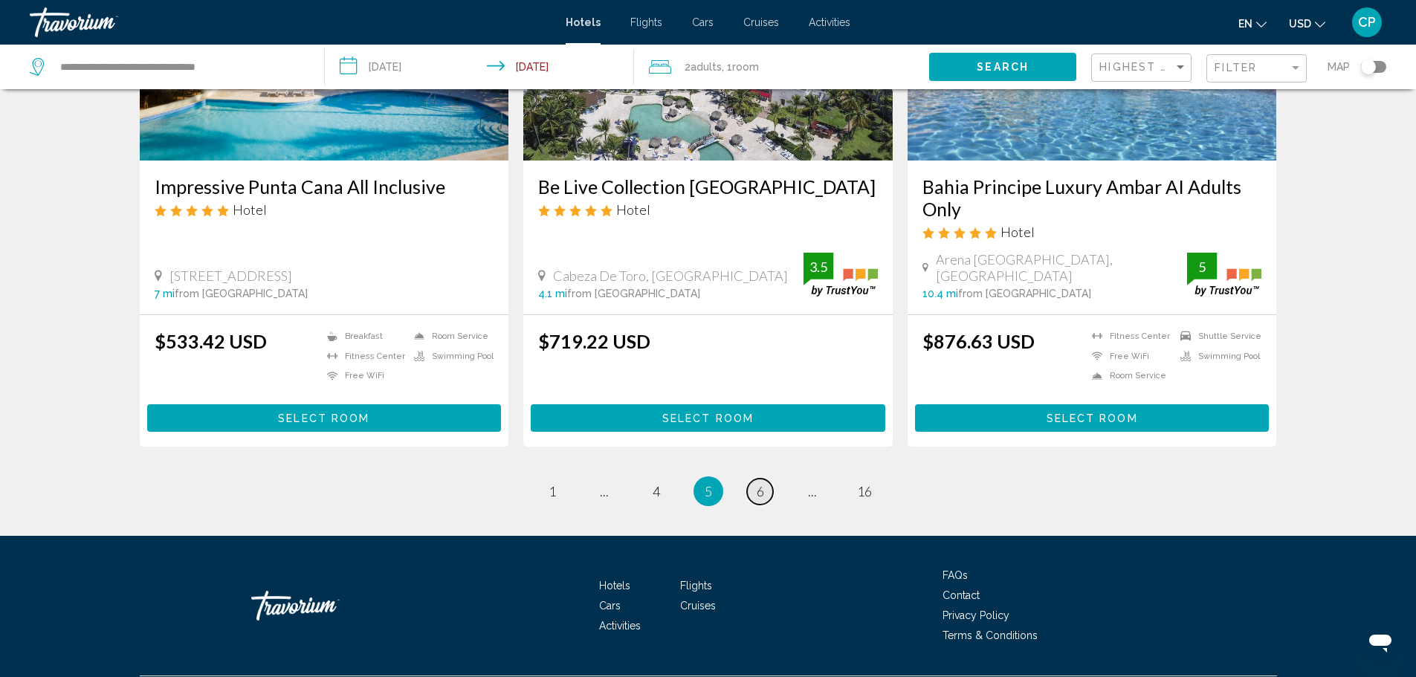
click at [765, 479] on link "page 6" at bounding box center [760, 492] width 26 height 26
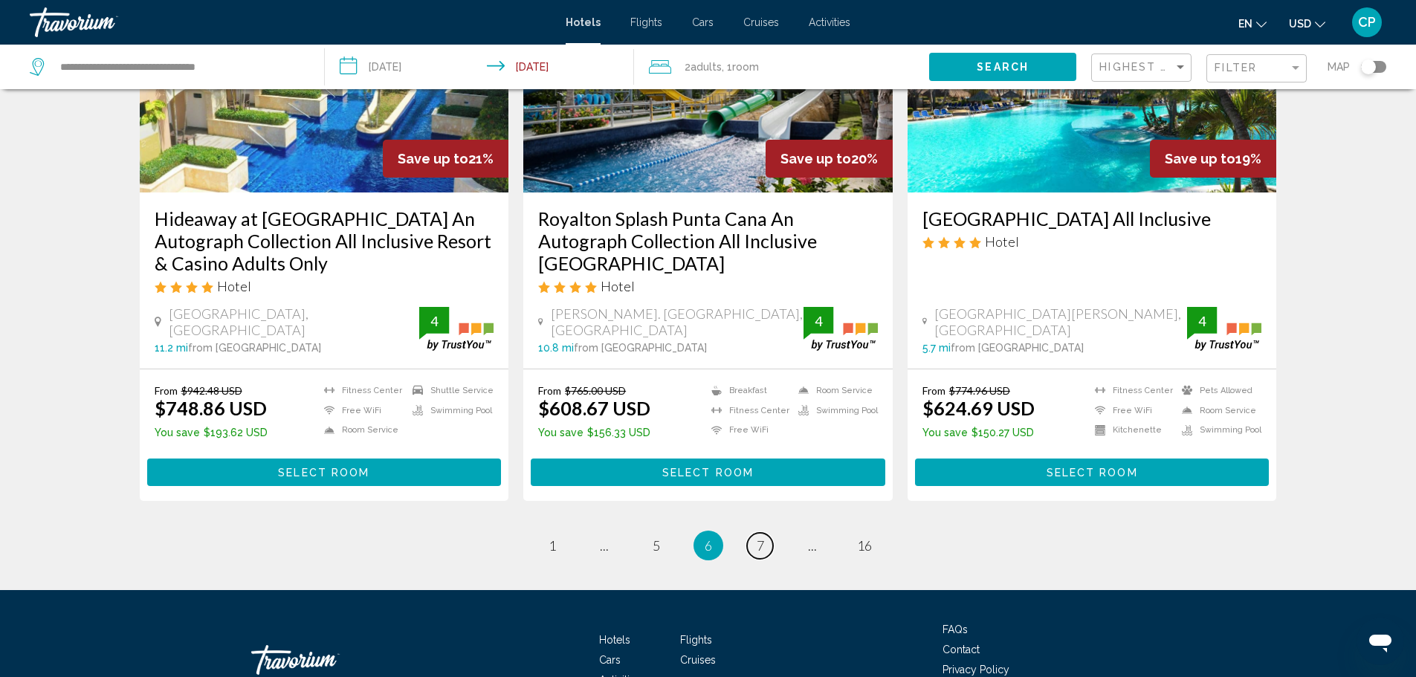
scroll to position [1933, 0]
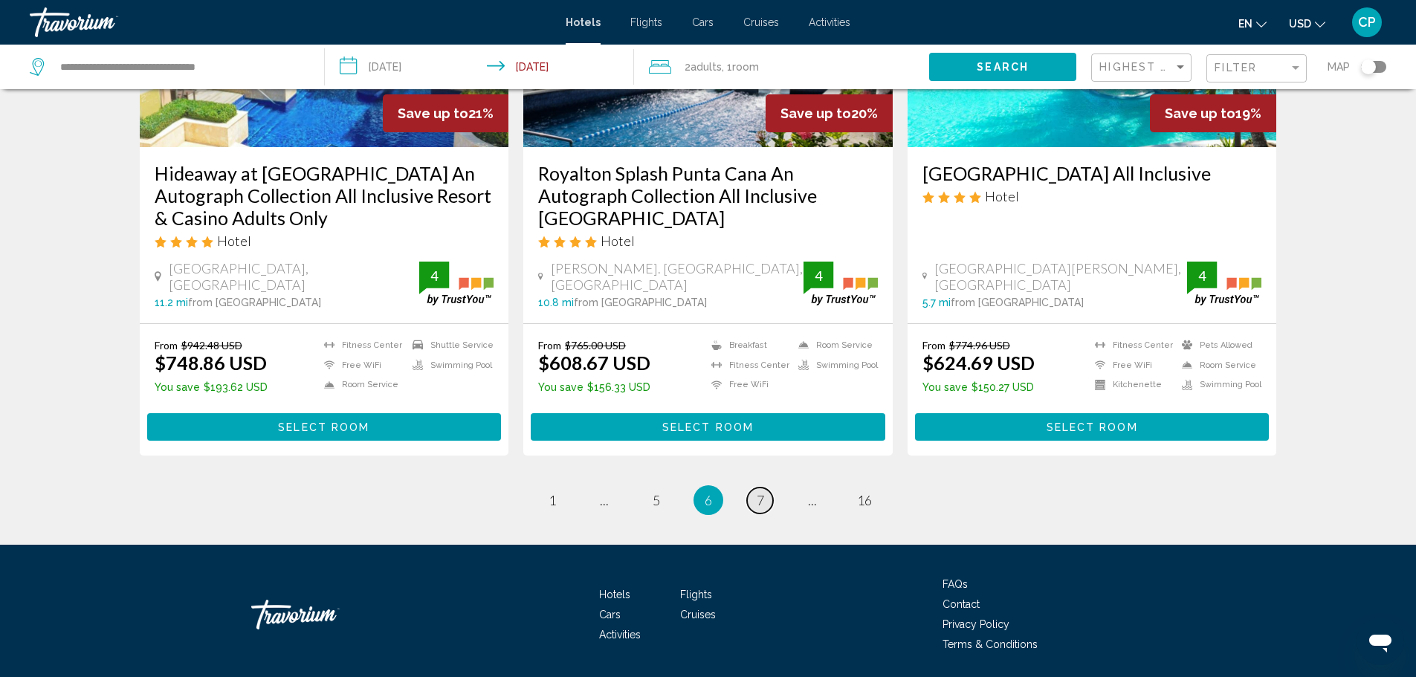
click at [769, 488] on link "page 7" at bounding box center [760, 501] width 26 height 26
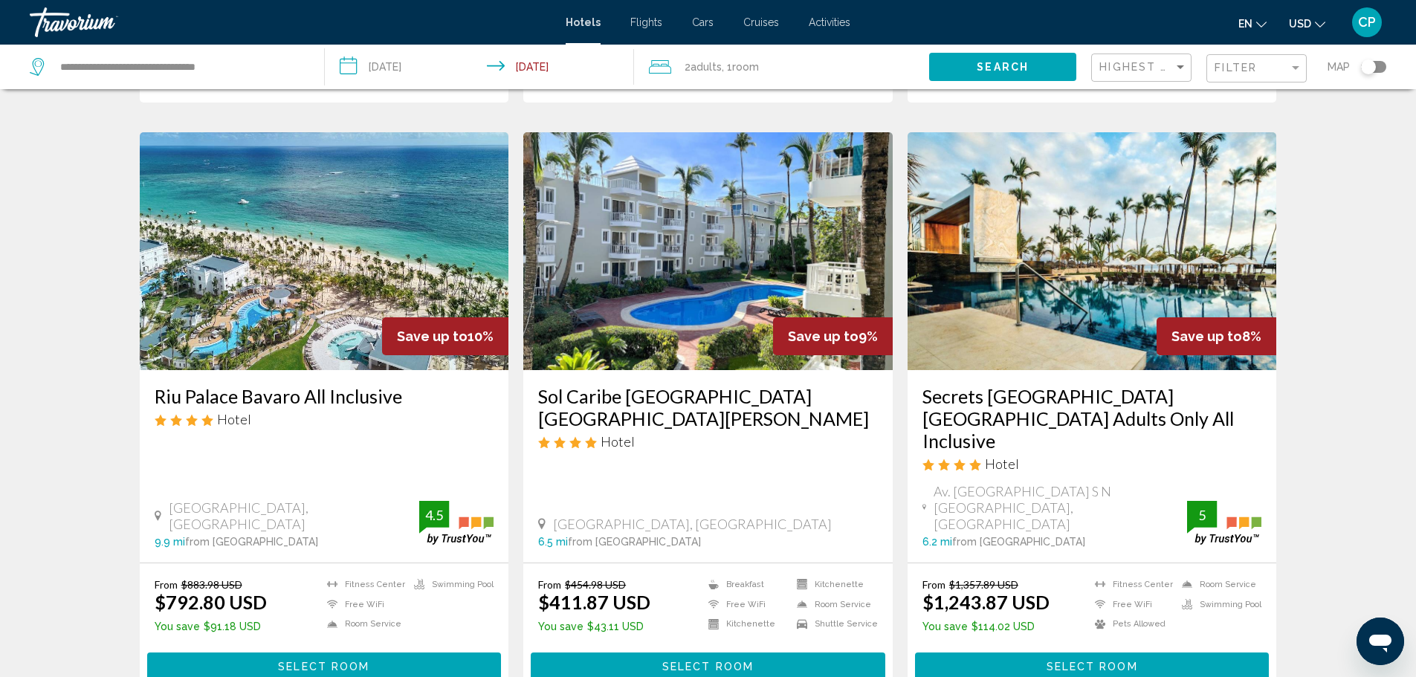
scroll to position [1710, 0]
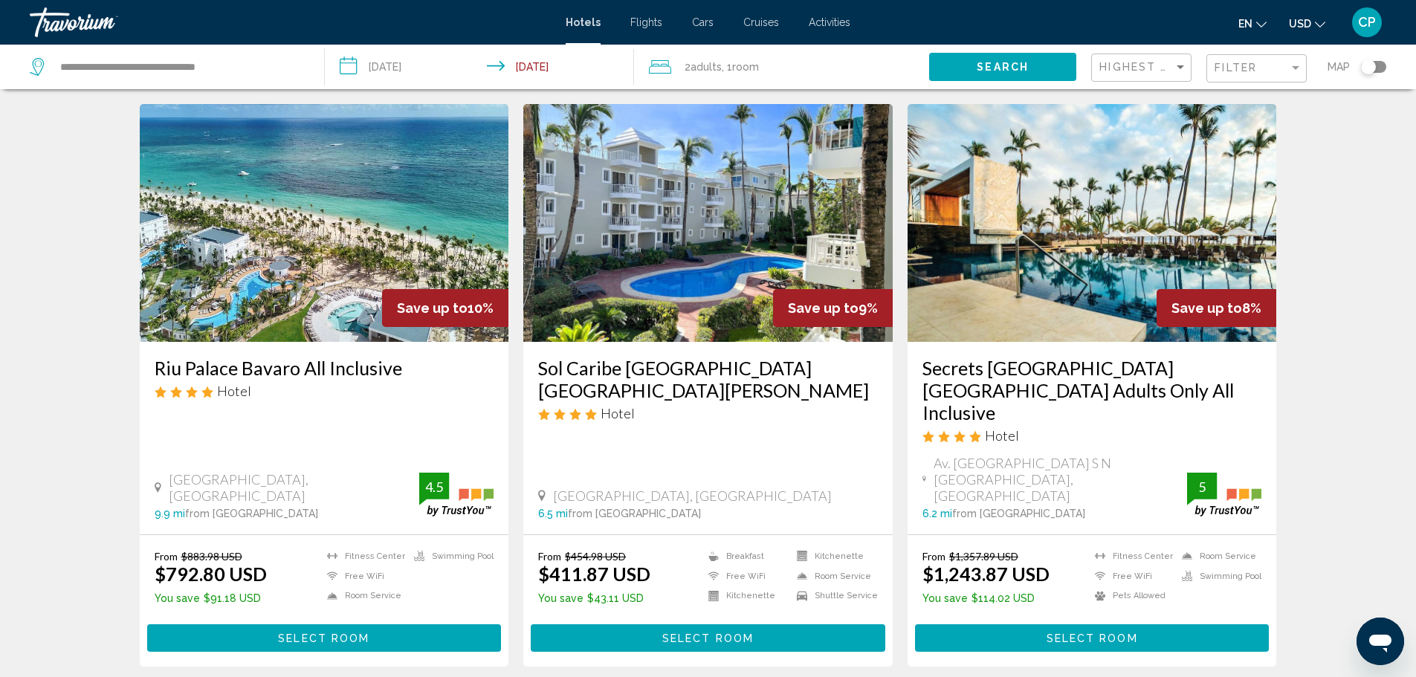
click at [1025, 357] on h3 "Secrets [GEOGRAPHIC_DATA] [GEOGRAPHIC_DATA] Adults Only All Inclusive" at bounding box center [1093, 390] width 340 height 67
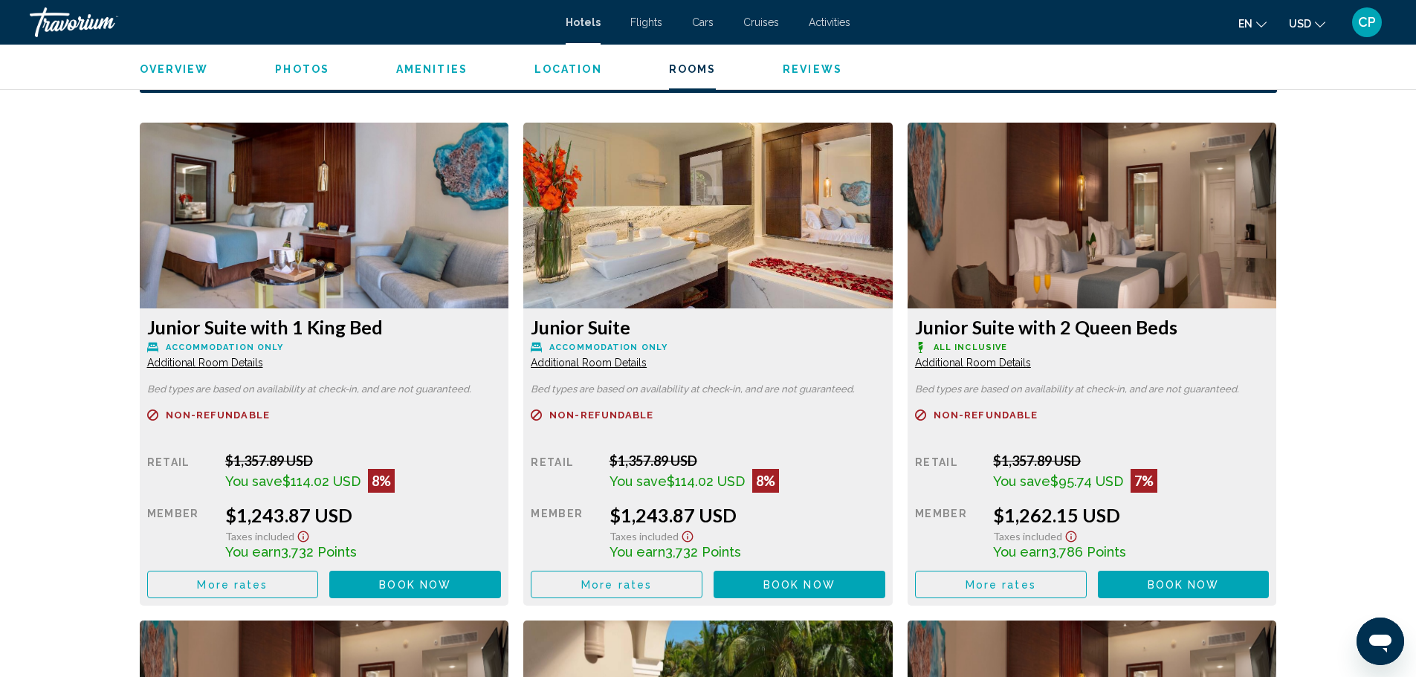
scroll to position [2008, 0]
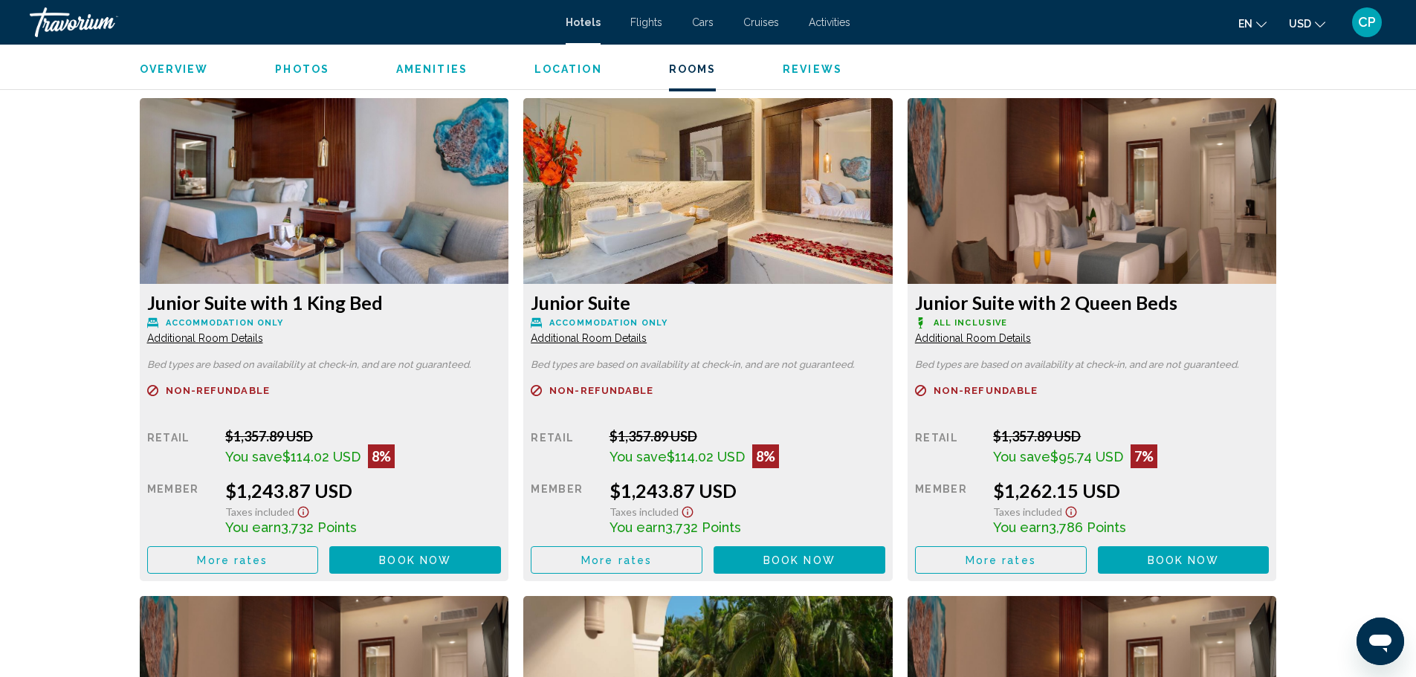
click at [215, 339] on span "Additional Room Details" at bounding box center [205, 338] width 116 height 12
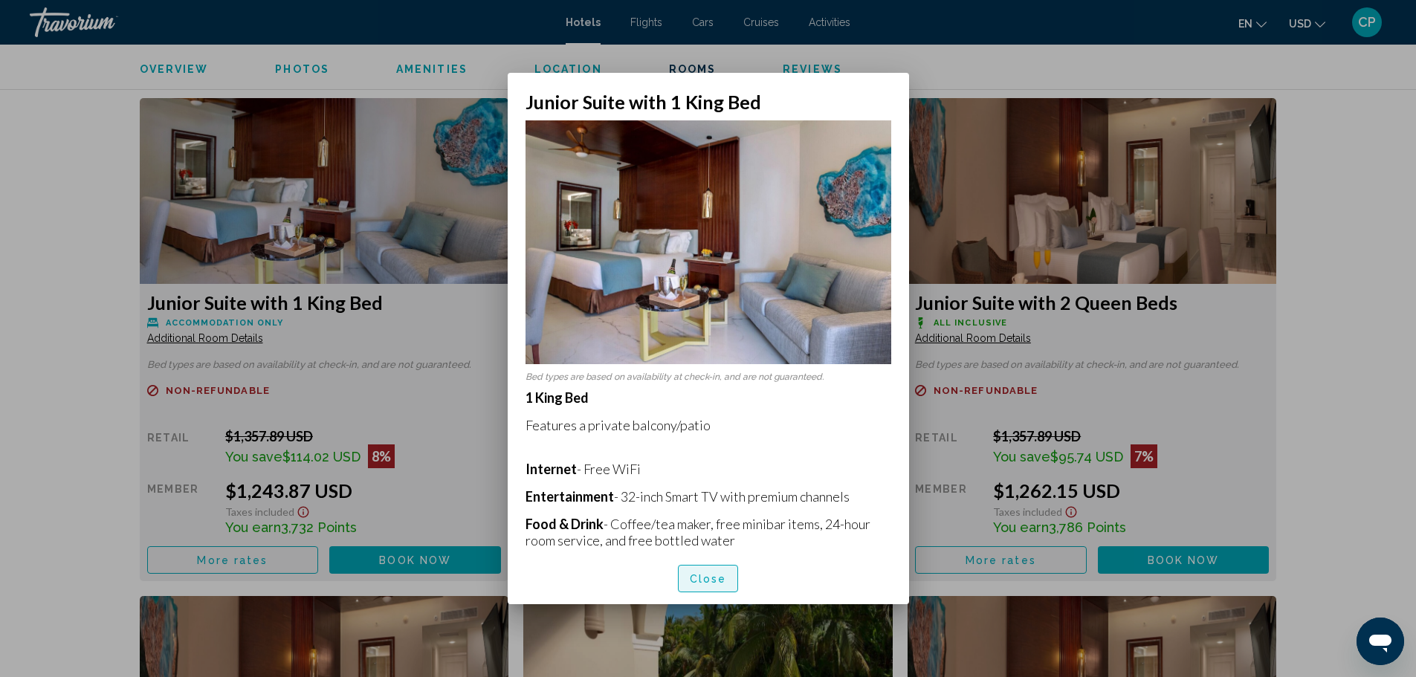
click at [705, 581] on span "Close" at bounding box center [708, 579] width 37 height 12
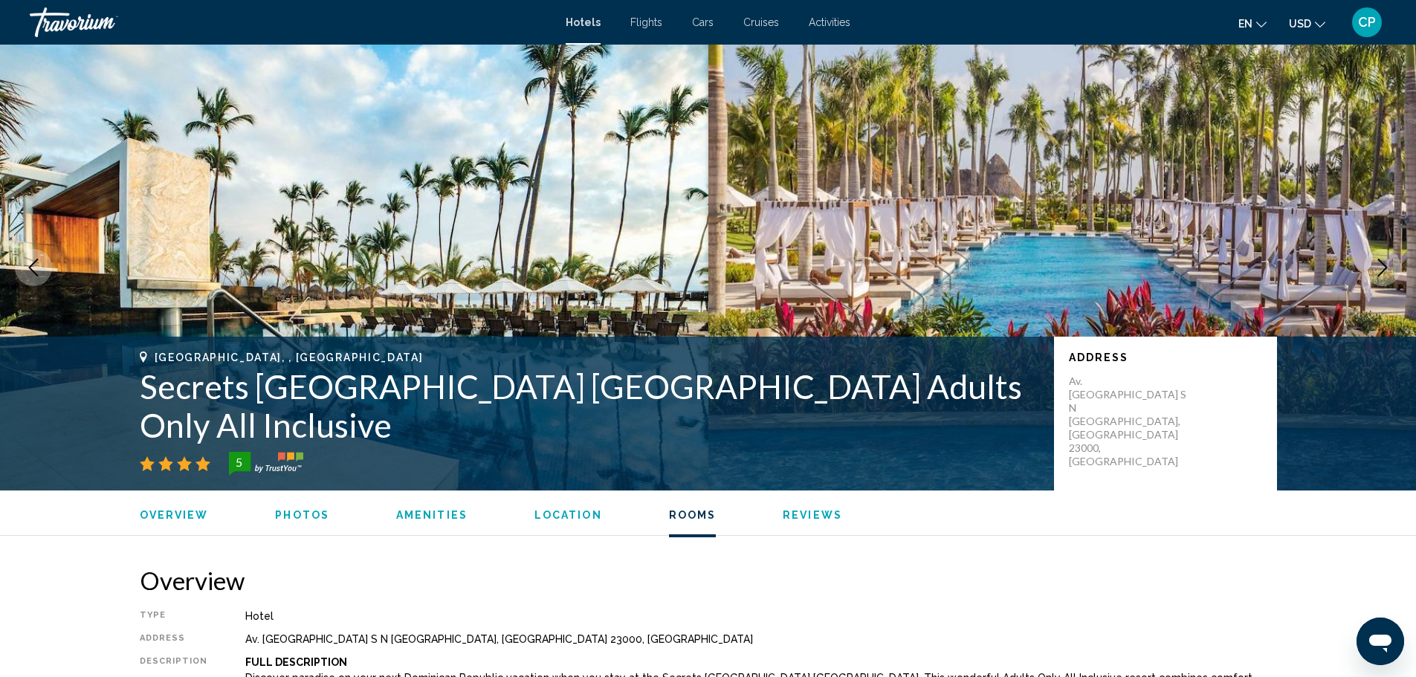
scroll to position [2008, 0]
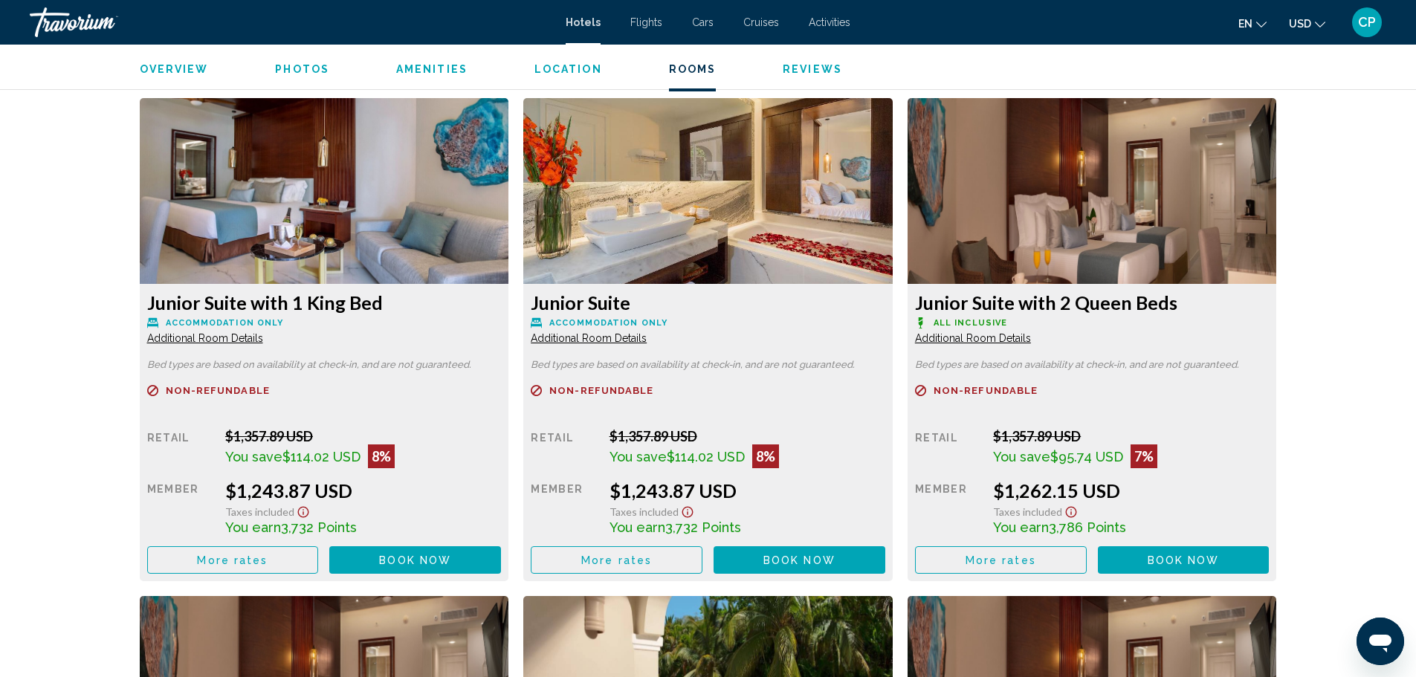
click at [186, 555] on button "More rates" at bounding box center [233, 561] width 172 height 28
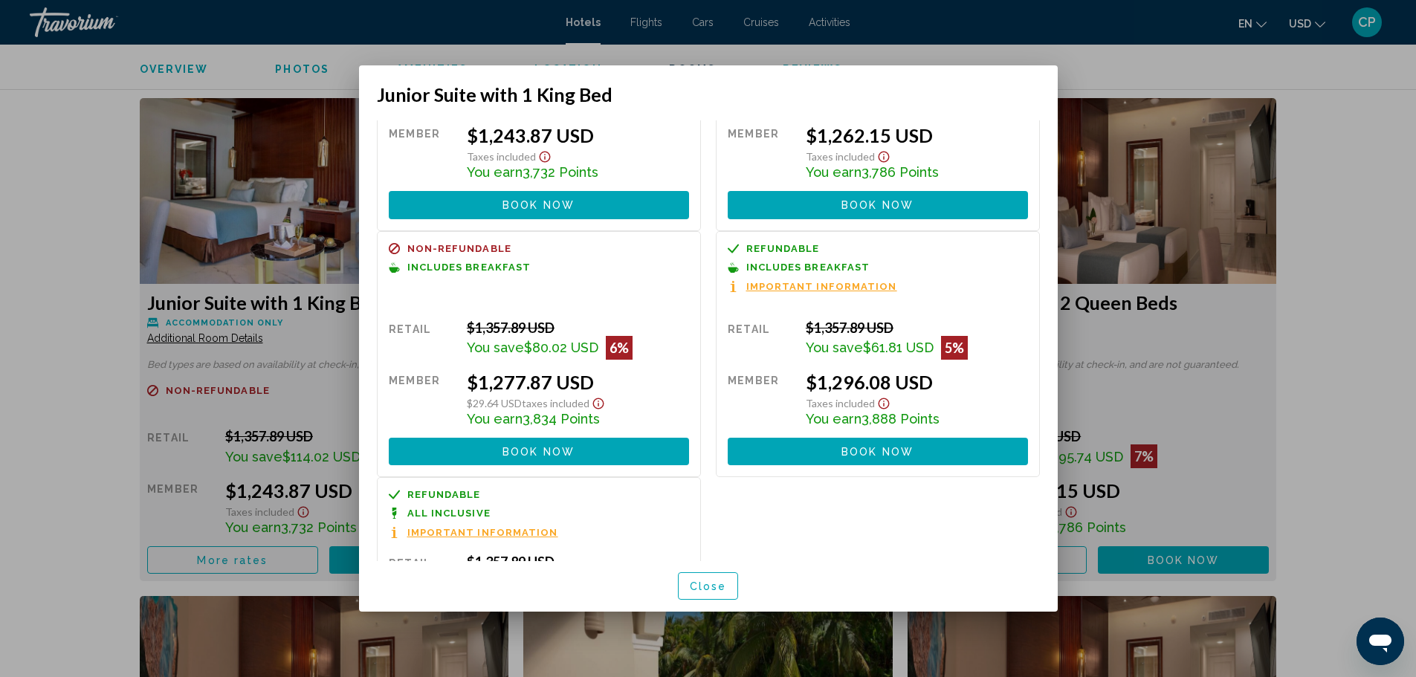
scroll to position [210, 0]
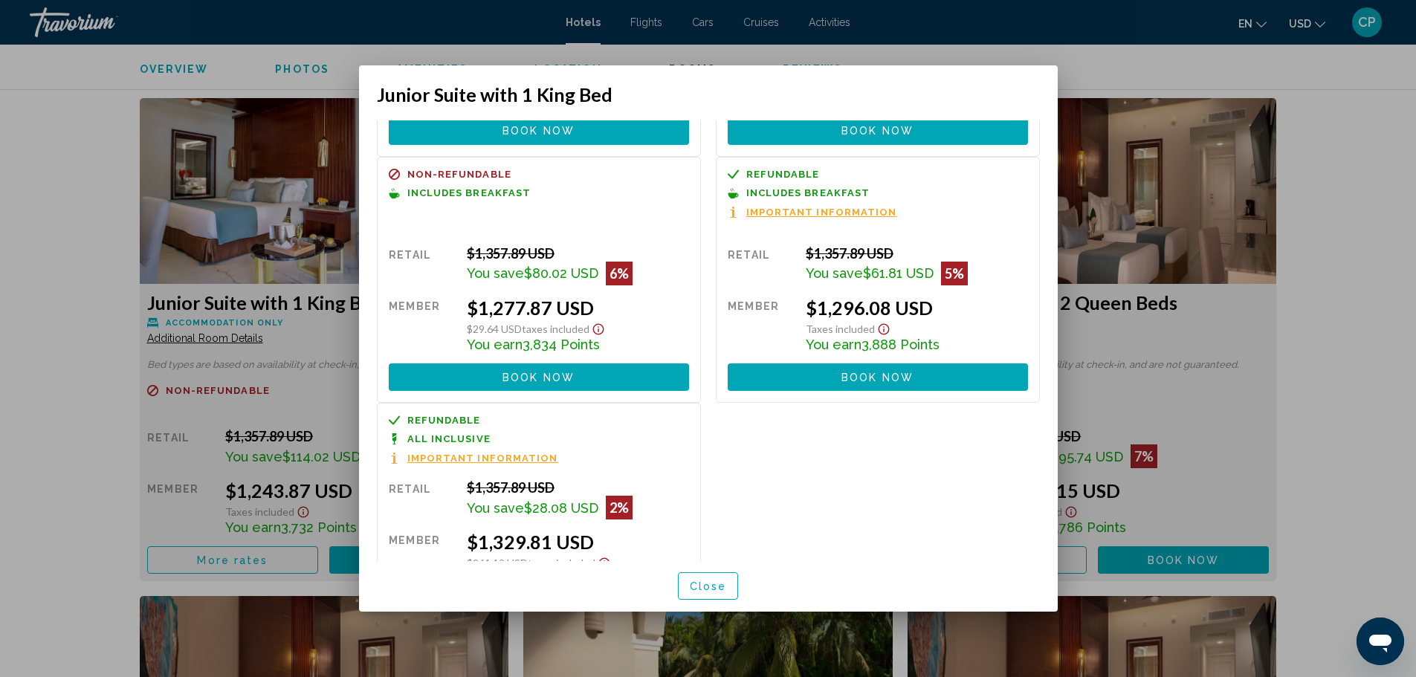
click at [716, 578] on button "Close" at bounding box center [708, 587] width 61 height 28
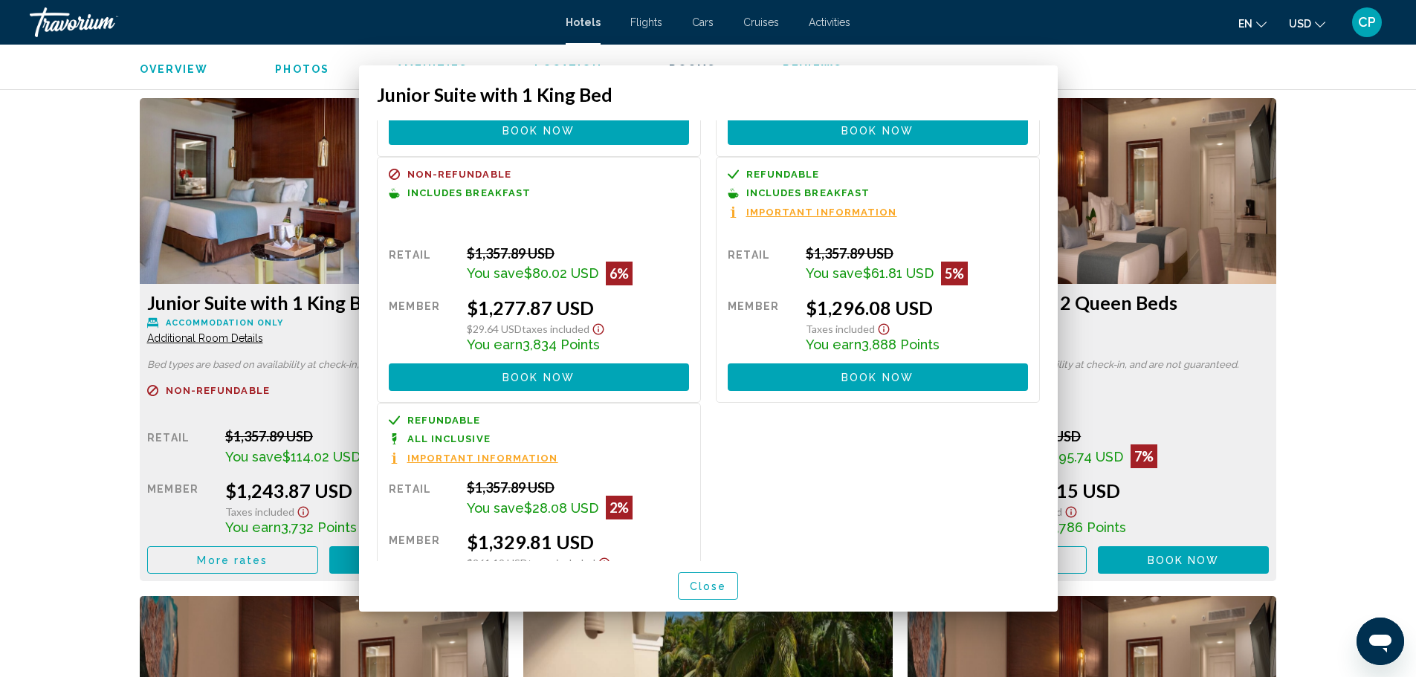
scroll to position [2008, 0]
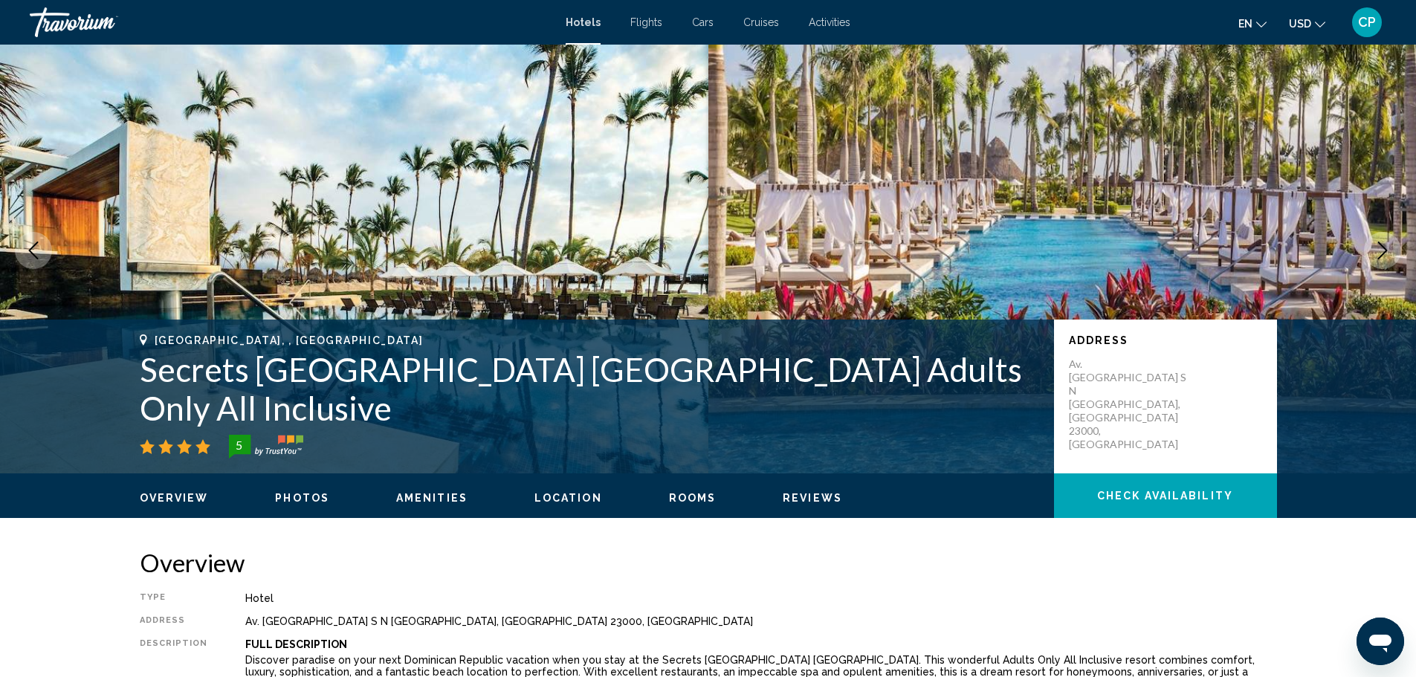
scroll to position [0, 0]
